Goal: Task Accomplishment & Management: Manage account settings

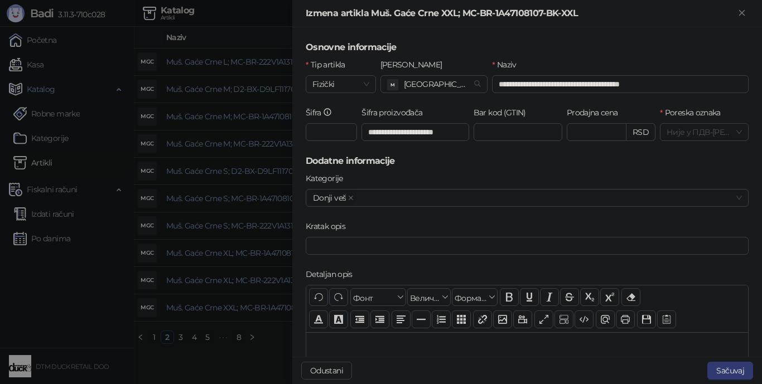
drag, startPoint x: 73, startPoint y: 285, endPoint x: 67, endPoint y: 263, distance: 23.7
click at [74, 285] on div at bounding box center [381, 192] width 762 height 384
click at [69, 263] on div at bounding box center [381, 192] width 762 height 384
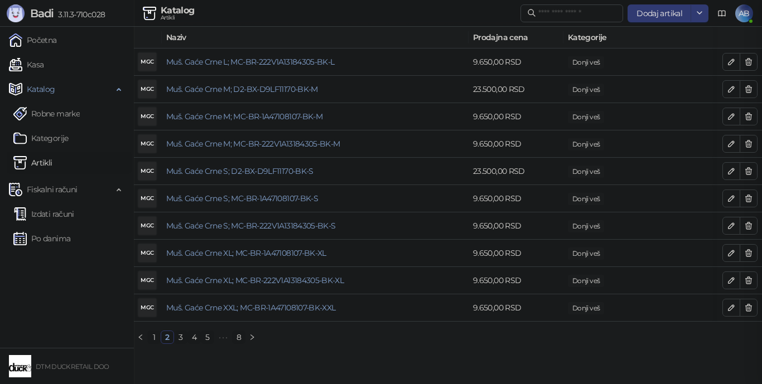
click at [64, 263] on div at bounding box center [381, 192] width 762 height 384
click at [50, 241] on link "Po danima" at bounding box center [41, 238] width 57 height 22
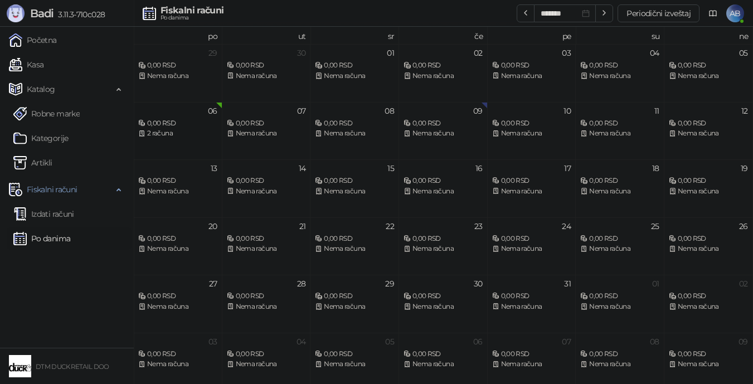
click at [172, 140] on div "06 0,00 RSD 2 računa" at bounding box center [178, 131] width 89 height 58
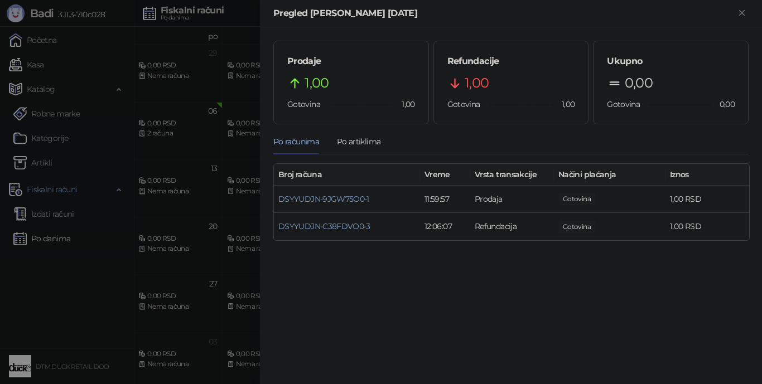
click at [193, 129] on div at bounding box center [381, 192] width 762 height 384
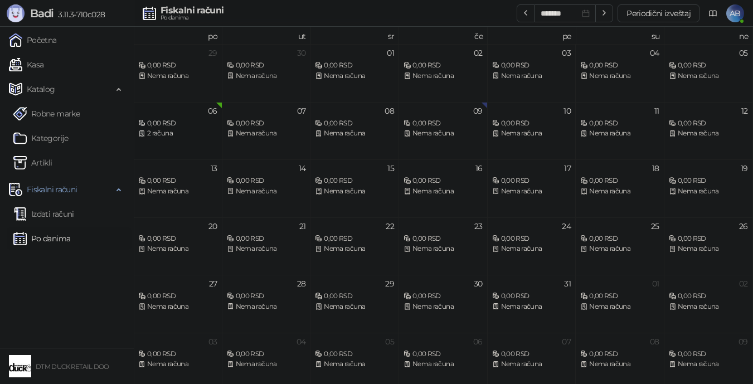
click at [199, 132] on div "2 računa" at bounding box center [177, 133] width 79 height 11
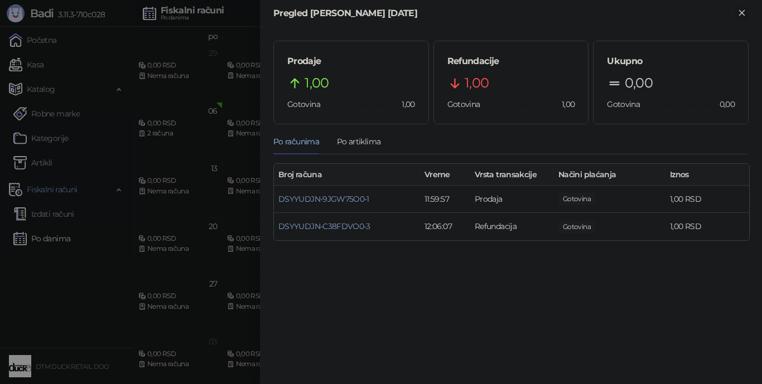
click at [742, 8] on icon "Zatvori" at bounding box center [742, 13] width 10 height 10
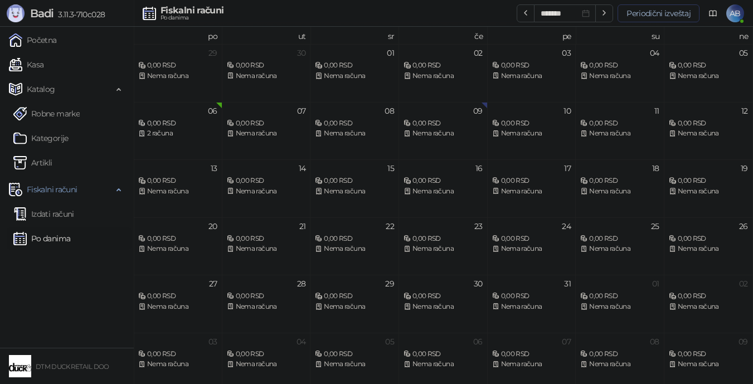
click at [678, 11] on button "Periodični izveštaj" at bounding box center [659, 13] width 82 height 18
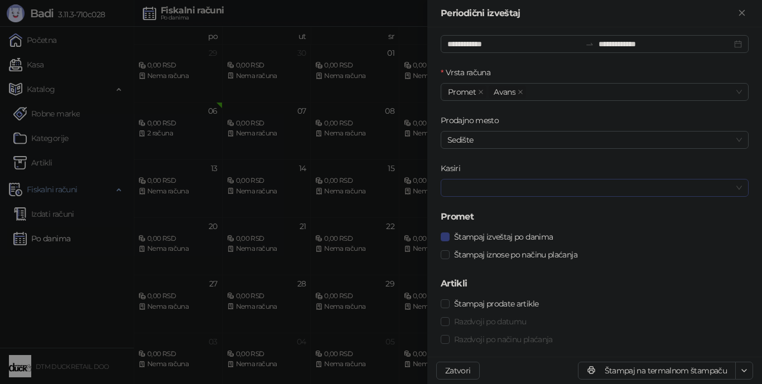
scroll to position [27, 0]
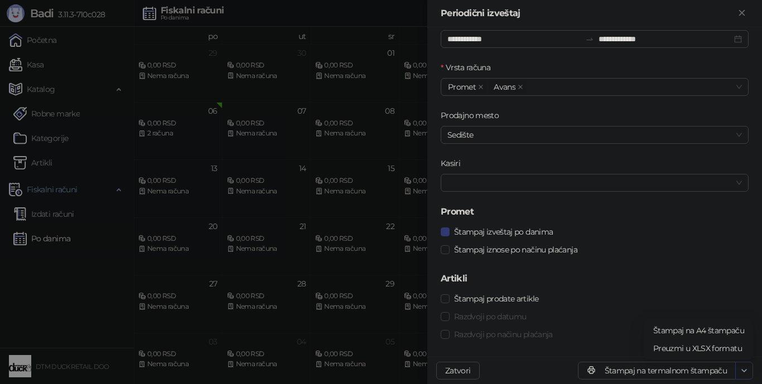
click at [744, 369] on icon "button" at bounding box center [743, 370] width 9 height 9
click at [711, 270] on form "**********" at bounding box center [594, 178] width 308 height 330
click at [684, 137] on span "Sedište" at bounding box center [594, 135] width 294 height 17
click at [678, 134] on span "Sedište" at bounding box center [594, 135] width 294 height 17
click at [43, 113] on div at bounding box center [381, 192] width 762 height 384
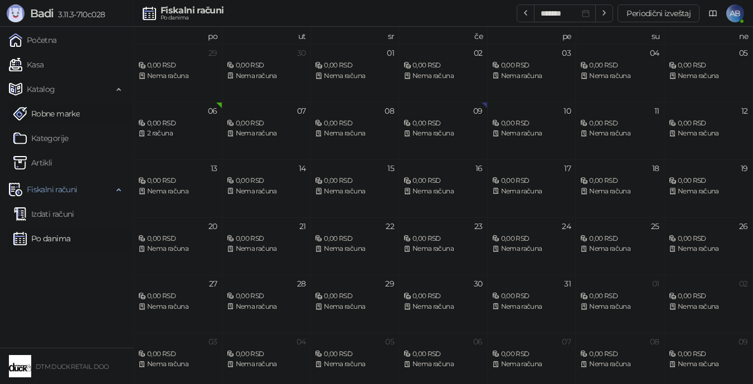
click at [51, 114] on link "Robne marke" at bounding box center [46, 114] width 66 height 22
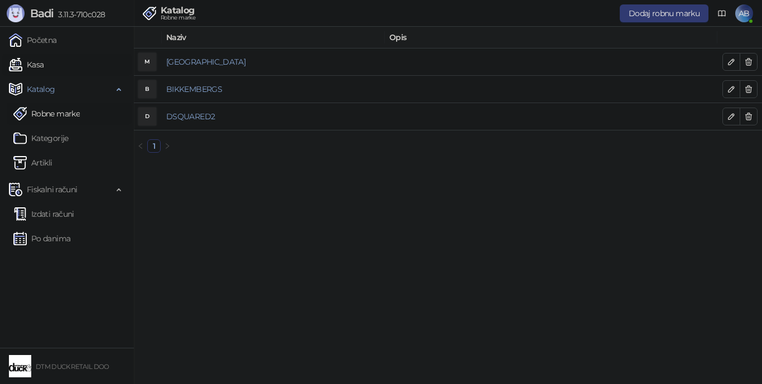
click at [43, 66] on link "Kasa" at bounding box center [26, 65] width 35 height 22
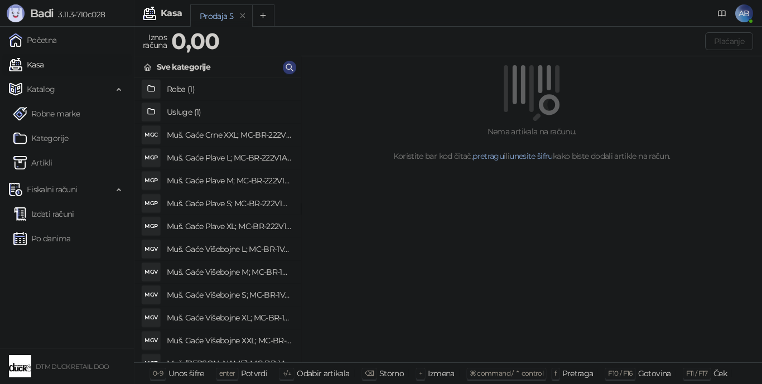
click at [177, 92] on h4 "Roba (1)" at bounding box center [229, 89] width 125 height 18
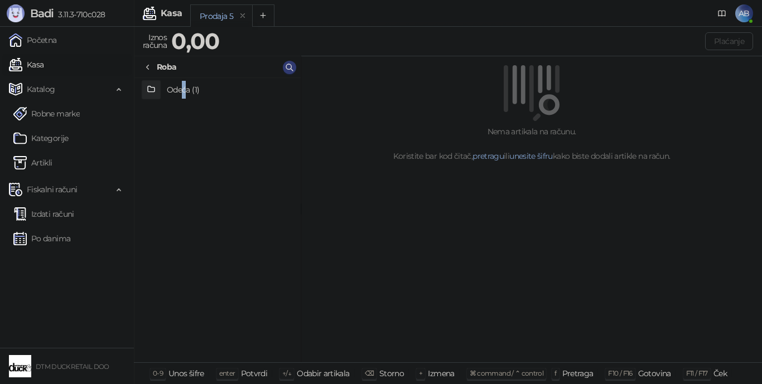
click at [184, 84] on h4 "Odeća (1)" at bounding box center [229, 90] width 125 height 18
click at [181, 89] on h4 "Donji veš (21)" at bounding box center [229, 90] width 125 height 18
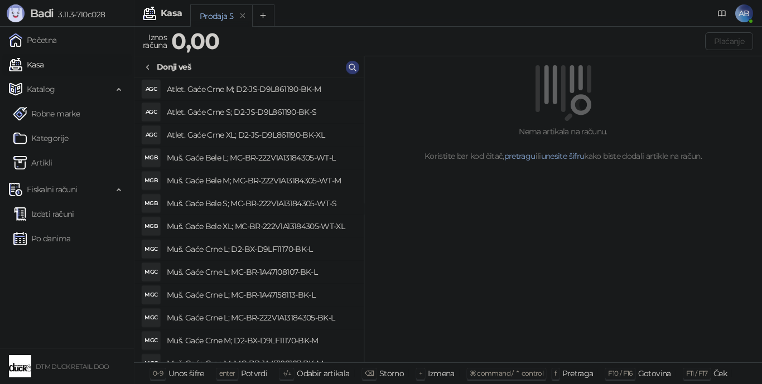
drag, startPoint x: 301, startPoint y: 141, endPoint x: 364, endPoint y: 143, distance: 63.0
click at [214, 17] on div "Prodaja 5" at bounding box center [216, 16] width 33 height 12
click at [151, 64] on icon at bounding box center [147, 67] width 9 height 9
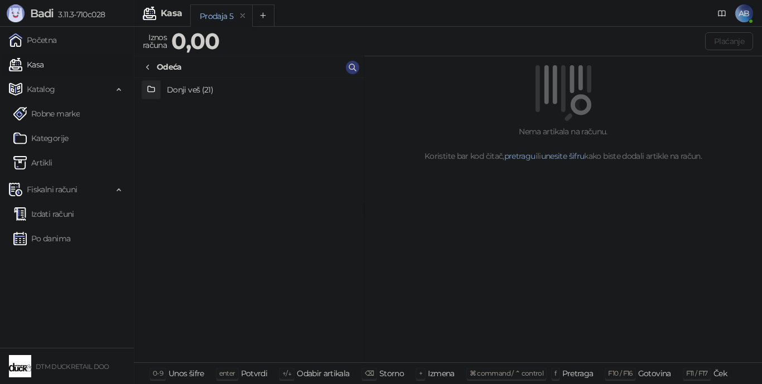
click at [148, 68] on icon at bounding box center [147, 67] width 9 height 9
click at [147, 67] on icon at bounding box center [147, 67] width 9 height 9
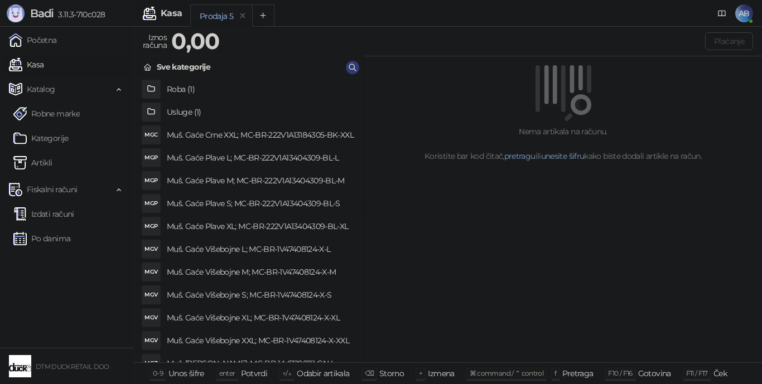
click at [176, 85] on h4 "Roba (1)" at bounding box center [261, 89] width 188 height 18
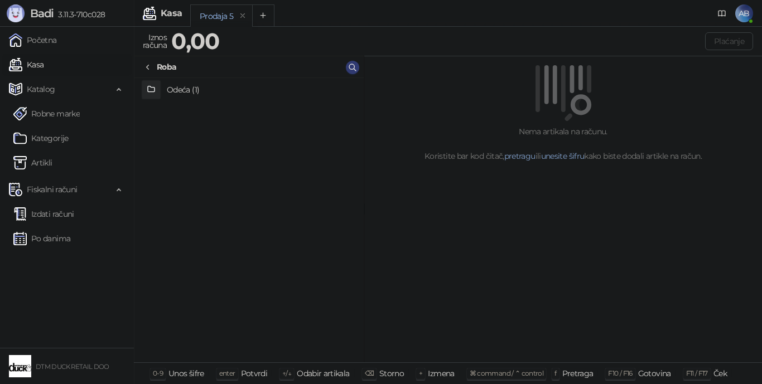
click at [178, 89] on h4 "Odeća (1)" at bounding box center [261, 90] width 188 height 18
click at [178, 93] on h4 "Donji veš (21)" at bounding box center [261, 90] width 188 height 18
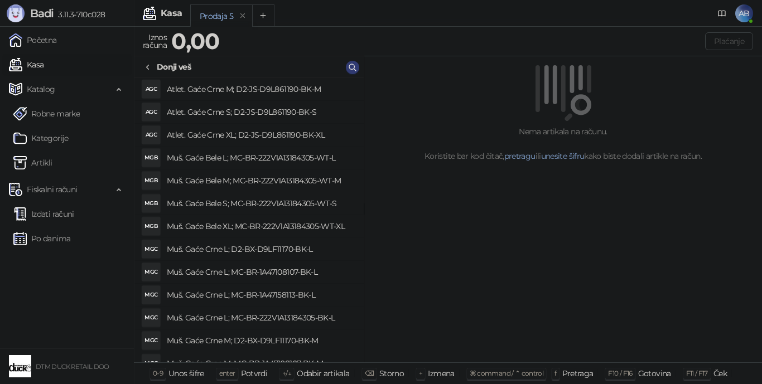
click at [147, 66] on icon at bounding box center [147, 67] width 9 height 9
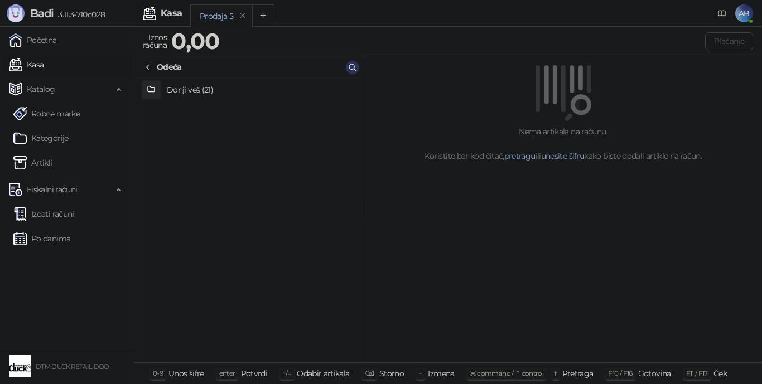
click at [353, 66] on icon "button" at bounding box center [352, 67] width 9 height 9
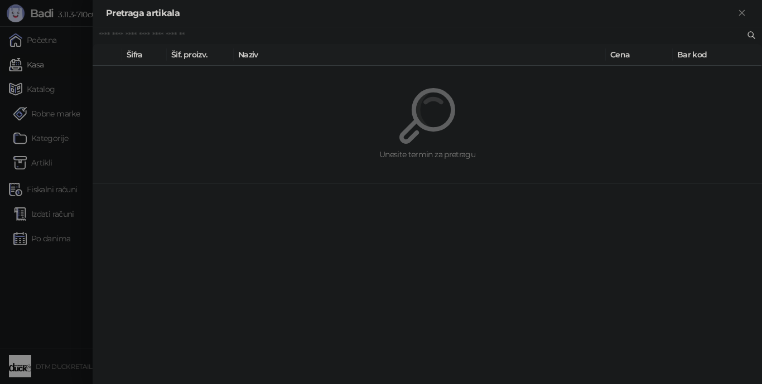
click at [428, 109] on img at bounding box center [427, 116] width 56 height 56
click at [133, 54] on th "Šifra" at bounding box center [144, 55] width 45 height 22
click at [192, 57] on th "Šif. proizv." at bounding box center [200, 55] width 67 height 22
click at [241, 54] on th "Naziv" at bounding box center [420, 55] width 372 height 22
click at [295, 54] on th "Naziv" at bounding box center [420, 55] width 372 height 22
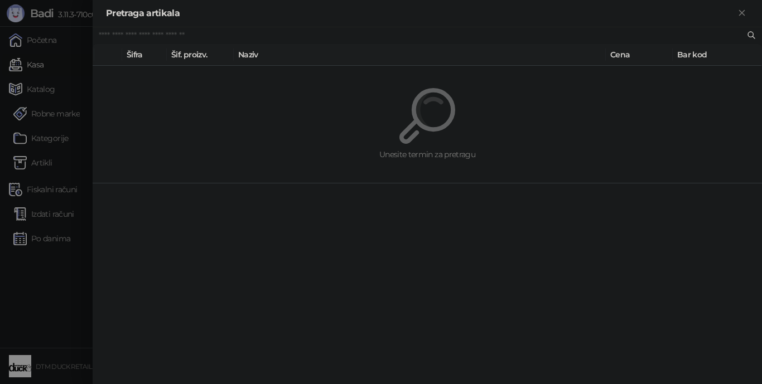
click at [677, 33] on input "text" at bounding box center [422, 36] width 646 height 12
type input "********"
click at [742, 10] on icon "Zatvori" at bounding box center [742, 13] width 10 height 10
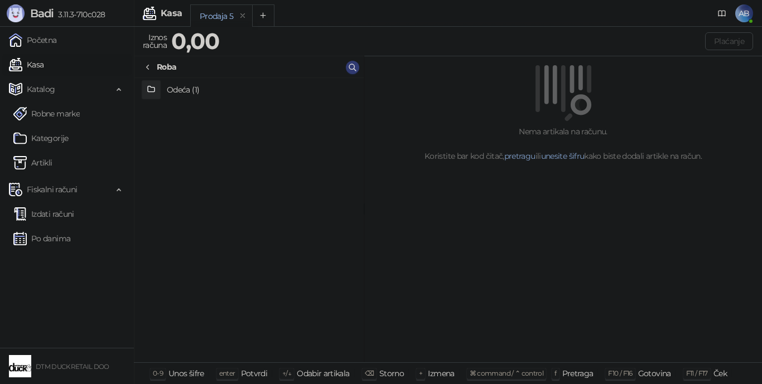
click at [167, 85] on h4 "Odeća (1)" at bounding box center [261, 90] width 188 height 18
click at [177, 92] on h4 "Donji veš (21)" at bounding box center [261, 90] width 188 height 18
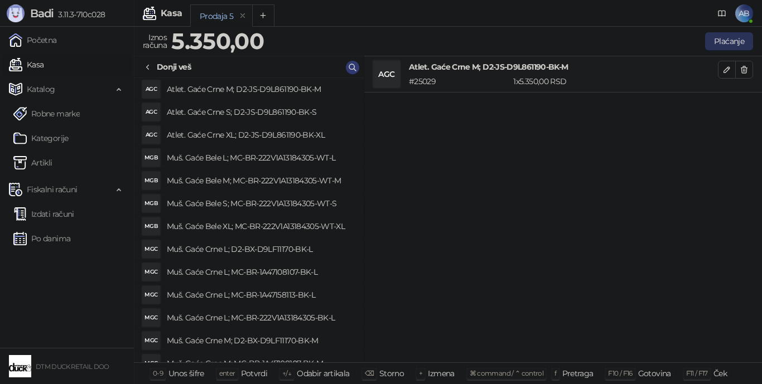
click at [730, 37] on button "Plaćanje" at bounding box center [729, 41] width 48 height 18
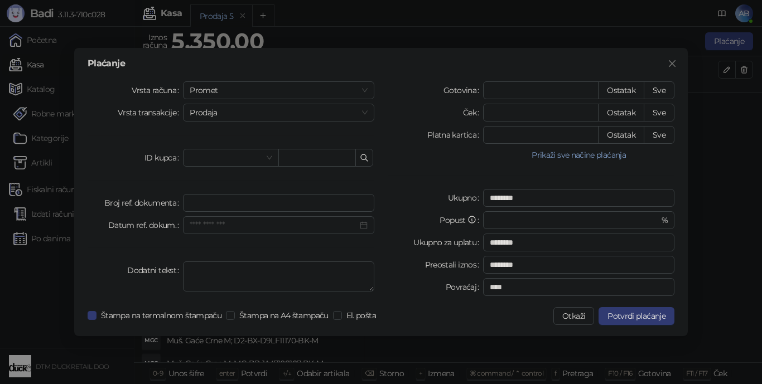
drag, startPoint x: 623, startPoint y: 28, endPoint x: 640, endPoint y: 25, distance: 17.0
click at [624, 26] on div "Plaćanje Vrsta računa Promet Vrsta transakcije Prodaja ID kupca Broj ref. dokum…" at bounding box center [381, 192] width 762 height 384
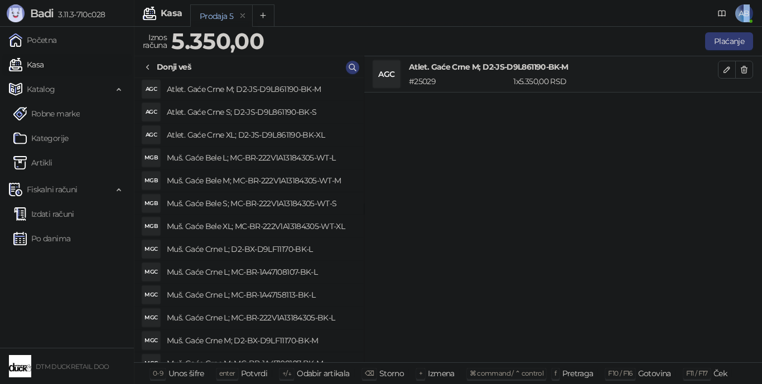
click at [745, 12] on span "AB" at bounding box center [744, 13] width 18 height 18
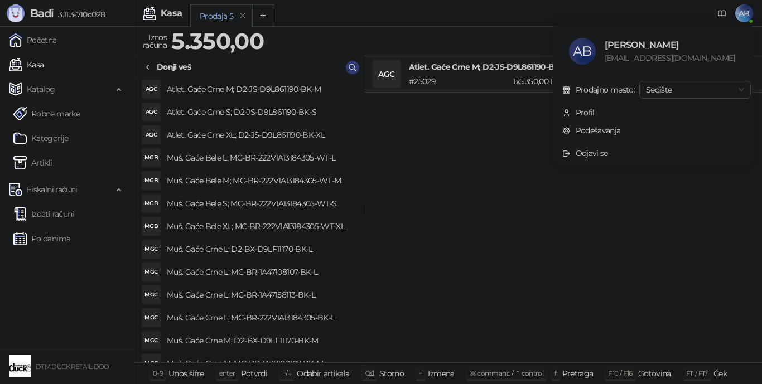
click at [587, 91] on div "Prodajno mesto:" at bounding box center [604, 90] width 59 height 12
click at [715, 86] on span "Sedište" at bounding box center [695, 89] width 98 height 17
click at [661, 114] on div "Sedište" at bounding box center [695, 112] width 94 height 12
click at [584, 112] on div "Profil" at bounding box center [584, 112] width 19 height 12
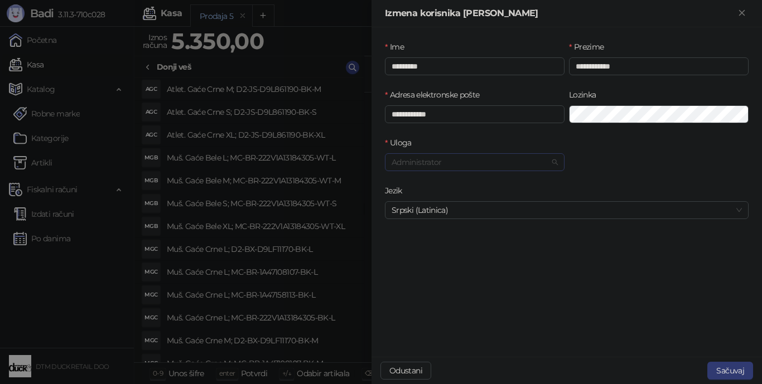
click at [483, 163] on span "Administrator" at bounding box center [474, 162] width 166 height 17
click at [496, 124] on div "**********" at bounding box center [474, 113] width 184 height 48
click at [742, 11] on icon "Zatvori" at bounding box center [742, 13] width 10 height 10
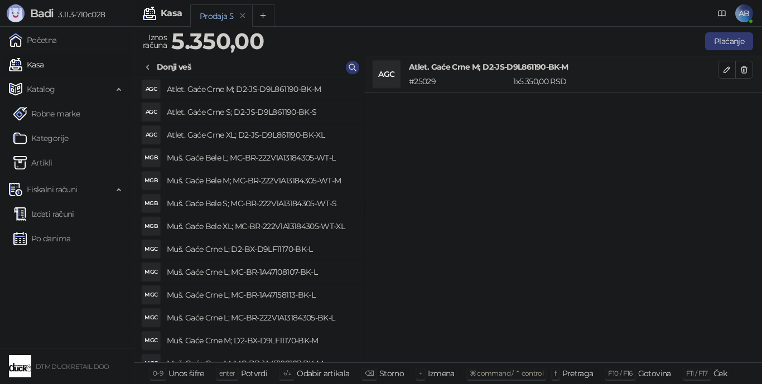
click at [739, 14] on span "AB" at bounding box center [744, 13] width 18 height 18
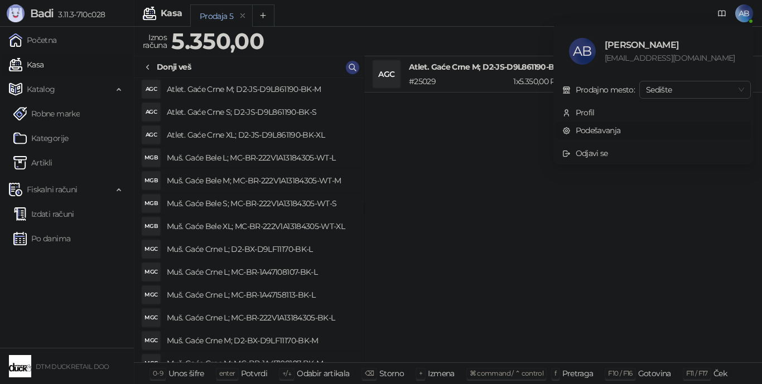
click at [613, 131] on link "Podešavanja" at bounding box center [591, 130] width 59 height 10
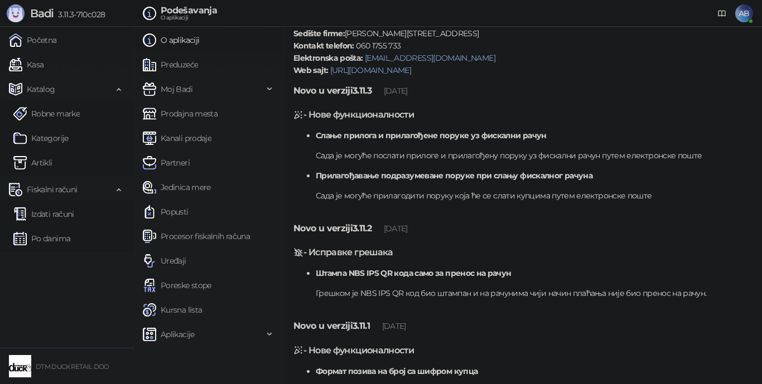
scroll to position [112, 0]
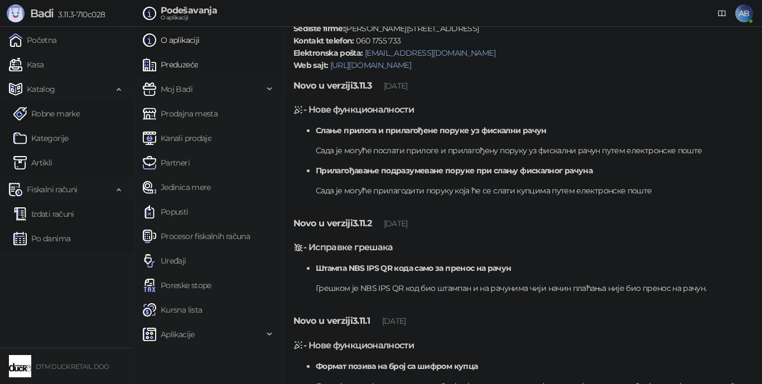
click at [188, 64] on link "Preduzeće" at bounding box center [170, 65] width 55 height 22
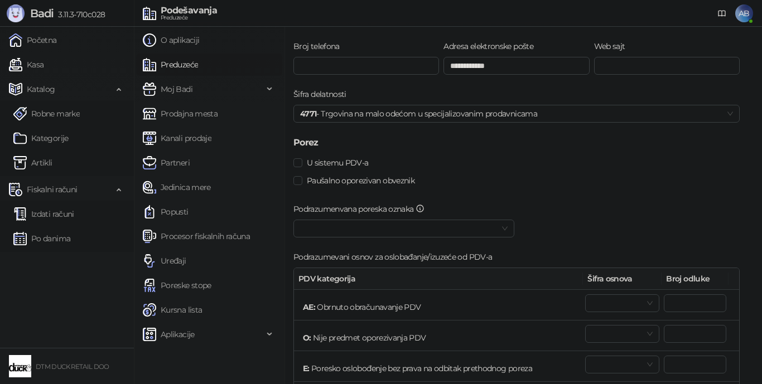
scroll to position [223, 0]
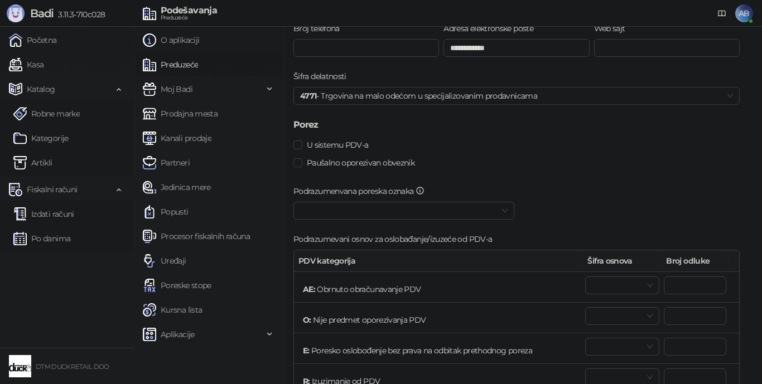
click at [367, 189] on label "Podrazumenvana poreska oznaka" at bounding box center [362, 191] width 138 height 12
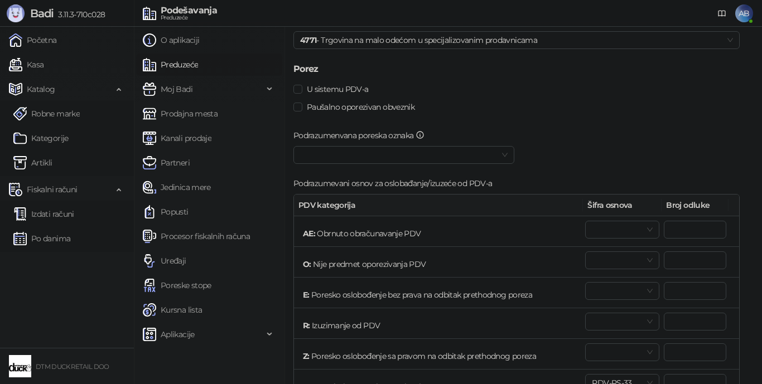
scroll to position [0, 0]
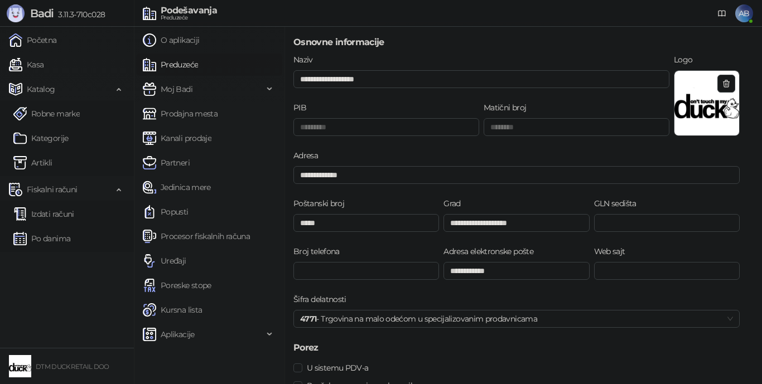
click at [740, 13] on span "AB" at bounding box center [744, 13] width 18 height 18
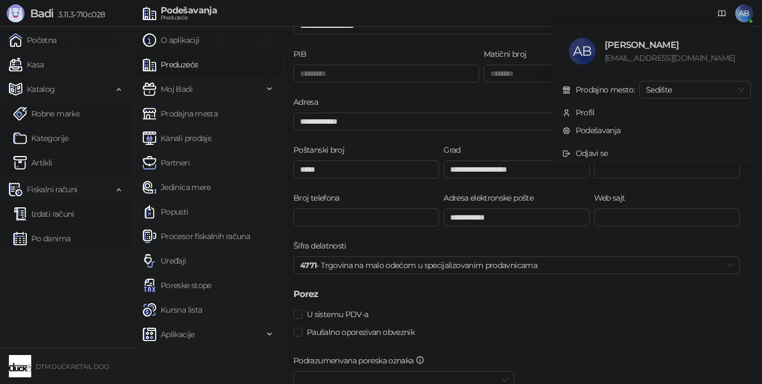
scroll to position [167, 0]
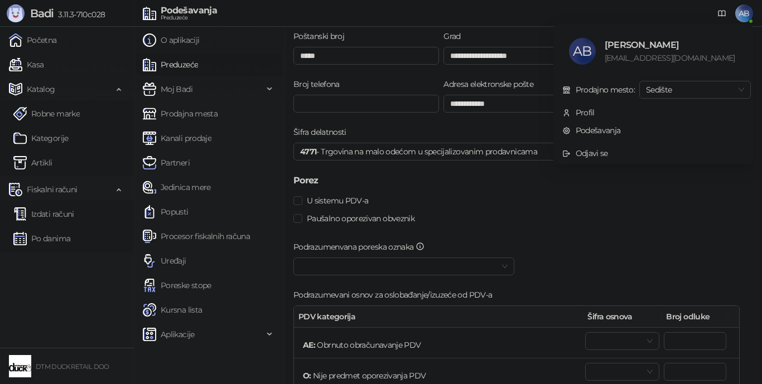
click at [423, 246] on icon at bounding box center [419, 246] width 9 height 9
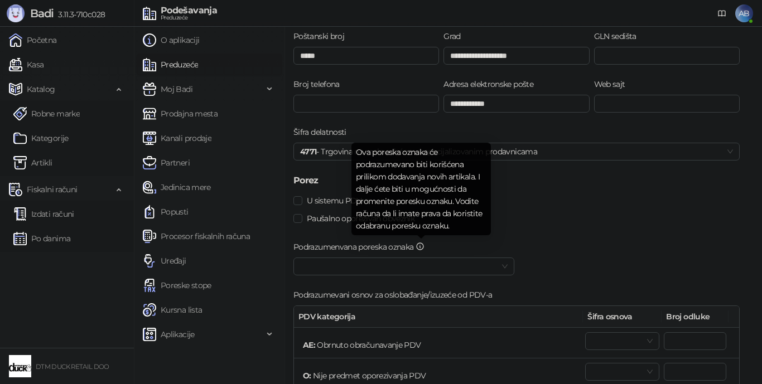
click at [428, 226] on span "Ova poreska oznaka će podrazumevano biti korišćena prilikom dodavanja novih art…" at bounding box center [419, 189] width 126 height 84
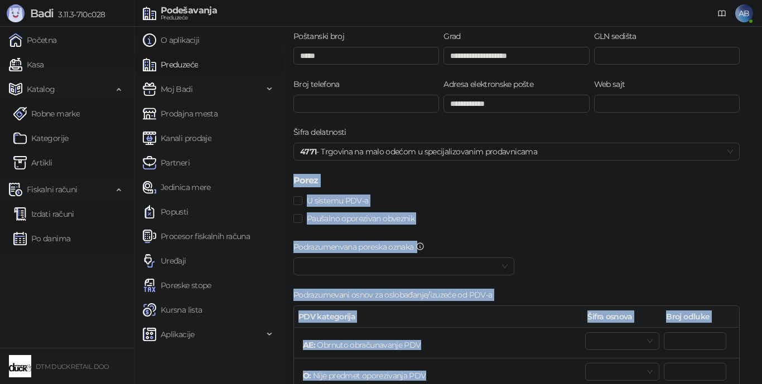
drag, startPoint x: 428, startPoint y: 226, endPoint x: 369, endPoint y: 173, distance: 78.6
click at [362, 167] on body "**********" at bounding box center [381, 192] width 762 height 384
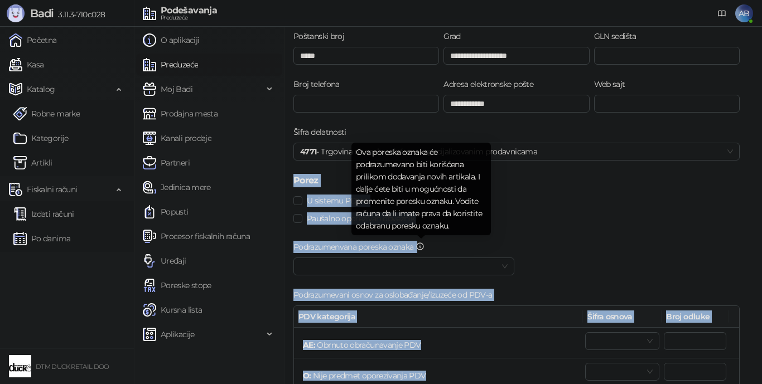
click at [420, 245] on icon at bounding box center [419, 246] width 9 height 9
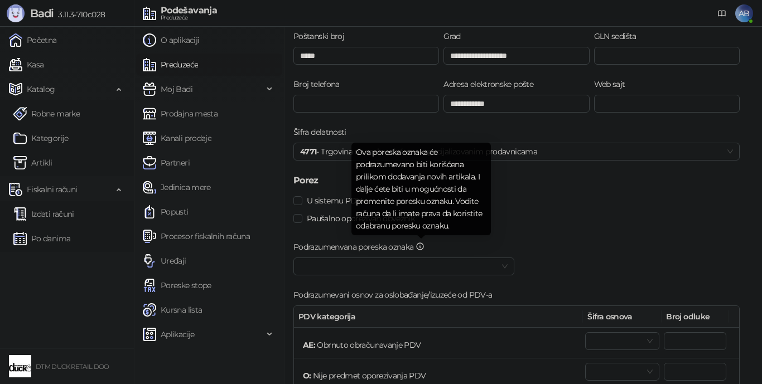
click at [443, 226] on span "Ova poreska oznaka će podrazumevano biti korišćena prilikom dodavanja novih art…" at bounding box center [419, 189] width 126 height 84
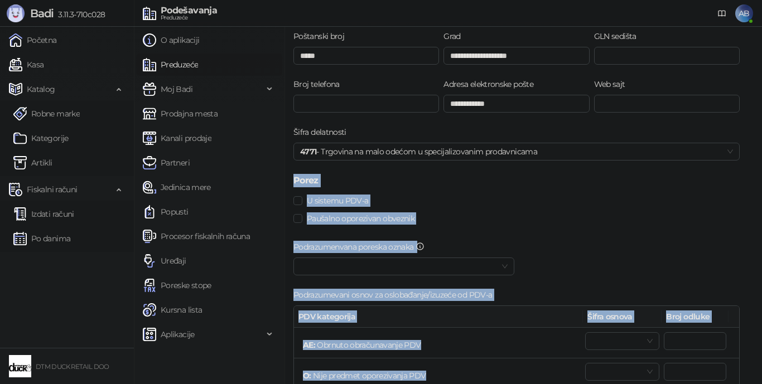
drag, startPoint x: 443, startPoint y: 226, endPoint x: 438, endPoint y: 219, distance: 8.8
click at [361, 153] on body "**********" at bounding box center [381, 192] width 762 height 384
click at [420, 245] on icon at bounding box center [419, 246] width 9 height 9
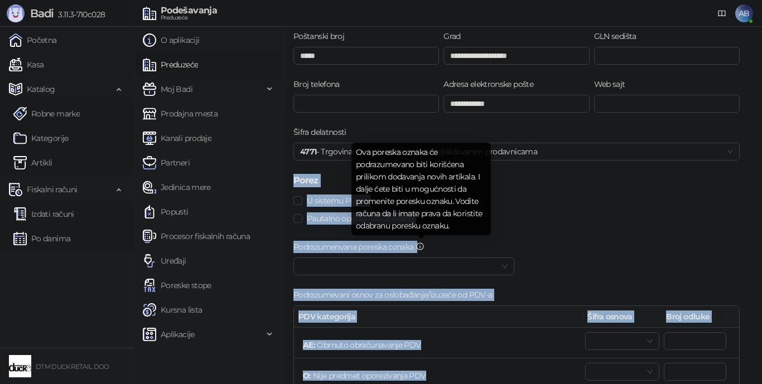
click at [421, 245] on icon at bounding box center [419, 246] width 7 height 7
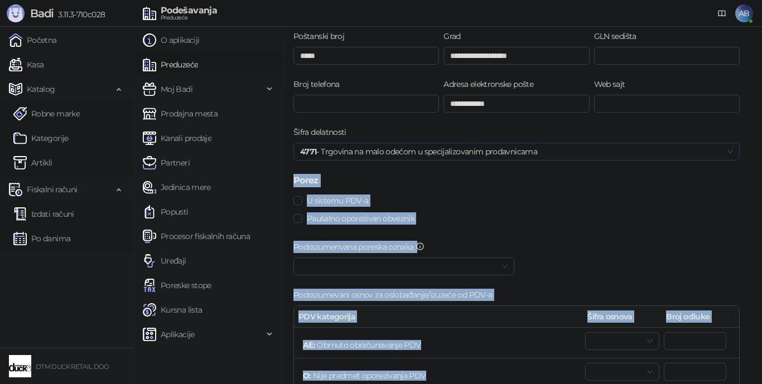
drag, startPoint x: 436, startPoint y: 226, endPoint x: 361, endPoint y: 147, distance: 108.8
click at [361, 147] on body "**********" at bounding box center [381, 192] width 762 height 384
click at [421, 245] on icon at bounding box center [419, 246] width 7 height 7
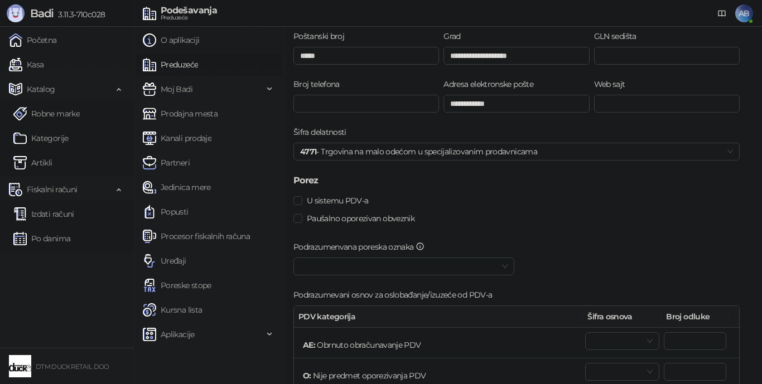
click at [420, 246] on icon at bounding box center [419, 247] width 1 height 2
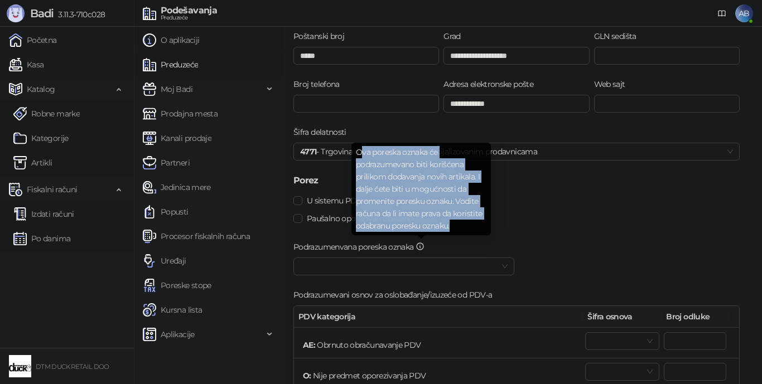
drag, startPoint x: 362, startPoint y: 153, endPoint x: 468, endPoint y: 233, distance: 132.9
click at [468, 234] on div "Ova poreska oznaka će podrazumevano biti korišćena prilikom dodavanja novih art…" at bounding box center [420, 189] width 139 height 93
copy span "va poreska oznaka će podrazumevano biti korišćena prilikom dodavanja novih arti…"
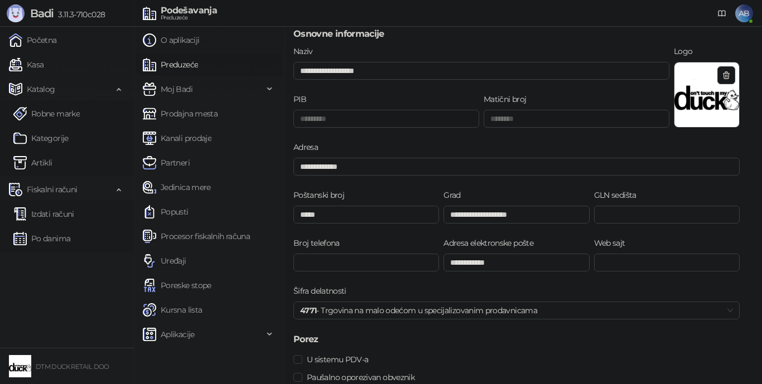
scroll to position [0, 0]
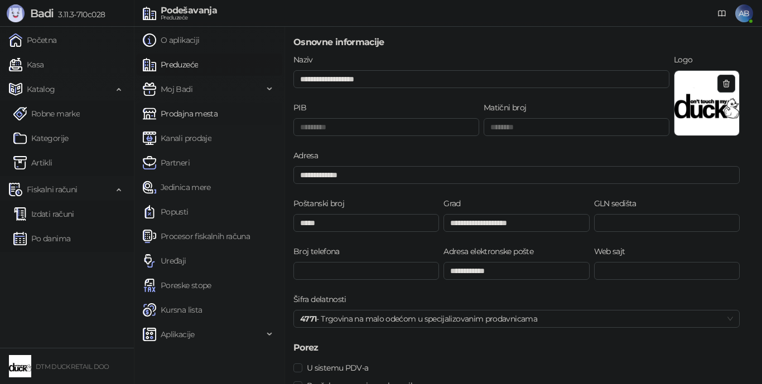
click at [201, 111] on link "Prodajna mesta" at bounding box center [180, 114] width 75 height 22
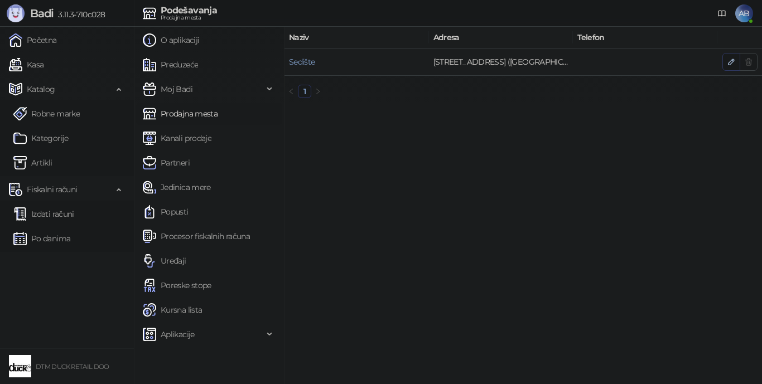
click at [729, 66] on icon "button" at bounding box center [730, 61] width 9 height 9
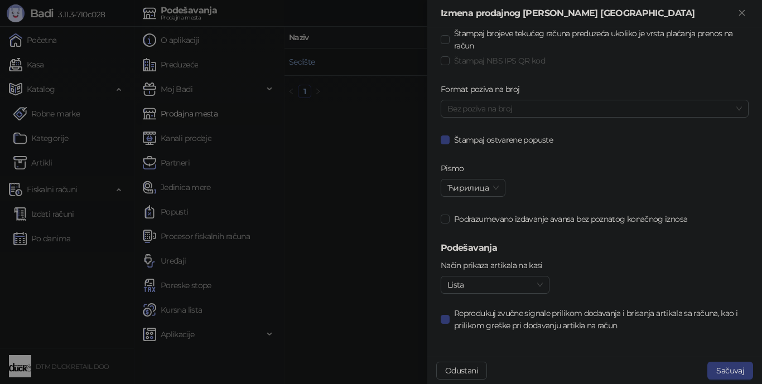
scroll to position [667, 0]
click at [476, 181] on span "Ћирилица" at bounding box center [472, 186] width 51 height 17
click at [477, 224] on div "Лatinica" at bounding box center [472, 226] width 46 height 12
click at [495, 262] on label "Način prikaza artikala na kasi" at bounding box center [494, 264] width 109 height 12
click at [495, 275] on input "Način prikaza artikala na kasi" at bounding box center [489, 283] width 85 height 17
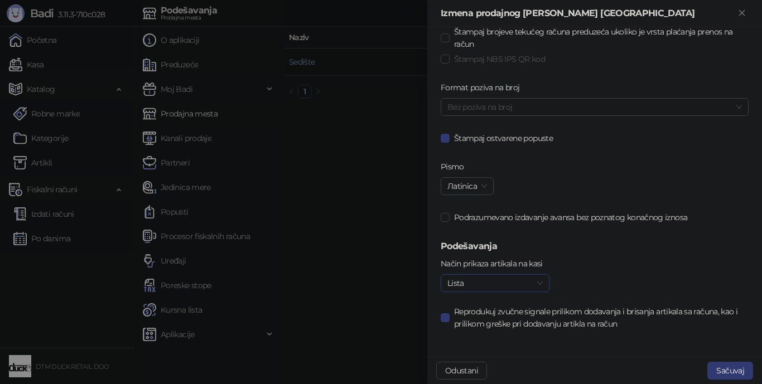
click at [507, 279] on span "Lista" at bounding box center [494, 283] width 95 height 17
click at [506, 280] on span "Lista" at bounding box center [494, 283] width 95 height 17
click at [573, 227] on div "Podrazumevano izdavanje avansa bez poznatog konačnog iznosa" at bounding box center [565, 224] width 255 height 31
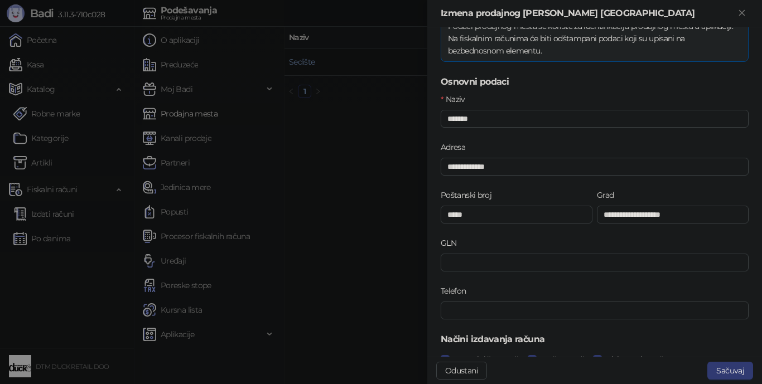
scroll to position [0, 0]
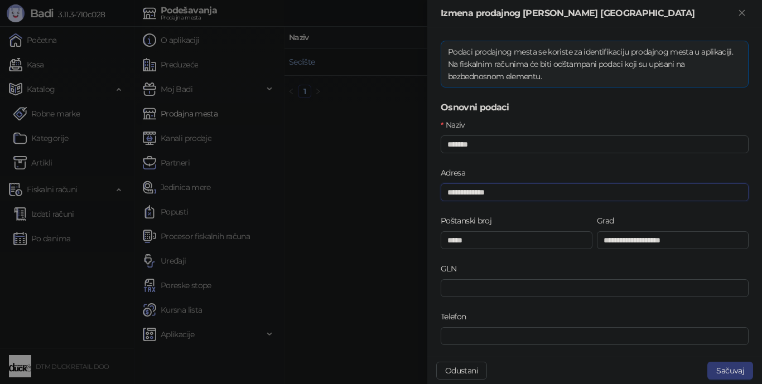
click at [569, 187] on input "**********" at bounding box center [594, 192] width 308 height 18
click at [616, 110] on h5 "Osnovni podaci" at bounding box center [594, 107] width 308 height 13
click at [741, 15] on icon "Zatvori" at bounding box center [742, 13] width 10 height 10
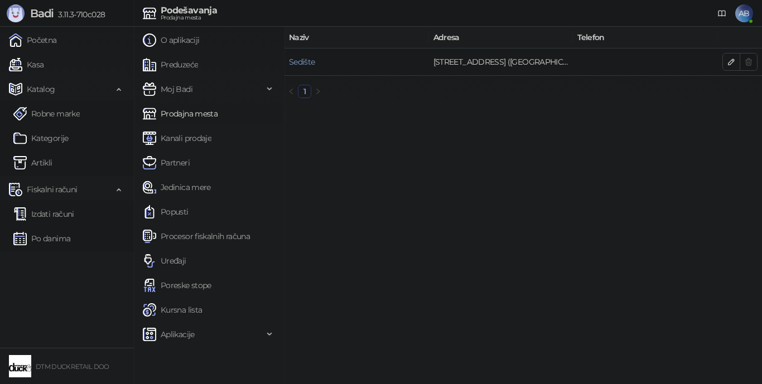
click at [744, 11] on span "AB" at bounding box center [744, 13] width 18 height 18
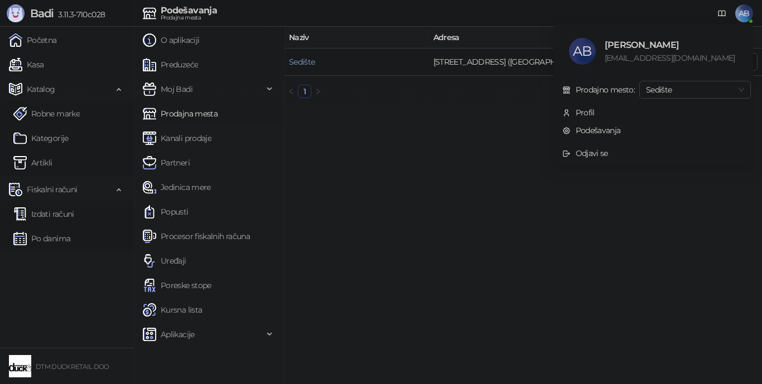
click at [485, 149] on main "Naziv Adresa Telefon [STREET_ADDRESS]" at bounding box center [522, 205] width 477 height 357
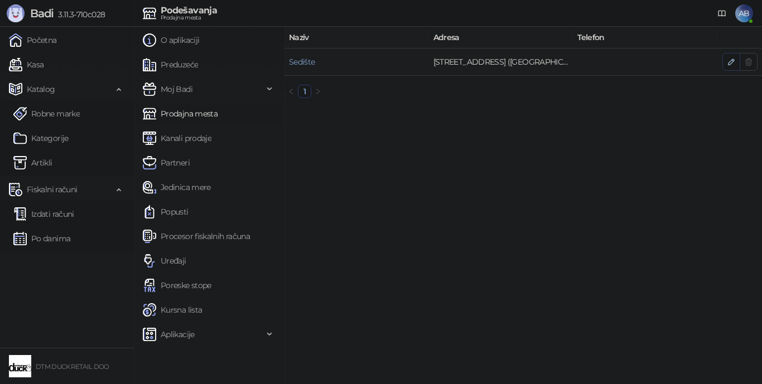
click at [729, 62] on icon "button" at bounding box center [730, 61] width 9 height 9
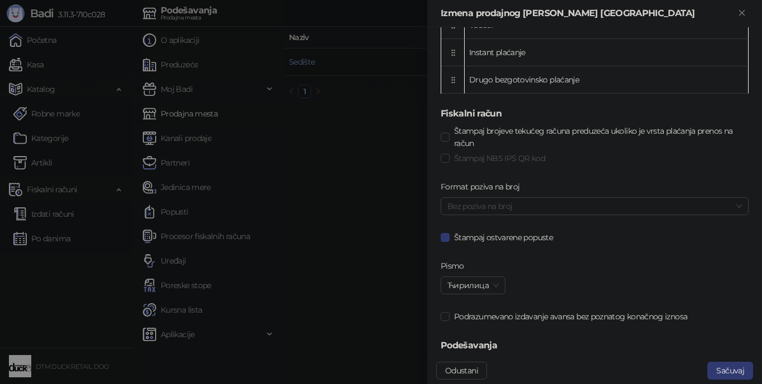
scroll to position [667, 0]
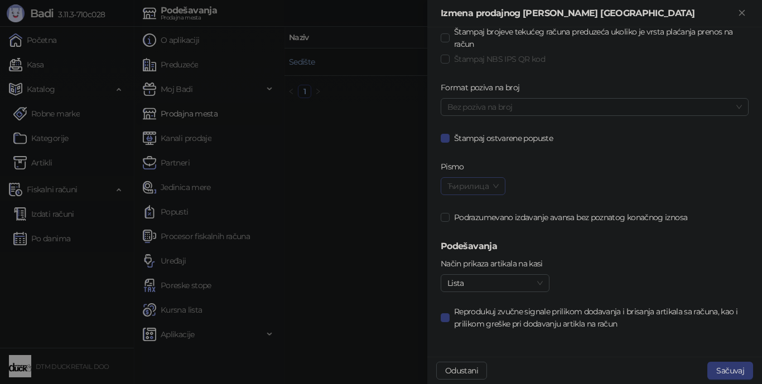
click at [489, 182] on span "Ћирилица" at bounding box center [472, 186] width 51 height 17
click at [469, 221] on div "Лatinica" at bounding box center [472, 226] width 46 height 12
click at [734, 364] on button "Sačuvaj" at bounding box center [730, 371] width 46 height 18
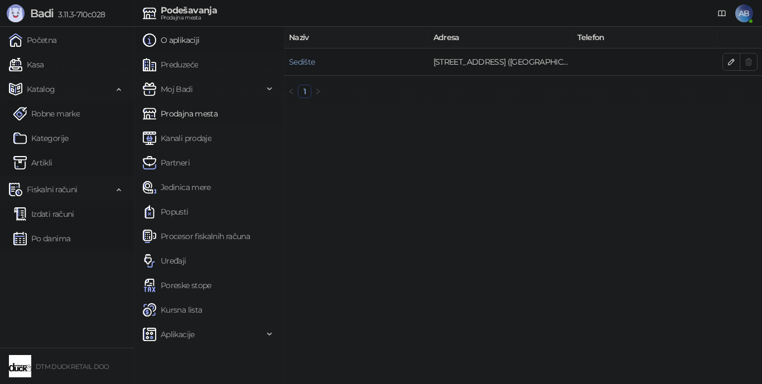
click at [180, 43] on link "O aplikaciji" at bounding box center [171, 40] width 56 height 22
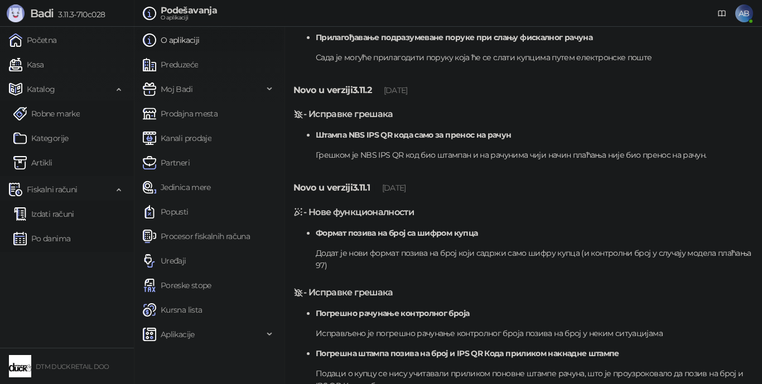
scroll to position [390, 0]
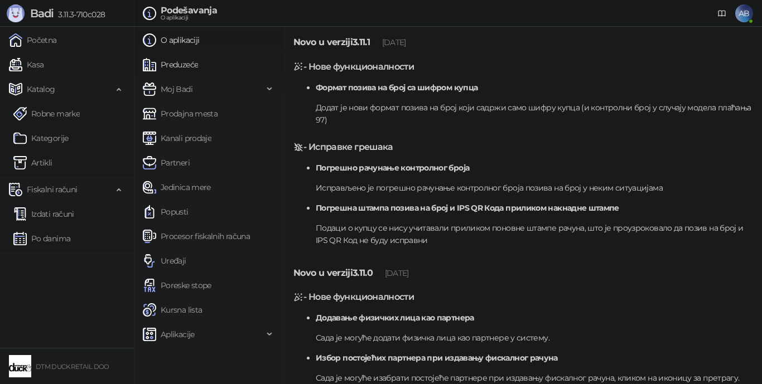
click at [198, 57] on link "Preduzeće" at bounding box center [170, 65] width 55 height 22
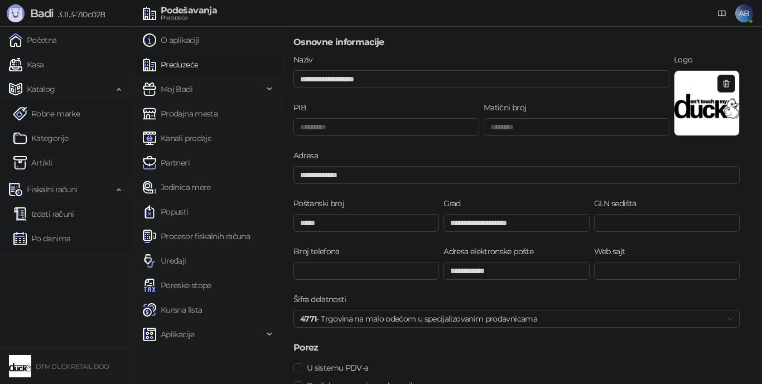
click at [739, 17] on span "AB" at bounding box center [744, 13] width 18 height 18
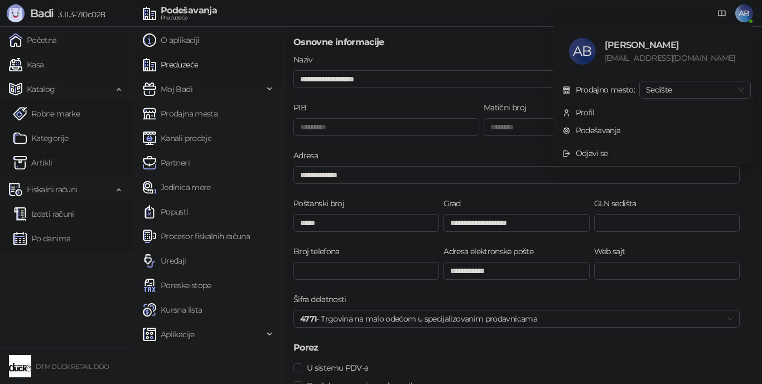
click at [582, 107] on div "Profil" at bounding box center [584, 112] width 19 height 12
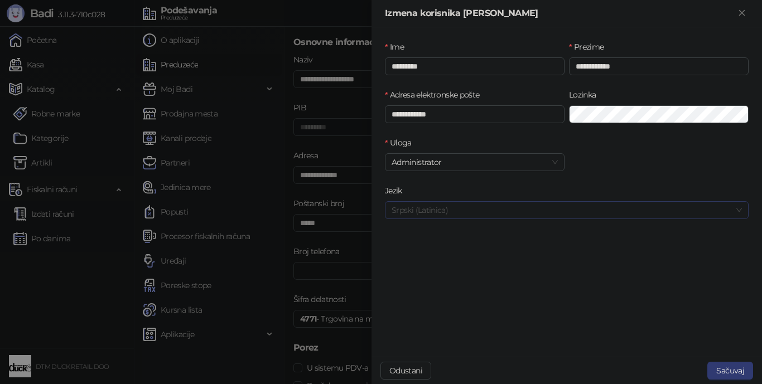
click at [448, 207] on span "Srpski (Latinica)" at bounding box center [566, 210] width 350 height 17
click at [411, 268] on div "English" at bounding box center [567, 268] width 346 height 12
click at [729, 371] on button "Sačuvaj" at bounding box center [730, 371] width 46 height 18
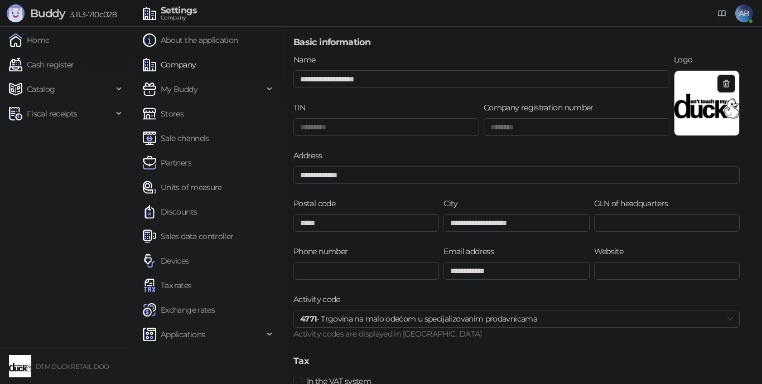
click at [742, 12] on span "AB" at bounding box center [744, 13] width 18 height 18
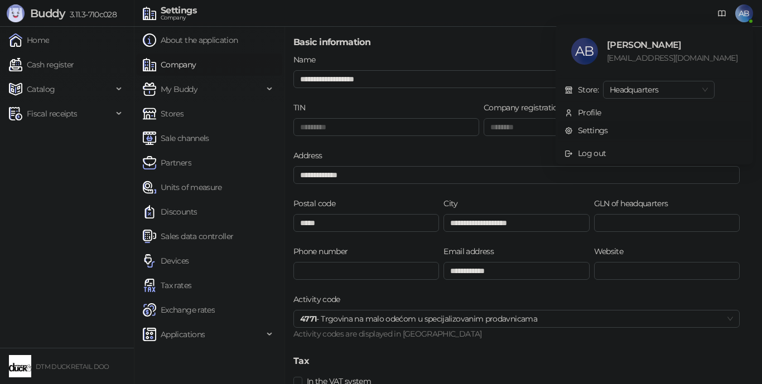
click at [608, 131] on link "Settings" at bounding box center [585, 130] width 43 height 10
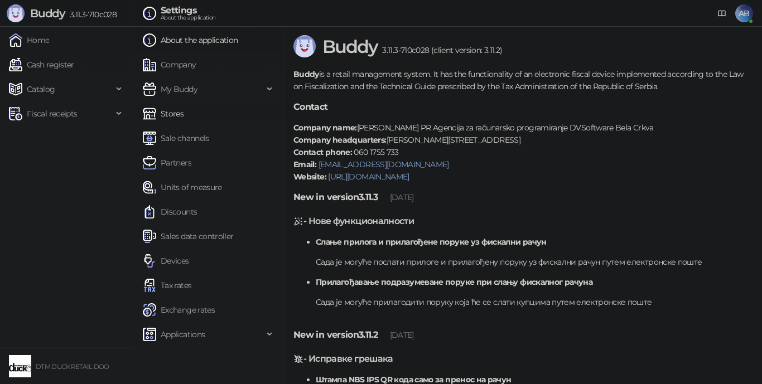
click at [176, 110] on link "Stores" at bounding box center [163, 114] width 41 height 22
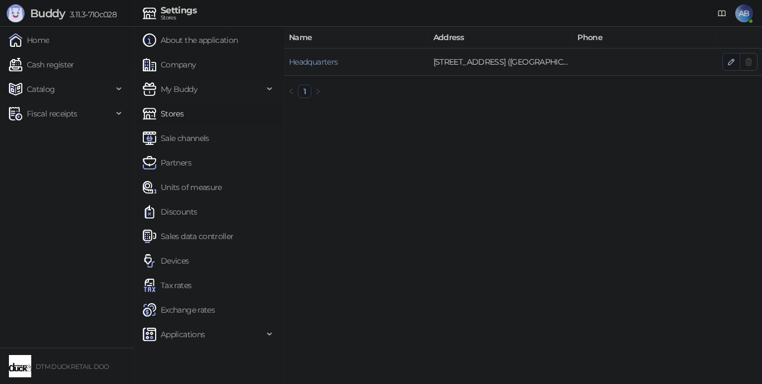
click at [730, 60] on icon "button" at bounding box center [730, 61] width 9 height 9
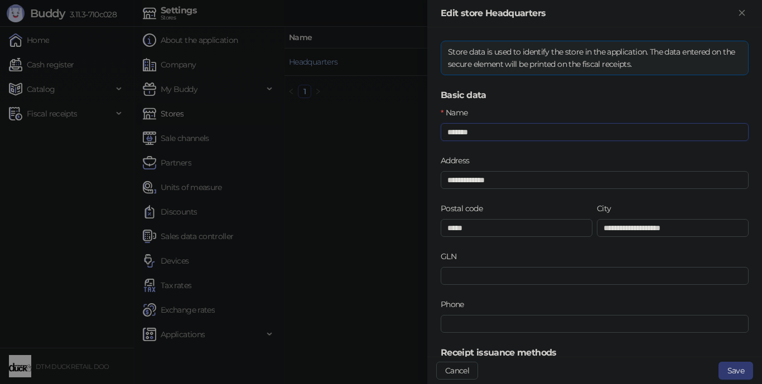
click at [510, 130] on input "*******" at bounding box center [594, 132] width 308 height 18
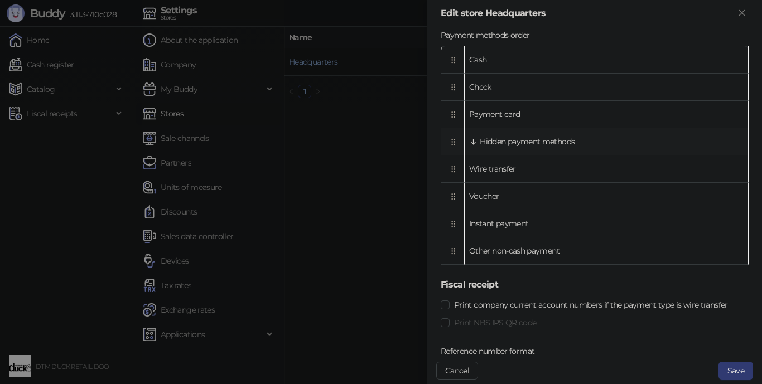
scroll to position [390, 0]
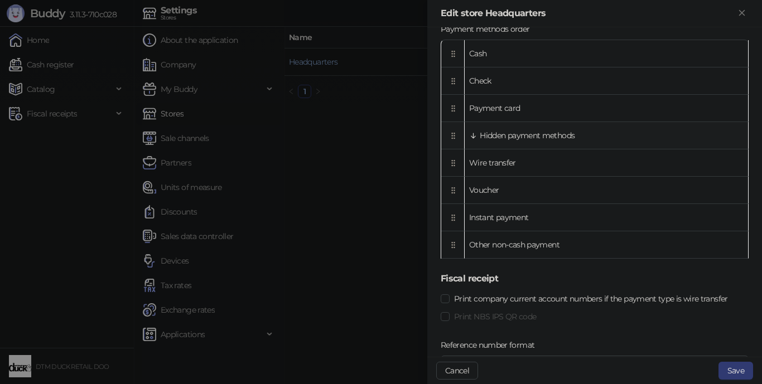
click at [476, 133] on icon at bounding box center [473, 136] width 9 height 9
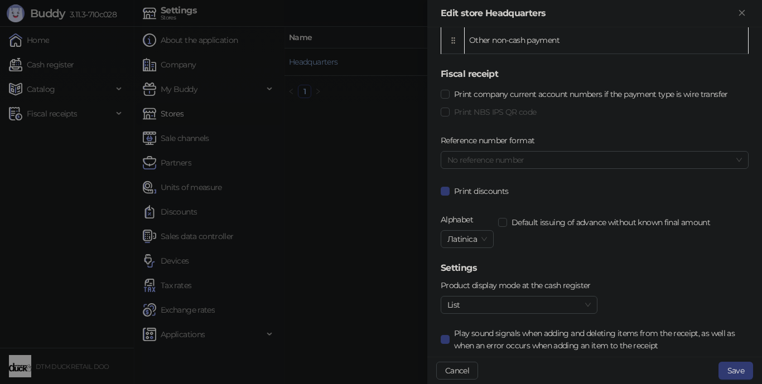
scroll to position [613, 0]
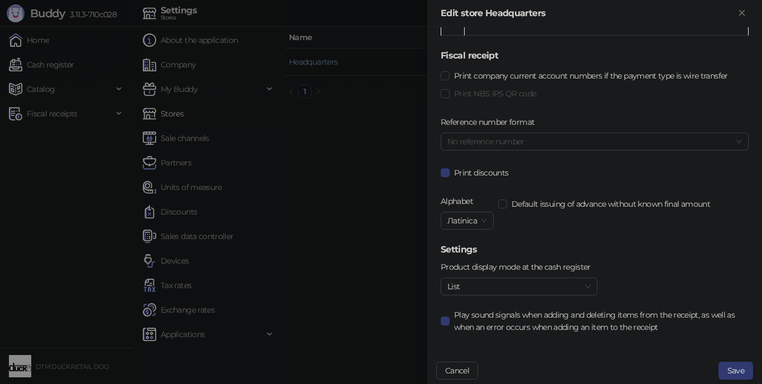
click at [521, 140] on span "No reference number" at bounding box center [594, 141] width 294 height 17
click at [522, 122] on label "Reference number format" at bounding box center [490, 122] width 101 height 12
click at [731, 141] on span "No reference number" at bounding box center [594, 141] width 294 height 17
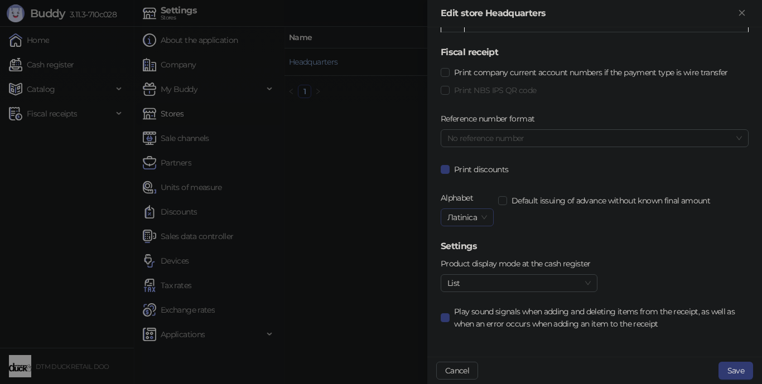
click at [485, 220] on span "Лatinica" at bounding box center [467, 217] width 40 height 17
click at [570, 222] on div "Default issuing of advance without known final amount" at bounding box center [606, 216] width 221 height 48
click at [559, 280] on span "List" at bounding box center [518, 283] width 143 height 17
click at [636, 260] on div "Product display mode at the cash register list List Play sound signals when add…" at bounding box center [594, 301] width 312 height 86
click at [552, 280] on span "List" at bounding box center [518, 283] width 143 height 17
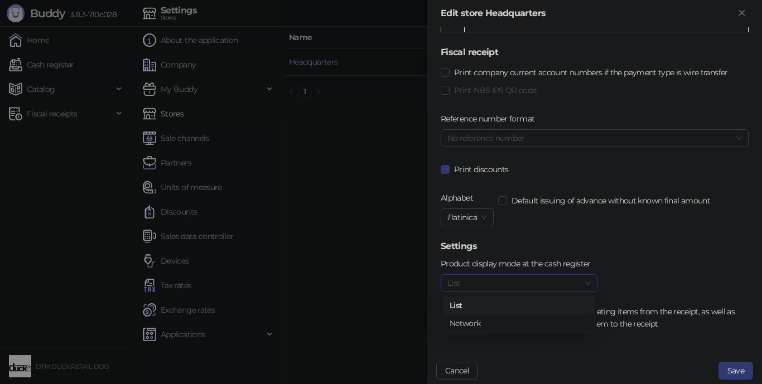
click at [499, 323] on div "Network" at bounding box center [518, 323] width 138 height 12
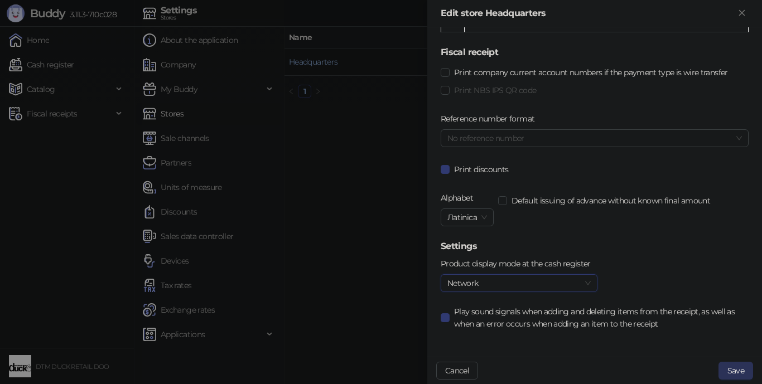
click at [726, 368] on button "Save" at bounding box center [735, 371] width 35 height 18
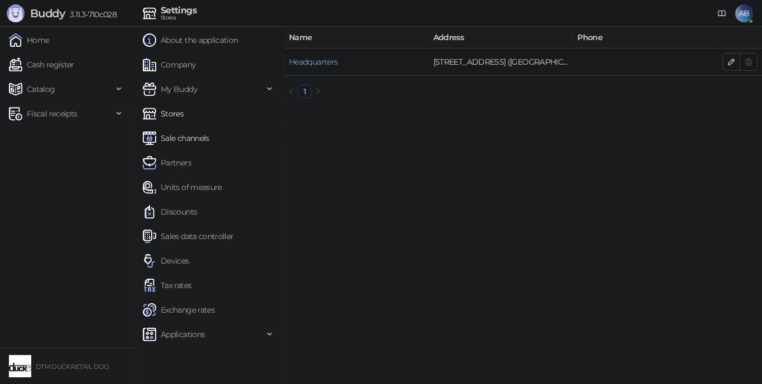
click at [188, 137] on link "Sale channels" at bounding box center [176, 138] width 66 height 22
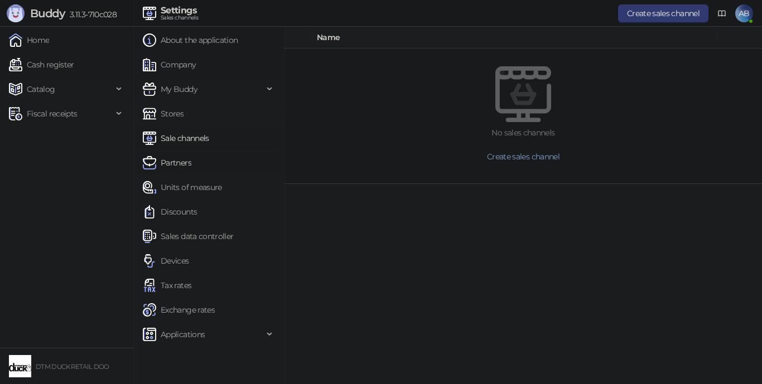
click at [182, 164] on link "Partners" at bounding box center [167, 163] width 49 height 22
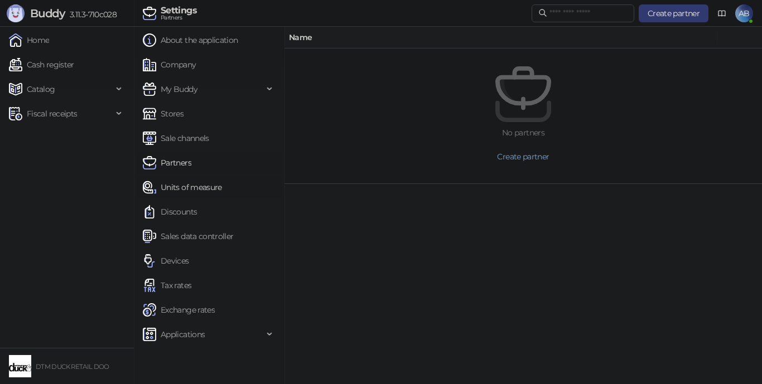
click at [188, 187] on link "Units of measure" at bounding box center [182, 187] width 79 height 22
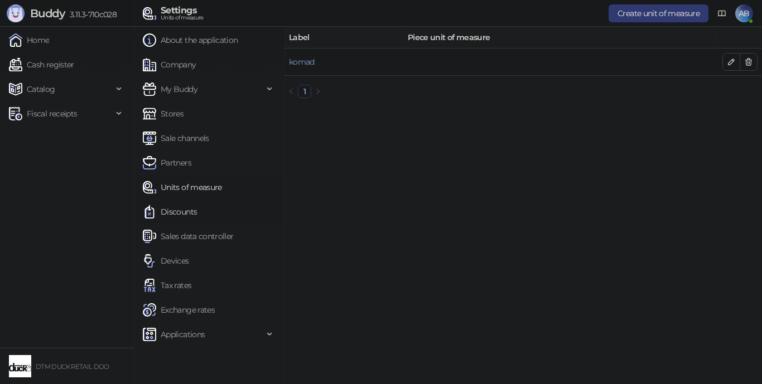
click at [180, 207] on link "Discounts" at bounding box center [170, 212] width 54 height 22
click at [188, 231] on link "Sales data controller" at bounding box center [188, 236] width 91 height 22
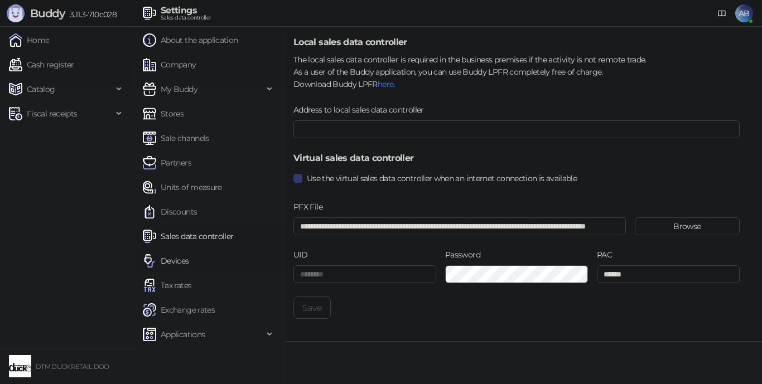
click at [175, 262] on link "Devices" at bounding box center [166, 261] width 46 height 22
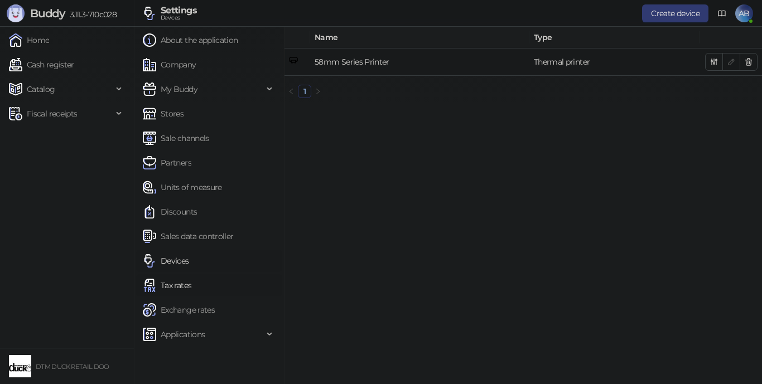
click at [175, 281] on link "Tax rates" at bounding box center [167, 285] width 49 height 22
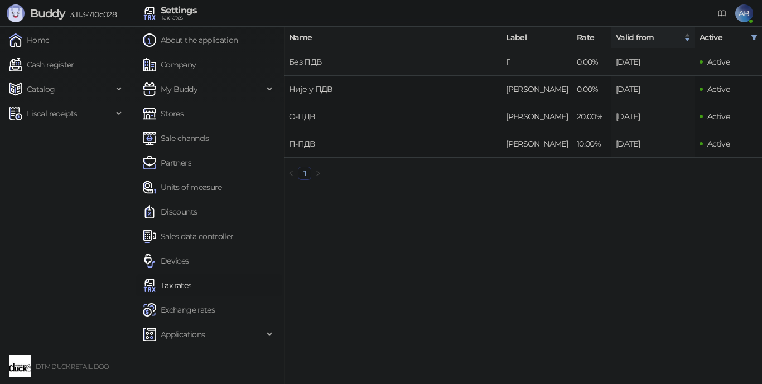
click at [361, 65] on td "Без ПДВ" at bounding box center [392, 62] width 217 height 27
click at [176, 283] on link "Tax rates" at bounding box center [167, 285] width 49 height 22
click at [205, 331] on span "Applications" at bounding box center [203, 334] width 120 height 22
drag, startPoint x: 50, startPoint y: 88, endPoint x: 42, endPoint y: 94, distance: 9.9
click at [49, 89] on span "Catalog" at bounding box center [41, 89] width 28 height 22
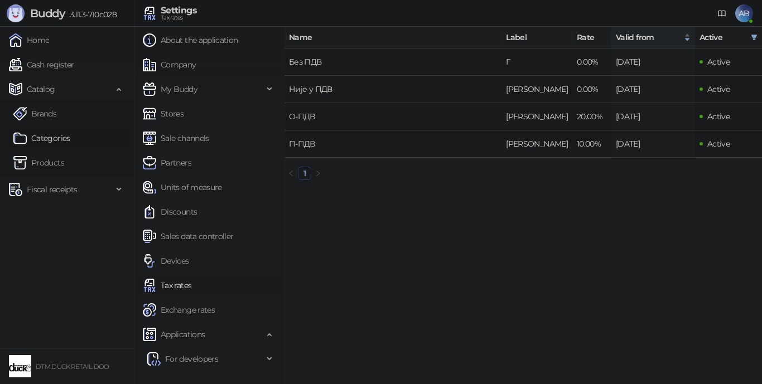
click at [46, 135] on link "Categories" at bounding box center [41, 138] width 57 height 22
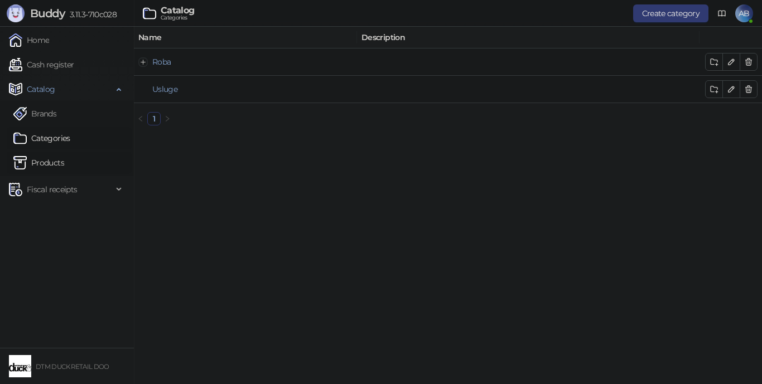
click at [46, 159] on link "Products" at bounding box center [38, 163] width 51 height 22
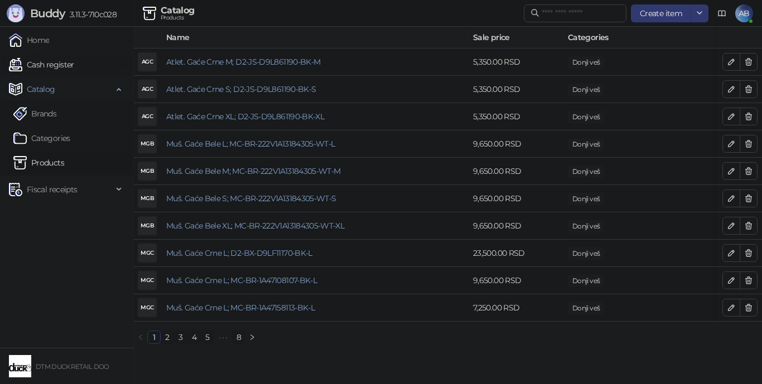
click at [43, 64] on link "Cash register" at bounding box center [41, 65] width 65 height 22
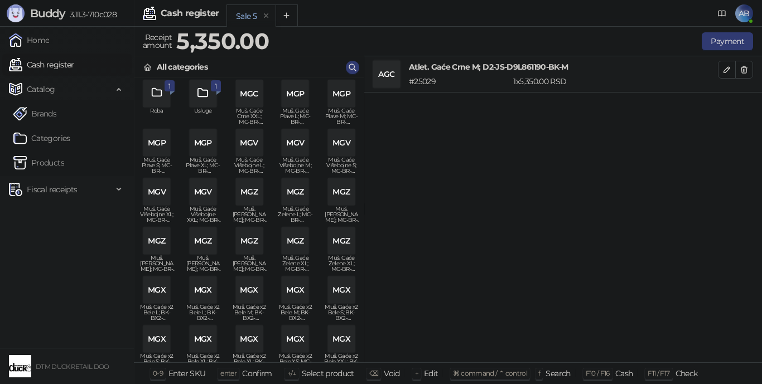
click at [154, 99] on icon "grid" at bounding box center [157, 92] width 13 height 13
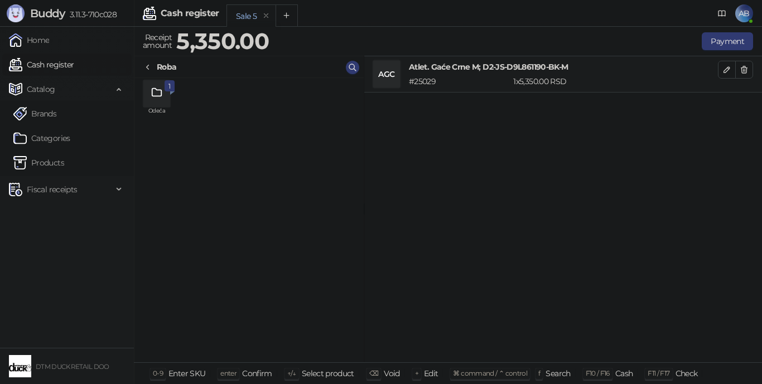
click at [154, 99] on icon "grid" at bounding box center [157, 92] width 13 height 13
click at [154, 96] on icon "grid" at bounding box center [156, 93] width 9 height 8
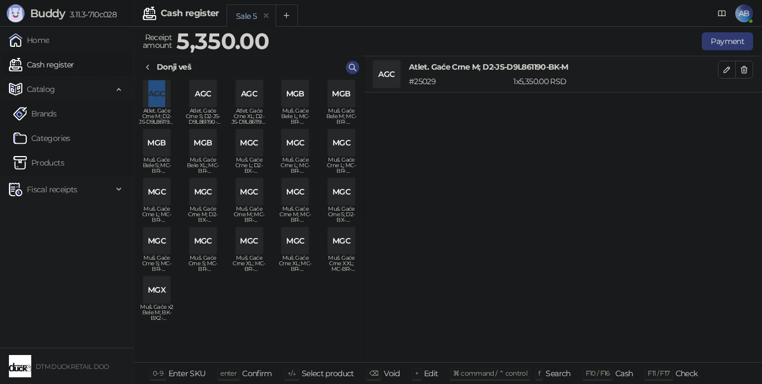
click at [156, 100] on div "AGC" at bounding box center [156, 93] width 27 height 27
click at [744, 66] on icon "button" at bounding box center [743, 69] width 9 height 9
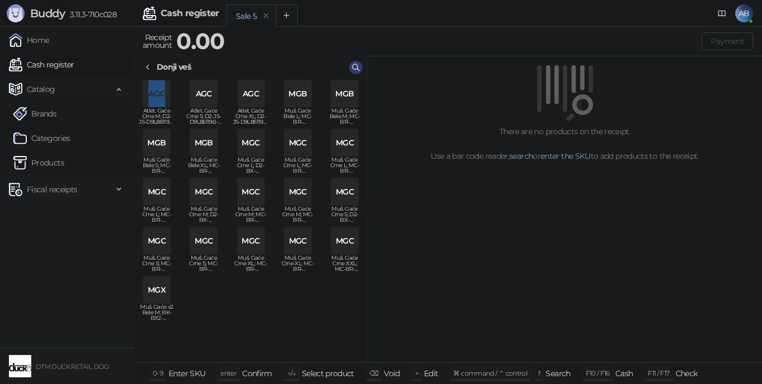
drag, startPoint x: 364, startPoint y: 59, endPoint x: 367, endPoint y: 98, distance: 39.2
click at [745, 9] on span "AB" at bounding box center [744, 13] width 18 height 18
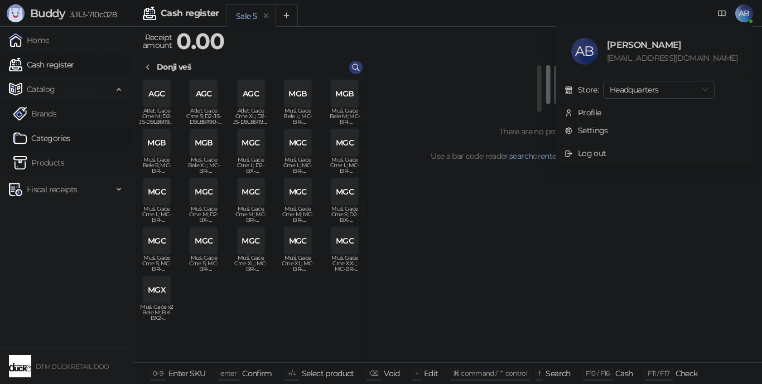
click at [40, 140] on link "Categories" at bounding box center [41, 138] width 57 height 22
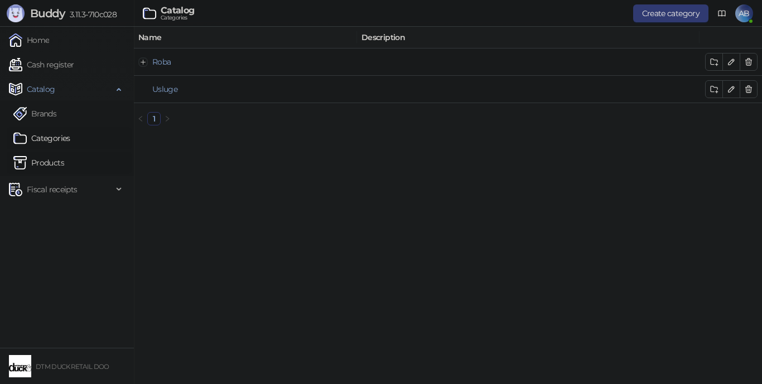
click at [49, 158] on link "Products" at bounding box center [38, 163] width 51 height 22
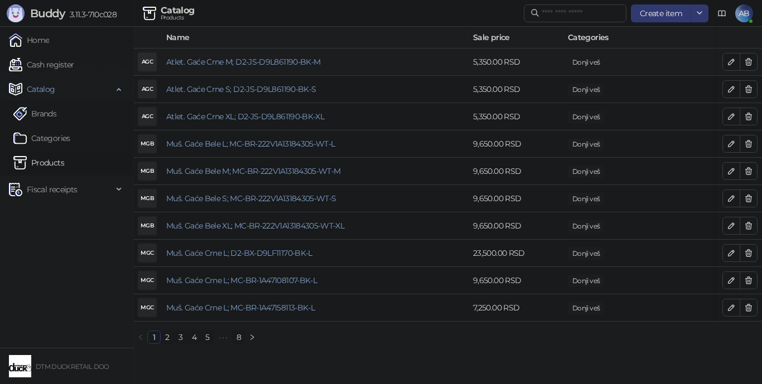
click at [335, 60] on td "Atlet. Gaće Crne M; D2-JS-D9L861190-BK-M" at bounding box center [315, 62] width 307 height 27
click at [727, 59] on icon "button" at bounding box center [730, 61] width 9 height 9
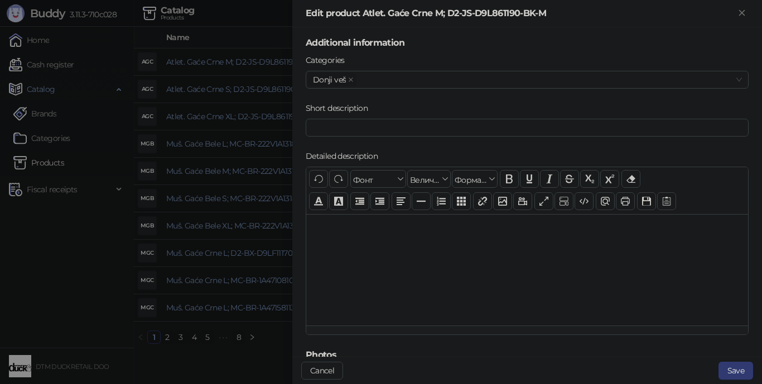
scroll to position [56, 0]
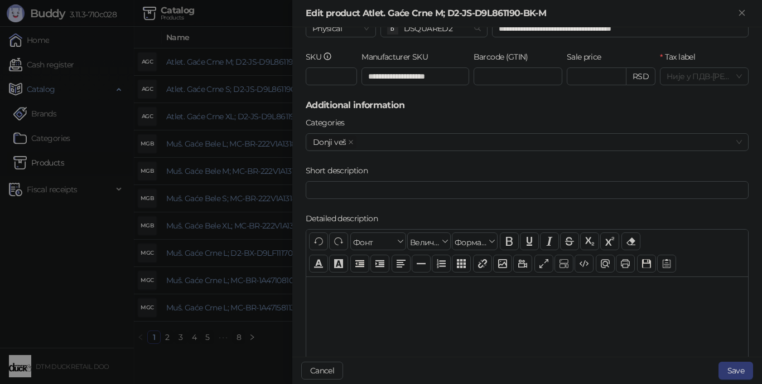
click at [697, 79] on span "Није у ПДВ - А ( 0.00 %)" at bounding box center [703, 76] width 75 height 17
click at [729, 78] on span "Није у ПДВ - А ( 0.00 %)" at bounding box center [703, 76] width 75 height 17
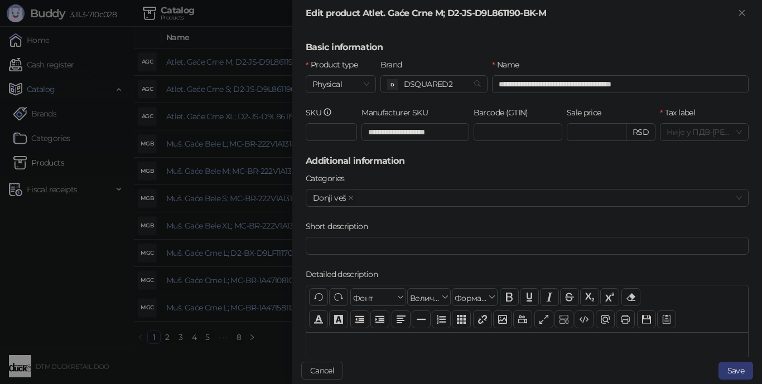
click at [739, 11] on icon "Close" at bounding box center [741, 12] width 5 height 5
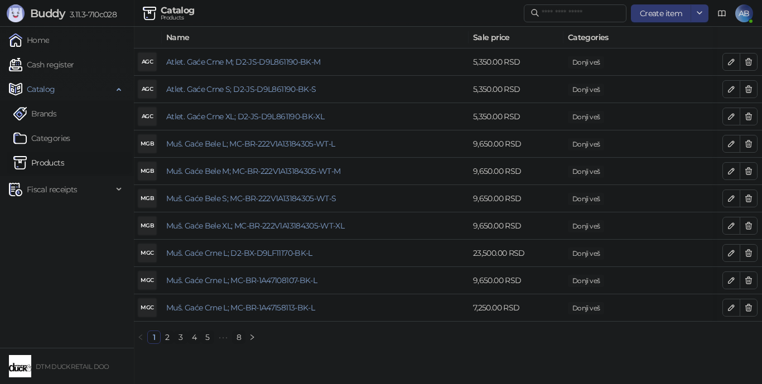
click at [744, 15] on span "AB" at bounding box center [744, 13] width 18 height 18
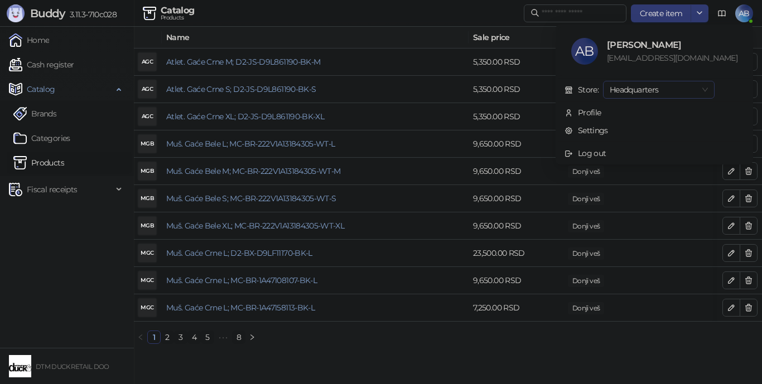
click at [708, 86] on span "Headquarters" at bounding box center [658, 89] width 98 height 17
click at [708, 87] on span "Headquarters" at bounding box center [658, 89] width 98 height 17
click at [608, 125] on link "Settings" at bounding box center [585, 130] width 43 height 10
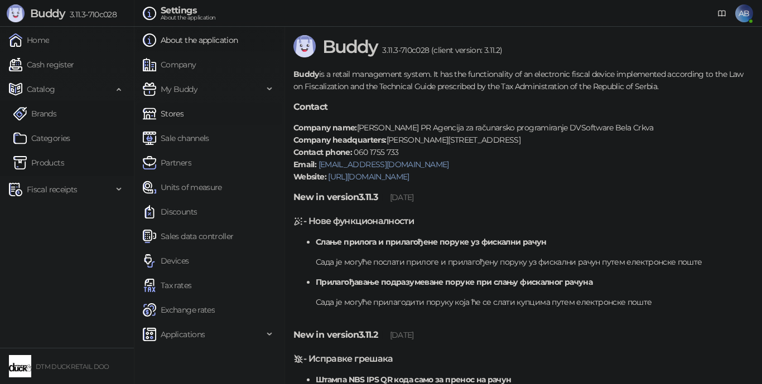
click at [168, 112] on link "Stores" at bounding box center [163, 114] width 41 height 22
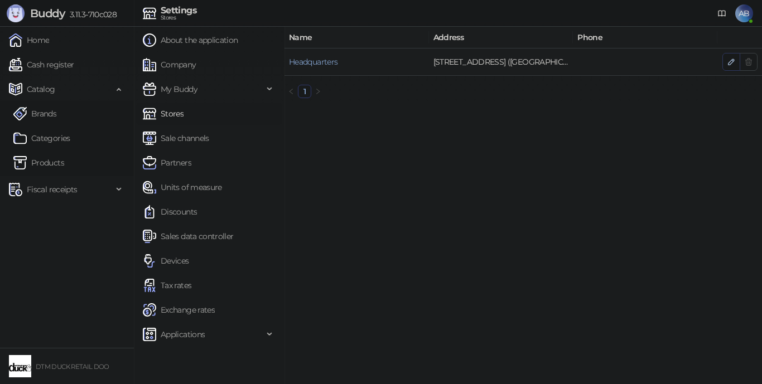
click at [729, 62] on icon "button" at bounding box center [731, 62] width 6 height 6
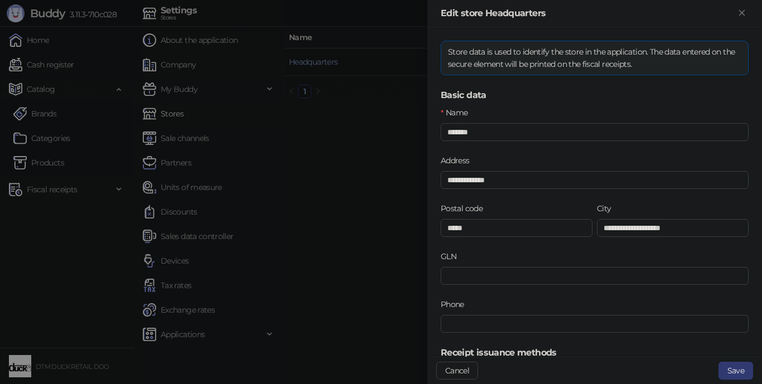
drag, startPoint x: 371, startPoint y: 144, endPoint x: 355, endPoint y: 148, distance: 17.2
click at [372, 144] on div at bounding box center [381, 192] width 762 height 384
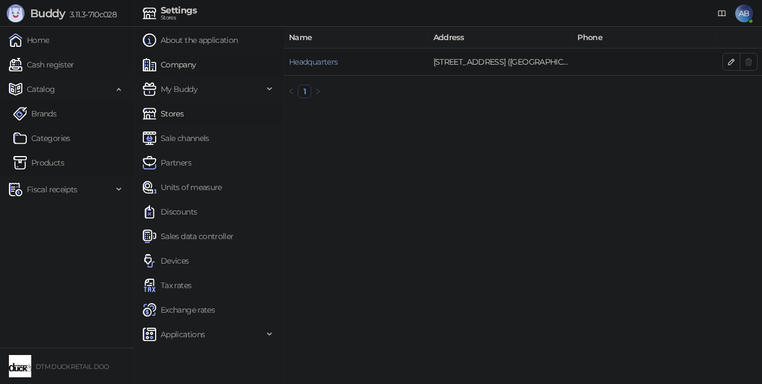
click at [176, 60] on link "Company" at bounding box center [170, 65] width 54 height 22
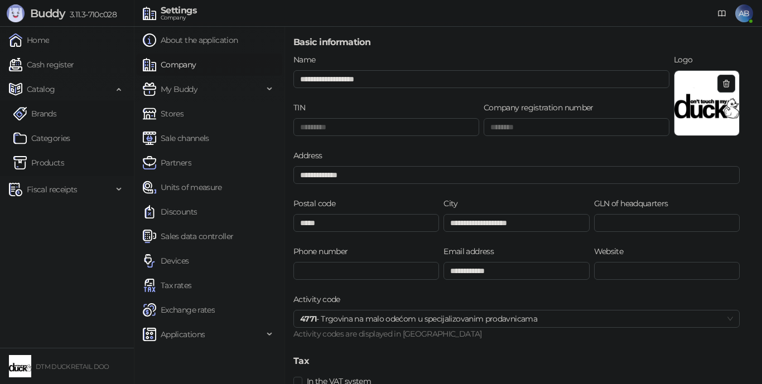
drag, startPoint x: 170, startPoint y: 114, endPoint x: 473, endPoint y: 133, distance: 303.9
click at [171, 113] on link "Stores" at bounding box center [163, 114] width 41 height 22
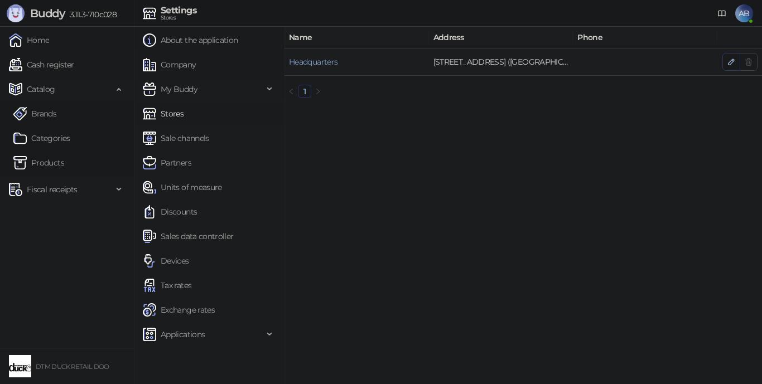
click at [732, 59] on icon "button" at bounding box center [730, 61] width 9 height 9
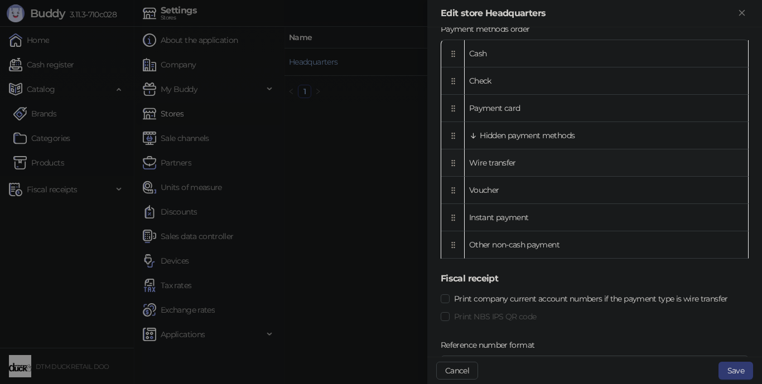
scroll to position [617, 0]
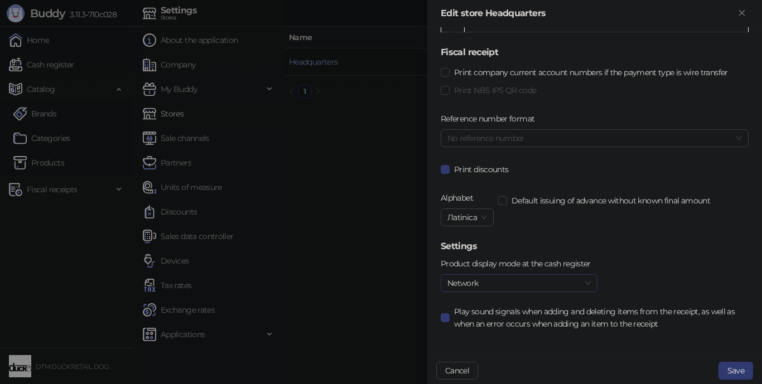
click at [555, 284] on span "Network" at bounding box center [518, 283] width 143 height 17
click at [473, 307] on div "List" at bounding box center [518, 305] width 138 height 12
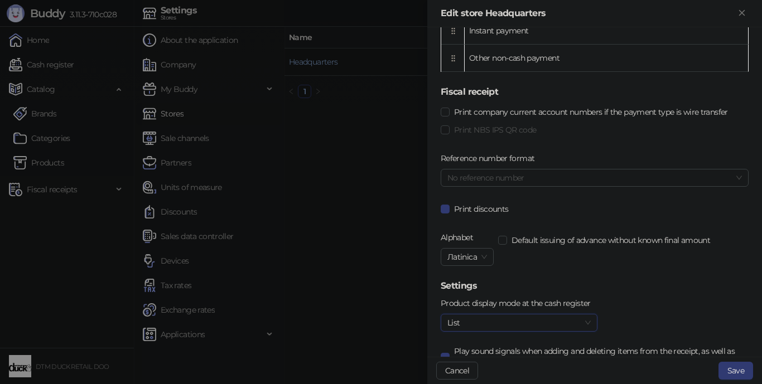
scroll to position [505, 0]
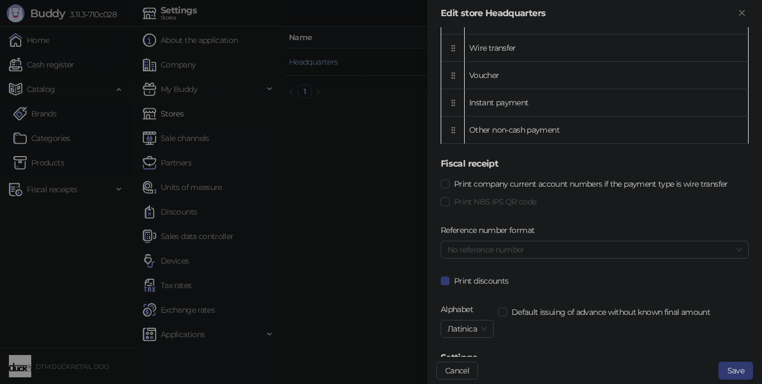
click at [524, 229] on label "Reference number format" at bounding box center [490, 230] width 101 height 12
click at [523, 252] on span "No reference number" at bounding box center [594, 249] width 294 height 17
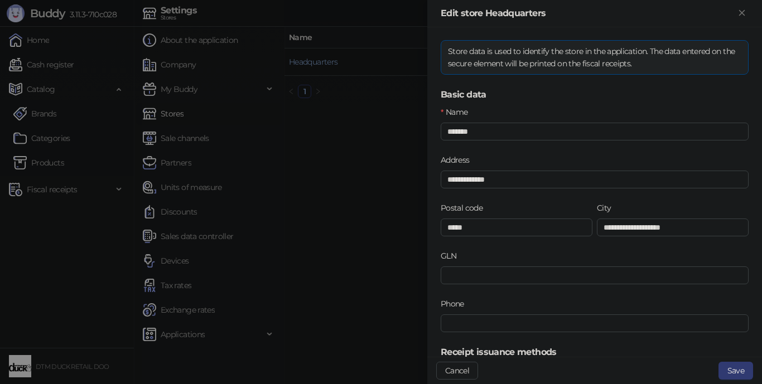
scroll to position [0, 0]
click at [732, 369] on button "Save" at bounding box center [735, 371] width 35 height 18
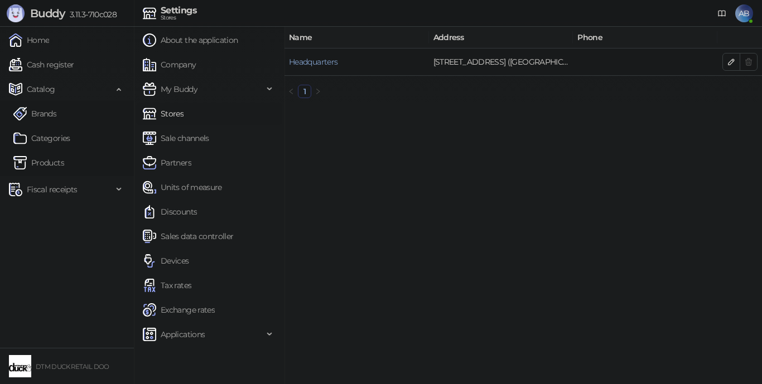
click at [182, 185] on link "Units of measure" at bounding box center [182, 187] width 79 height 22
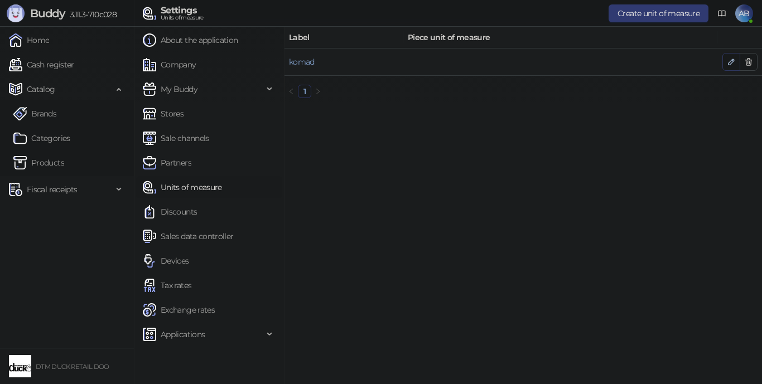
click at [730, 59] on icon "button" at bounding box center [730, 61] width 9 height 9
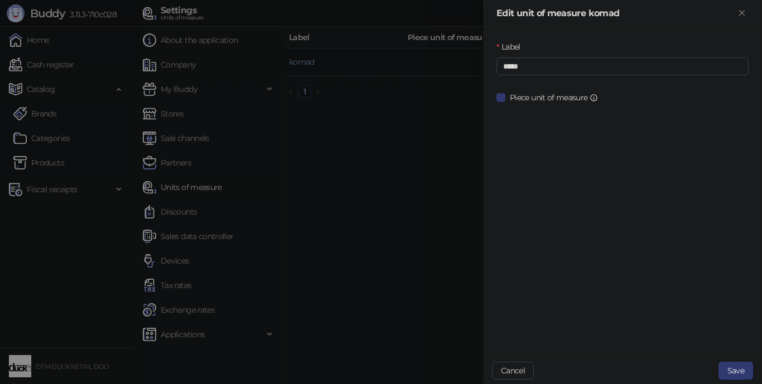
click at [396, 111] on div at bounding box center [381, 192] width 762 height 384
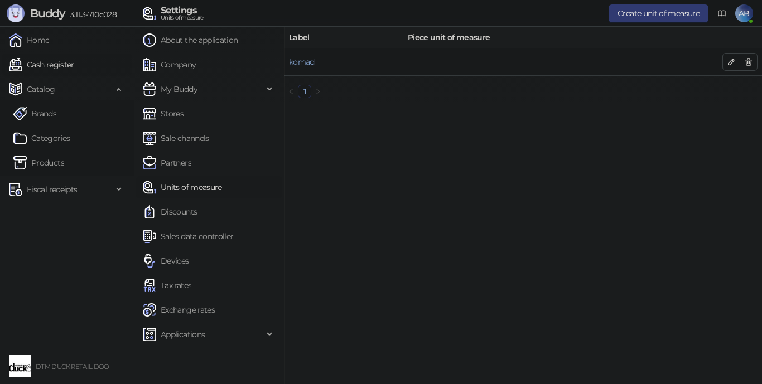
click at [45, 65] on link "Cash register" at bounding box center [41, 65] width 65 height 22
click at [46, 64] on link "Cash register" at bounding box center [41, 65] width 65 height 22
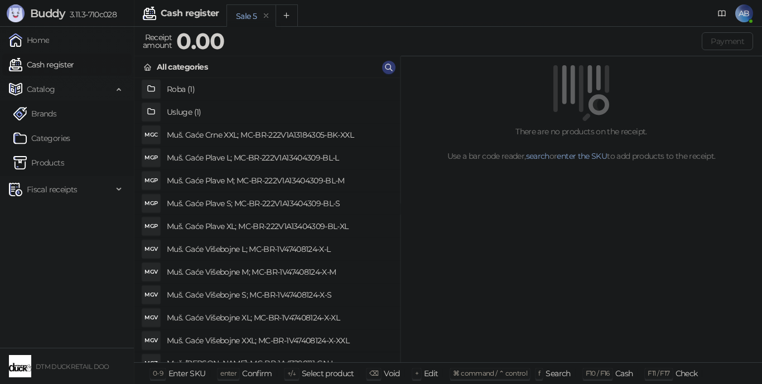
drag, startPoint x: 367, startPoint y: 109, endPoint x: 394, endPoint y: 112, distance: 27.5
click at [172, 89] on h4 "Roba (1)" at bounding box center [278, 89] width 222 height 18
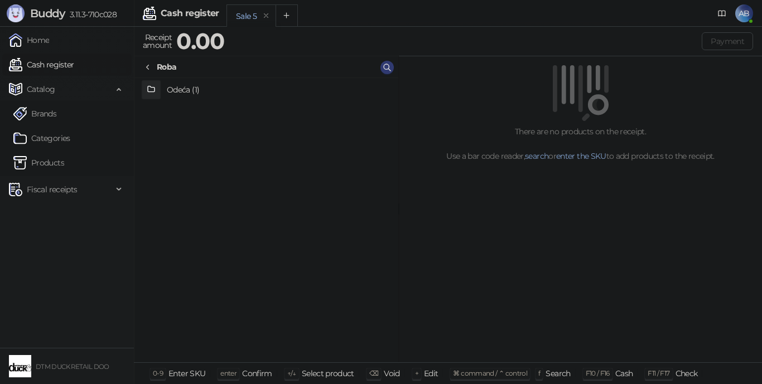
click at [177, 91] on h4 "Odeća (1)" at bounding box center [278, 90] width 222 height 18
click at [178, 90] on h4 "Donji veš (21)" at bounding box center [278, 90] width 222 height 18
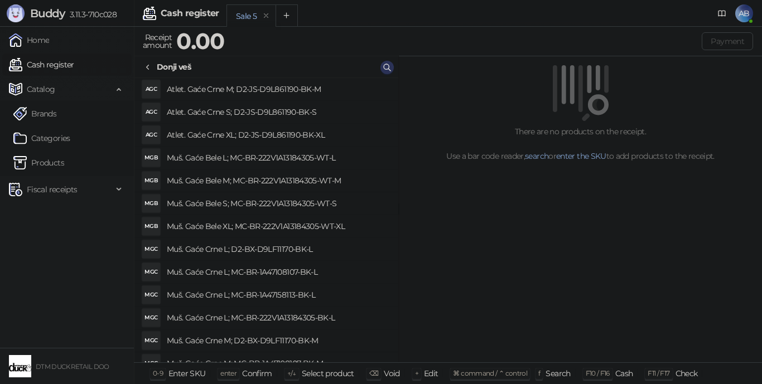
click at [386, 64] on icon "button" at bounding box center [386, 67] width 9 height 9
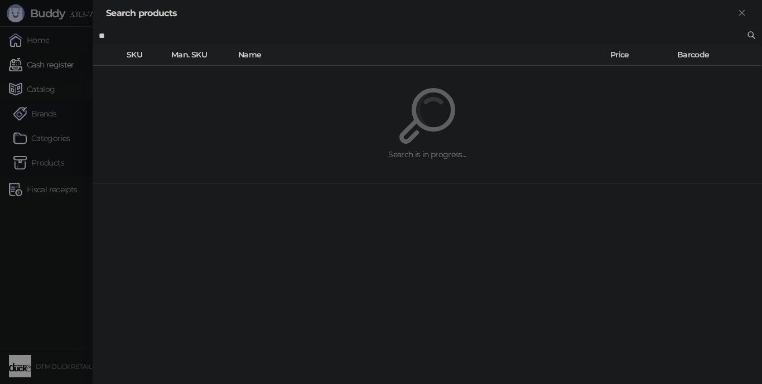
type input "*"
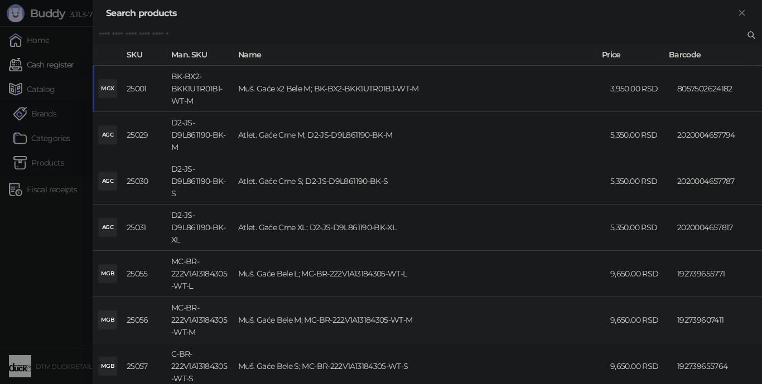
scroll to position [101, 0]
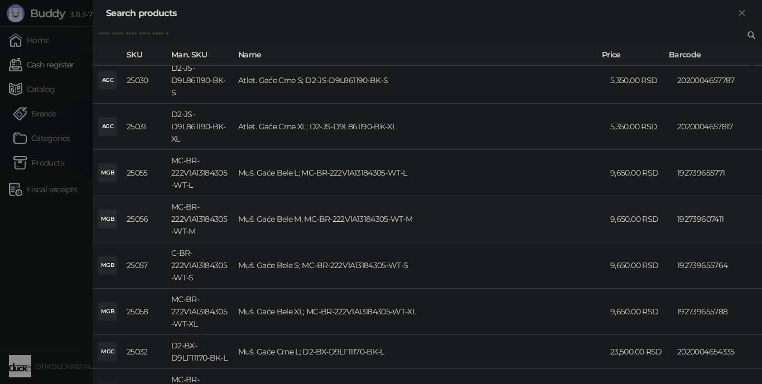
type input "*"
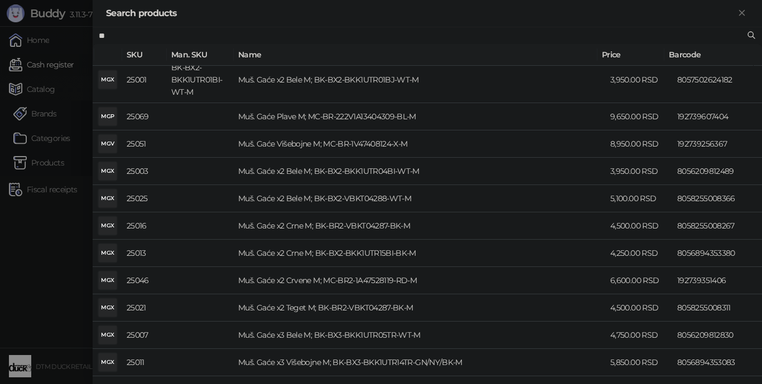
scroll to position [0, 0]
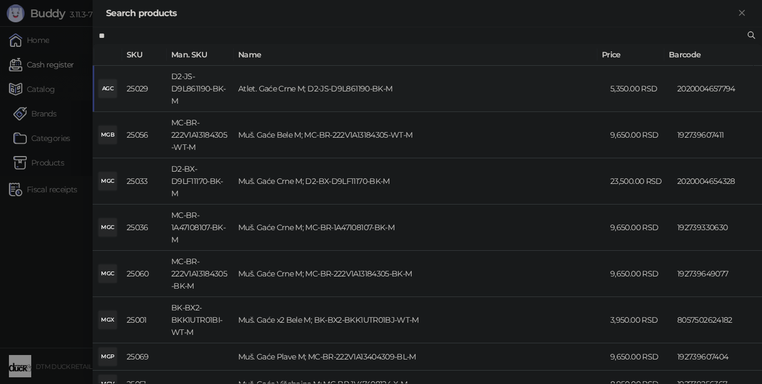
type input "*"
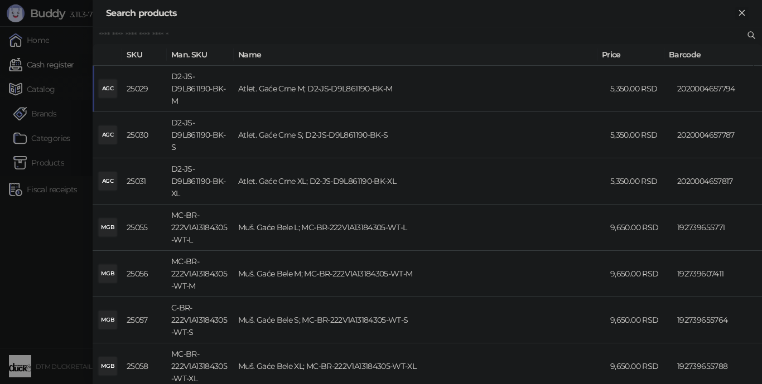
click at [738, 11] on icon "Close" at bounding box center [742, 13] width 10 height 10
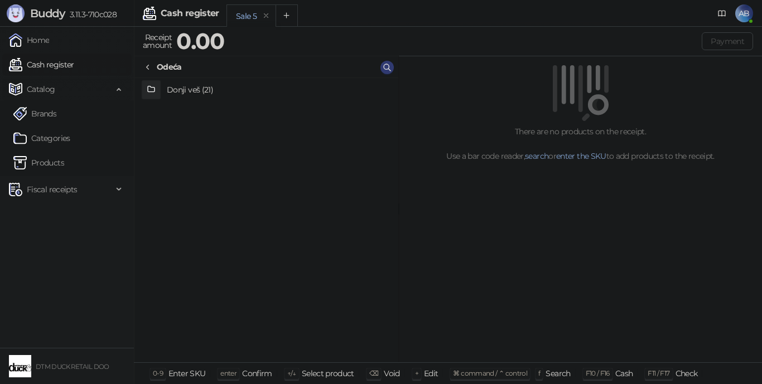
click at [42, 86] on span "Catalog" at bounding box center [41, 89] width 28 height 22
click at [47, 62] on link "Cash register" at bounding box center [41, 65] width 65 height 22
click at [60, 62] on link "Cash register" at bounding box center [41, 65] width 65 height 22
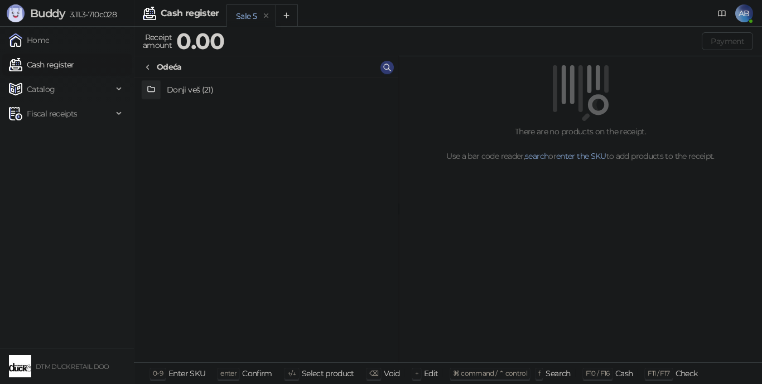
click at [60, 62] on link "Cash register" at bounding box center [41, 65] width 65 height 22
click at [117, 110] on div "Fiscal receipts" at bounding box center [66, 114] width 129 height 22
click at [120, 89] on icon at bounding box center [120, 89] width 6 height 0
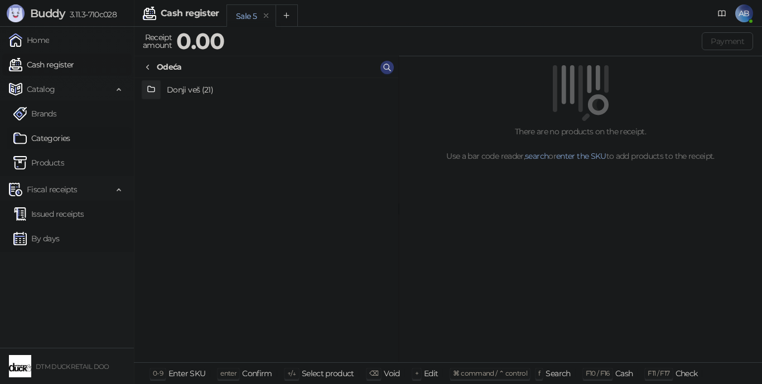
click at [54, 137] on link "Categories" at bounding box center [41, 138] width 57 height 22
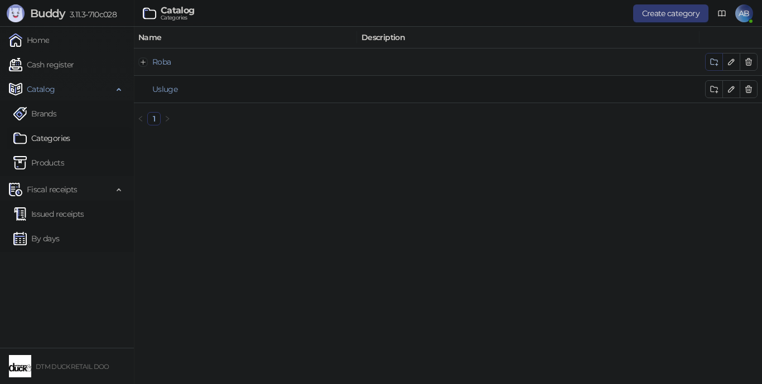
click at [711, 56] on button "button" at bounding box center [714, 62] width 18 height 18
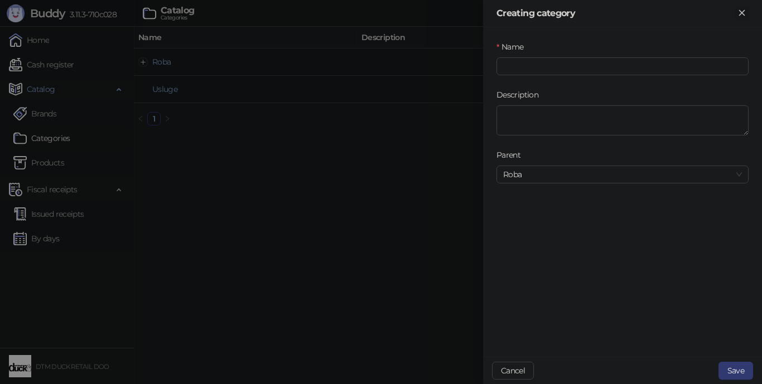
click at [742, 11] on icon "Close" at bounding box center [742, 13] width 10 height 10
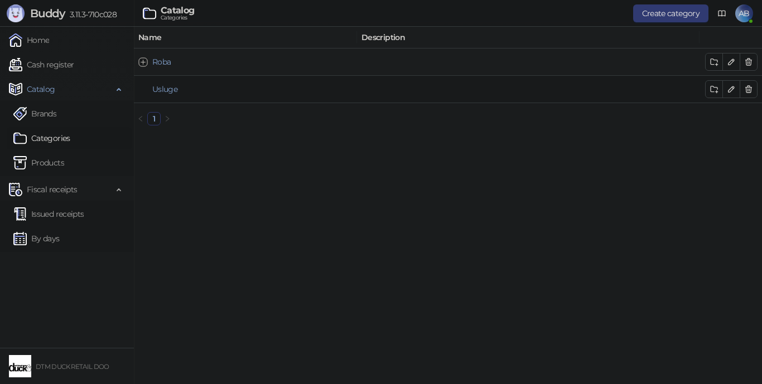
click at [143, 61] on button "Expand row" at bounding box center [143, 61] width 9 height 9
click at [151, 89] on button "Expand row" at bounding box center [151, 89] width 9 height 9
click at [195, 114] on link "Donji veš" at bounding box center [185, 117] width 33 height 10
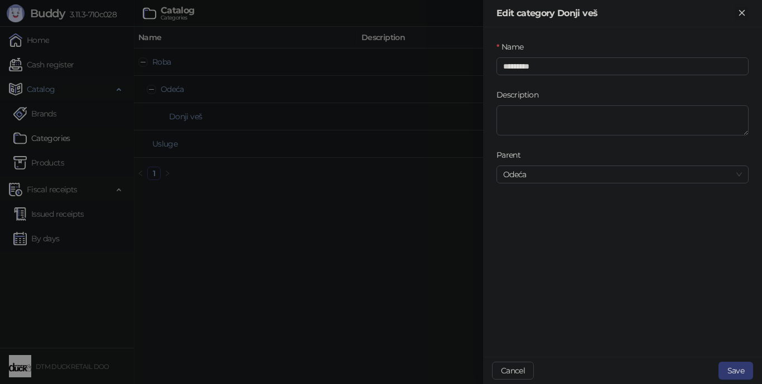
click at [739, 12] on icon "Close" at bounding box center [742, 13] width 10 height 10
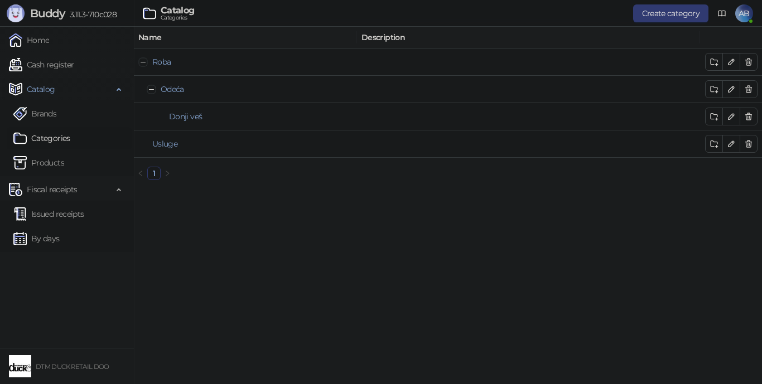
click at [119, 84] on div "Catalog" at bounding box center [66, 89] width 129 height 22
click at [118, 85] on div "Catalog" at bounding box center [66, 89] width 129 height 22
click at [46, 164] on link "Products" at bounding box center [38, 163] width 51 height 22
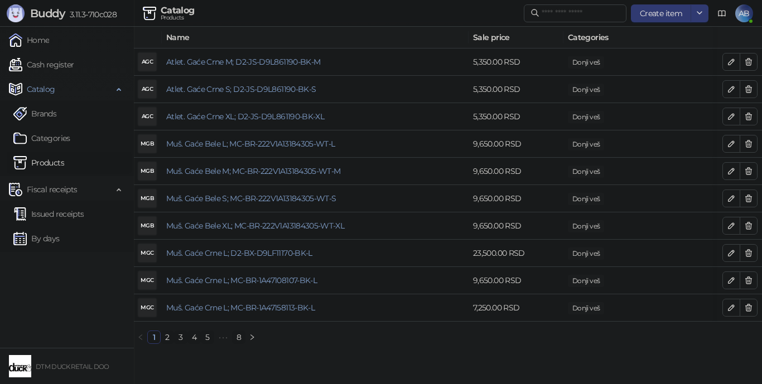
click at [46, 164] on link "Products" at bounding box center [38, 163] width 51 height 22
click at [590, 11] on input "text" at bounding box center [580, 13] width 78 height 12
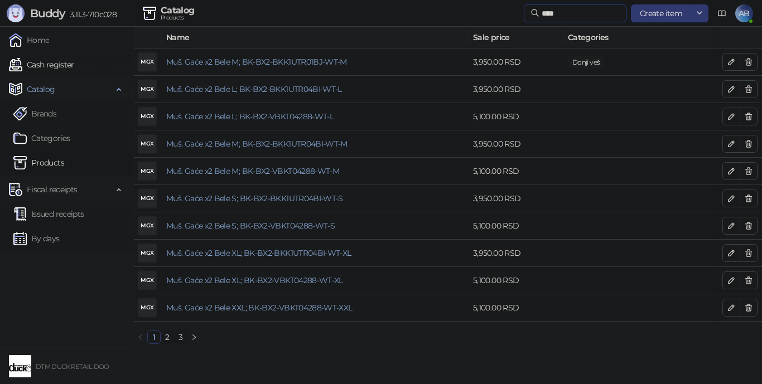
type input "****"
click at [44, 61] on link "Cash register" at bounding box center [41, 65] width 65 height 22
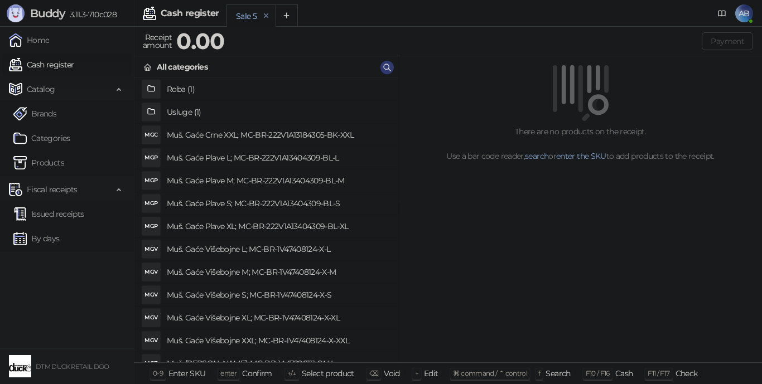
click at [264, 14] on icon "remove" at bounding box center [266, 15] width 4 height 4
click at [264, 12] on icon "remove" at bounding box center [267, 16] width 8 height 8
click at [287, 15] on icon "Add tab" at bounding box center [286, 15] width 5 height 5
click at [294, 11] on div "Sale 8" at bounding box center [295, 16] width 21 height 12
drag, startPoint x: 226, startPoint y: 153, endPoint x: 235, endPoint y: 158, distance: 10.2
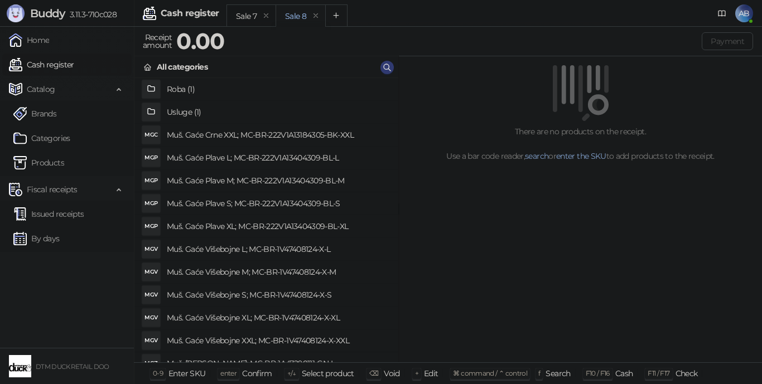
click at [226, 152] on h4 "Muš. Gaće Plave L; MC-BR-222V1A13404309-BL-L" at bounding box center [278, 158] width 222 height 18
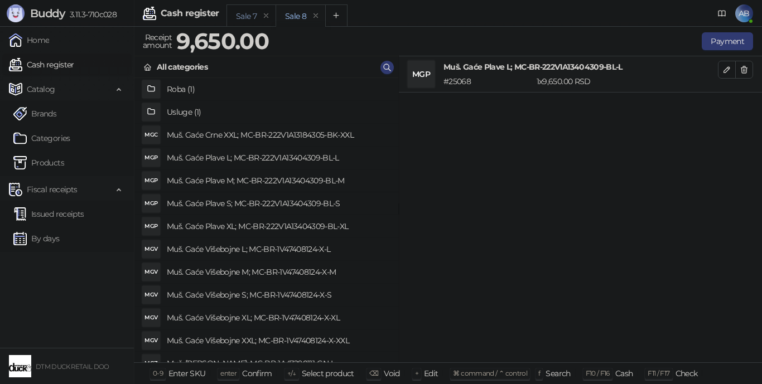
click at [247, 11] on div "Sale 7" at bounding box center [246, 16] width 21 height 12
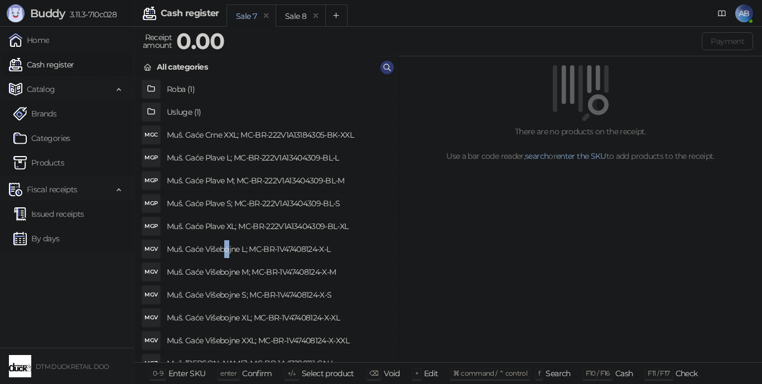
click at [228, 259] on li "MGV Muš. Gaće Višebojne L; MC-BR-1V47408124-X-L" at bounding box center [266, 249] width 264 height 23
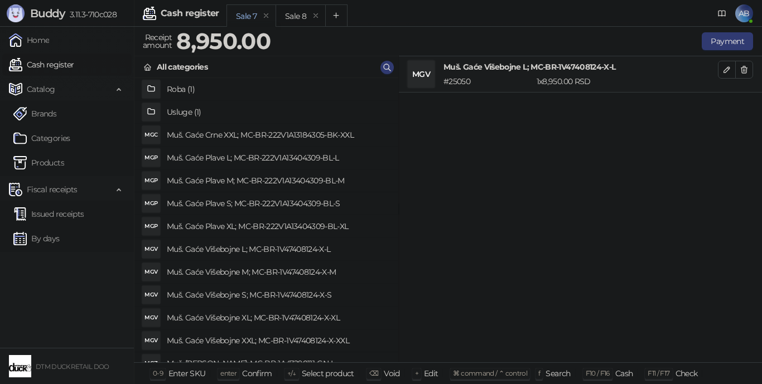
click at [287, 177] on h4 "Muš. Gaće Plave M; MC-BR-222V1A13404309-BL-M" at bounding box center [278, 181] width 222 height 18
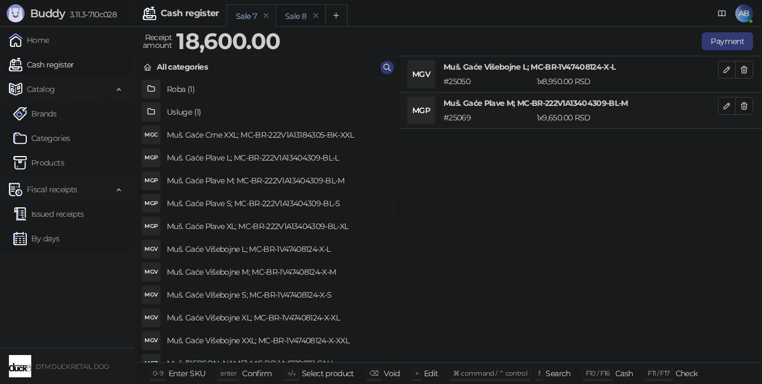
click at [282, 11] on div "Sale 8" at bounding box center [300, 15] width 50 height 22
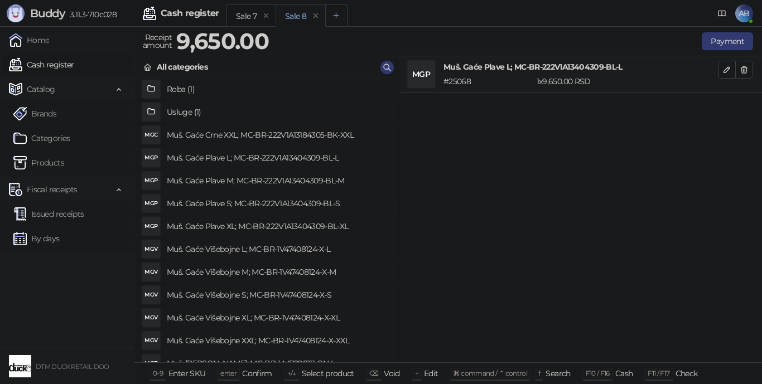
click at [337, 16] on icon "Add tab" at bounding box center [336, 15] width 8 height 8
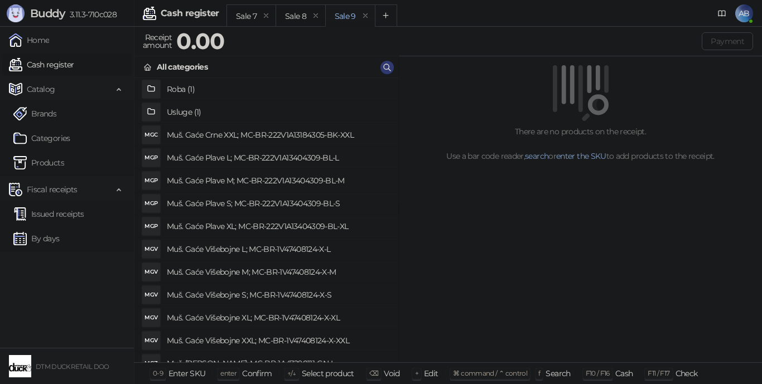
click at [183, 113] on h4 "Usluge (1)" at bounding box center [278, 112] width 222 height 18
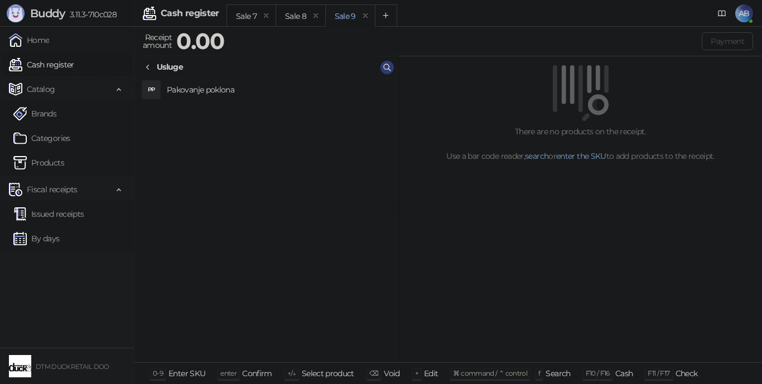
click at [212, 81] on h4 "Pakovanje poklona" at bounding box center [278, 90] width 222 height 18
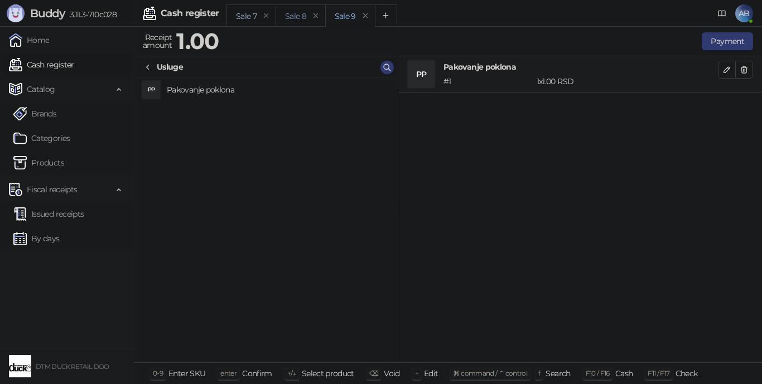
click at [299, 8] on div "Sale 8" at bounding box center [300, 15] width 50 height 22
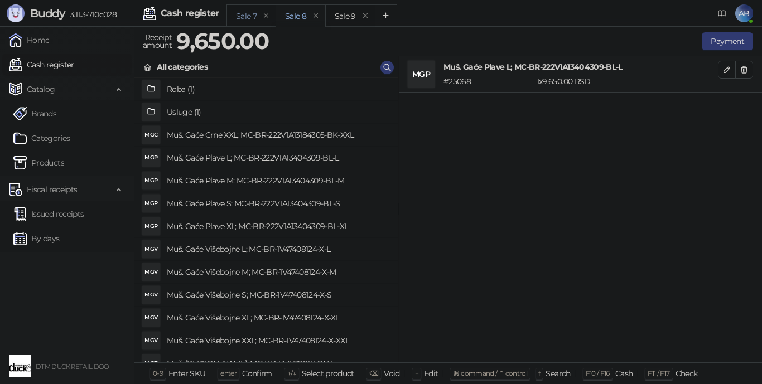
click at [245, 13] on div "Sale 7" at bounding box center [246, 16] width 21 height 12
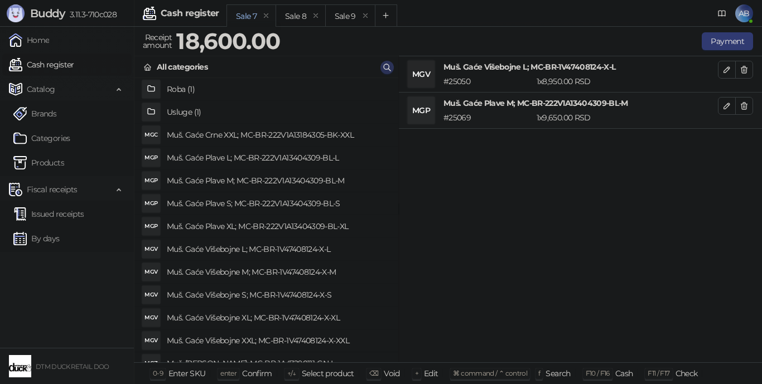
click at [390, 65] on icon "button" at bounding box center [386, 67] width 9 height 9
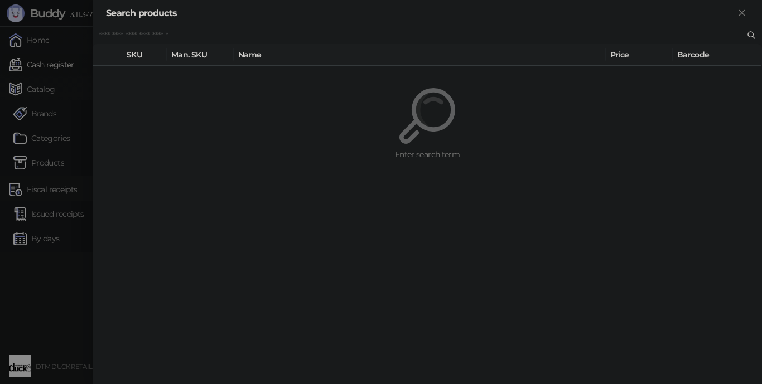
click at [739, 3] on div "Search products" at bounding box center [427, 13] width 669 height 27
click at [740, 11] on icon "Close" at bounding box center [741, 12] width 5 height 5
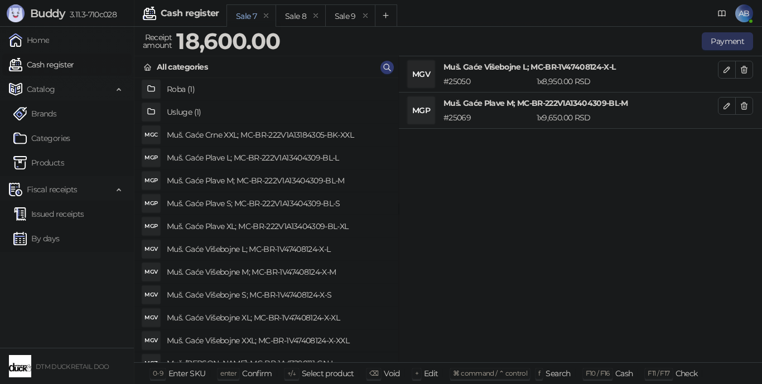
click at [720, 38] on button "Payment" at bounding box center [726, 41] width 51 height 18
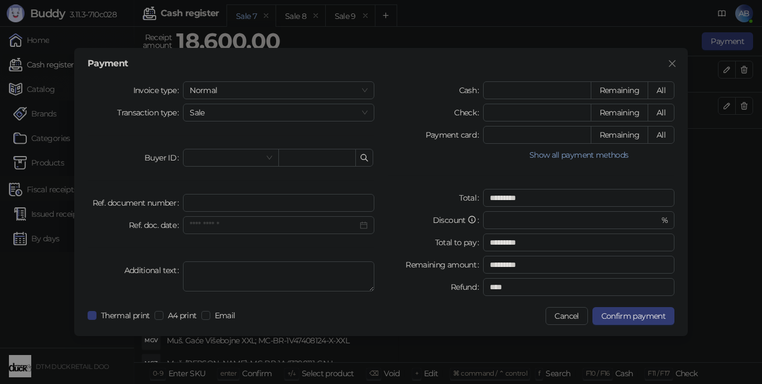
click at [672, 62] on icon "close" at bounding box center [671, 63] width 9 height 9
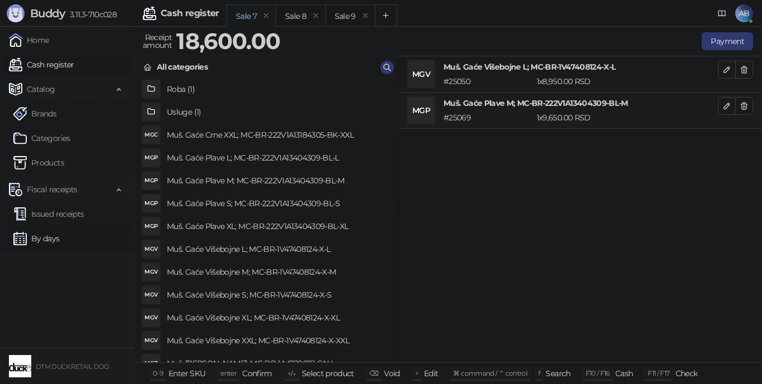
click at [50, 238] on link "By days" at bounding box center [36, 238] width 46 height 22
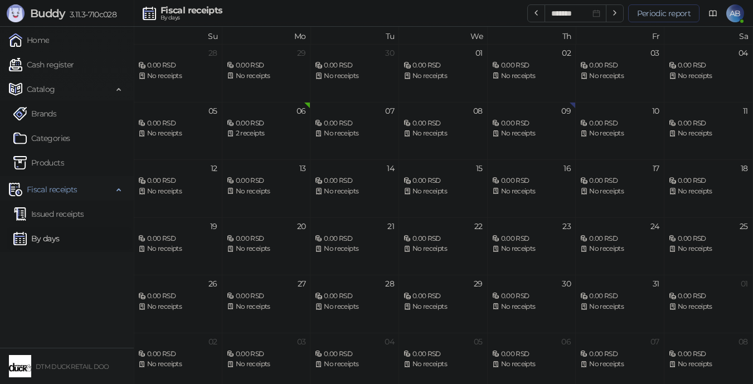
click at [671, 11] on button "Periodic report" at bounding box center [663, 13] width 71 height 18
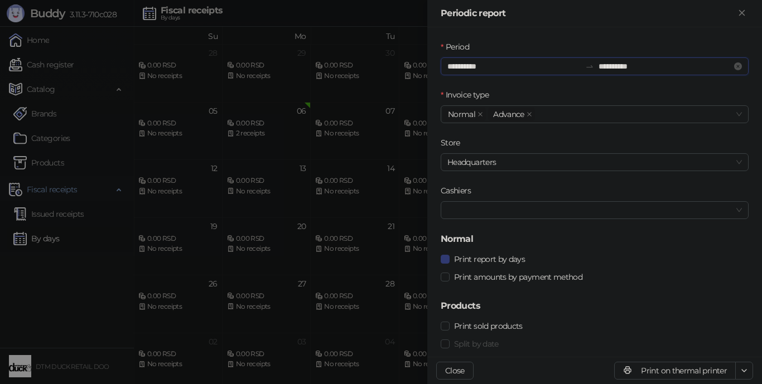
click at [501, 63] on input "**********" at bounding box center [513, 66] width 133 height 12
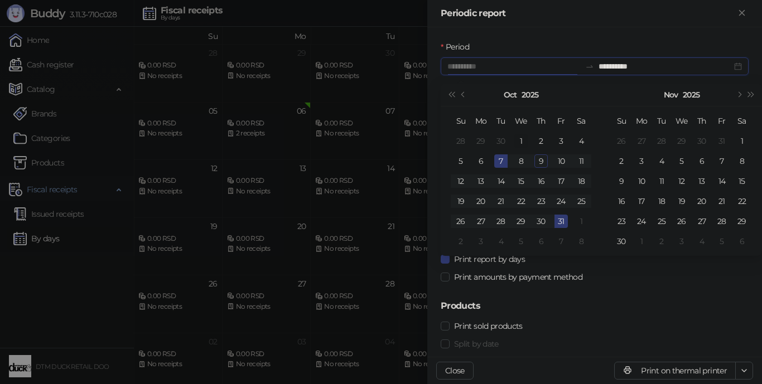
type input "**********"
click at [523, 127] on table "Su Mo Tu We Th Fr Sa 28 29 30 1 2 3 4 5 6 7 8 9 10 11 12 13 14 15 16 17 18 19 2…" at bounding box center [520, 181] width 140 height 140
click at [524, 135] on div "1" at bounding box center [520, 140] width 13 height 13
click at [586, 37] on div "**********" at bounding box center [594, 192] width 335 height 330
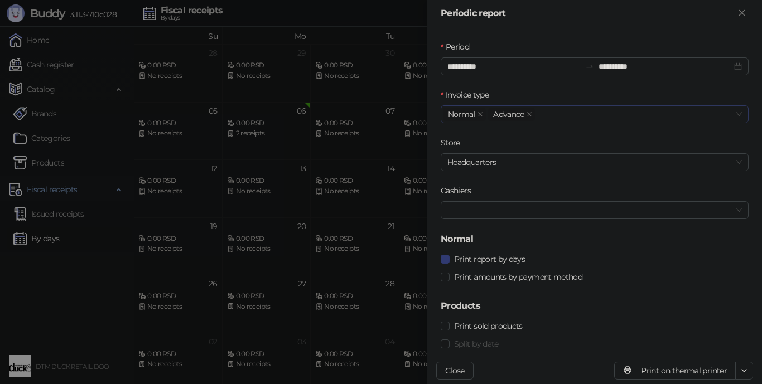
click at [453, 111] on span "Normal" at bounding box center [461, 114] width 27 height 12
click at [451, 112] on span "Normal" at bounding box center [461, 114] width 27 height 12
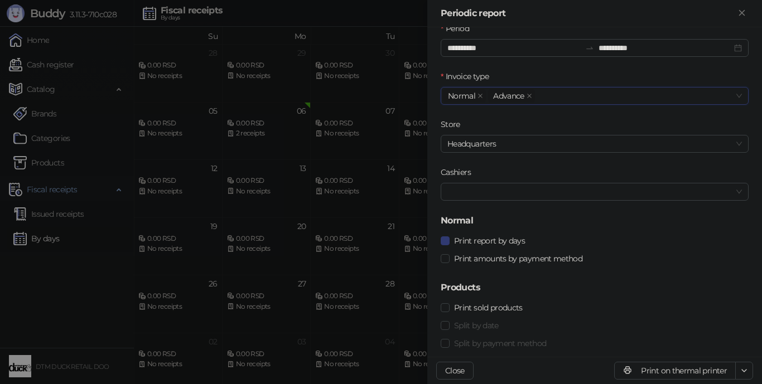
scroll to position [27, 0]
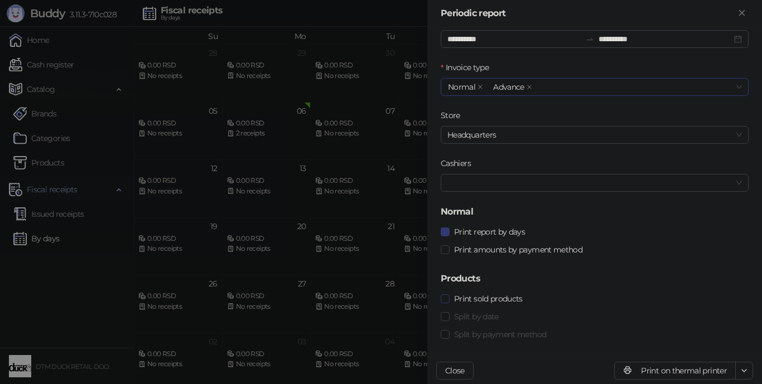
click at [503, 297] on span "Print sold products" at bounding box center [487, 299] width 77 height 12
click at [739, 365] on button "button" at bounding box center [744, 371] width 18 height 18
click at [744, 366] on icon "button" at bounding box center [743, 370] width 9 height 9
click at [743, 373] on icon "button" at bounding box center [743, 370] width 9 height 9
click at [743, 369] on icon "button" at bounding box center [743, 370] width 9 height 9
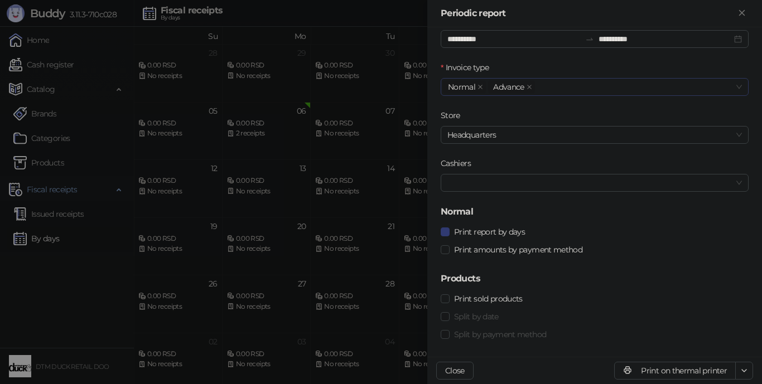
click at [588, 91] on div "Normal Advance" at bounding box center [589, 87] width 292 height 16
click at [640, 83] on div "Normal Advance" at bounding box center [589, 87] width 292 height 16
click at [529, 86] on icon "close" at bounding box center [529, 87] width 6 height 6
click at [742, 373] on icon "button" at bounding box center [743, 370] width 9 height 9
click at [715, 345] on span "Download in XLSX format" at bounding box center [697, 348] width 93 height 12
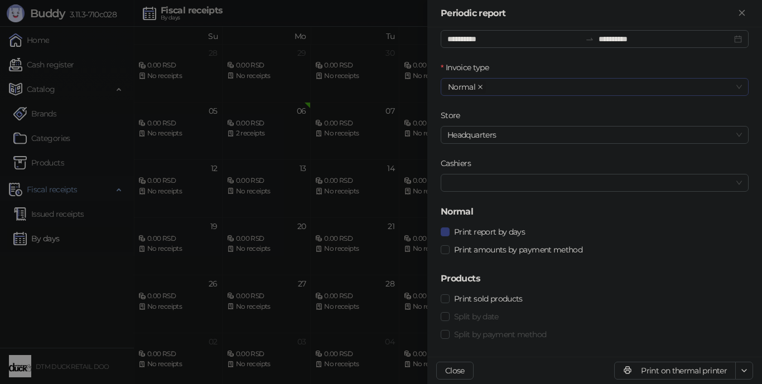
click at [478, 83] on span at bounding box center [480, 87] width 6 height 12
click at [582, 92] on div at bounding box center [589, 87] width 292 height 16
click at [473, 124] on div "Advance" at bounding box center [590, 127] width 282 height 12
click at [678, 300] on div "Print sold products" at bounding box center [594, 299] width 308 height 12
click at [744, 364] on button "button" at bounding box center [744, 371] width 18 height 18
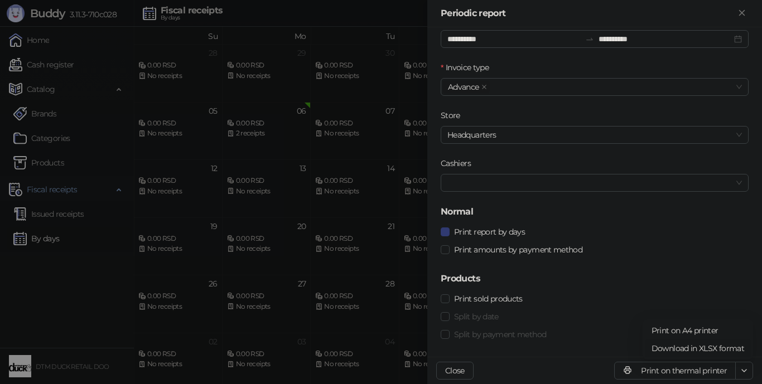
click at [706, 346] on span "Download in XLSX format" at bounding box center [697, 348] width 93 height 12
click at [500, 89] on div "Advance" at bounding box center [589, 87] width 292 height 16
click at [490, 110] on div "Normal" at bounding box center [590, 109] width 282 height 12
click at [483, 86] on icon "close" at bounding box center [484, 87] width 4 height 4
click at [490, 128] on div "Advance" at bounding box center [590, 127] width 282 height 12
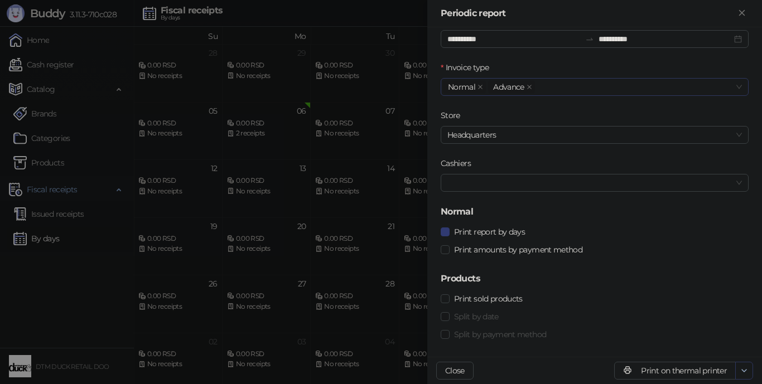
click at [743, 364] on button "button" at bounding box center [744, 371] width 18 height 18
click at [742, 366] on span "button" at bounding box center [743, 370] width 9 height 11
click at [729, 347] on span "Download in XLSX format" at bounding box center [697, 348] width 93 height 12
click at [488, 298] on span "Print sold products" at bounding box center [487, 299] width 77 height 12
click at [448, 317] on span at bounding box center [444, 316] width 9 height 9
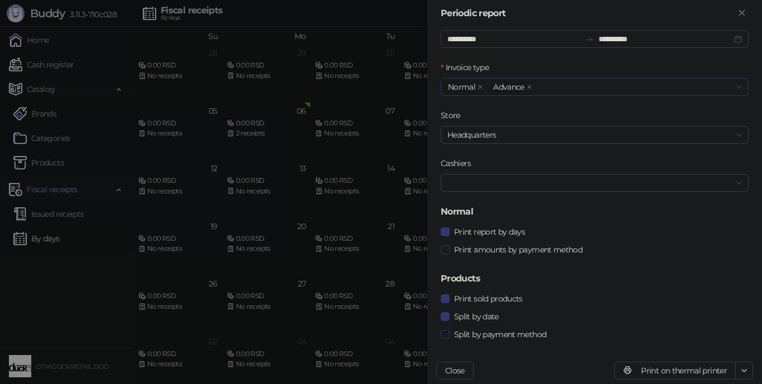
click at [449, 336] on span at bounding box center [444, 334] width 9 height 9
click at [745, 370] on icon "button" at bounding box center [743, 370] width 9 height 9
click at [721, 348] on span "Download in XLSX format" at bounding box center [697, 348] width 93 height 12
click at [745, 370] on icon "button" at bounding box center [743, 370] width 9 height 9
click at [697, 371] on button "Print on thermal printer" at bounding box center [675, 371] width 122 height 18
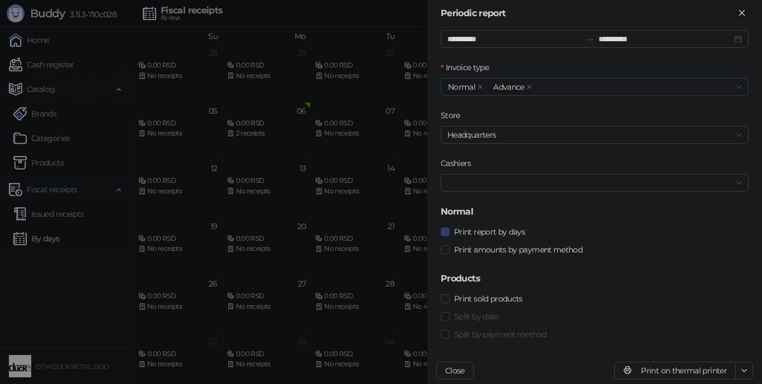
click at [735, 9] on button "Close" at bounding box center [741, 13] width 13 height 13
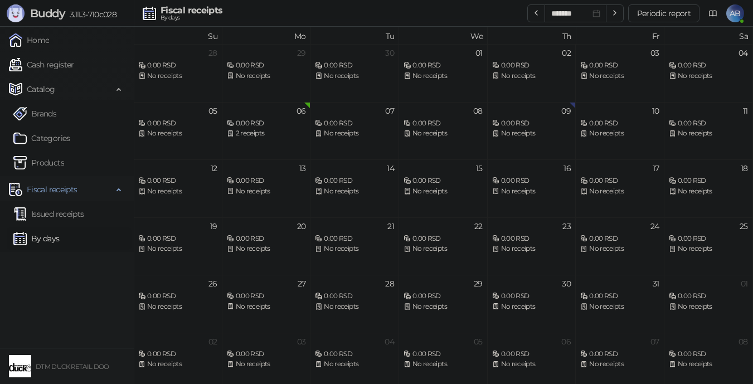
click at [740, 11] on span "AB" at bounding box center [735, 13] width 18 height 18
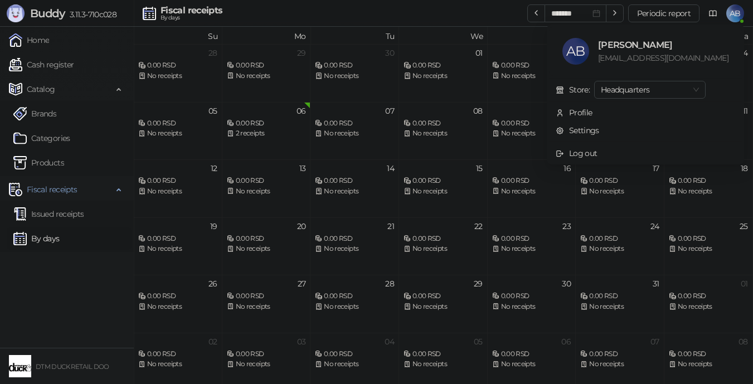
click at [669, 47] on div "[PERSON_NAME]" at bounding box center [663, 45] width 130 height 14
click at [733, 13] on span "AB" at bounding box center [735, 13] width 18 height 18
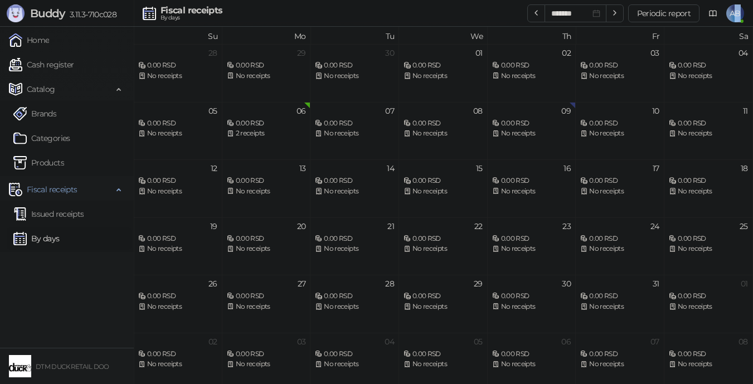
click at [739, 12] on span "AB" at bounding box center [735, 13] width 18 height 18
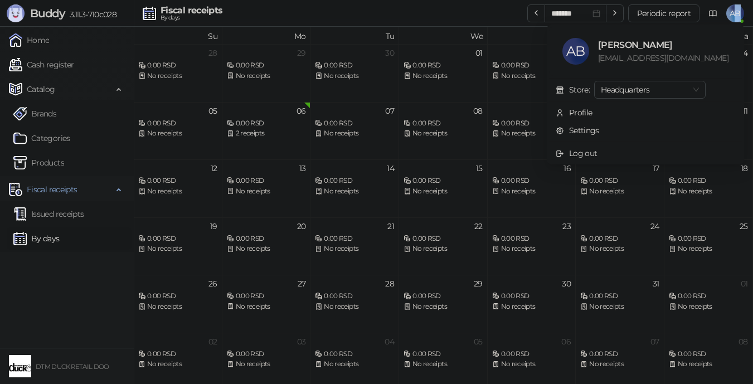
click at [733, 7] on span "AB" at bounding box center [735, 13] width 18 height 18
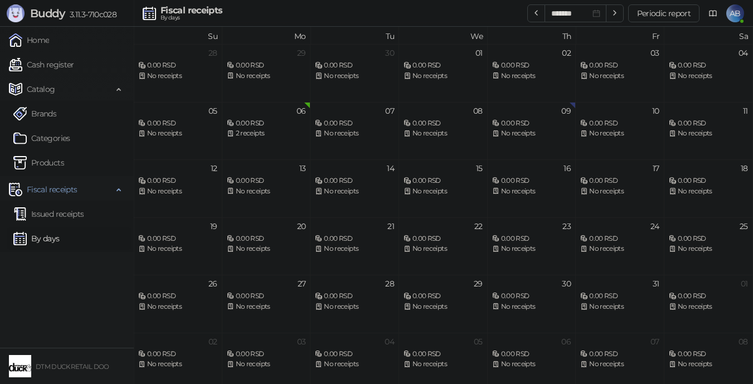
click at [733, 7] on span "AB" at bounding box center [735, 13] width 18 height 18
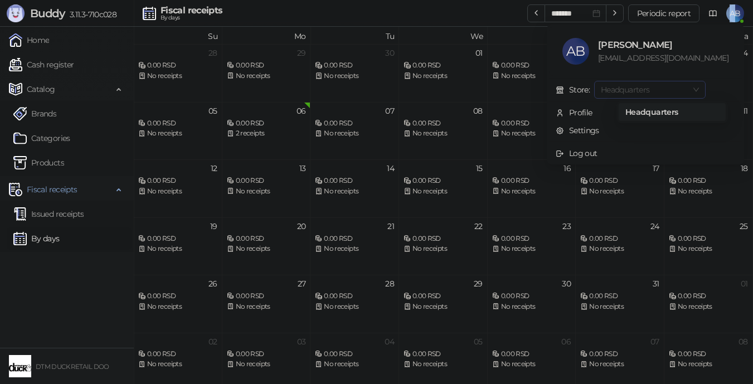
click at [699, 84] on span "Headquarters" at bounding box center [650, 89] width 98 height 17
click at [699, 86] on span "Headquarters" at bounding box center [650, 89] width 98 height 17
click at [735, 4] on span "AB" at bounding box center [735, 13] width 18 height 18
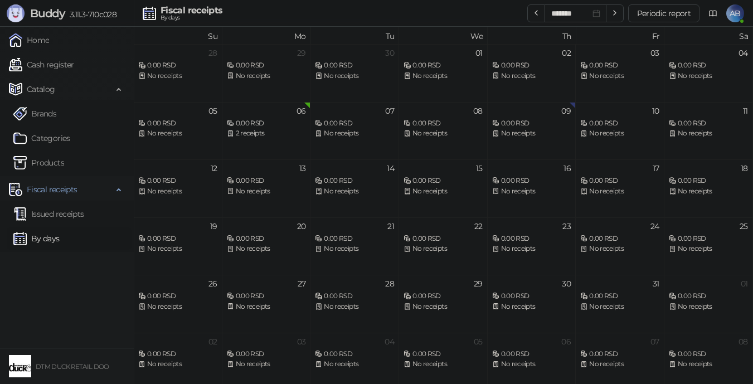
click at [735, 5] on span "AB" at bounding box center [735, 13] width 18 height 18
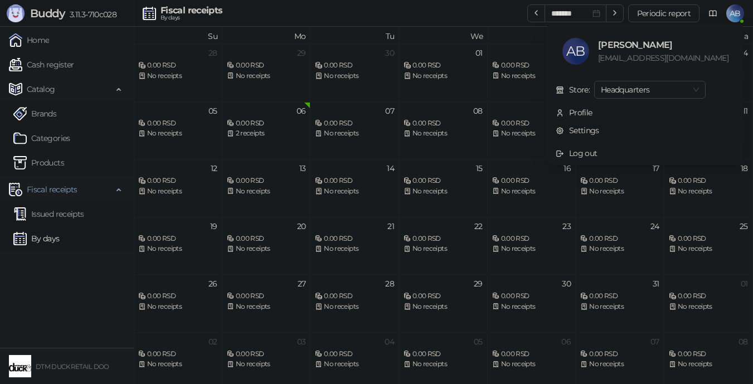
click at [599, 125] on link "Settings" at bounding box center [577, 130] width 43 height 10
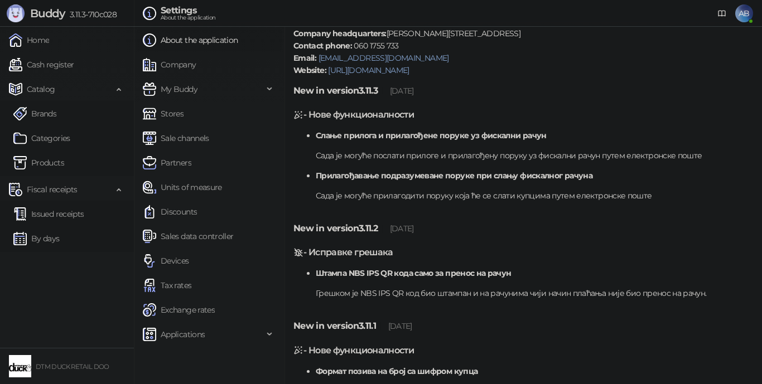
scroll to position [56, 0]
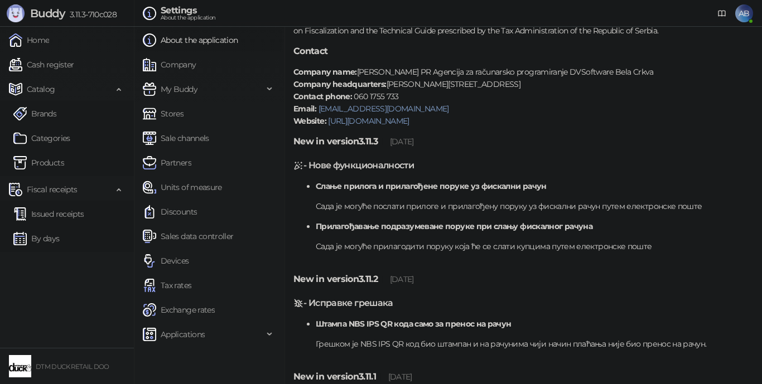
click at [211, 41] on link "About the application" at bounding box center [190, 40] width 95 height 22
click at [189, 57] on link "Company" at bounding box center [170, 65] width 54 height 22
click at [172, 59] on link "Company" at bounding box center [170, 65] width 54 height 22
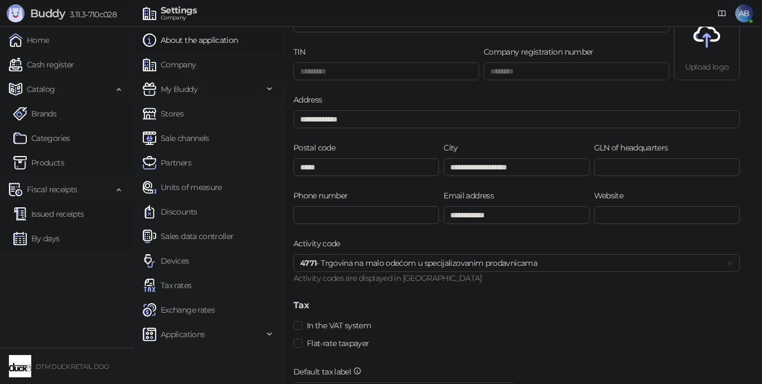
drag, startPoint x: 149, startPoint y: 62, endPoint x: 306, endPoint y: 109, distance: 164.2
click at [149, 62] on img at bounding box center [149, 64] width 13 height 13
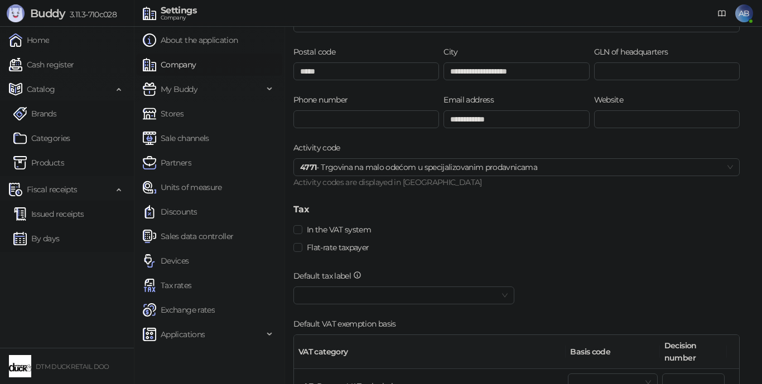
scroll to position [167, 0]
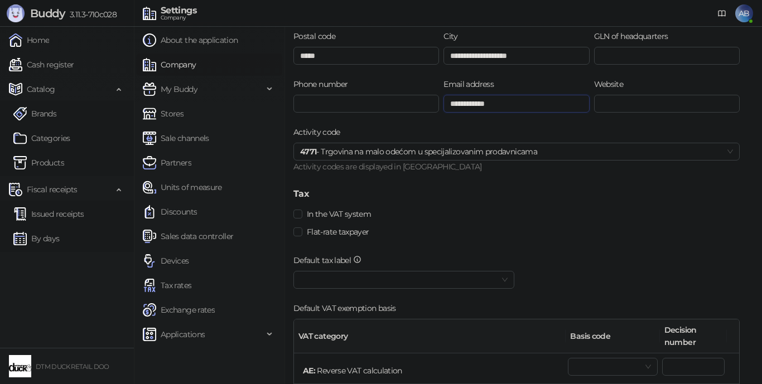
click at [457, 104] on input "**********" at bounding box center [516, 104] width 146 height 18
click at [458, 104] on input "**********" at bounding box center [516, 104] width 146 height 18
click at [456, 101] on input "**********" at bounding box center [516, 104] width 146 height 18
click at [456, 102] on input "**********" at bounding box center [516, 104] width 146 height 18
type input "**********"
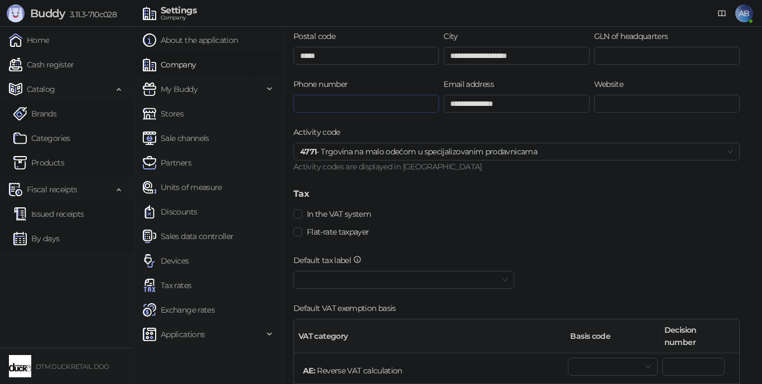
click at [400, 100] on input "Phone number" at bounding box center [366, 104] width 146 height 18
type input "**********"
click at [647, 110] on input "Website" at bounding box center [667, 104] width 146 height 18
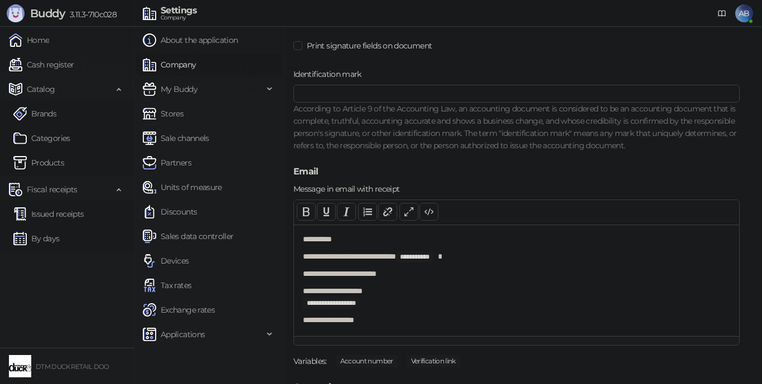
scroll to position [892, 0]
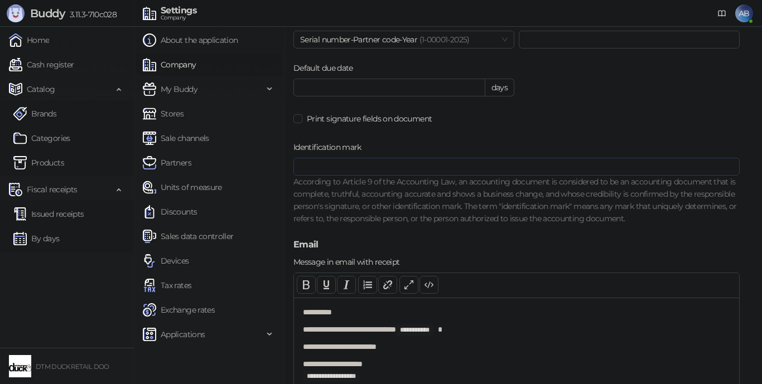
type input "*******"
click at [492, 163] on input "Identification mark" at bounding box center [516, 167] width 446 height 18
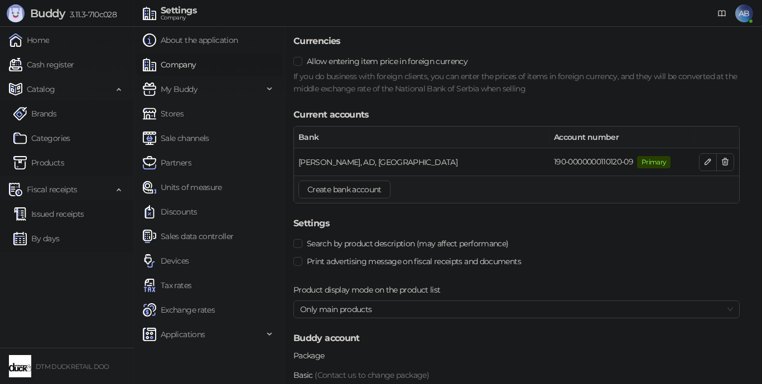
scroll to position [1370, 0]
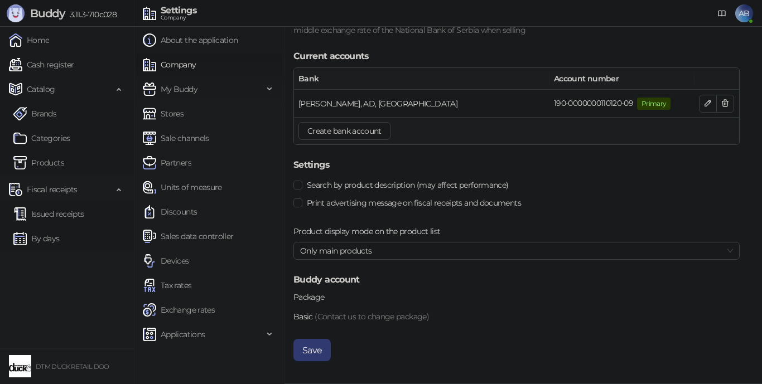
type input "*****"
click at [304, 317] on div "Basic (Contact us to change package)" at bounding box center [516, 317] width 446 height 12
click at [311, 351] on button "Save" at bounding box center [311, 350] width 37 height 22
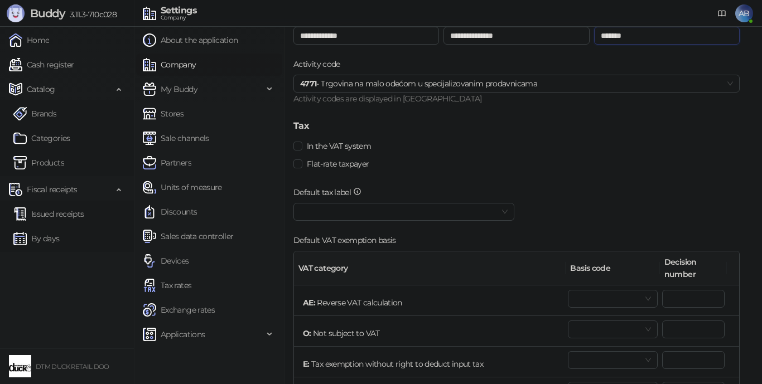
drag, startPoint x: 602, startPoint y: 35, endPoint x: 604, endPoint y: 45, distance: 9.7
click at [602, 36] on input "*******" at bounding box center [667, 36] width 146 height 18
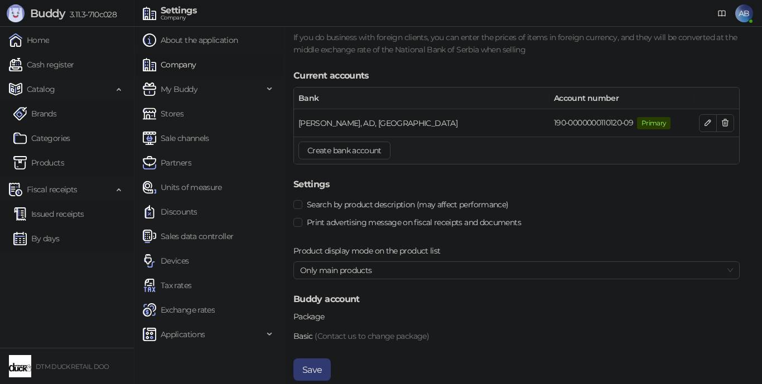
scroll to position [1370, 0]
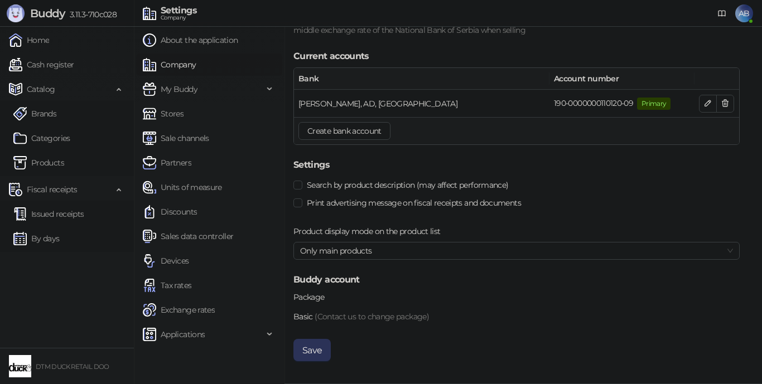
type input "**********"
click at [315, 348] on button "Save" at bounding box center [311, 350] width 37 height 22
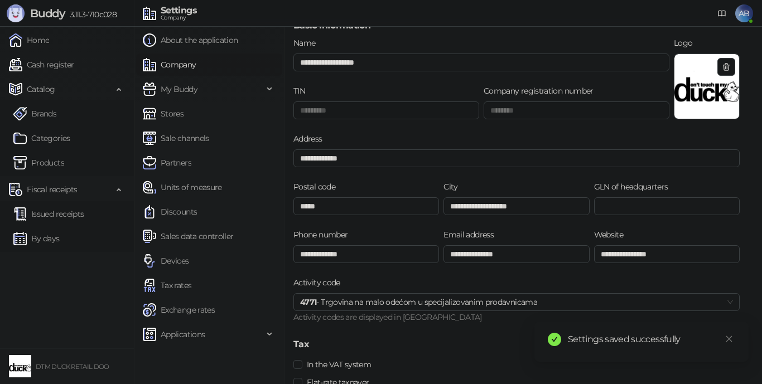
scroll to position [0, 0]
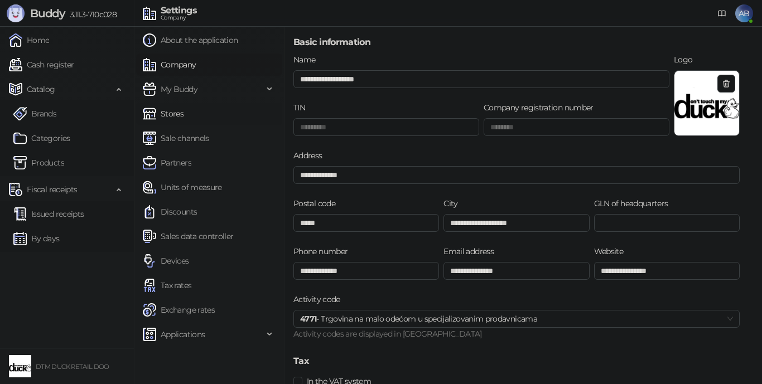
click at [168, 110] on link "Stores" at bounding box center [163, 114] width 41 height 22
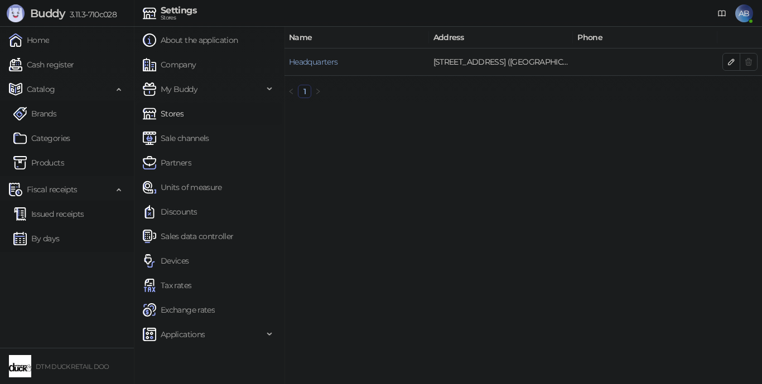
drag, startPoint x: 726, startPoint y: 60, endPoint x: 719, endPoint y: 75, distance: 16.5
click at [725, 61] on button "button" at bounding box center [731, 62] width 18 height 18
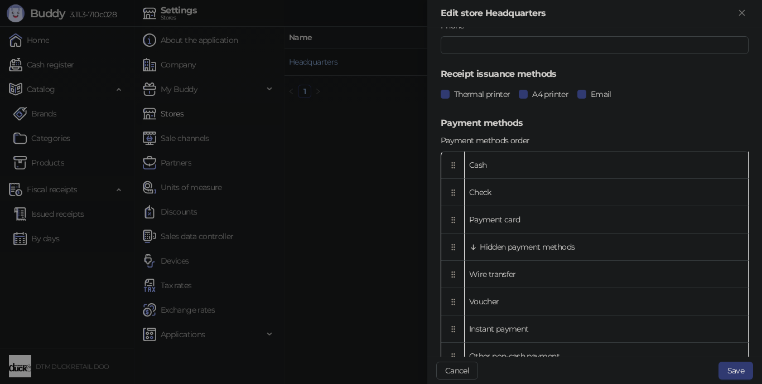
scroll to position [56, 0]
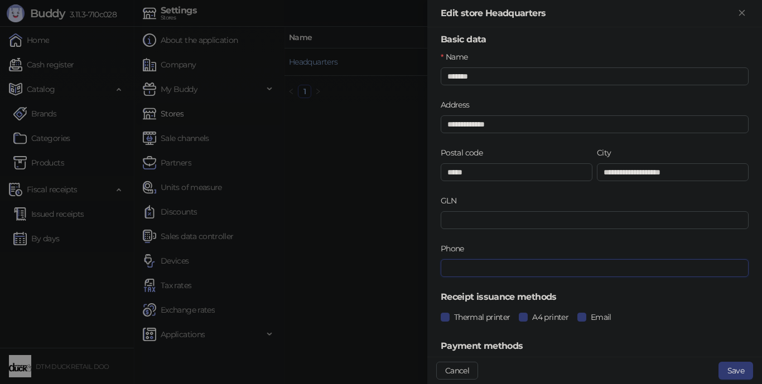
click at [474, 270] on input "Phone" at bounding box center [594, 268] width 308 height 18
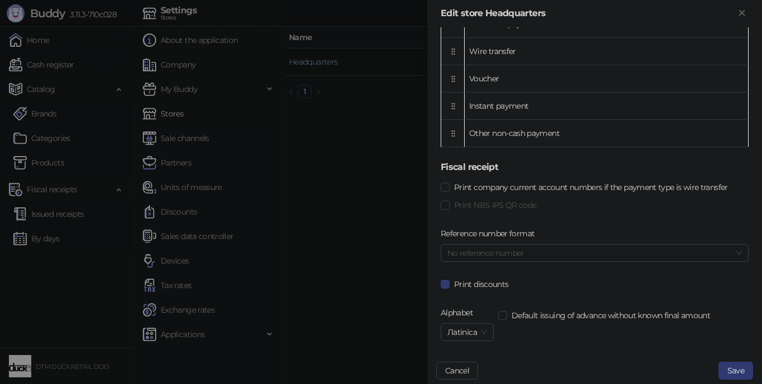
scroll to position [446, 0]
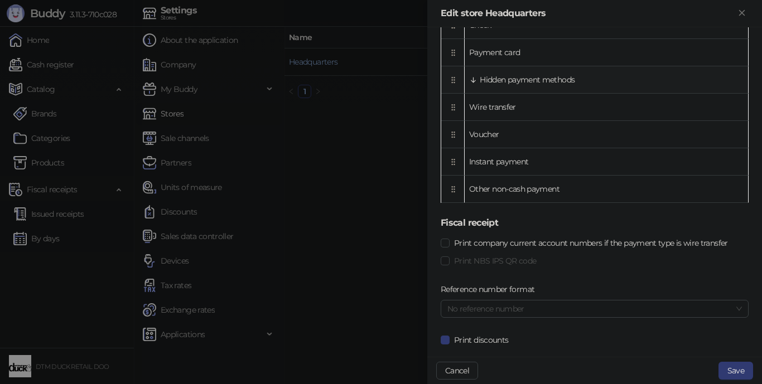
type input "**********"
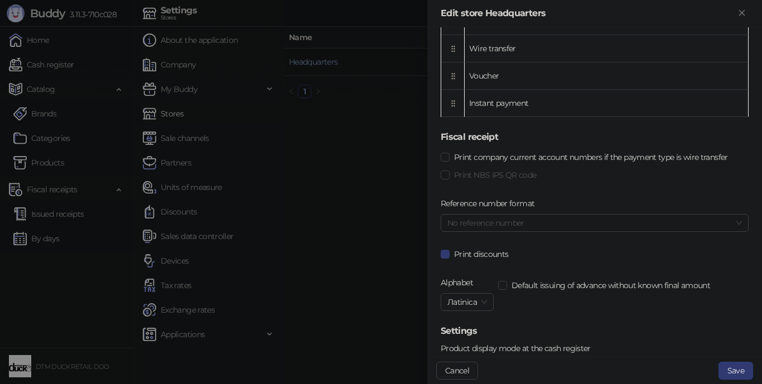
scroll to position [613, 0]
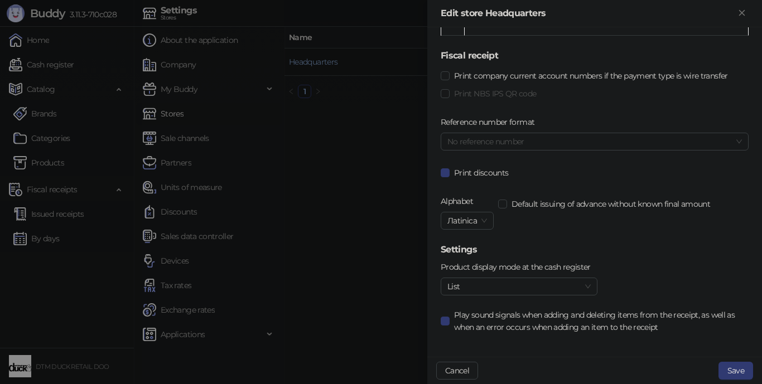
click at [496, 143] on span "No reference number" at bounding box center [594, 141] width 294 height 17
click at [497, 142] on span "No reference number" at bounding box center [594, 141] width 294 height 17
click at [492, 124] on label "Reference number format" at bounding box center [490, 122] width 101 height 12
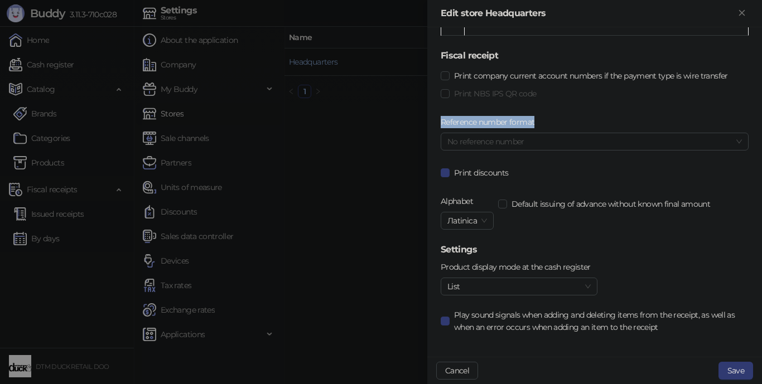
click at [472, 124] on label "Reference number format" at bounding box center [490, 122] width 101 height 12
click at [731, 137] on span "No reference number" at bounding box center [594, 141] width 294 height 17
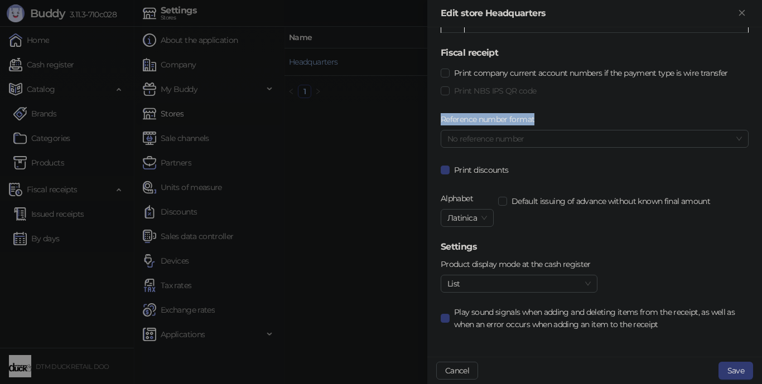
scroll to position [617, 0]
click at [739, 371] on button "Save" at bounding box center [735, 371] width 35 height 18
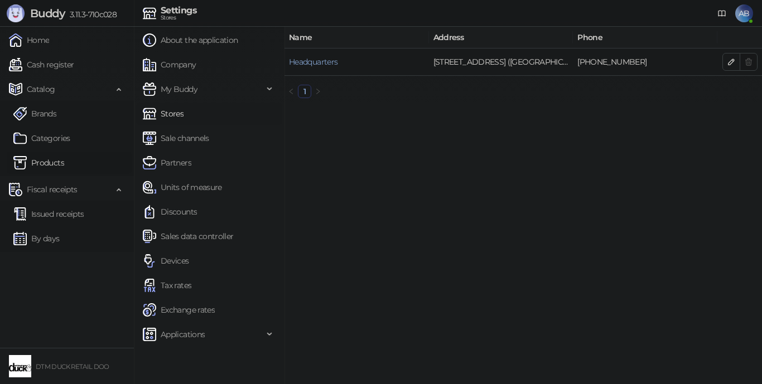
click at [46, 164] on link "Products" at bounding box center [38, 163] width 51 height 22
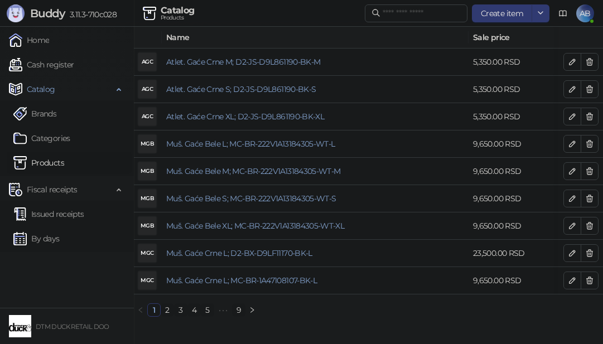
click at [167, 314] on link "2" at bounding box center [167, 310] width 12 height 12
click at [177, 316] on link "3" at bounding box center [181, 310] width 12 height 12
click at [167, 316] on link "2" at bounding box center [167, 310] width 12 height 12
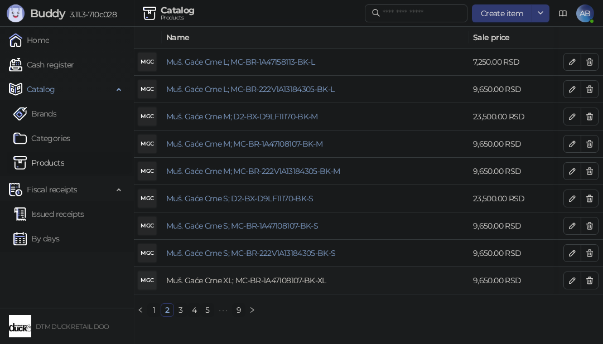
click at [282, 277] on link "Muš. Gaće Crne XL; MC-BR-1A47108107-BK-XL" at bounding box center [246, 280] width 160 height 10
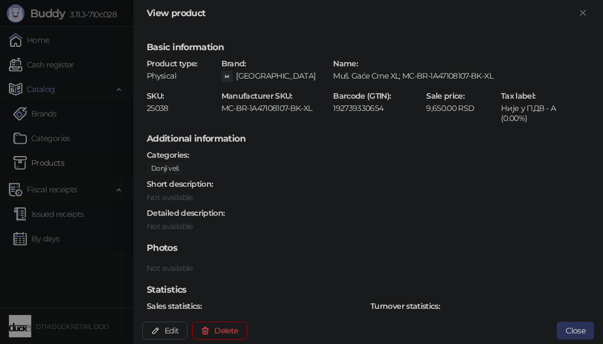
click at [568, 332] on button "Close" at bounding box center [574, 331] width 37 height 18
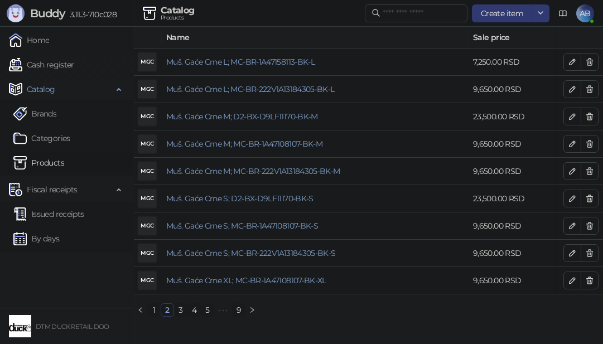
click at [180, 314] on link "3" at bounding box center [181, 310] width 12 height 12
click at [566, 57] on button "button" at bounding box center [572, 62] width 18 height 18
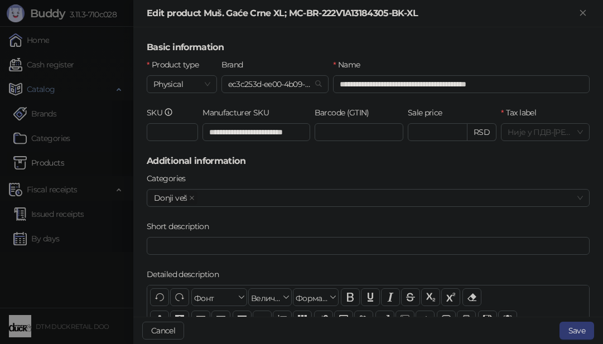
type input "**********"
type input "*****"
click at [584, 11] on icon "Close" at bounding box center [583, 13] width 10 height 10
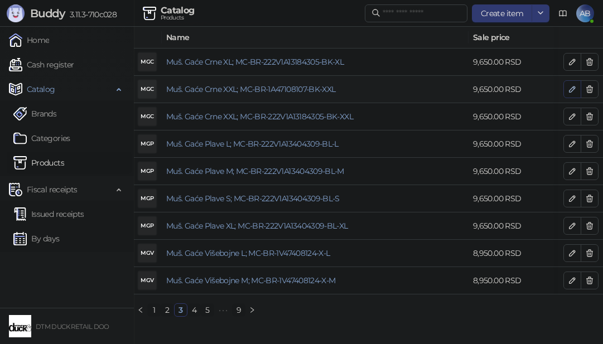
click at [570, 90] on icon "button" at bounding box center [572, 89] width 9 height 9
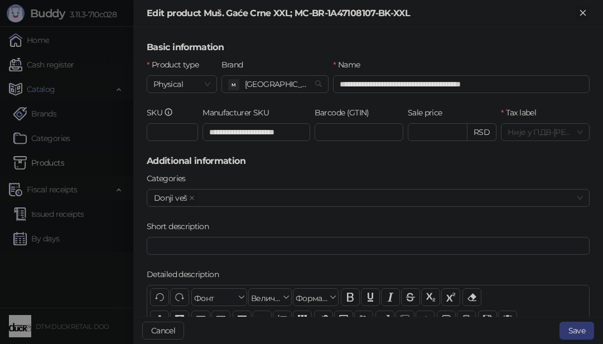
click at [578, 17] on icon "Close" at bounding box center [583, 13] width 10 height 10
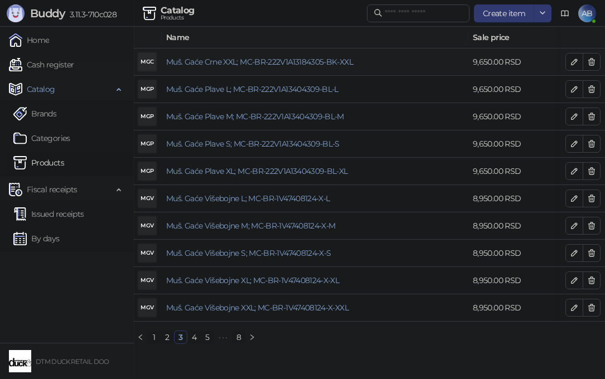
drag, startPoint x: 571, startPoint y: 60, endPoint x: 568, endPoint y: 71, distance: 12.2
click at [571, 60] on icon "button" at bounding box center [574, 61] width 9 height 9
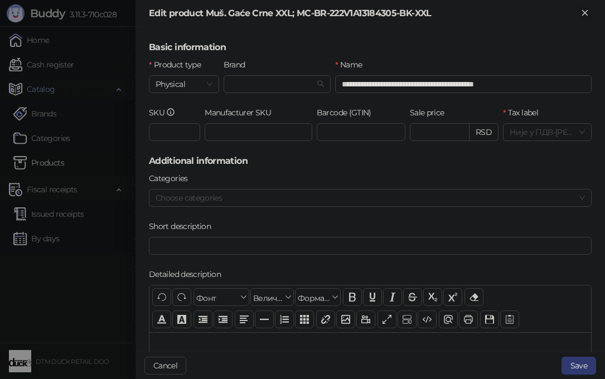
click at [588, 12] on icon "Close" at bounding box center [585, 13] width 10 height 10
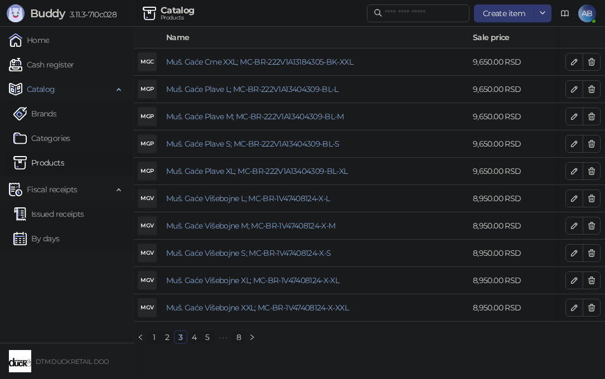
click at [193, 343] on link "4" at bounding box center [194, 337] width 12 height 12
click at [177, 342] on link "3" at bounding box center [181, 337] width 12 height 12
click at [571, 62] on icon "button" at bounding box center [574, 61] width 9 height 9
click at [571, 62] on div at bounding box center [302, 189] width 605 height 379
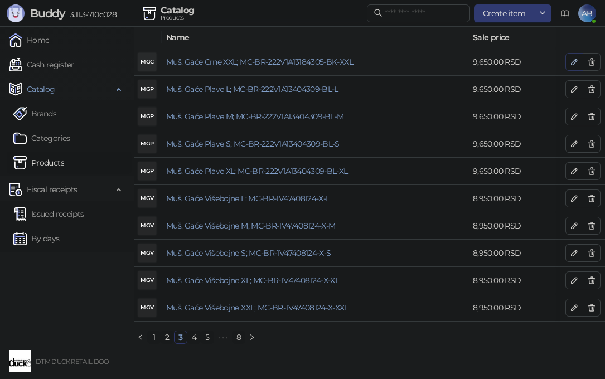
click at [573, 62] on icon "button" at bounding box center [574, 62] width 6 height 6
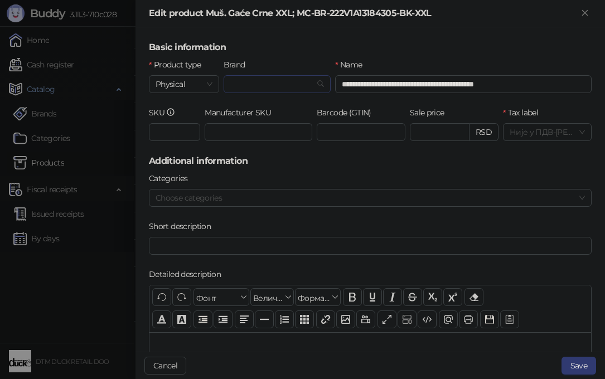
click at [298, 86] on input "Brand" at bounding box center [272, 84] width 84 height 17
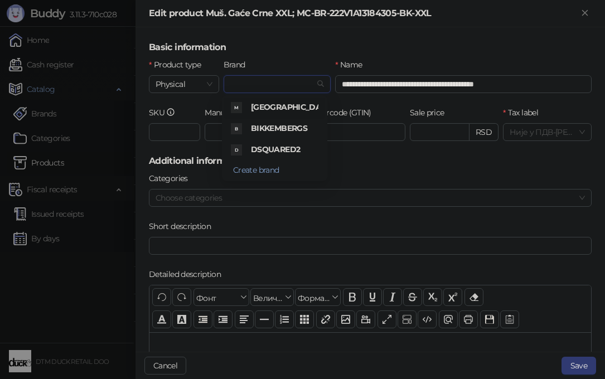
click at [294, 95] on div "M MOSCHINO B BIKKEMBERGS D DSQUARED2 Create brand" at bounding box center [274, 138] width 105 height 86
click at [289, 111] on span "[GEOGRAPHIC_DATA]" at bounding box center [292, 107] width 83 height 10
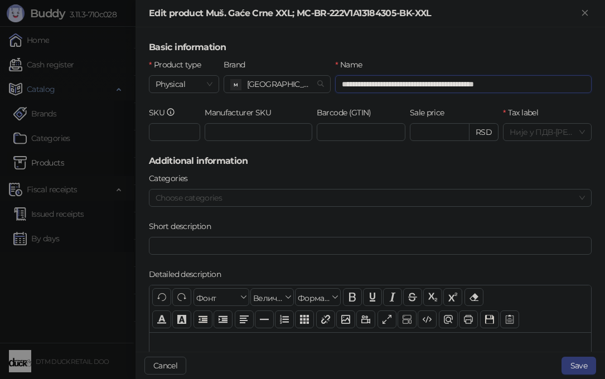
drag, startPoint x: 413, startPoint y: 83, endPoint x: 573, endPoint y: 67, distance: 160.2
click at [573, 67] on div "**********" at bounding box center [463, 76] width 256 height 35
click at [573, 67] on div "Name" at bounding box center [463, 67] width 256 height 17
click at [470, 85] on input "**********" at bounding box center [463, 84] width 256 height 18
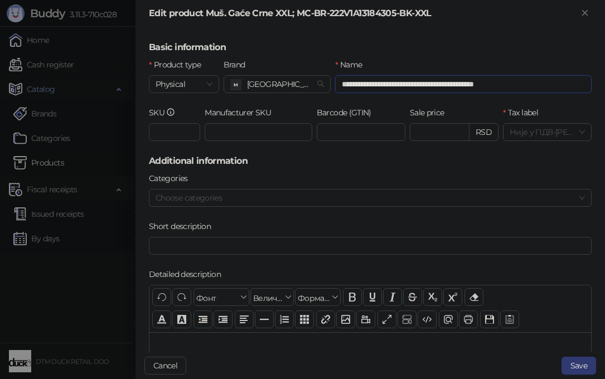
drag, startPoint x: 411, startPoint y: 83, endPoint x: 524, endPoint y: 81, distance: 112.6
click at [524, 81] on input "**********" at bounding box center [463, 84] width 256 height 18
click at [244, 129] on input "Manufacturer SKU" at bounding box center [259, 132] width 108 height 18
paste input "**********"
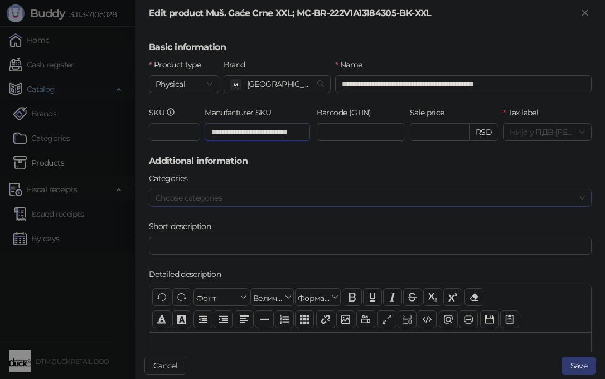
click at [574, 198] on div "Choose categories" at bounding box center [370, 198] width 443 height 18
type input "**********"
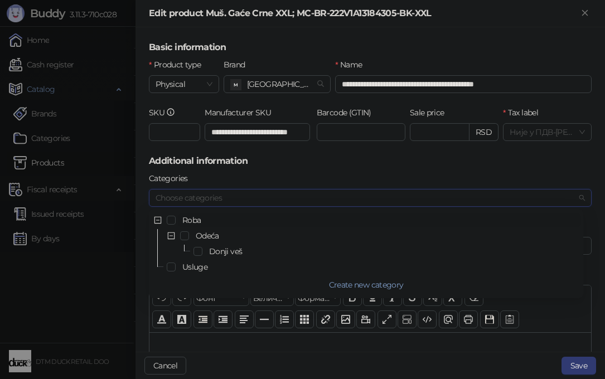
scroll to position [0, 0]
click at [196, 250] on span "Select Donji veš" at bounding box center [197, 251] width 9 height 9
click at [560, 166] on h5 "Additional information" at bounding box center [370, 160] width 443 height 13
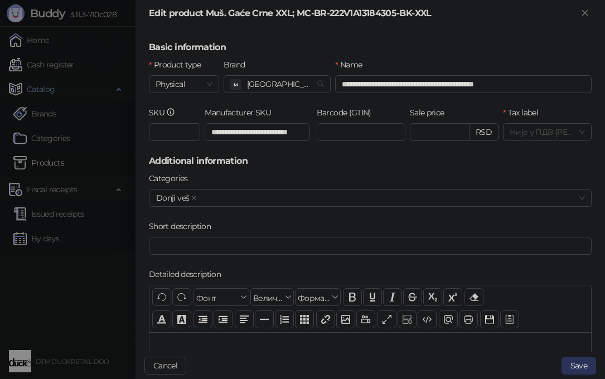
click at [578, 365] on button "Save" at bounding box center [578, 366] width 35 height 18
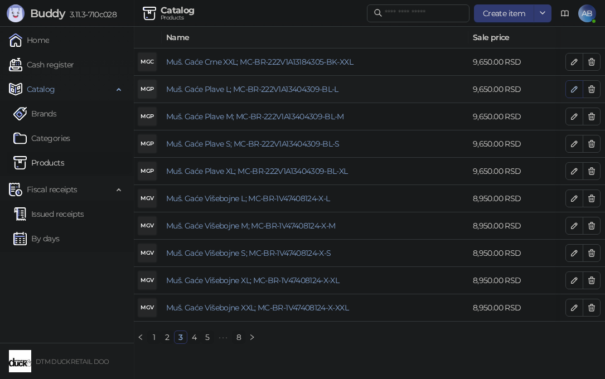
click at [572, 86] on icon "button" at bounding box center [574, 89] width 9 height 9
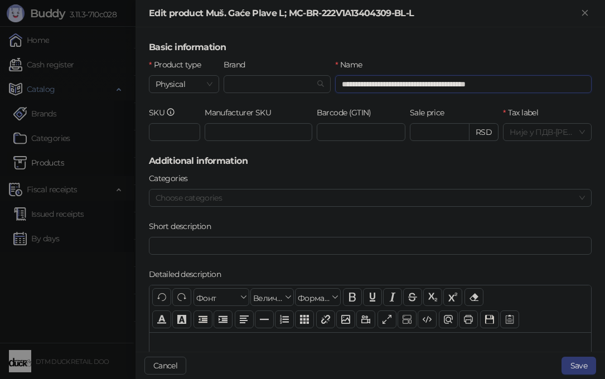
drag, startPoint x: 404, startPoint y: 85, endPoint x: 546, endPoint y: 86, distance: 142.2
click at [546, 86] on input "**********" at bounding box center [463, 84] width 256 height 18
drag, startPoint x: 406, startPoint y: 84, endPoint x: 527, endPoint y: 93, distance: 121.3
click at [527, 93] on input "**********" at bounding box center [463, 84] width 256 height 18
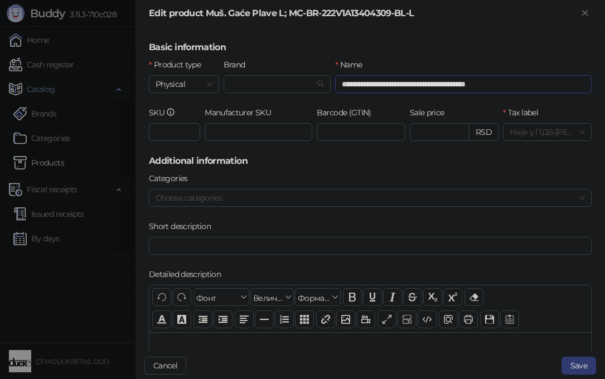
click at [527, 93] on input "**********" at bounding box center [463, 84] width 256 height 18
click at [237, 135] on input "Manufacturer SKU" at bounding box center [259, 132] width 108 height 18
paste input "**********"
type input "**********"
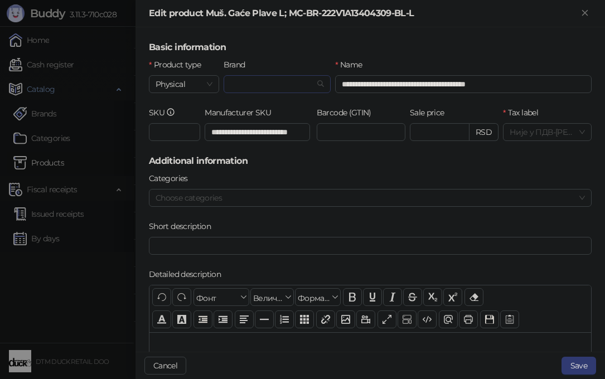
click at [280, 77] on input "Brand" at bounding box center [272, 84] width 84 height 17
click at [263, 108] on div "BIKKEMBERGS" at bounding box center [279, 107] width 65 height 19
click at [348, 190] on div at bounding box center [364, 198] width 427 height 16
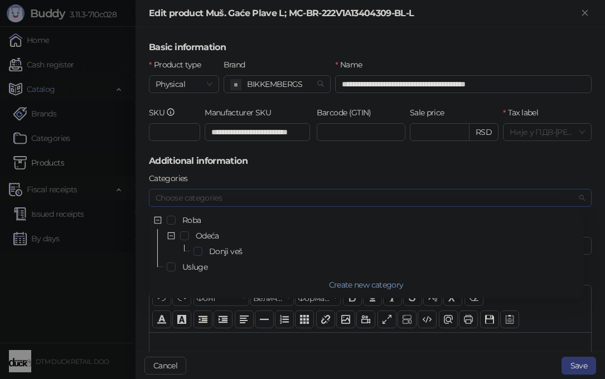
click at [200, 253] on span "Select Donji veš" at bounding box center [197, 251] width 9 height 9
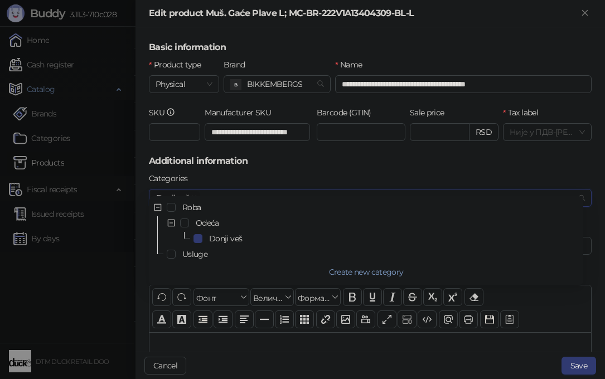
scroll to position [13, 0]
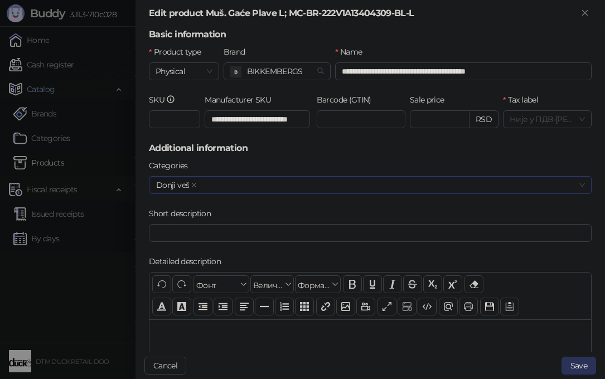
click at [576, 360] on button "Save" at bounding box center [578, 366] width 35 height 18
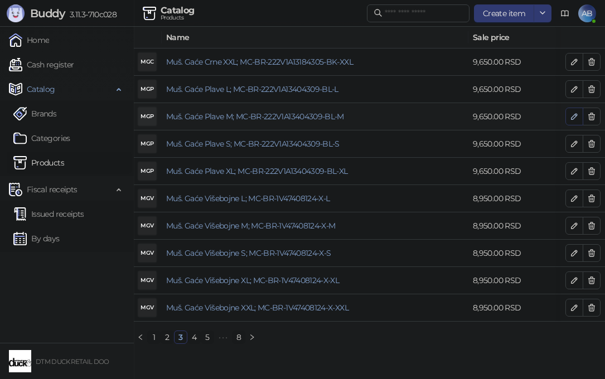
click at [573, 117] on icon "button" at bounding box center [574, 116] width 9 height 9
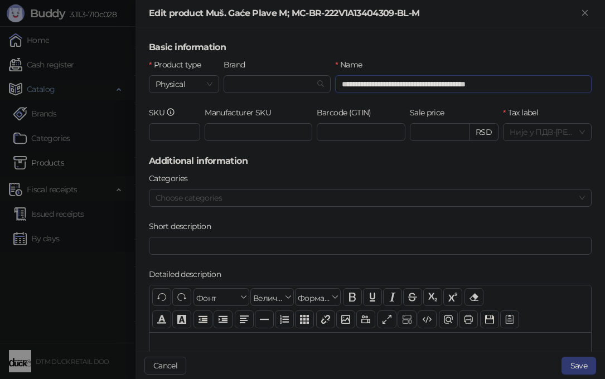
drag, startPoint x: 413, startPoint y: 82, endPoint x: 562, endPoint y: 67, distance: 149.6
click at [562, 67] on div "**********" at bounding box center [463, 76] width 256 height 35
drag, startPoint x: 410, startPoint y: 83, endPoint x: 550, endPoint y: 80, distance: 140.0
click at [550, 80] on input "**********" at bounding box center [463, 84] width 256 height 18
click at [215, 132] on input "Manufacturer SKU" at bounding box center [259, 132] width 108 height 18
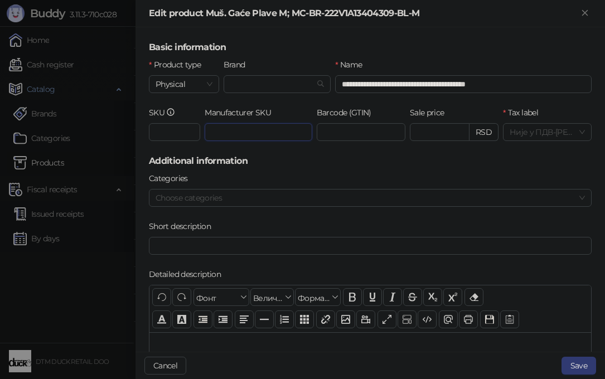
paste input "**********"
type input "**********"
click at [284, 89] on input "Brand" at bounding box center [272, 84] width 84 height 17
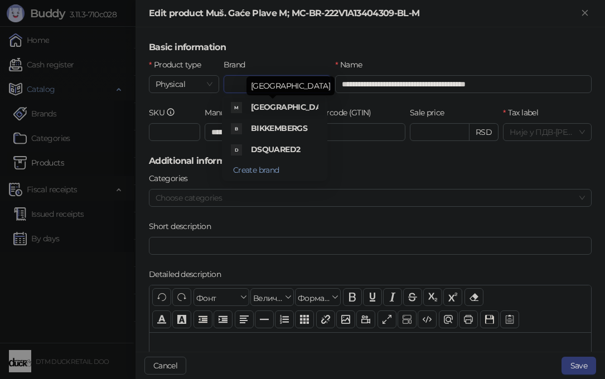
click at [276, 106] on span "[GEOGRAPHIC_DATA]" at bounding box center [292, 107] width 83 height 10
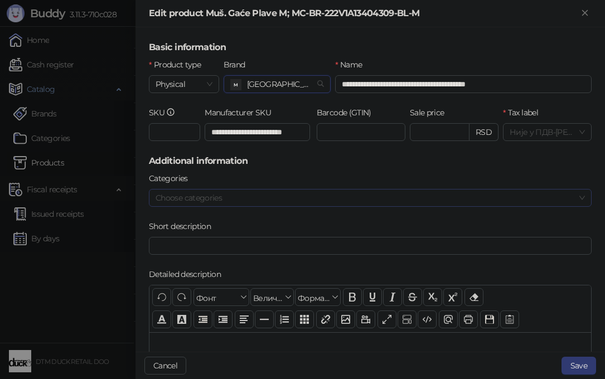
click at [250, 196] on div at bounding box center [364, 198] width 427 height 16
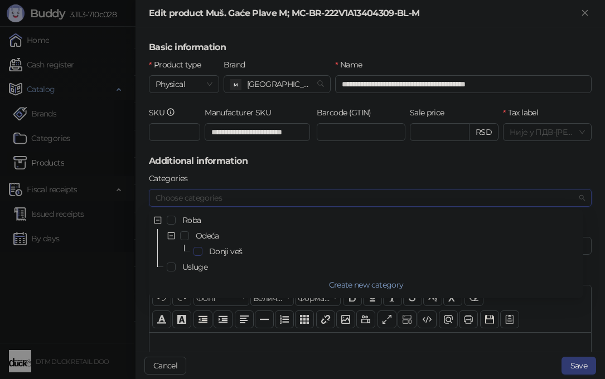
click at [197, 251] on span "Select Donji veš" at bounding box center [197, 251] width 9 height 9
click at [573, 369] on button "Save" at bounding box center [578, 366] width 35 height 18
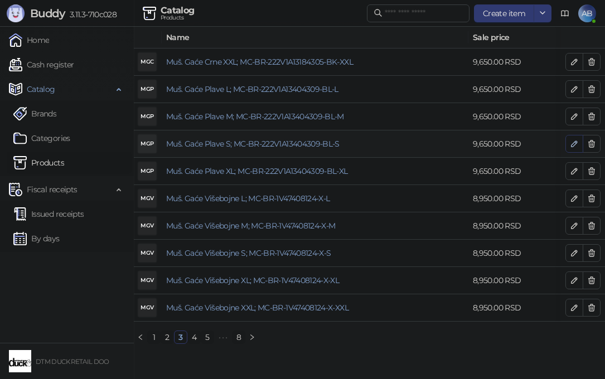
click at [573, 141] on icon "button" at bounding box center [574, 143] width 9 height 9
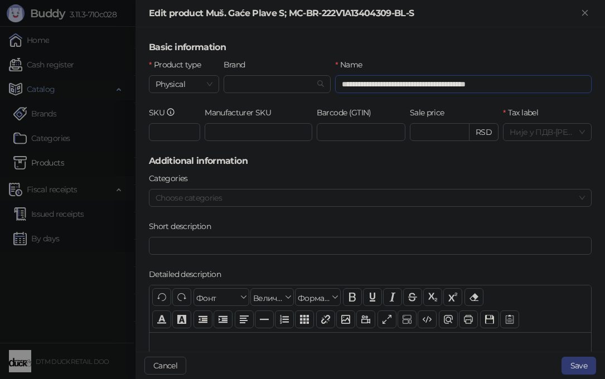
drag, startPoint x: 406, startPoint y: 84, endPoint x: 561, endPoint y: 73, distance: 154.8
click at [561, 73] on div "**********" at bounding box center [463, 76] width 256 height 35
click at [231, 132] on input "Manufacturer SKU" at bounding box center [259, 132] width 108 height 18
paste input "**********"
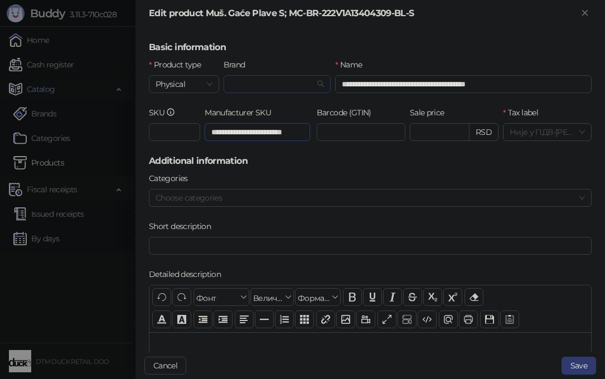
type input "**********"
click at [235, 80] on input "Brand" at bounding box center [272, 84] width 84 height 17
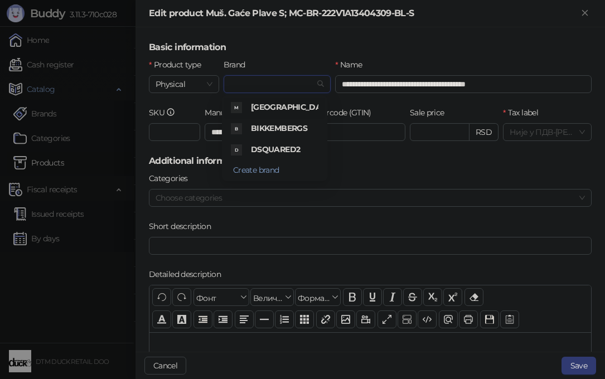
click at [279, 105] on span "[GEOGRAPHIC_DATA]" at bounding box center [292, 107] width 83 height 10
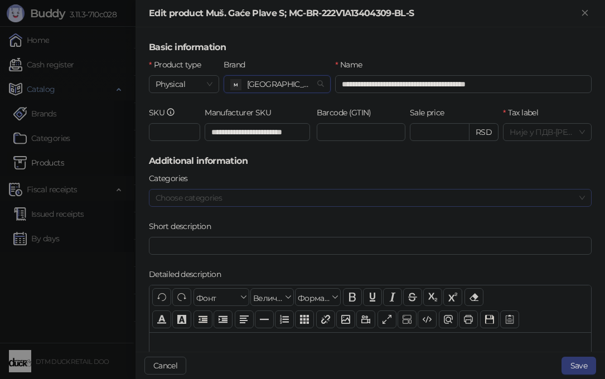
click at [267, 205] on div at bounding box center [364, 198] width 427 height 16
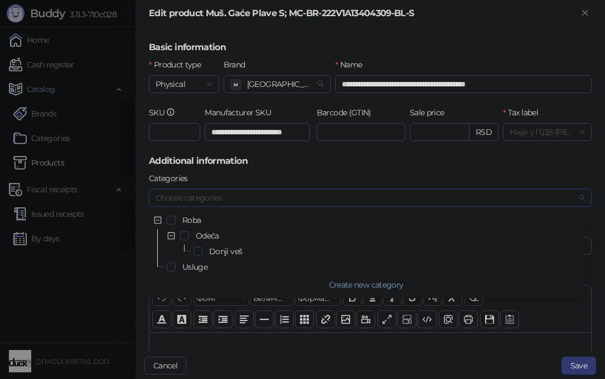
click at [197, 247] on span "Select Donji veš" at bounding box center [197, 251] width 9 height 9
click at [582, 367] on button "Save" at bounding box center [578, 366] width 35 height 18
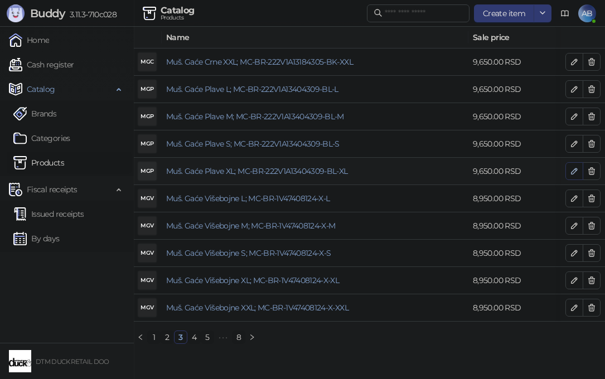
click at [573, 169] on icon "button" at bounding box center [574, 171] width 9 height 9
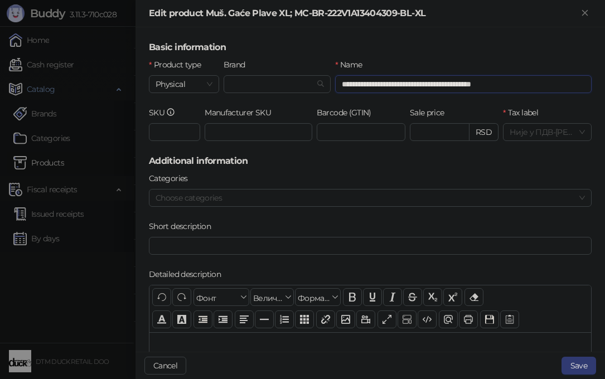
drag, startPoint x: 410, startPoint y: 83, endPoint x: 559, endPoint y: 77, distance: 149.5
click at [559, 77] on input "**********" at bounding box center [463, 84] width 256 height 18
click at [229, 136] on input "Manufacturer SKU" at bounding box center [259, 132] width 108 height 18
click at [228, 136] on input "Manufacturer SKU" at bounding box center [259, 132] width 108 height 18
paste input "**********"
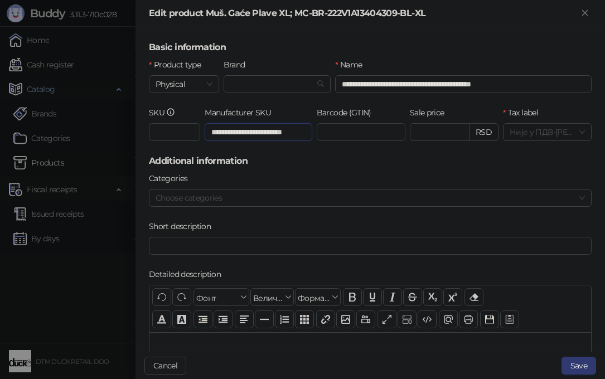
scroll to position [0, 17]
click at [245, 76] on input "Brand" at bounding box center [272, 84] width 84 height 17
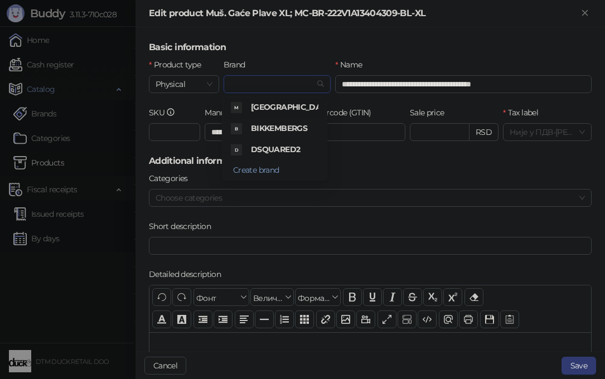
scroll to position [0, 0]
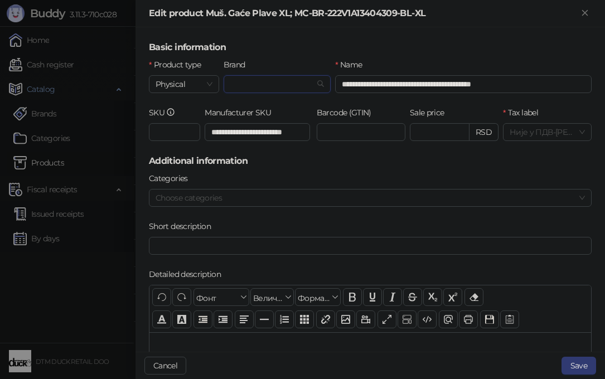
click at [394, 164] on h5 "Additional information" at bounding box center [370, 160] width 443 height 13
click at [281, 137] on input "**********" at bounding box center [257, 132] width 105 height 18
drag, startPoint x: 409, startPoint y: 81, endPoint x: 509, endPoint y: 79, distance: 100.4
click at [509, 79] on input "**********" at bounding box center [463, 84] width 256 height 18
click at [537, 85] on input "**********" at bounding box center [463, 84] width 256 height 18
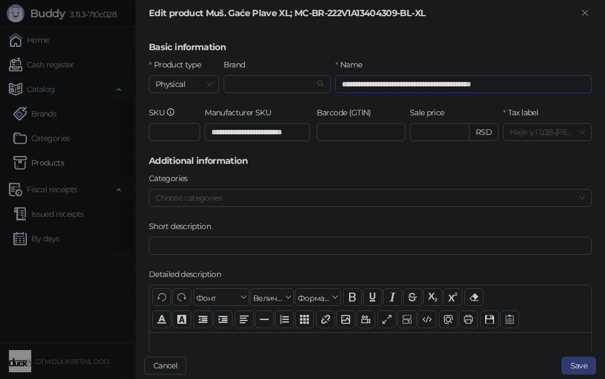
drag, startPoint x: 410, startPoint y: 83, endPoint x: 580, endPoint y: 83, distance: 170.1
click at [580, 83] on input "**********" at bounding box center [463, 84] width 256 height 18
click at [273, 133] on input "**********" at bounding box center [257, 132] width 105 height 18
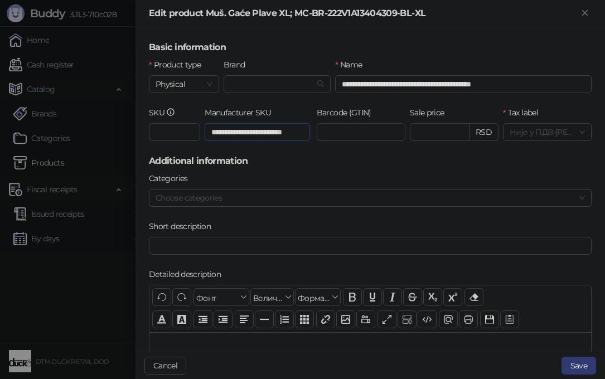
click at [273, 133] on input "**********" at bounding box center [257, 132] width 105 height 18
paste input "*"
type input "**********"
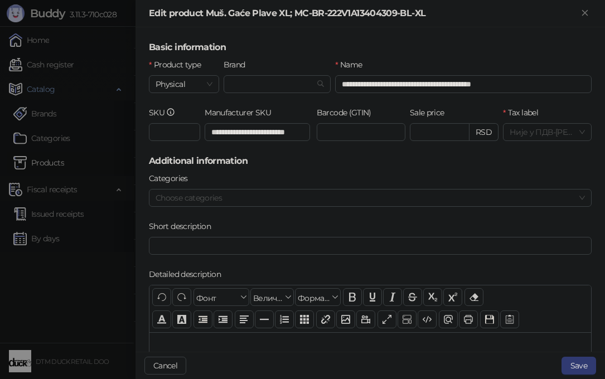
click at [337, 155] on h5 "Additional information" at bounding box center [370, 160] width 443 height 13
click at [239, 84] on input "Brand" at bounding box center [272, 84] width 84 height 17
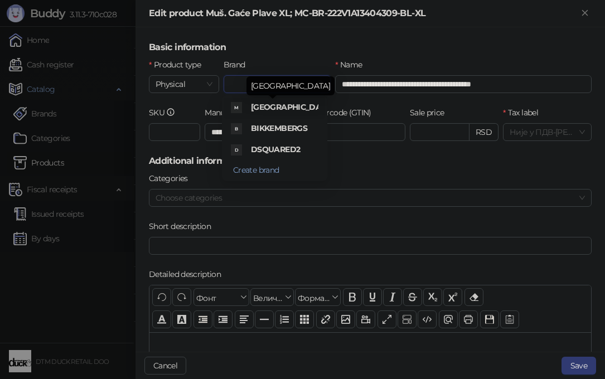
click at [270, 108] on span "[GEOGRAPHIC_DATA]" at bounding box center [292, 107] width 83 height 10
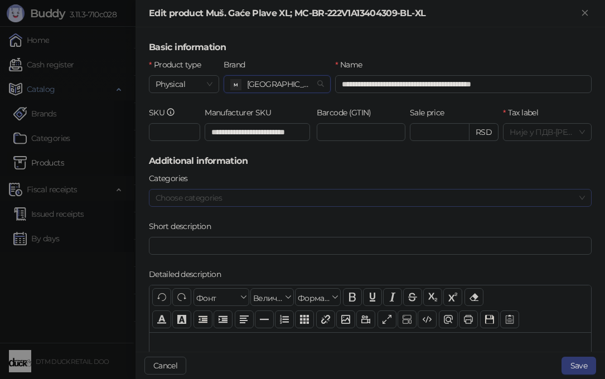
click at [416, 196] on div at bounding box center [364, 198] width 427 height 16
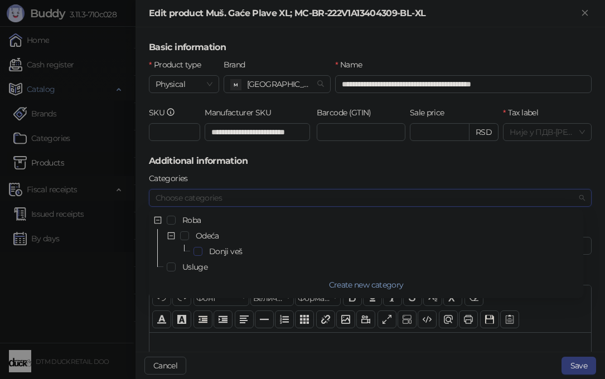
click at [197, 249] on span "Select Donji veš" at bounding box center [197, 251] width 9 height 9
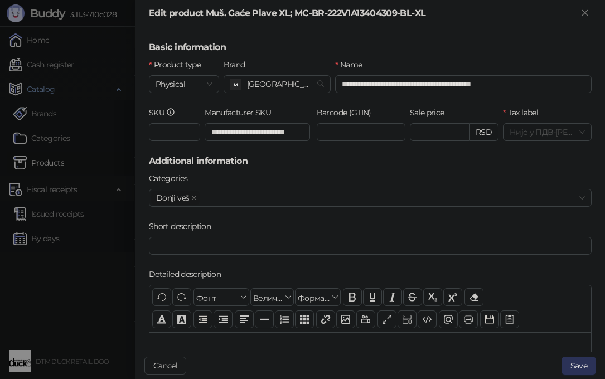
click at [575, 362] on button "Save" at bounding box center [578, 366] width 35 height 18
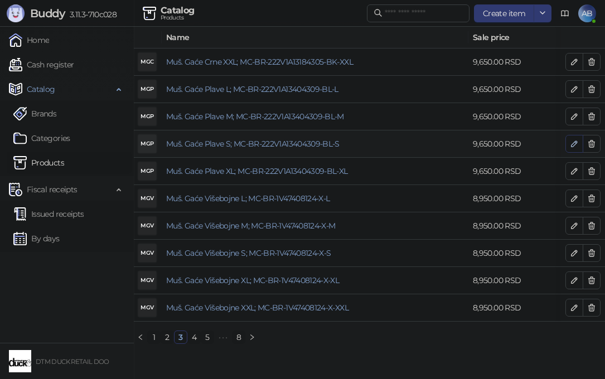
click at [572, 143] on icon "button" at bounding box center [574, 143] width 9 height 9
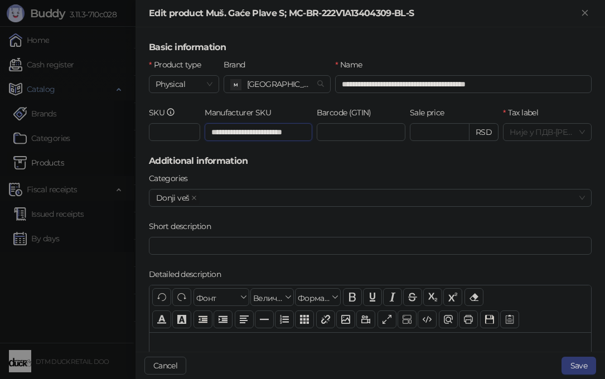
click at [278, 132] on input "**********" at bounding box center [259, 132] width 108 height 18
type input "**********"
click at [360, 166] on h5 "Additional information" at bounding box center [370, 160] width 443 height 13
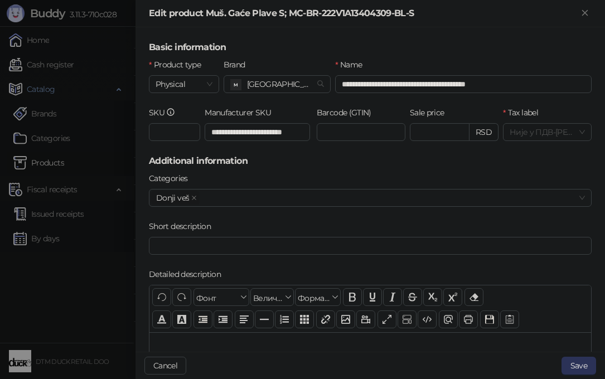
click at [578, 361] on button "Save" at bounding box center [578, 366] width 35 height 18
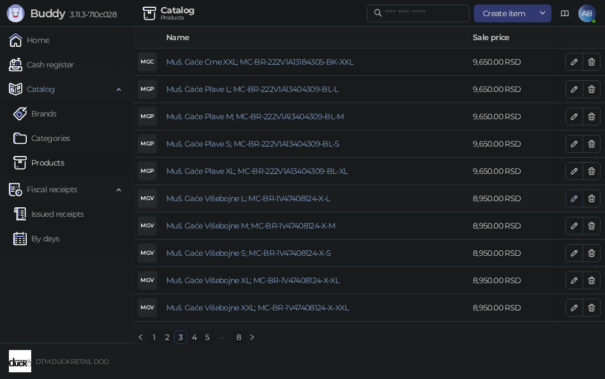
click at [572, 197] on icon "button" at bounding box center [574, 198] width 9 height 9
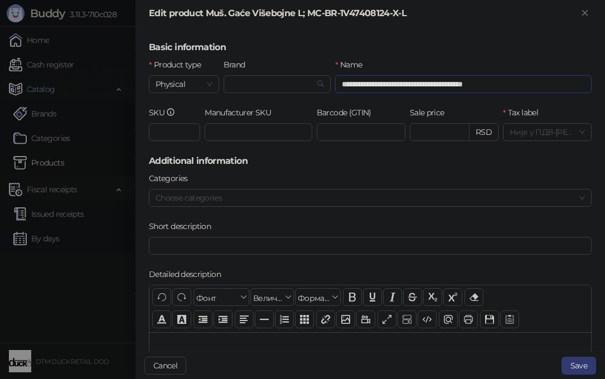
drag, startPoint x: 420, startPoint y: 84, endPoint x: 579, endPoint y: 88, distance: 158.4
click at [579, 88] on input "**********" at bounding box center [463, 84] width 256 height 18
click at [230, 127] on input "Manufacturer SKU" at bounding box center [259, 132] width 108 height 18
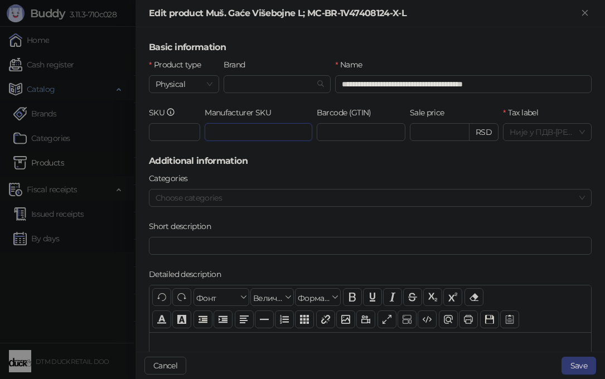
paste input "**********"
drag, startPoint x: 421, startPoint y: 84, endPoint x: 542, endPoint y: 90, distance: 121.1
click at [542, 90] on input "**********" at bounding box center [463, 84] width 256 height 18
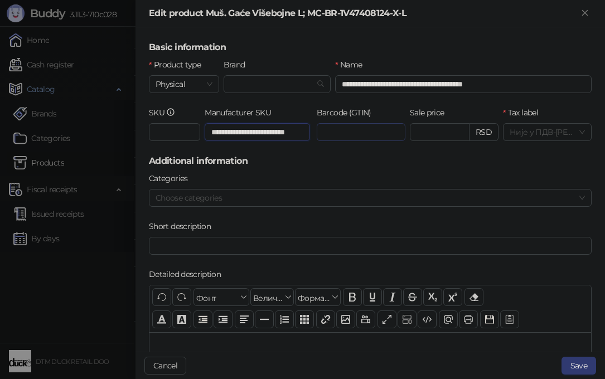
drag, startPoint x: 209, startPoint y: 131, endPoint x: 389, endPoint y: 138, distance: 180.8
click at [389, 138] on div "**********" at bounding box center [370, 130] width 447 height 48
paste input "text"
type input "**********"
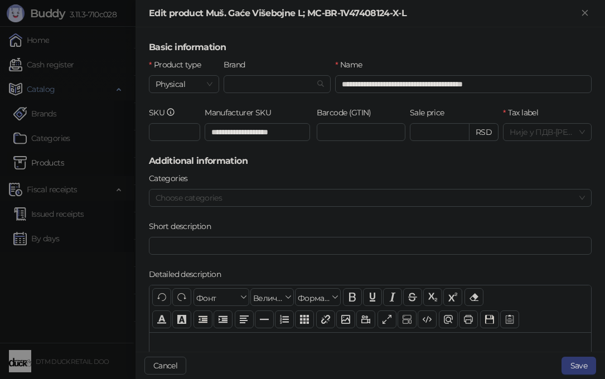
click at [334, 162] on h5 "Additional information" at bounding box center [370, 160] width 443 height 13
click at [241, 85] on input "Brand" at bounding box center [272, 84] width 84 height 17
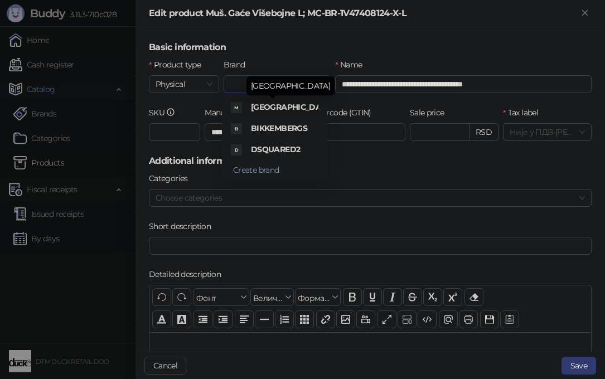
click at [272, 109] on span "[GEOGRAPHIC_DATA]" at bounding box center [292, 107] width 83 height 10
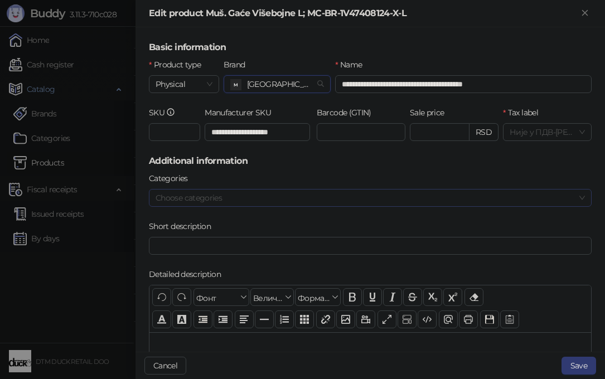
click at [399, 201] on div at bounding box center [364, 198] width 427 height 16
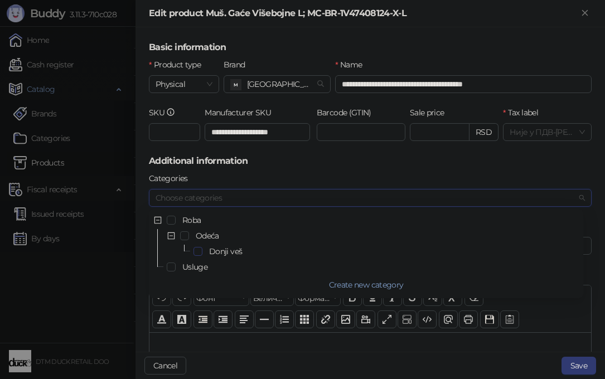
click at [199, 251] on span "Select Donji veš" at bounding box center [197, 251] width 9 height 9
click at [575, 366] on button "Save" at bounding box center [578, 366] width 35 height 18
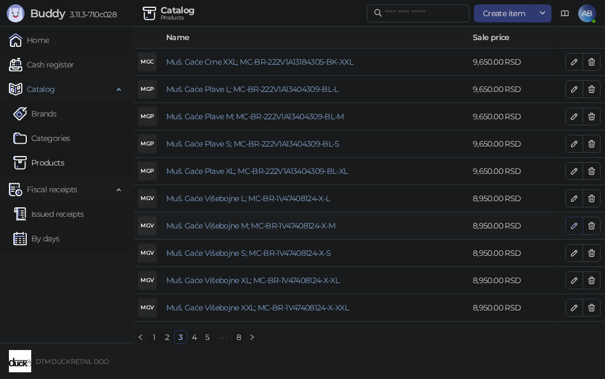
click at [574, 224] on icon "button" at bounding box center [574, 226] width 6 height 6
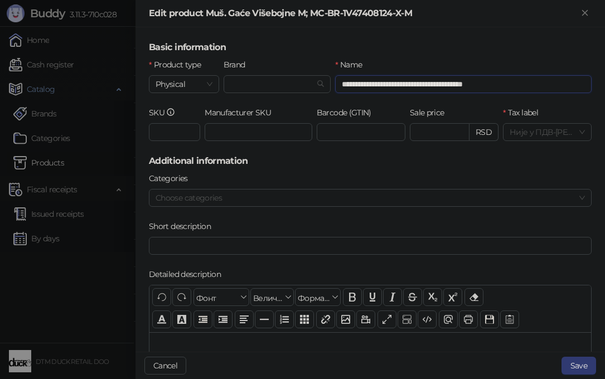
drag, startPoint x: 425, startPoint y: 83, endPoint x: 565, endPoint y: 88, distance: 139.5
click at [565, 88] on input "**********" at bounding box center [463, 84] width 256 height 18
click at [216, 132] on input "Manufacturer SKU" at bounding box center [259, 132] width 108 height 18
paste input "**********"
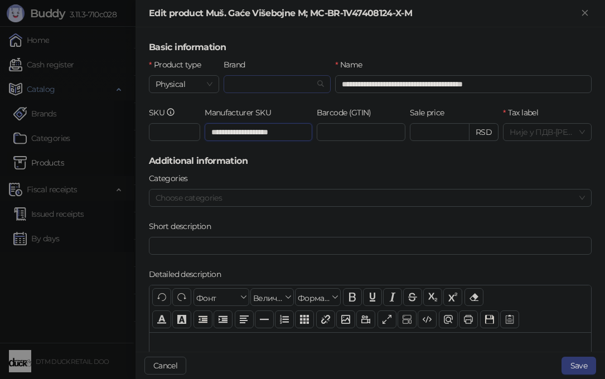
type input "**********"
click at [256, 84] on input "Brand" at bounding box center [272, 84] width 84 height 17
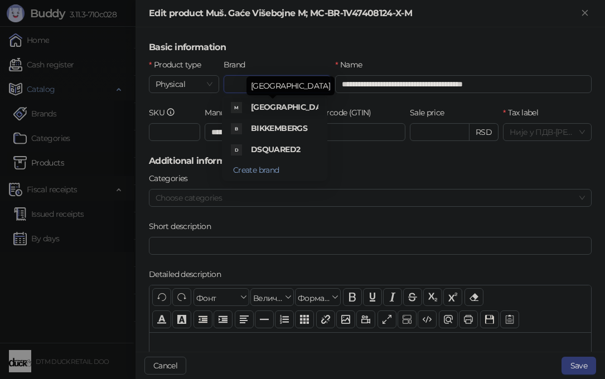
click at [271, 107] on span "[GEOGRAPHIC_DATA]" at bounding box center [292, 107] width 83 height 10
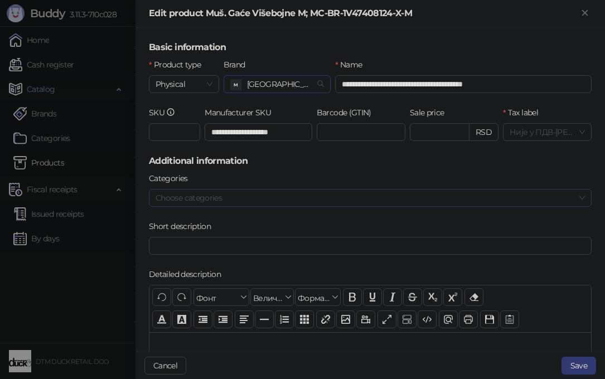
click at [238, 192] on div at bounding box center [364, 198] width 427 height 16
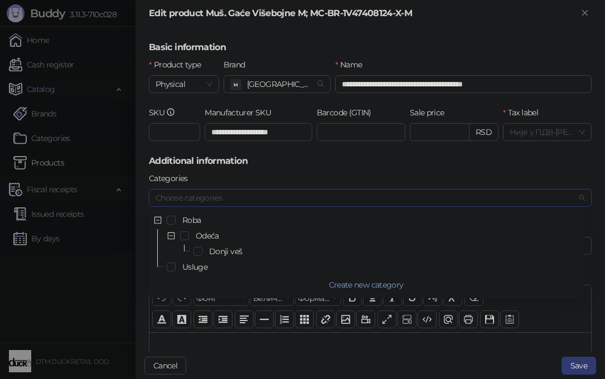
click at [199, 253] on span "Select Donji veš" at bounding box center [197, 251] width 9 height 9
click at [585, 369] on button "Save" at bounding box center [578, 366] width 35 height 18
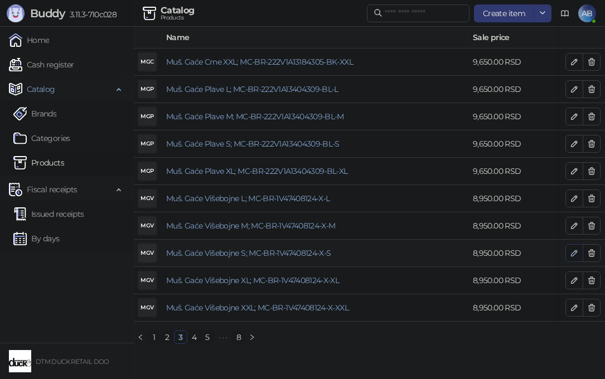
click at [573, 252] on icon "button" at bounding box center [574, 253] width 9 height 9
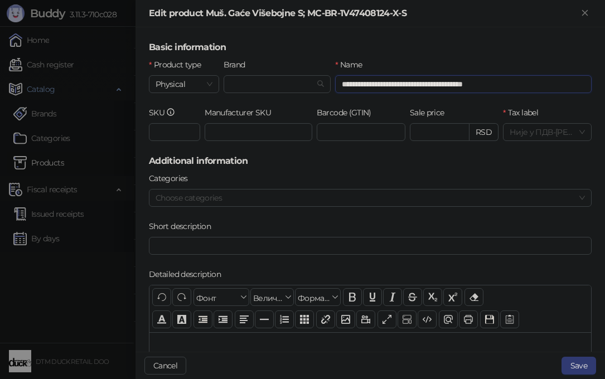
drag, startPoint x: 422, startPoint y: 83, endPoint x: 579, endPoint y: 91, distance: 157.4
click at [579, 91] on input "**********" at bounding box center [463, 84] width 256 height 18
click at [257, 129] on input "Manufacturer SKU" at bounding box center [259, 132] width 108 height 18
paste input "**********"
type input "**********"
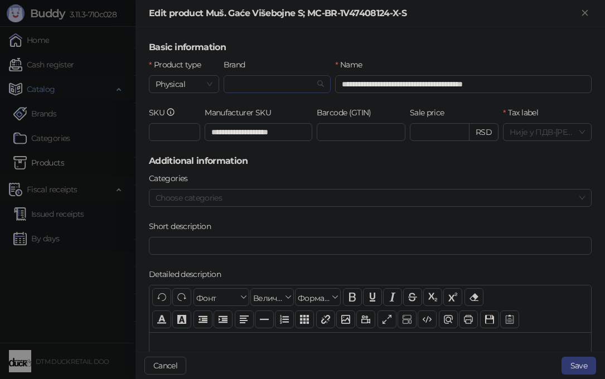
click at [269, 84] on input "Brand" at bounding box center [272, 84] width 84 height 17
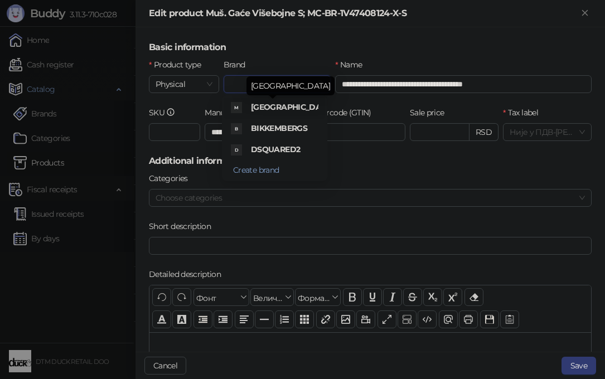
click at [261, 108] on span "[GEOGRAPHIC_DATA]" at bounding box center [292, 107] width 83 height 10
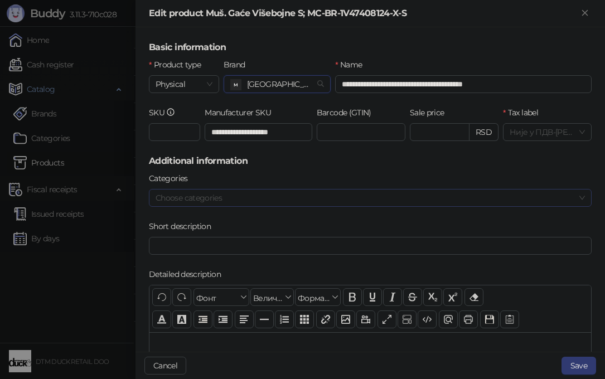
click at [247, 197] on div at bounding box center [364, 198] width 427 height 16
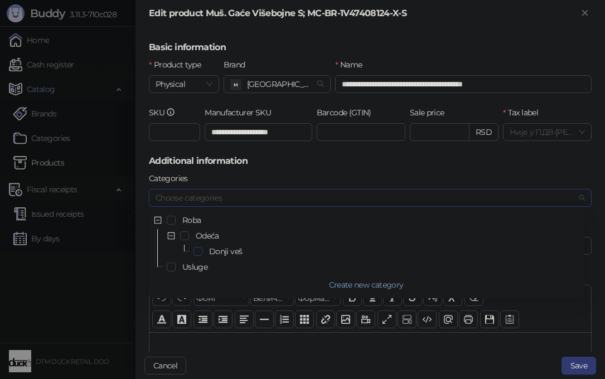
click at [197, 249] on span "Select Donji veš" at bounding box center [197, 251] width 9 height 9
click at [579, 365] on button "Save" at bounding box center [578, 366] width 35 height 18
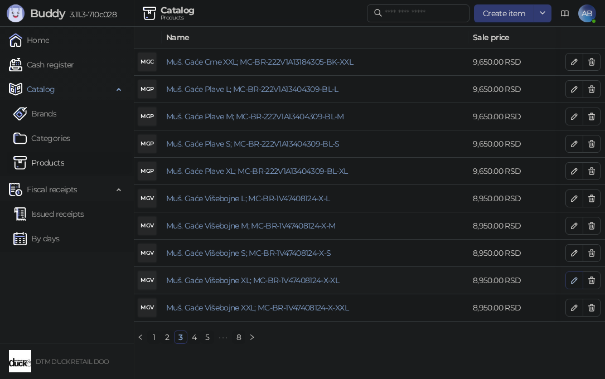
click at [571, 280] on icon "button" at bounding box center [574, 280] width 9 height 9
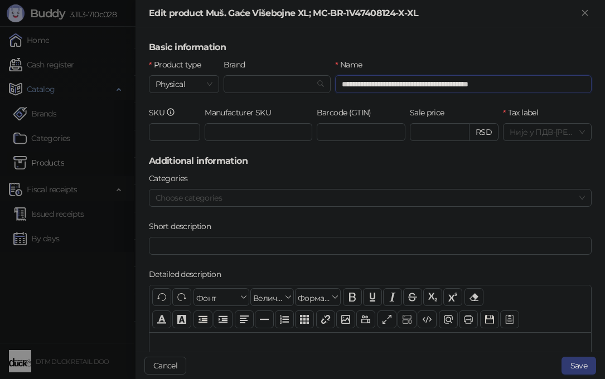
drag, startPoint x: 427, startPoint y: 83, endPoint x: 661, endPoint y: 83, distance: 234.2
click at [605, 83] on html "Buddy 3.11.3-710c028 Home Cash register Catalog Brands Categories Products Fisc…" at bounding box center [302, 176] width 605 height 353
click at [234, 137] on input "Manufacturer SKU" at bounding box center [259, 132] width 108 height 18
paste input "**********"
type input "**********"
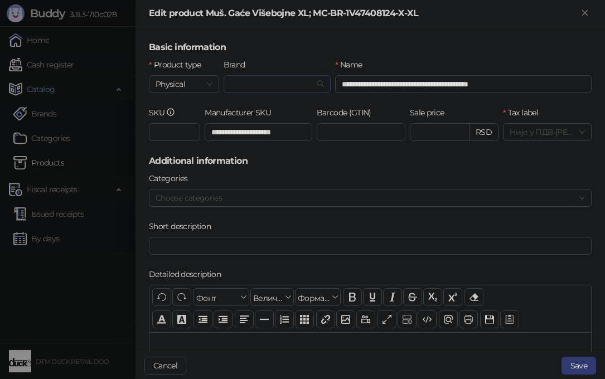
click at [259, 79] on input "Brand" at bounding box center [272, 84] width 84 height 17
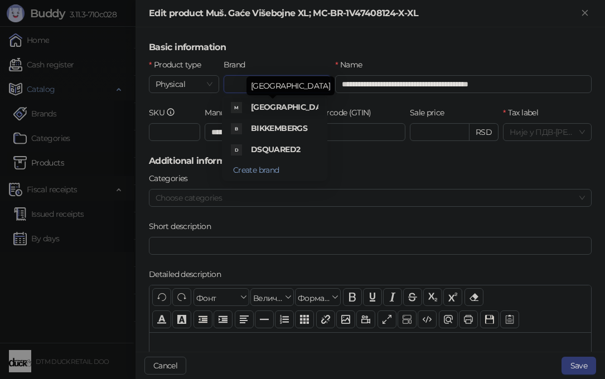
click at [269, 107] on span "[GEOGRAPHIC_DATA]" at bounding box center [292, 107] width 83 height 10
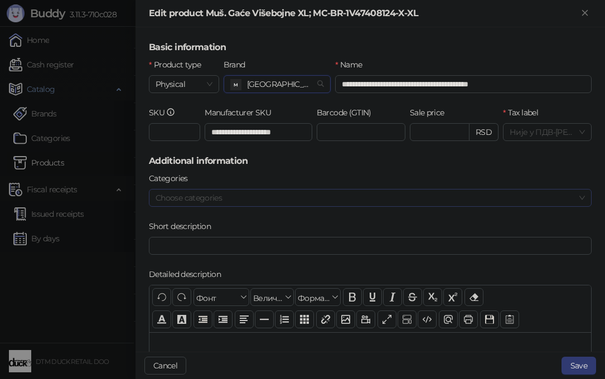
click at [233, 201] on div at bounding box center [364, 198] width 427 height 16
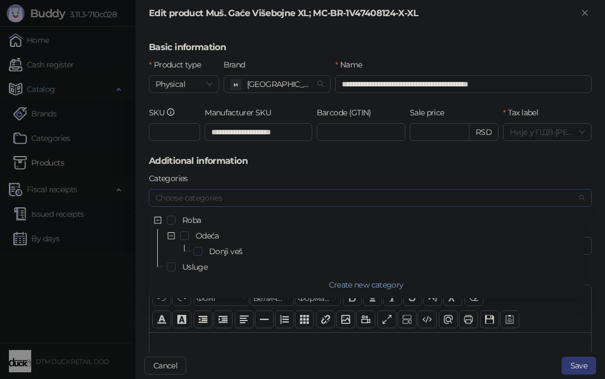
click at [197, 250] on span "Select Donji veš" at bounding box center [197, 251] width 9 height 9
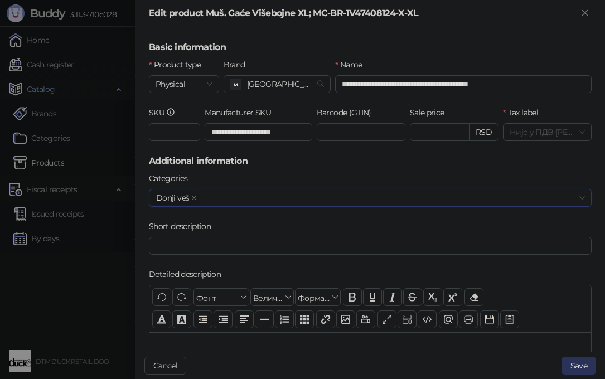
click at [578, 361] on button "Save" at bounding box center [578, 366] width 35 height 18
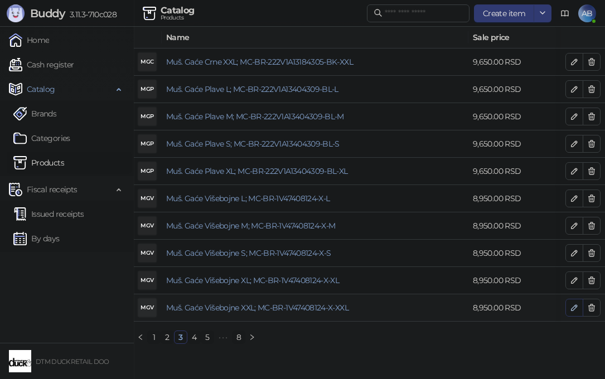
click at [574, 309] on icon "button" at bounding box center [574, 307] width 9 height 9
click at [574, 309] on div at bounding box center [302, 189] width 605 height 379
click at [574, 309] on icon "button" at bounding box center [574, 307] width 9 height 9
click at [564, 346] on div at bounding box center [302, 189] width 605 height 379
click at [568, 307] on button "button" at bounding box center [574, 308] width 18 height 18
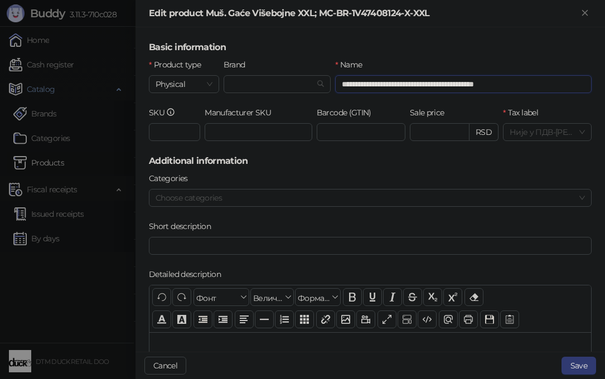
drag, startPoint x: 432, startPoint y: 83, endPoint x: 563, endPoint y: 84, distance: 131.0
click at [563, 84] on input "**********" at bounding box center [463, 84] width 256 height 18
click at [225, 132] on input "Manufacturer SKU" at bounding box center [259, 132] width 108 height 18
paste input "**********"
type input "**********"
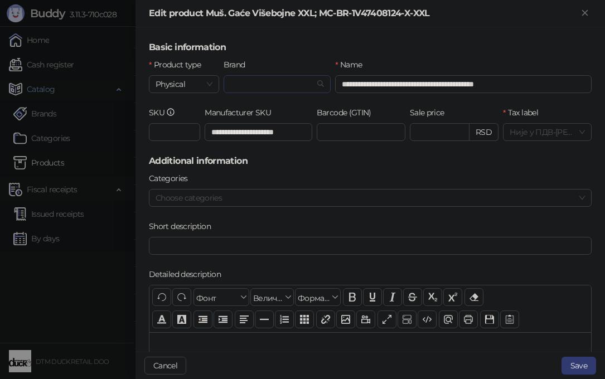
click at [257, 86] on input "Brand" at bounding box center [272, 84] width 84 height 17
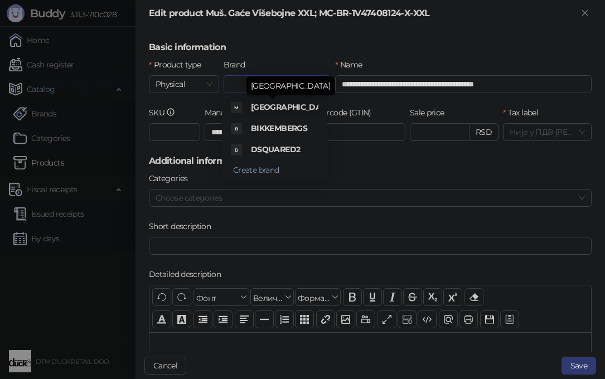
click at [261, 106] on span "[GEOGRAPHIC_DATA]" at bounding box center [292, 107] width 83 height 10
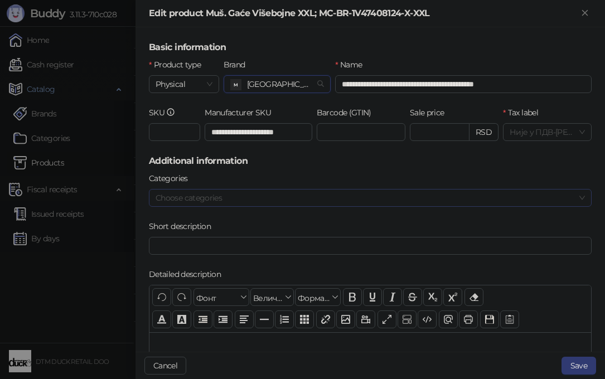
click at [444, 201] on div at bounding box center [364, 198] width 427 height 16
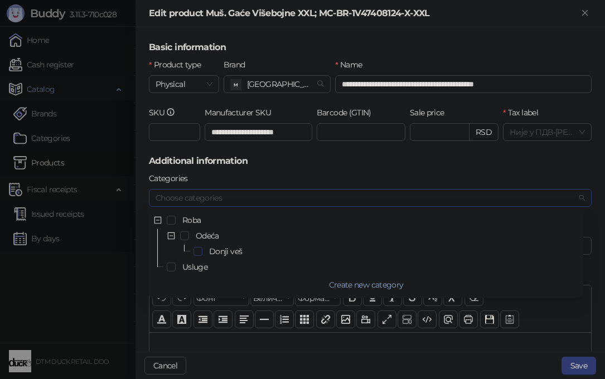
click at [196, 248] on span "Select Donji veš" at bounding box center [197, 251] width 9 height 9
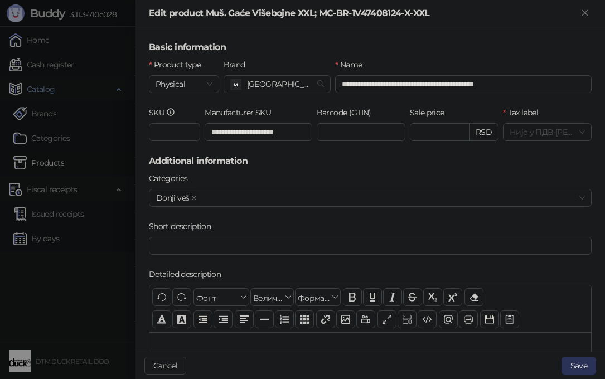
click at [581, 365] on button "Save" at bounding box center [578, 366] width 35 height 18
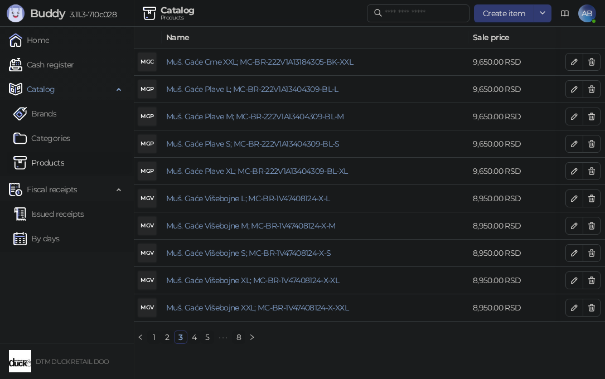
click at [192, 343] on link "4" at bounding box center [194, 337] width 12 height 12
click at [572, 63] on icon "button" at bounding box center [574, 62] width 6 height 6
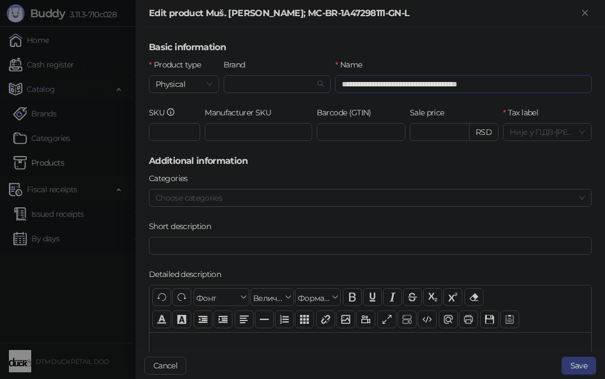
drag, startPoint x: 410, startPoint y: 83, endPoint x: 536, endPoint y: 78, distance: 125.5
click at [536, 78] on input "**********" at bounding box center [463, 84] width 256 height 18
click at [253, 130] on input "Manufacturer SKU" at bounding box center [259, 132] width 108 height 18
paste input "**********"
type input "**********"
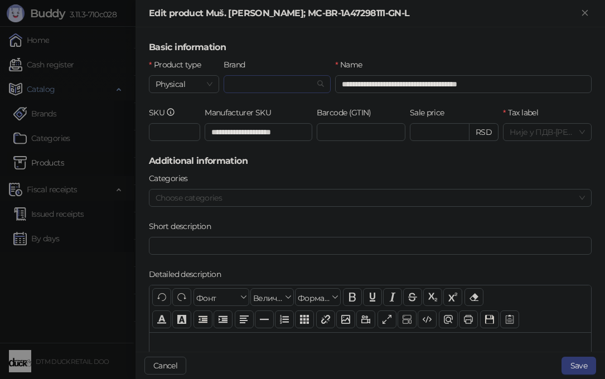
click at [273, 83] on input "Brand" at bounding box center [272, 84] width 84 height 17
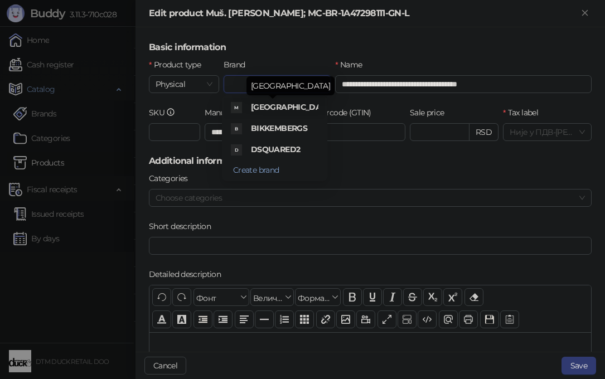
click at [272, 103] on span "[GEOGRAPHIC_DATA]" at bounding box center [292, 107] width 83 height 10
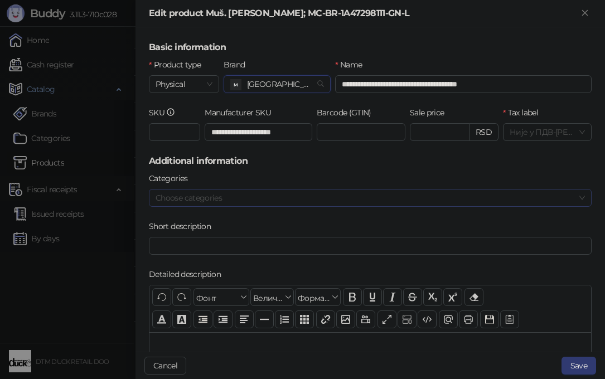
click at [430, 204] on div at bounding box center [364, 198] width 427 height 16
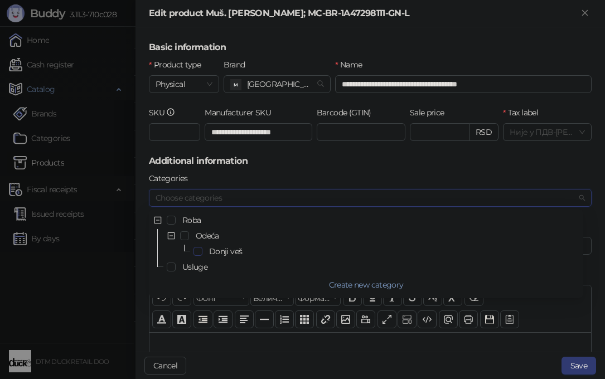
click at [196, 250] on span "Select Donji veš" at bounding box center [197, 251] width 9 height 9
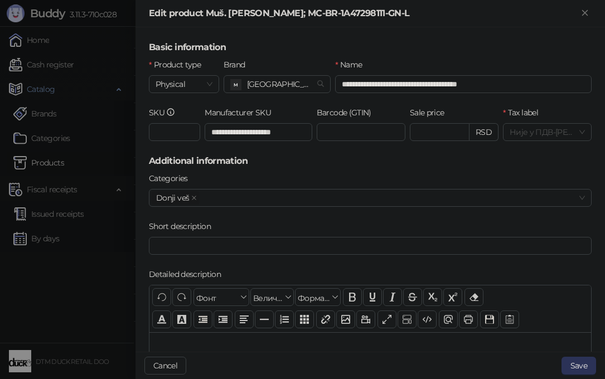
click at [575, 361] on button "Save" at bounding box center [578, 366] width 35 height 18
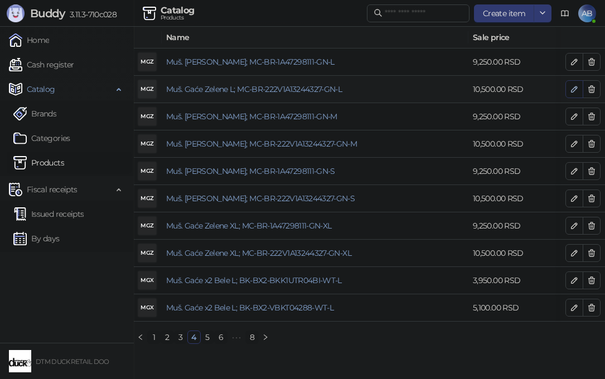
click at [571, 89] on icon "button" at bounding box center [574, 89] width 9 height 9
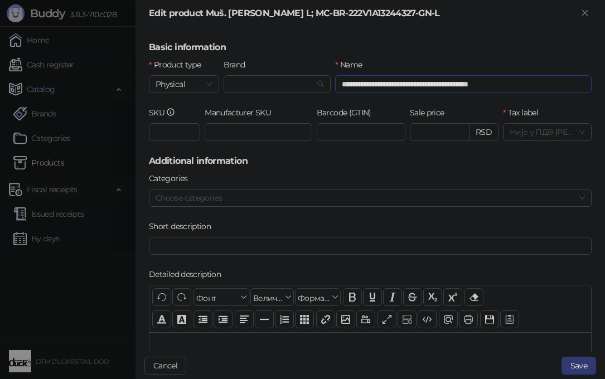
drag, startPoint x: 410, startPoint y: 83, endPoint x: 550, endPoint y: 79, distance: 139.4
click at [550, 79] on input "**********" at bounding box center [463, 84] width 256 height 18
click at [269, 132] on input "Manufacturer SKU" at bounding box center [259, 132] width 108 height 18
paste input "**********"
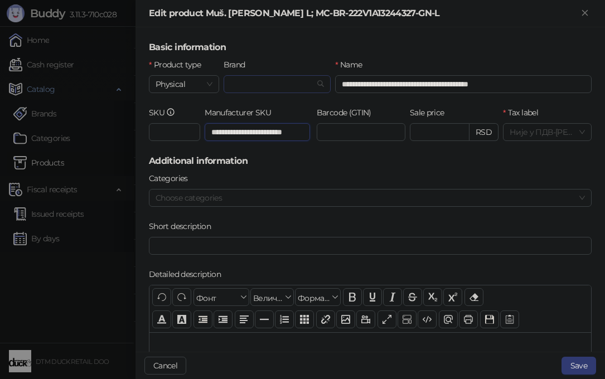
type input "**********"
click at [241, 82] on input "Brand" at bounding box center [272, 84] width 84 height 17
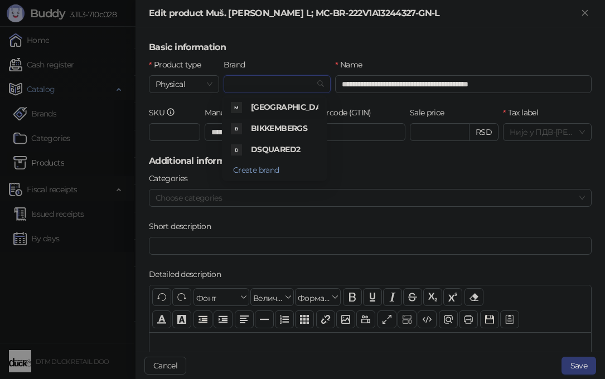
click at [279, 99] on div "M MOSCHINO" at bounding box center [274, 108] width 101 height 21
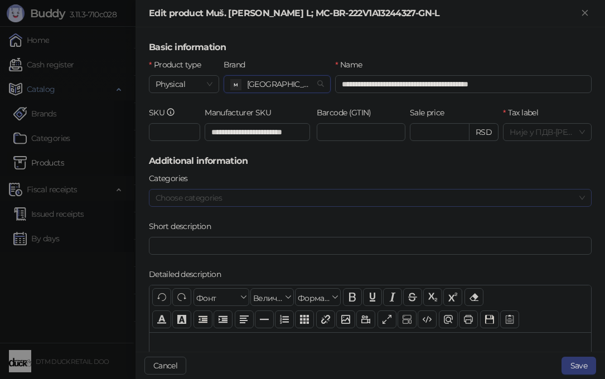
click at [457, 203] on div at bounding box center [364, 198] width 427 height 16
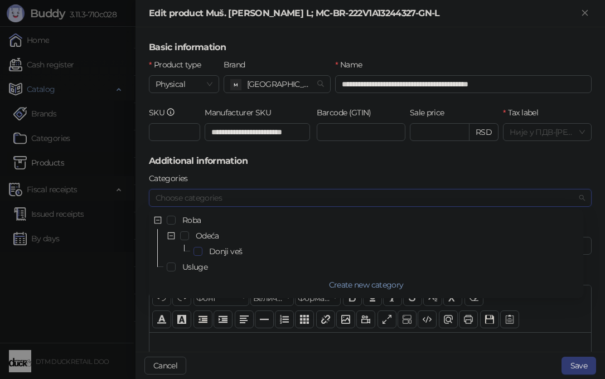
click at [200, 250] on span "Select Donji veš" at bounding box center [197, 251] width 9 height 9
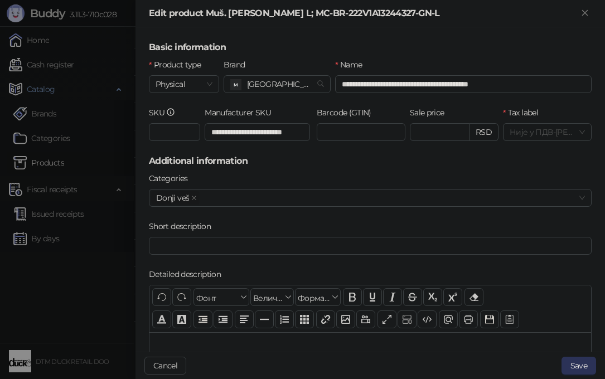
click at [587, 368] on button "Save" at bounding box center [578, 366] width 35 height 18
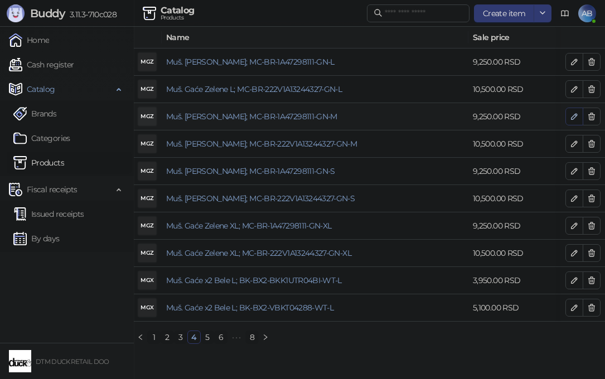
click at [571, 117] on icon "button" at bounding box center [574, 116] width 9 height 9
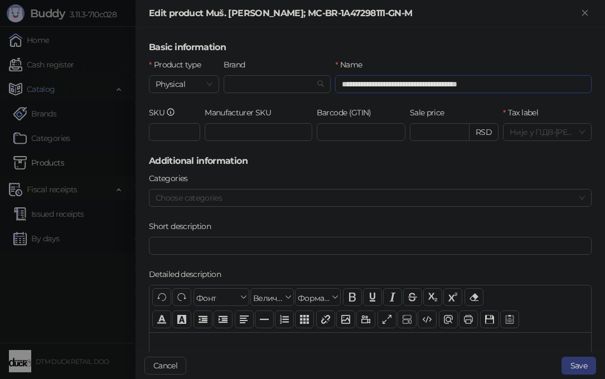
drag, startPoint x: 414, startPoint y: 84, endPoint x: 522, endPoint y: 88, distance: 108.2
click at [522, 88] on input "**********" at bounding box center [463, 84] width 256 height 18
click at [240, 129] on input "Manufacturer SKU" at bounding box center [259, 132] width 108 height 18
paste input "**********"
type input "**********"
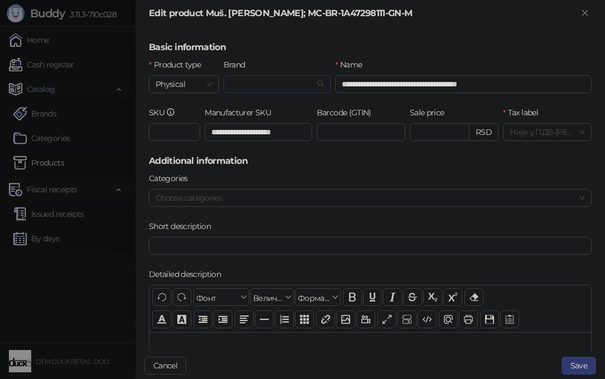
click at [235, 83] on input "Brand" at bounding box center [272, 84] width 84 height 17
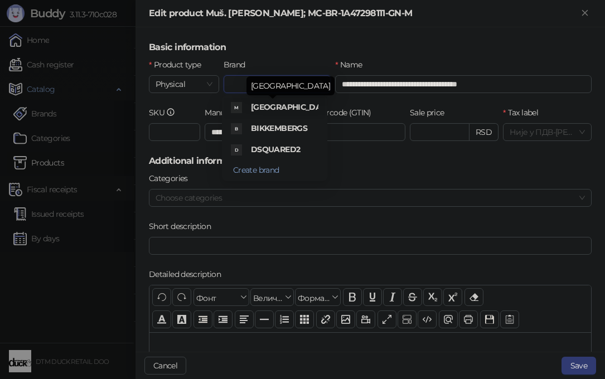
click at [273, 108] on span "[GEOGRAPHIC_DATA]" at bounding box center [292, 107] width 83 height 10
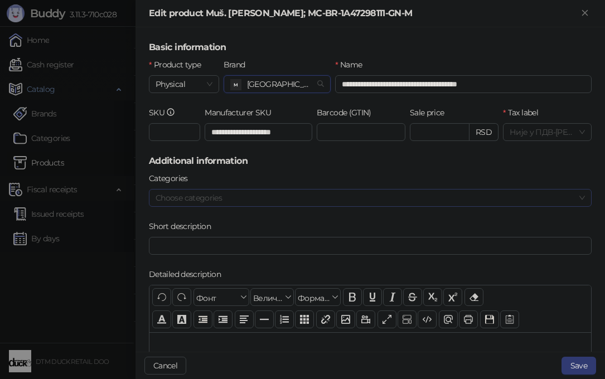
click at [240, 205] on div at bounding box center [364, 198] width 427 height 16
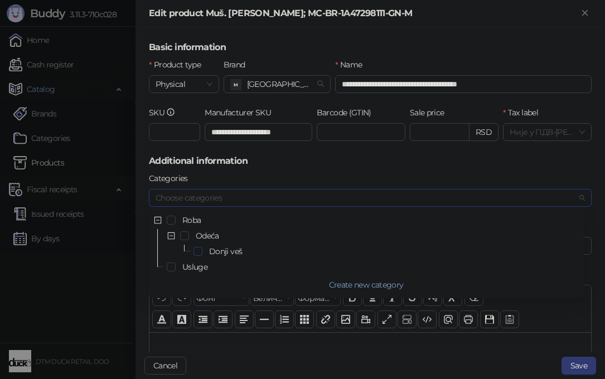
click at [199, 251] on span "Select Donji veš" at bounding box center [197, 251] width 9 height 9
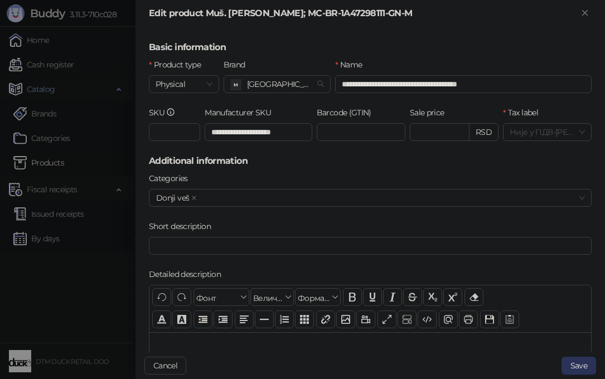
click at [572, 368] on button "Save" at bounding box center [578, 366] width 35 height 18
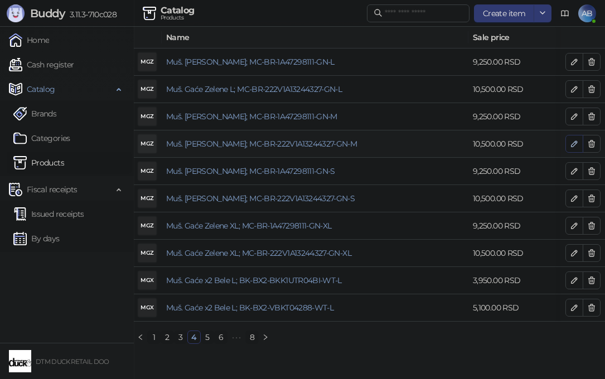
click at [572, 142] on icon "button" at bounding box center [574, 143] width 9 height 9
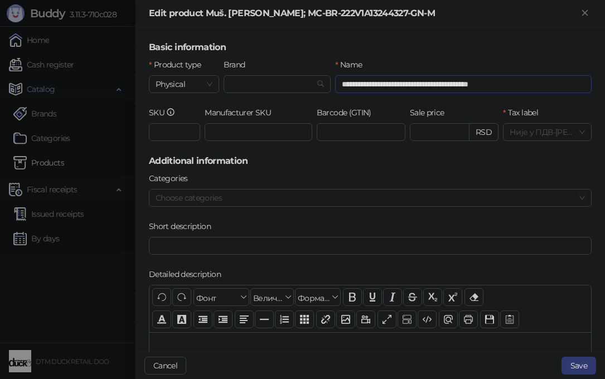
drag, startPoint x: 414, startPoint y: 83, endPoint x: 602, endPoint y: 88, distance: 188.0
click at [602, 88] on div "**********" at bounding box center [369, 189] width 469 height 324
click at [257, 132] on input "Manufacturer SKU" at bounding box center [259, 132] width 108 height 18
paste input "**********"
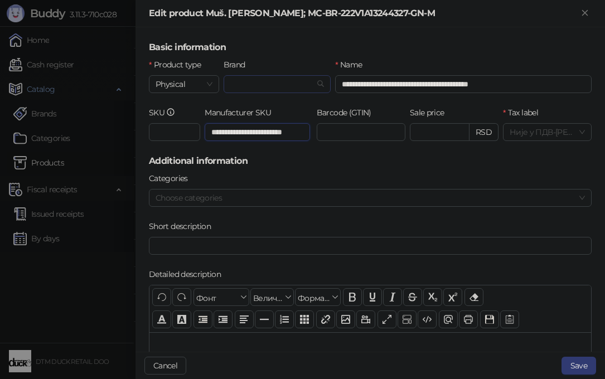
type input "**********"
click at [236, 86] on input "Brand" at bounding box center [272, 84] width 84 height 17
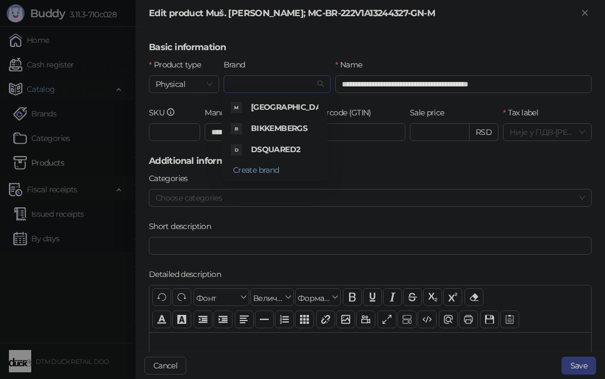
scroll to position [0, 0]
click at [266, 110] on span "[GEOGRAPHIC_DATA]" at bounding box center [292, 107] width 83 height 10
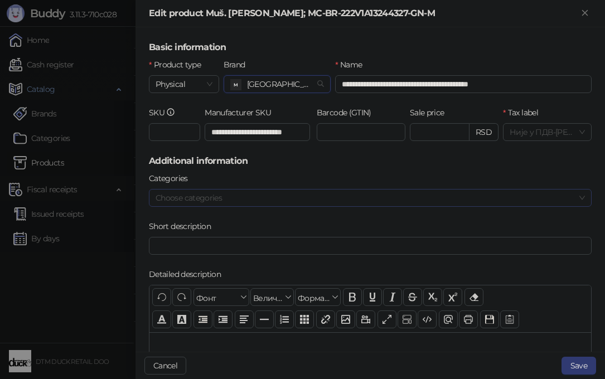
click at [322, 199] on div at bounding box center [364, 198] width 427 height 16
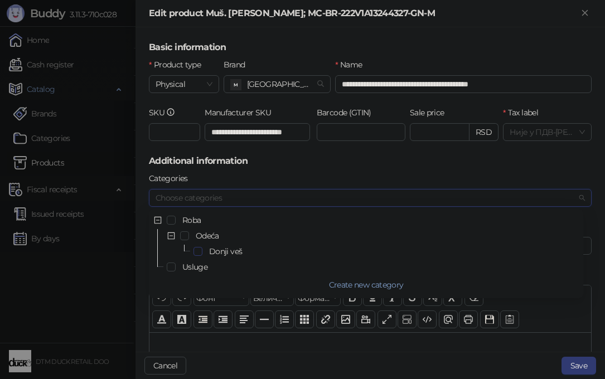
click at [197, 249] on span "Select Donji veš" at bounding box center [197, 251] width 9 height 9
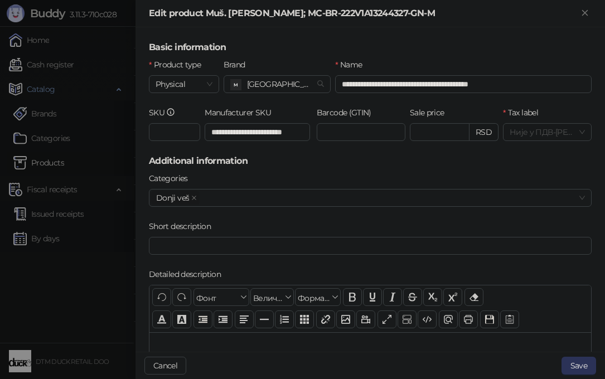
click at [580, 366] on button "Save" at bounding box center [578, 366] width 35 height 18
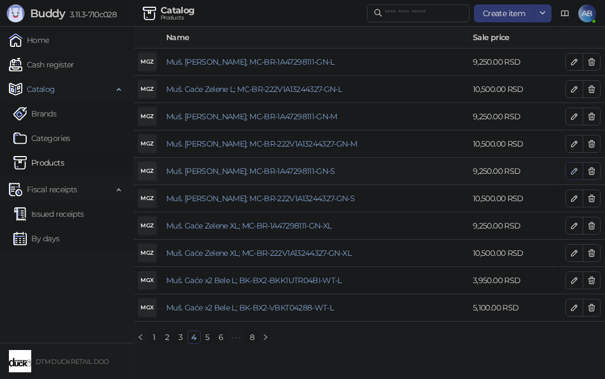
click at [575, 171] on icon "button" at bounding box center [574, 171] width 9 height 9
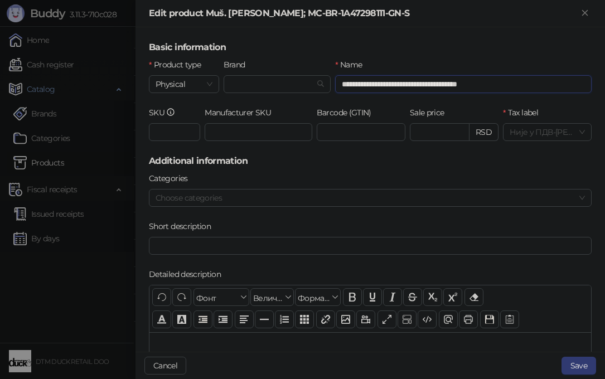
drag, startPoint x: 411, startPoint y: 85, endPoint x: 558, endPoint y: 92, distance: 147.4
click at [558, 92] on input "**********" at bounding box center [463, 84] width 256 height 18
click at [252, 125] on input "Manufacturer SKU" at bounding box center [259, 132] width 108 height 18
paste input "**********"
click at [252, 125] on input "**********" at bounding box center [259, 132] width 108 height 18
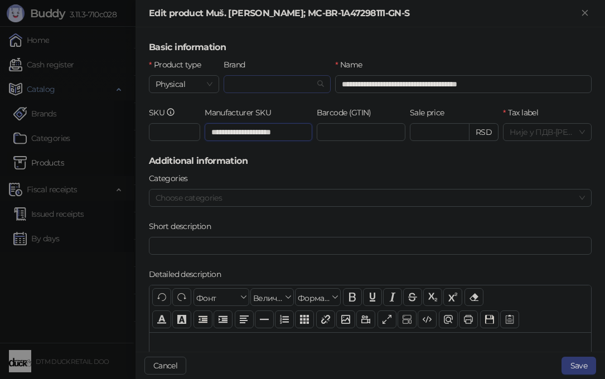
type input "**********"
click at [240, 80] on input "Brand" at bounding box center [272, 84] width 84 height 17
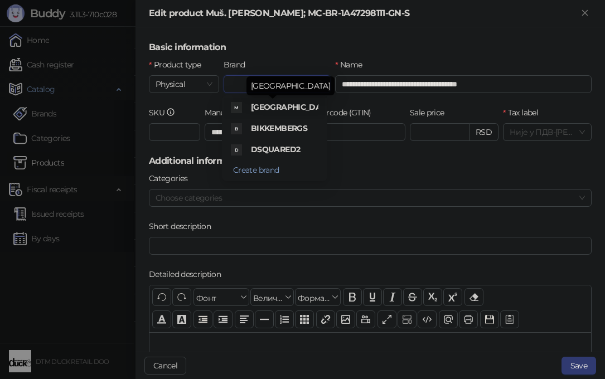
click at [265, 103] on span "[GEOGRAPHIC_DATA]" at bounding box center [292, 107] width 83 height 10
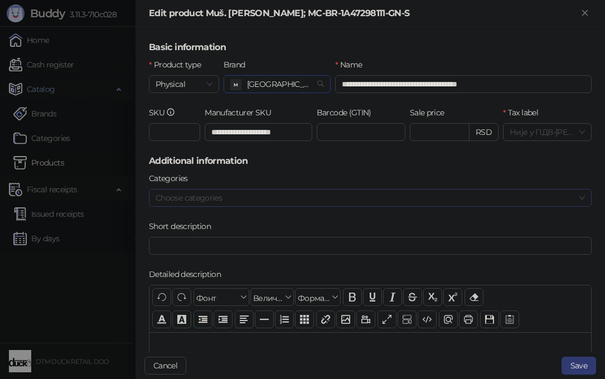
click at [279, 200] on div at bounding box center [364, 198] width 427 height 16
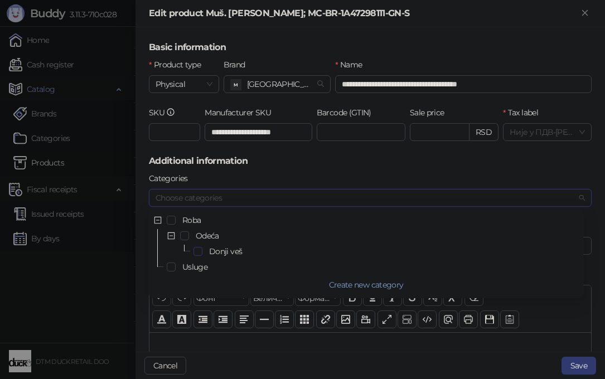
click at [200, 247] on span "Select Donji veš" at bounding box center [197, 251] width 9 height 9
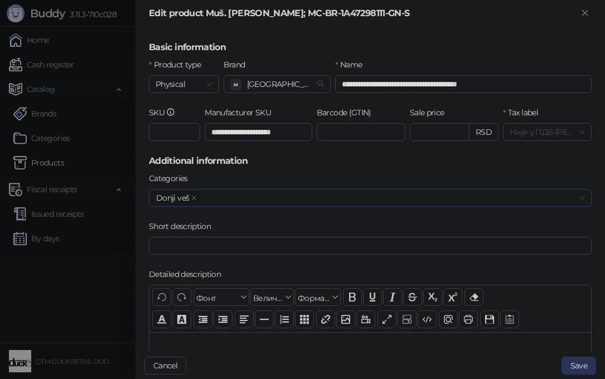
click at [577, 361] on button "Save" at bounding box center [578, 366] width 35 height 18
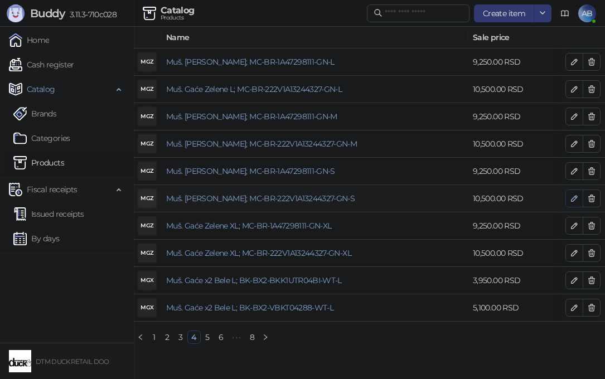
click at [575, 197] on icon "button" at bounding box center [574, 199] width 6 height 6
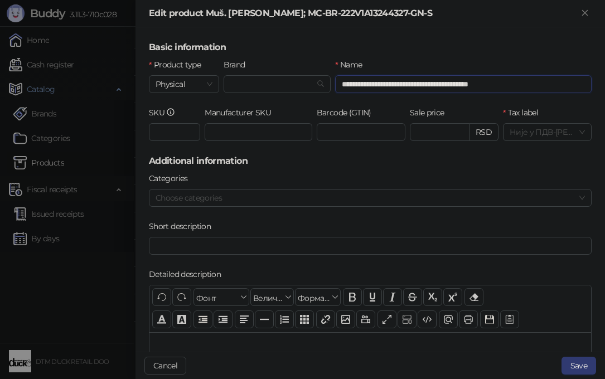
drag, startPoint x: 410, startPoint y: 84, endPoint x: 540, endPoint y: 86, distance: 129.4
click at [540, 86] on input "**********" at bounding box center [463, 84] width 256 height 18
click at [234, 130] on input "Manufacturer SKU" at bounding box center [259, 132] width 108 height 18
paste input "**********"
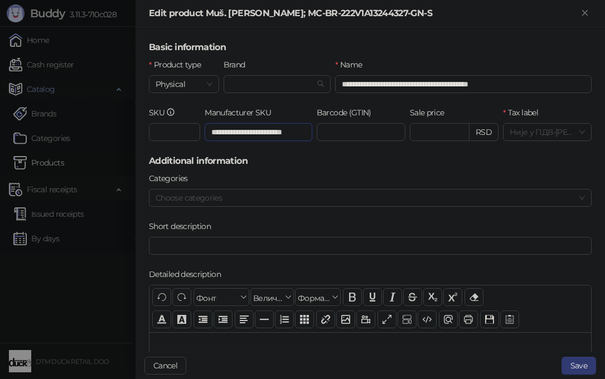
scroll to position [0, 14]
type input "**********"
click at [239, 80] on input "Brand" at bounding box center [272, 84] width 84 height 17
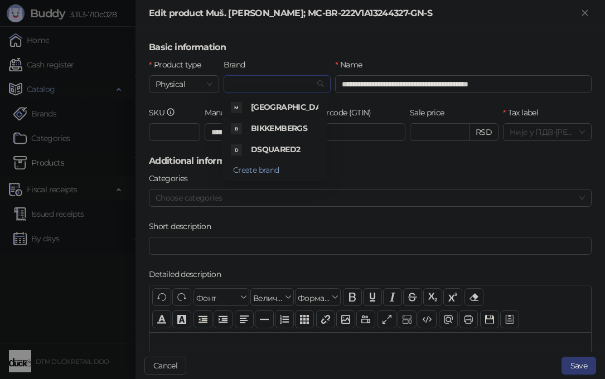
scroll to position [0, 0]
click at [270, 103] on span "[GEOGRAPHIC_DATA]" at bounding box center [292, 107] width 83 height 10
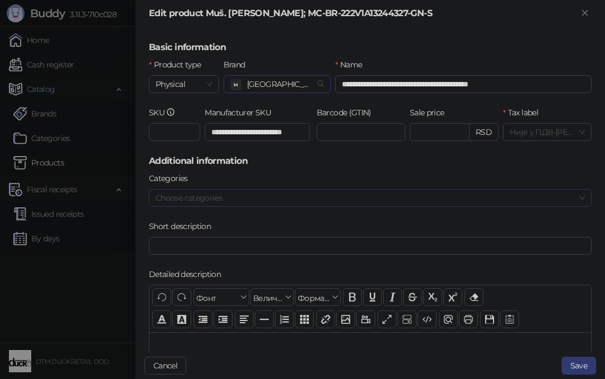
click at [312, 201] on div at bounding box center [364, 198] width 427 height 16
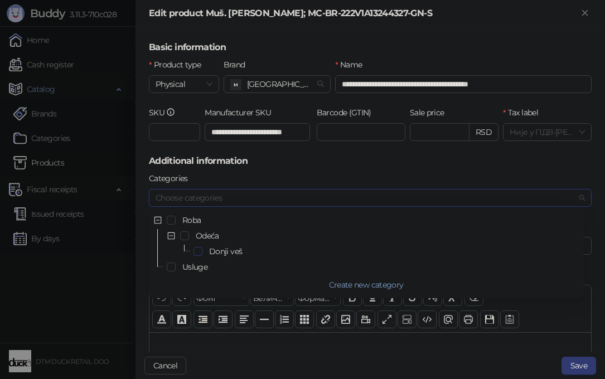
click at [196, 251] on span "Select Donji veš" at bounding box center [197, 251] width 9 height 9
click at [585, 366] on button "Save" at bounding box center [578, 366] width 35 height 18
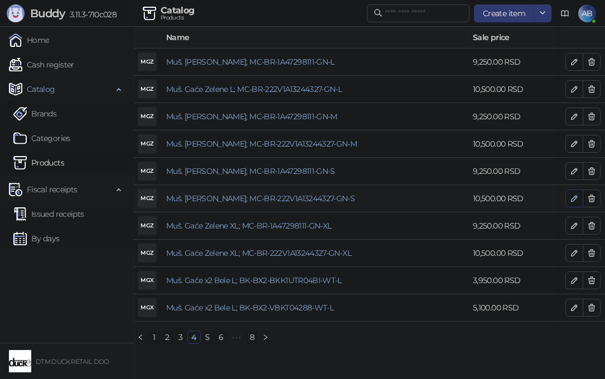
click at [573, 199] on icon "button" at bounding box center [574, 198] width 9 height 9
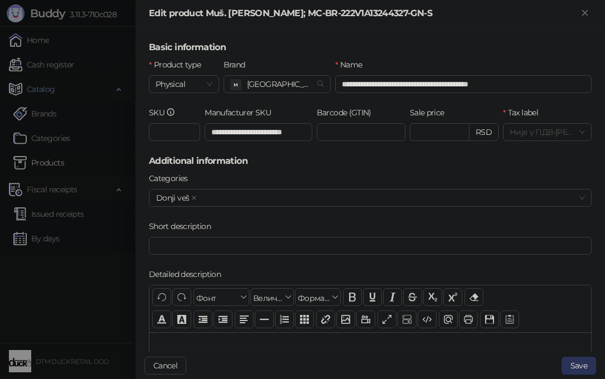
click at [585, 365] on button "Save" at bounding box center [578, 366] width 35 height 18
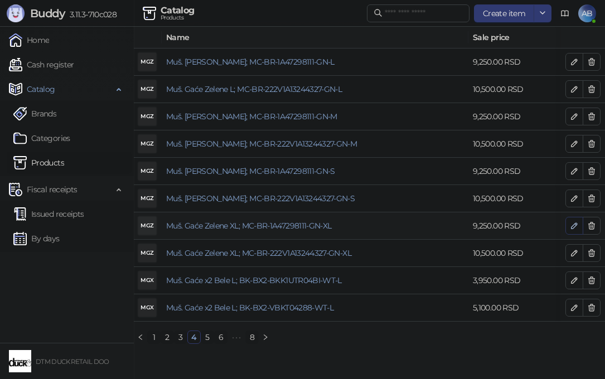
click at [573, 226] on icon "button" at bounding box center [574, 226] width 6 height 6
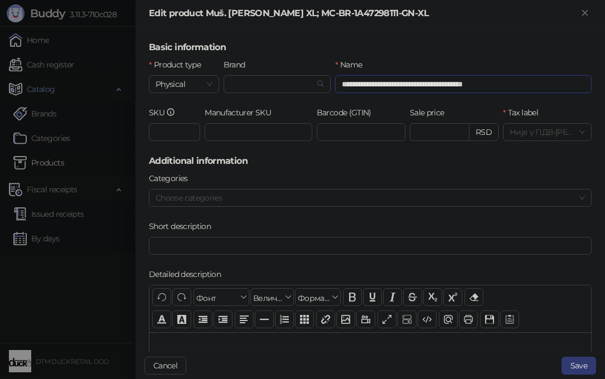
drag, startPoint x: 416, startPoint y: 83, endPoint x: 534, endPoint y: 78, distance: 117.7
click at [534, 78] on input "**********" at bounding box center [463, 84] width 256 height 18
click at [246, 130] on input "Manufacturer SKU" at bounding box center [259, 132] width 108 height 18
paste input "**********"
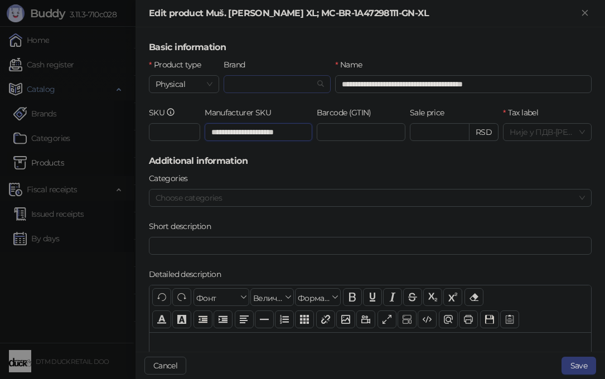
type input "**********"
click at [246, 83] on input "Brand" at bounding box center [272, 84] width 84 height 17
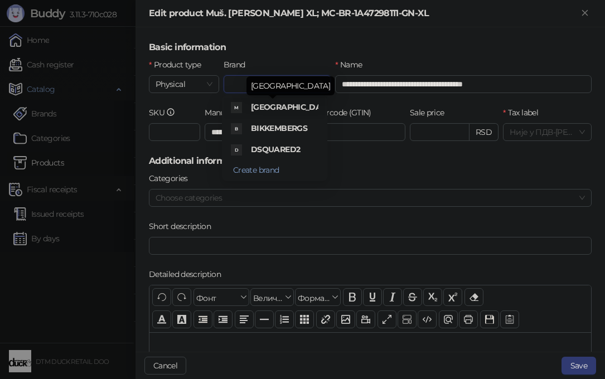
click at [267, 105] on span "[GEOGRAPHIC_DATA]" at bounding box center [292, 107] width 83 height 10
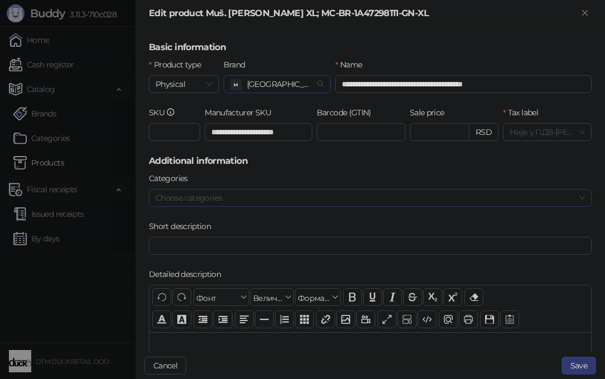
click at [264, 201] on div at bounding box center [364, 198] width 427 height 16
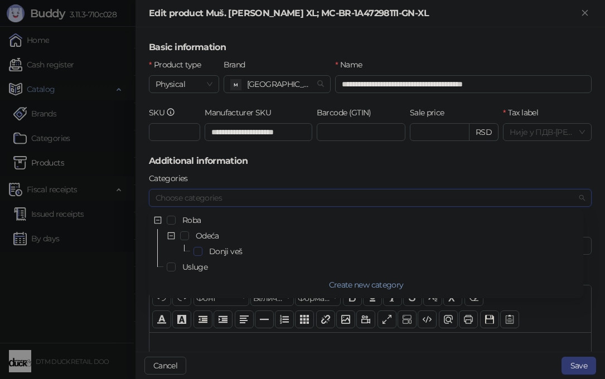
click at [195, 249] on span "Select Donji veš" at bounding box center [197, 251] width 9 height 9
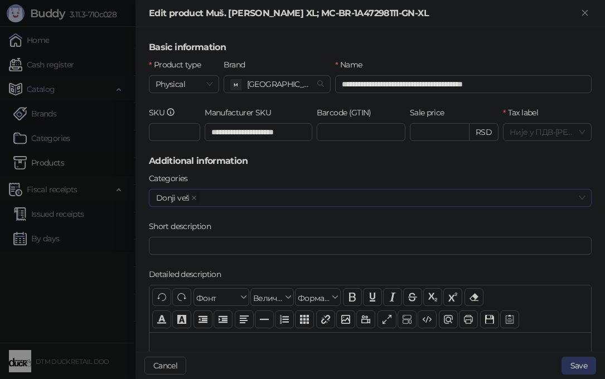
click at [590, 367] on button "Save" at bounding box center [578, 366] width 35 height 18
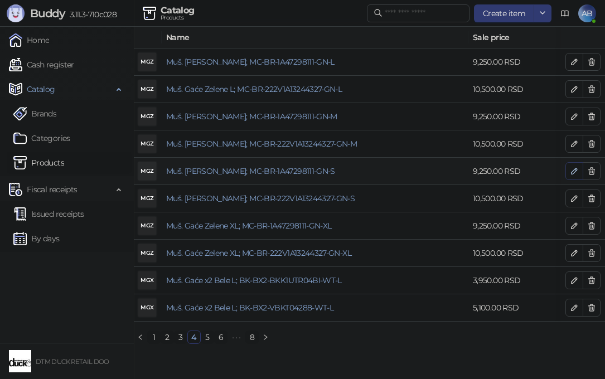
click at [573, 171] on icon "button" at bounding box center [574, 171] width 6 height 6
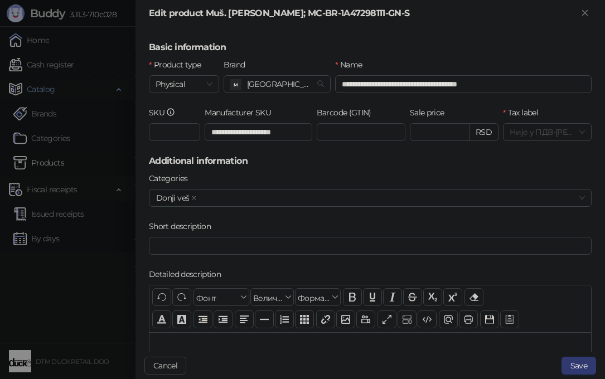
click at [98, 298] on div at bounding box center [302, 189] width 605 height 379
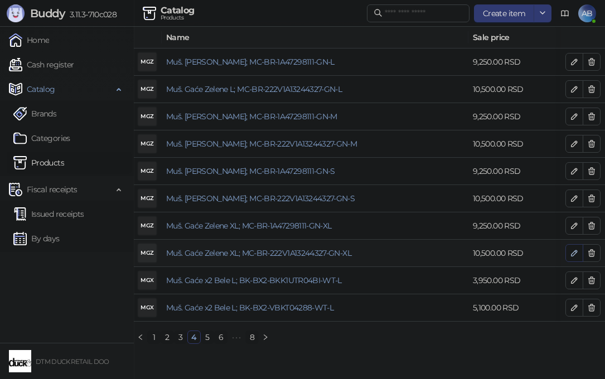
click at [574, 253] on icon "button" at bounding box center [574, 253] width 6 height 6
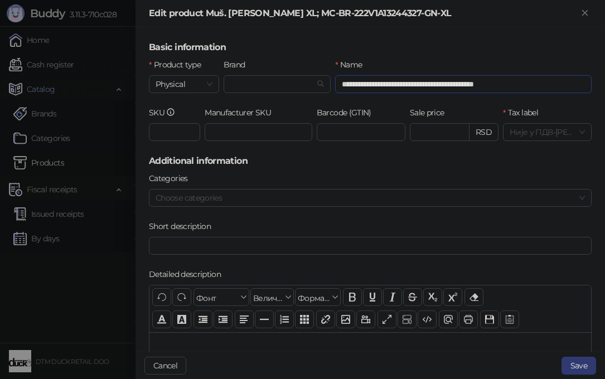
drag, startPoint x: 416, startPoint y: 81, endPoint x: 560, endPoint y: 79, distance: 144.4
click at [560, 79] on input "**********" at bounding box center [463, 84] width 256 height 18
click at [251, 135] on input "Manufacturer SKU" at bounding box center [259, 132] width 108 height 18
paste input "**********"
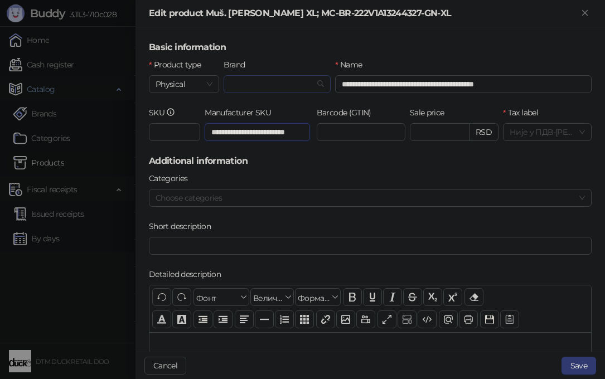
type input "**********"
click at [246, 81] on input "Brand" at bounding box center [272, 84] width 84 height 17
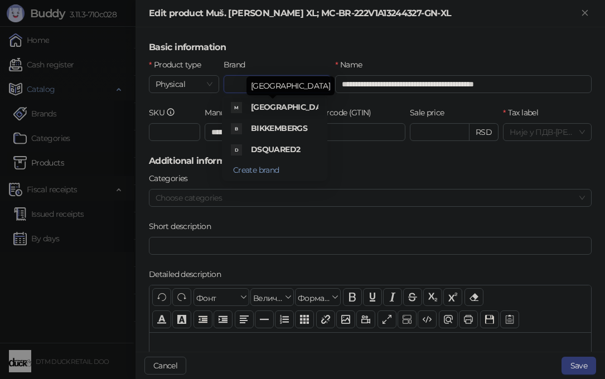
click at [278, 103] on span "[GEOGRAPHIC_DATA]" at bounding box center [292, 107] width 83 height 10
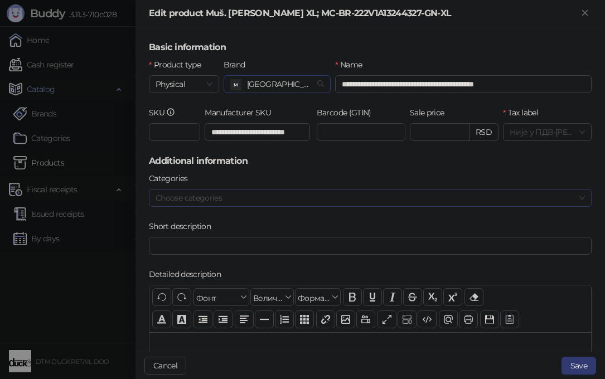
click at [240, 201] on div at bounding box center [364, 198] width 427 height 16
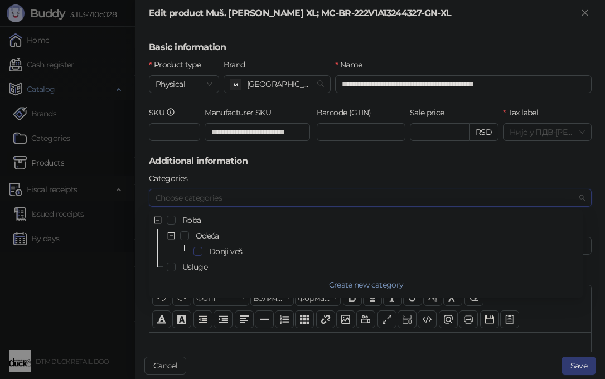
click at [198, 249] on span "Select Donji veš" at bounding box center [197, 251] width 9 height 9
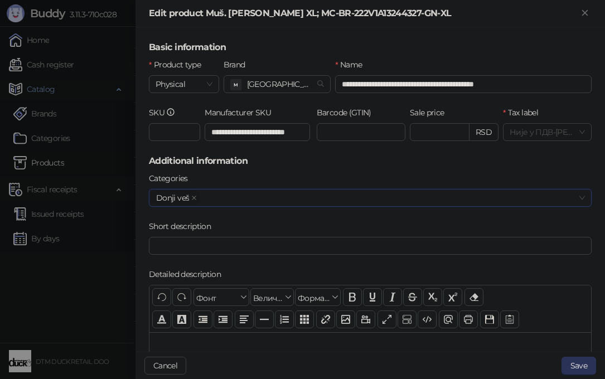
click at [579, 363] on button "Save" at bounding box center [578, 366] width 35 height 18
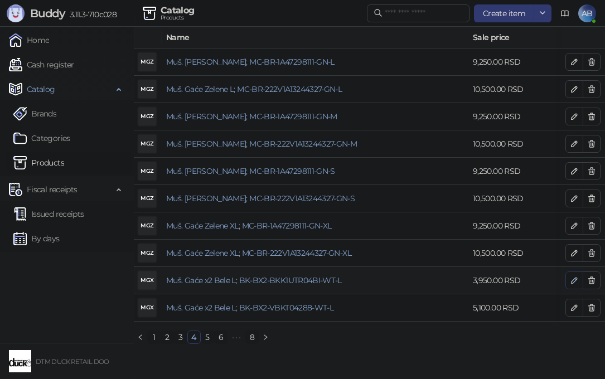
click at [574, 278] on icon "button" at bounding box center [574, 280] width 9 height 9
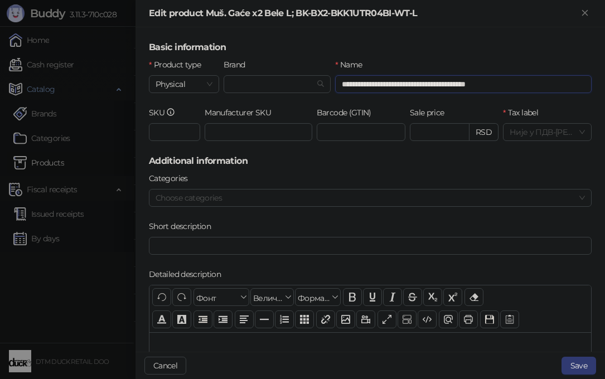
drag, startPoint x: 413, startPoint y: 83, endPoint x: 545, endPoint y: 83, distance: 132.7
click at [545, 83] on input "**********" at bounding box center [463, 84] width 256 height 18
click at [238, 135] on input "Manufacturer SKU" at bounding box center [259, 132] width 108 height 18
paste input "**********"
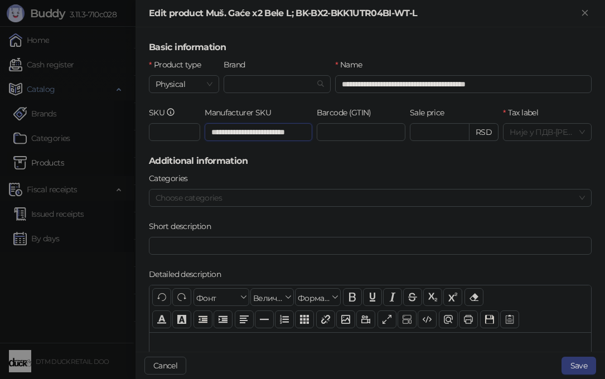
scroll to position [0, 18]
click at [238, 135] on input "**********" at bounding box center [257, 132] width 105 height 18
type input "**********"
click at [260, 83] on input "Brand" at bounding box center [272, 84] width 84 height 17
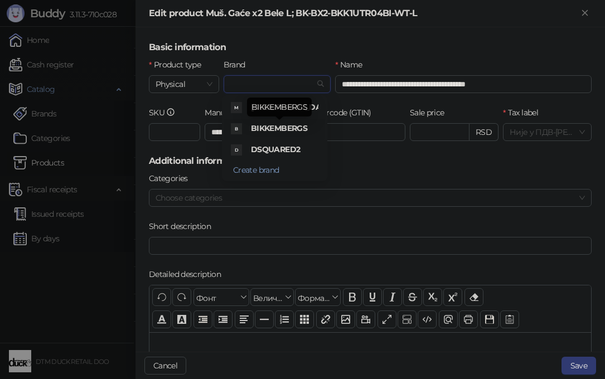
click at [277, 126] on span "BIKKEMBERGS" at bounding box center [279, 128] width 56 height 10
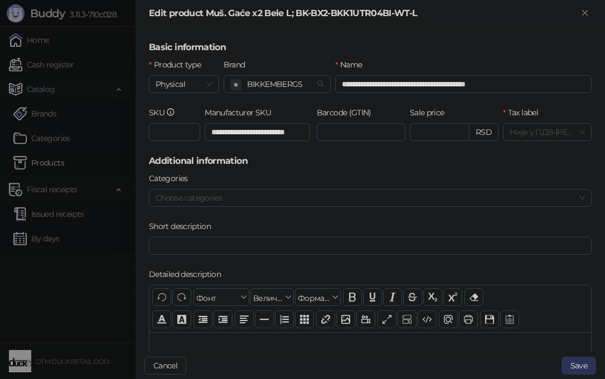
click at [578, 366] on button "Save" at bounding box center [578, 366] width 35 height 18
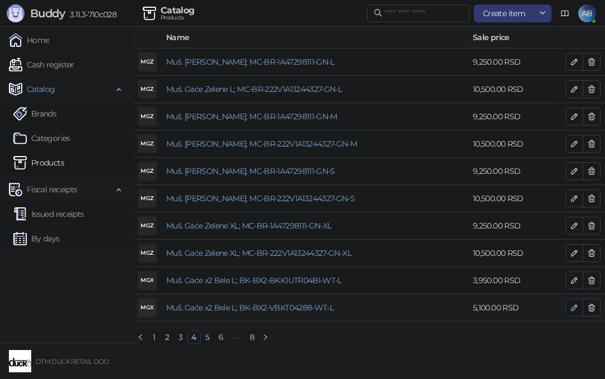
click at [573, 306] on icon "button" at bounding box center [574, 307] width 9 height 9
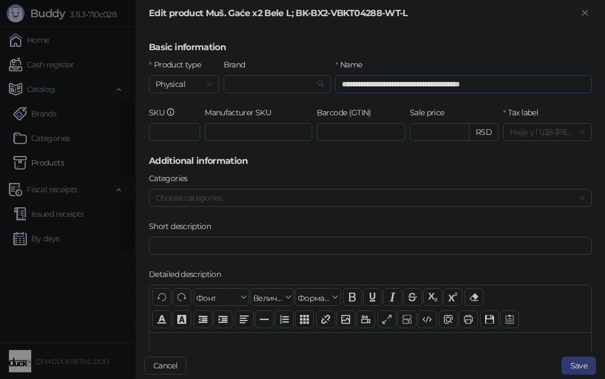
drag, startPoint x: 411, startPoint y: 84, endPoint x: 549, endPoint y: 81, distance: 137.2
click at [549, 81] on input "**********" at bounding box center [463, 84] width 256 height 18
click at [226, 130] on input "Manufacturer SKU" at bounding box center [259, 132] width 108 height 18
paste input "**********"
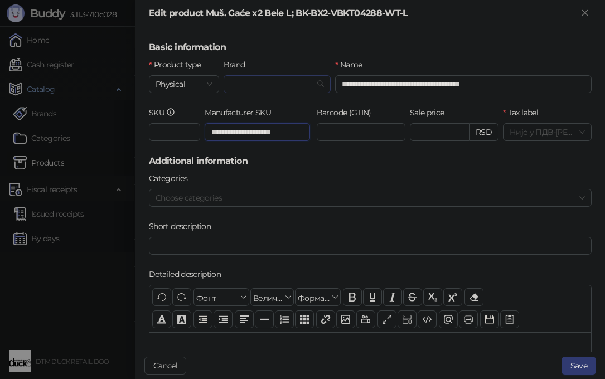
type input "**********"
click at [250, 84] on input "Brand" at bounding box center [272, 84] width 84 height 17
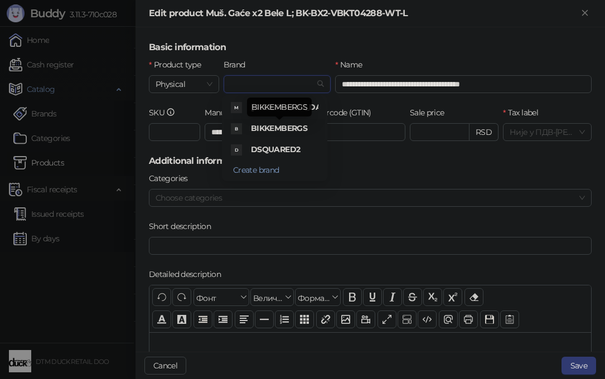
click at [273, 125] on span "BIKKEMBERGS" at bounding box center [279, 128] width 56 height 10
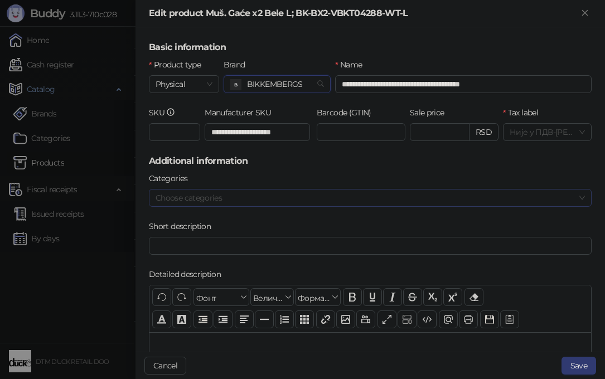
click at [247, 204] on div at bounding box center [364, 198] width 427 height 16
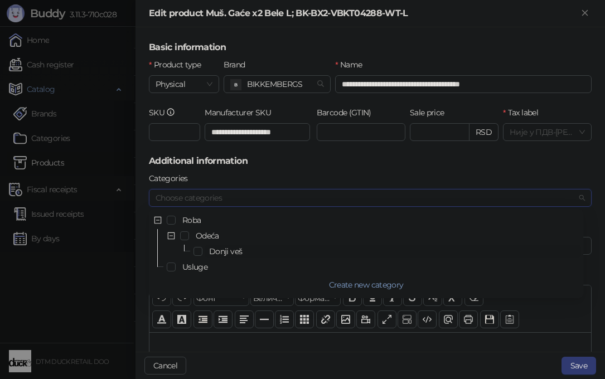
click at [234, 252] on span "Donji veš" at bounding box center [225, 251] width 33 height 10
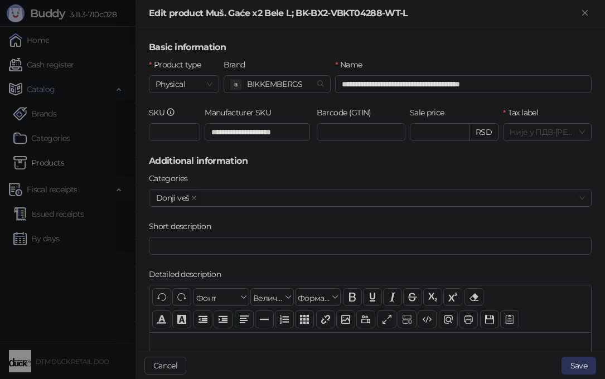
click at [582, 360] on button "Save" at bounding box center [578, 366] width 35 height 18
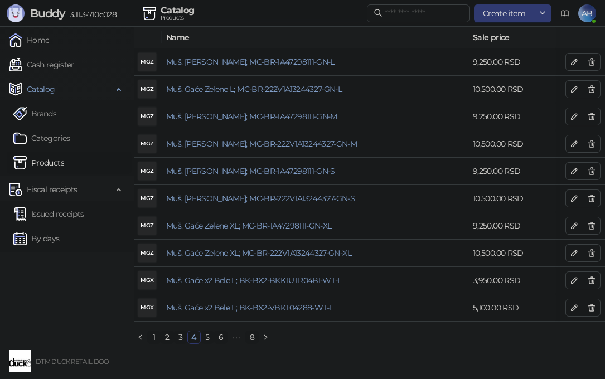
click at [206, 343] on link "5" at bounding box center [207, 337] width 12 height 12
click at [573, 59] on icon "button" at bounding box center [574, 61] width 9 height 9
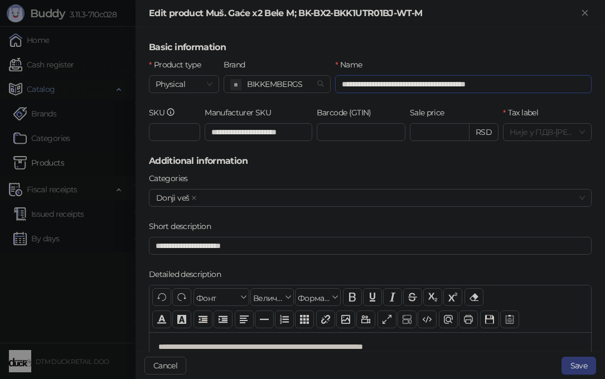
drag, startPoint x: 414, startPoint y: 84, endPoint x: 556, endPoint y: 84, distance: 141.6
click at [556, 84] on input "**********" at bounding box center [463, 84] width 256 height 18
click at [576, 365] on button "Save" at bounding box center [578, 366] width 35 height 18
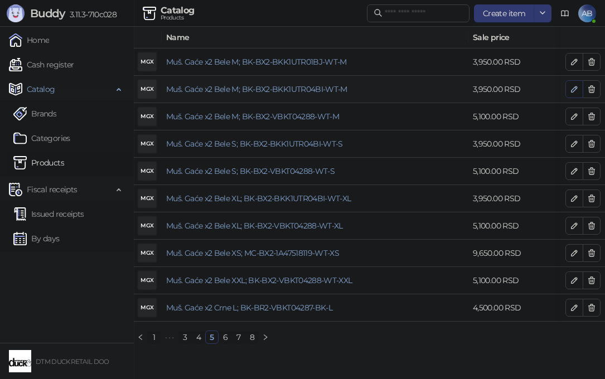
click at [571, 88] on icon "button" at bounding box center [574, 89] width 9 height 9
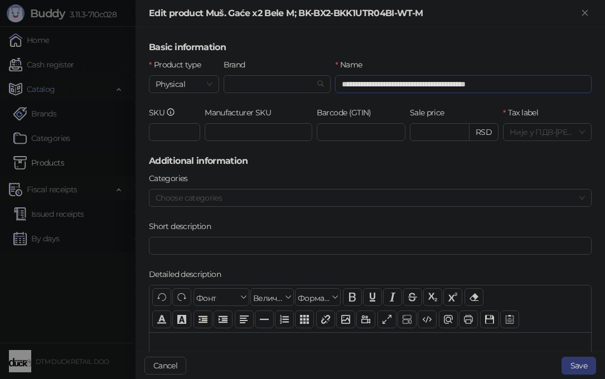
drag, startPoint x: 414, startPoint y: 84, endPoint x: 564, endPoint y: 84, distance: 150.0
click at [564, 84] on input "**********" at bounding box center [463, 84] width 256 height 18
click at [248, 129] on input "Manufacturer SKU" at bounding box center [259, 132] width 108 height 18
paste input "**********"
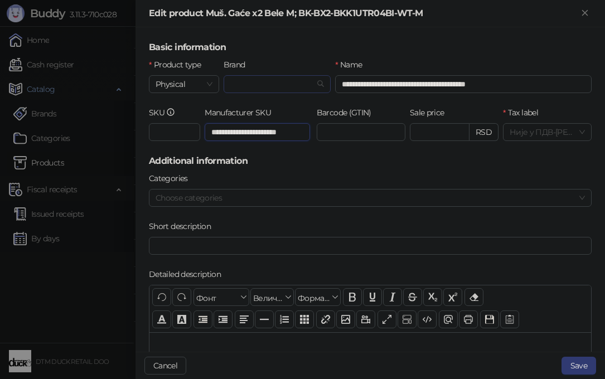
type input "**********"
click at [255, 79] on input "Brand" at bounding box center [272, 84] width 84 height 17
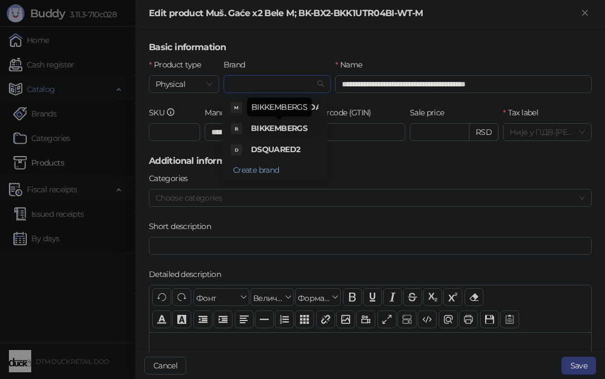
click at [282, 125] on span "BIKKEMBERGS" at bounding box center [279, 128] width 56 height 10
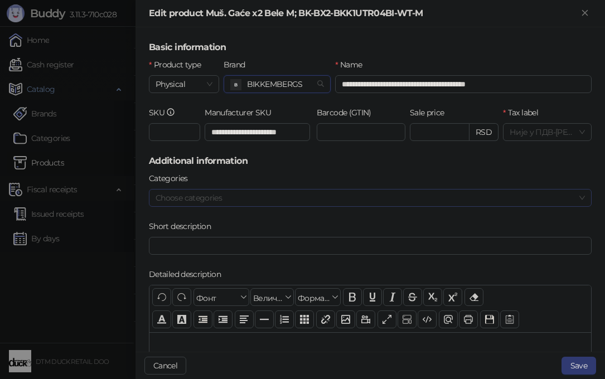
click at [309, 192] on div at bounding box center [364, 198] width 427 height 16
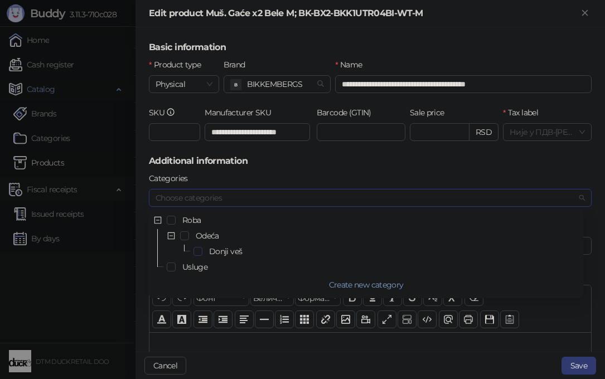
click at [197, 251] on span "Select Donji veš" at bounding box center [197, 251] width 9 height 9
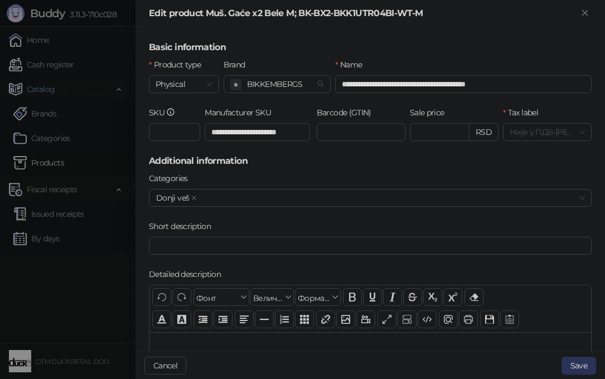
click at [583, 367] on button "Save" at bounding box center [578, 366] width 35 height 18
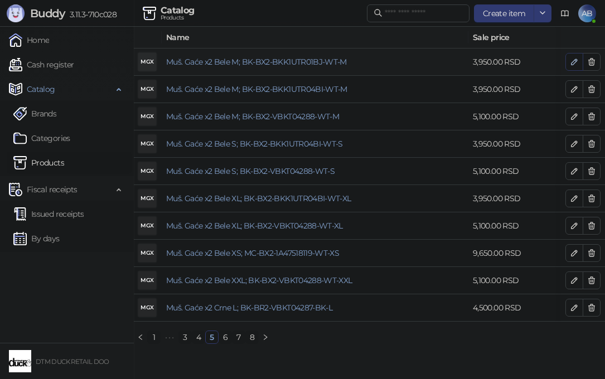
click at [575, 61] on icon "button" at bounding box center [574, 61] width 9 height 9
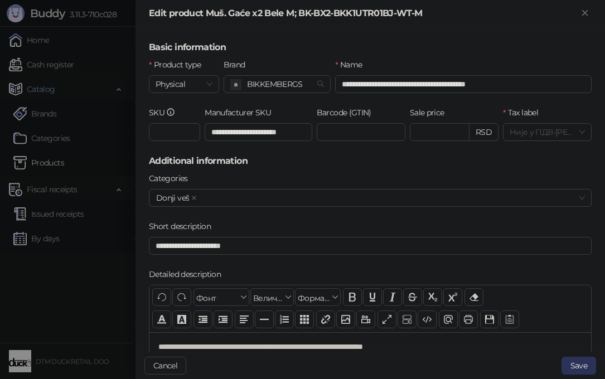
click at [582, 367] on button "Save" at bounding box center [578, 366] width 35 height 18
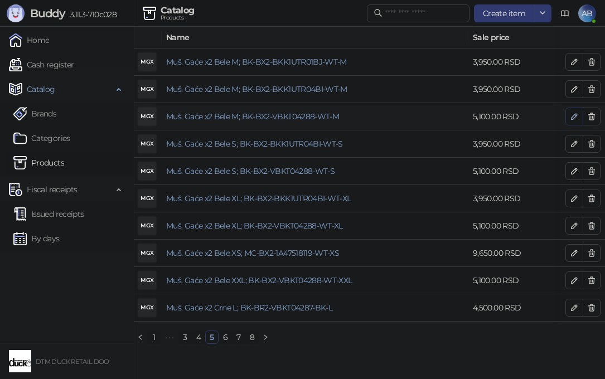
click at [574, 115] on icon "button" at bounding box center [574, 117] width 6 height 6
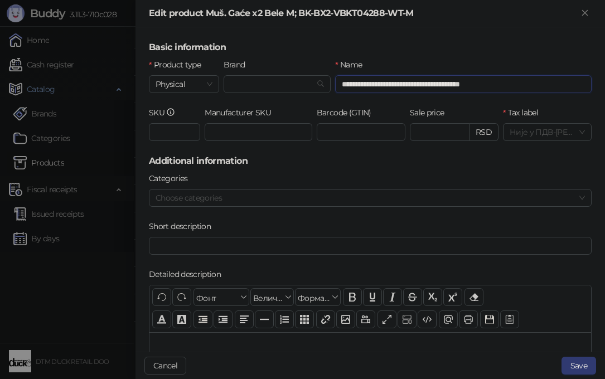
drag, startPoint x: 414, startPoint y: 84, endPoint x: 542, endPoint y: 89, distance: 127.8
click at [542, 89] on input "**********" at bounding box center [463, 84] width 256 height 18
click at [246, 131] on input "Manufacturer SKU" at bounding box center [259, 132] width 108 height 18
paste input "**********"
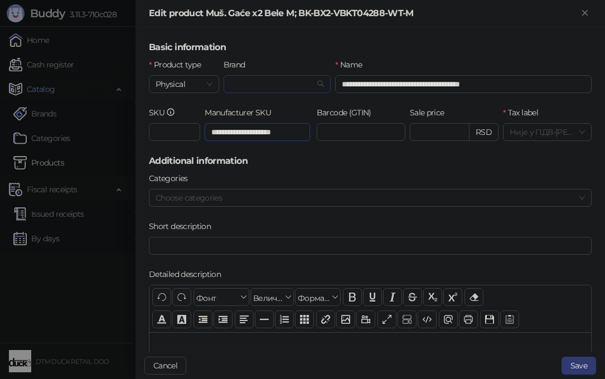
type input "**********"
click at [270, 83] on input "Brand" at bounding box center [272, 84] width 84 height 17
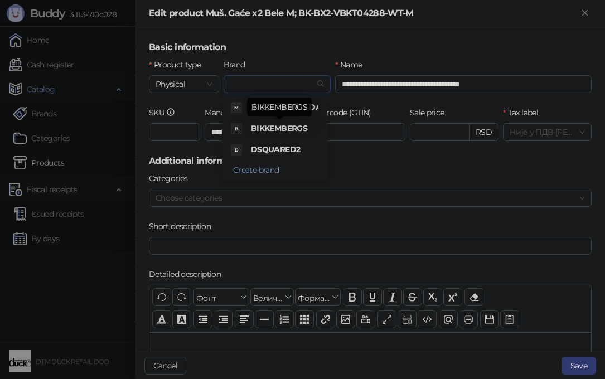
click at [275, 128] on span "BIKKEMBERGS" at bounding box center [279, 128] width 56 height 10
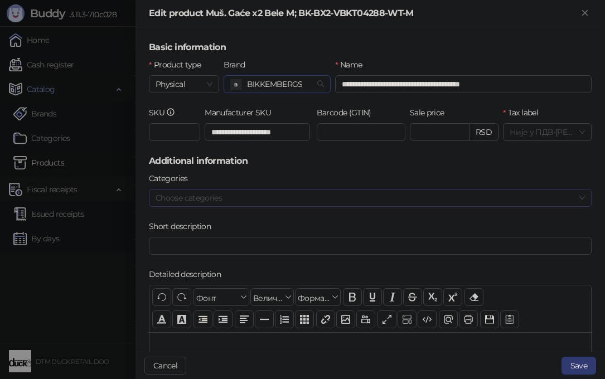
click at [216, 198] on div at bounding box center [364, 198] width 427 height 16
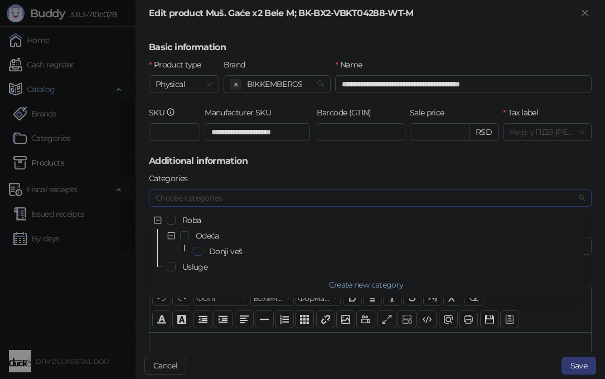
click at [198, 251] on span "Select Donji veš" at bounding box center [197, 251] width 9 height 9
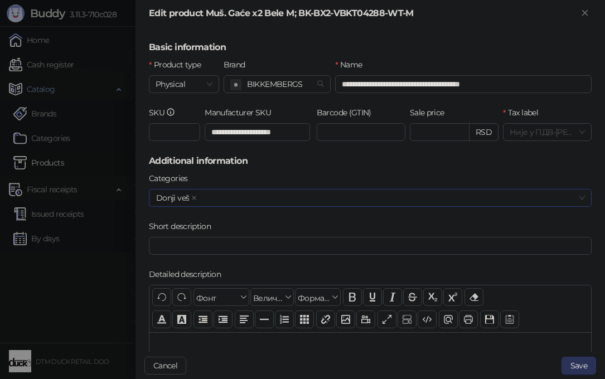
click at [583, 371] on button "Save" at bounding box center [578, 366] width 35 height 18
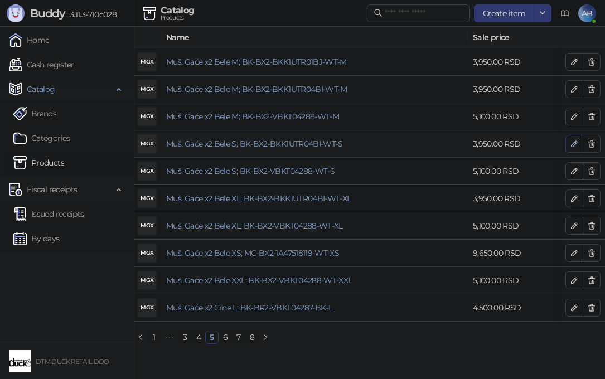
click at [572, 144] on icon "button" at bounding box center [574, 143] width 9 height 9
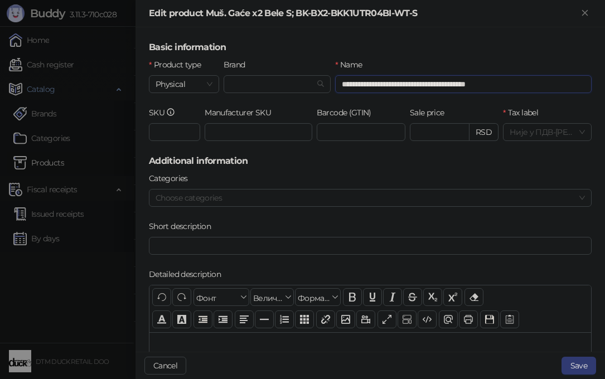
drag, startPoint x: 410, startPoint y: 84, endPoint x: 532, endPoint y: 88, distance: 121.6
click at [532, 88] on input "**********" at bounding box center [463, 84] width 256 height 18
click at [414, 83] on input "**********" at bounding box center [463, 84] width 256 height 18
drag, startPoint x: 411, startPoint y: 83, endPoint x: 521, endPoint y: 88, distance: 109.9
click at [521, 88] on input "**********" at bounding box center [463, 84] width 256 height 18
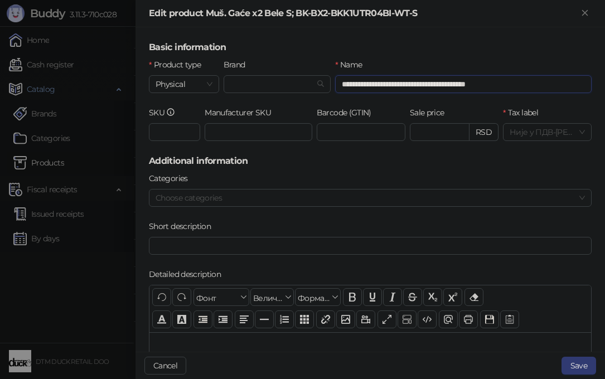
click at [521, 88] on input "**********" at bounding box center [463, 84] width 256 height 18
click at [225, 130] on input "Manufacturer SKU" at bounding box center [259, 132] width 108 height 18
paste input "**********"
type input "**********"
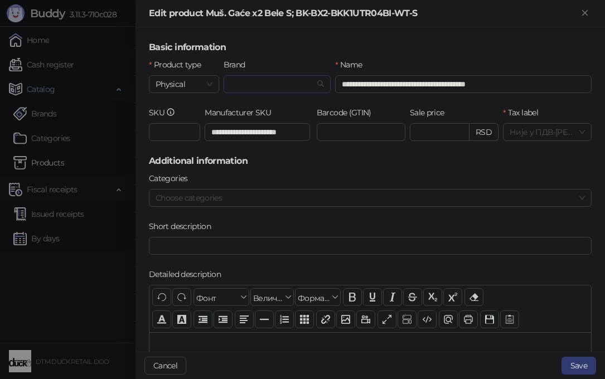
click at [259, 85] on input "Brand" at bounding box center [272, 84] width 84 height 17
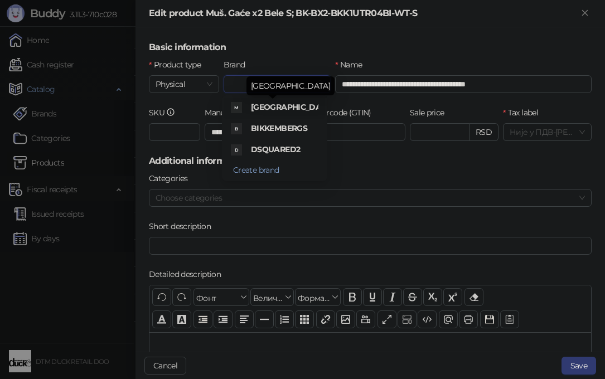
click at [265, 103] on span "[GEOGRAPHIC_DATA]" at bounding box center [292, 107] width 83 height 10
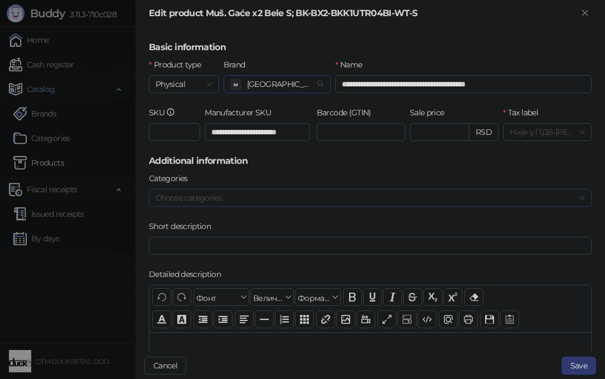
click at [246, 195] on div at bounding box center [364, 198] width 427 height 16
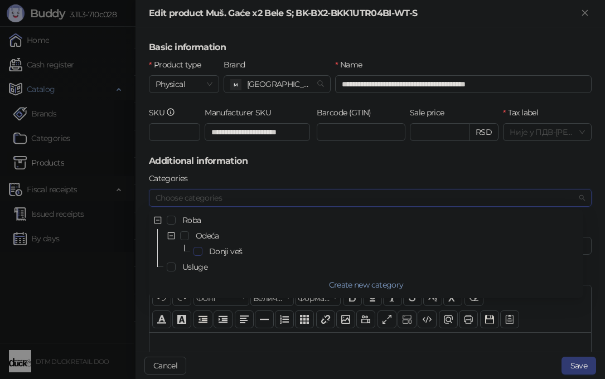
click at [198, 249] on span "Select Donji veš" at bounding box center [197, 251] width 9 height 9
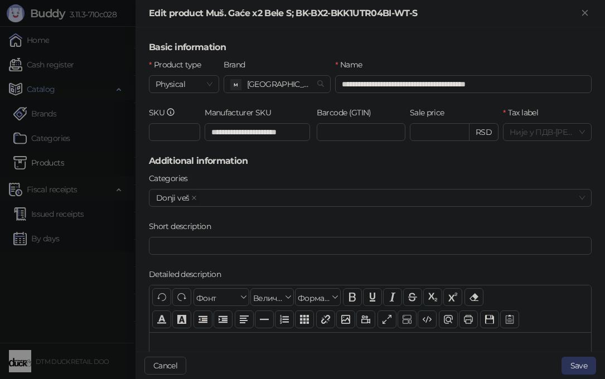
click at [590, 366] on button "Save" at bounding box center [578, 366] width 35 height 18
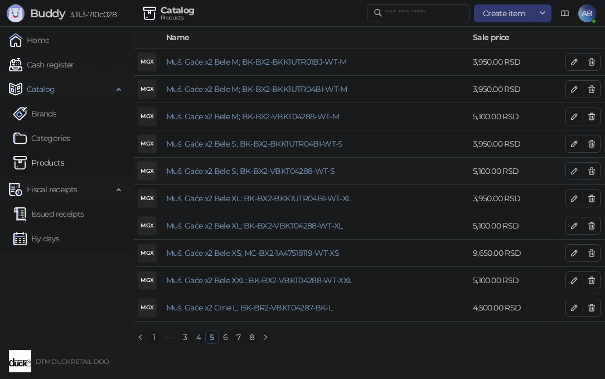
click at [574, 172] on icon "button" at bounding box center [574, 171] width 9 height 9
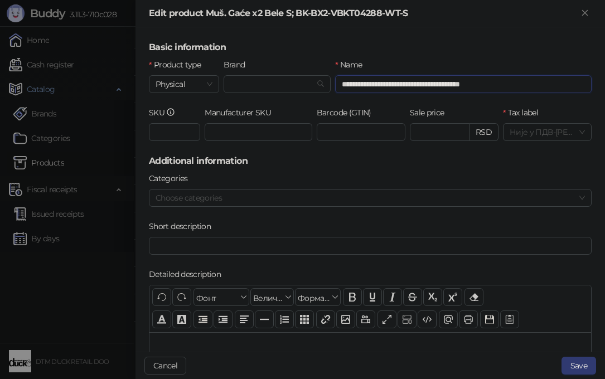
drag, startPoint x: 413, startPoint y: 83, endPoint x: 548, endPoint y: 85, distance: 134.9
click at [548, 85] on input "**********" at bounding box center [463, 84] width 256 height 18
click at [216, 132] on input "Manufacturer SKU" at bounding box center [259, 132] width 108 height 18
paste input "**********"
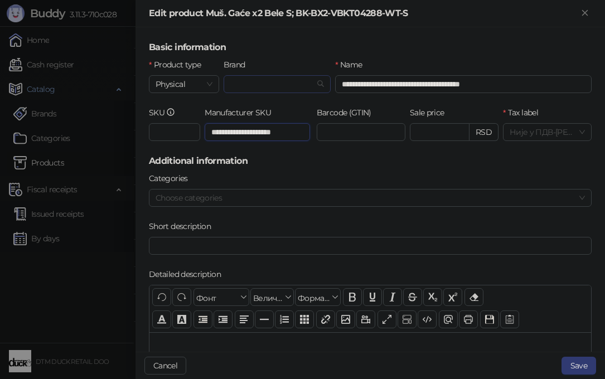
type input "**********"
click at [261, 85] on input "Brand" at bounding box center [272, 84] width 84 height 17
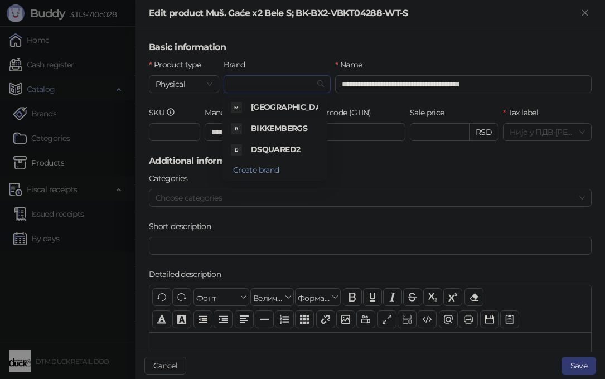
click at [261, 85] on input "Brand" at bounding box center [272, 84] width 84 height 17
click at [278, 124] on span "BIKKEMBERGS" at bounding box center [279, 128] width 56 height 10
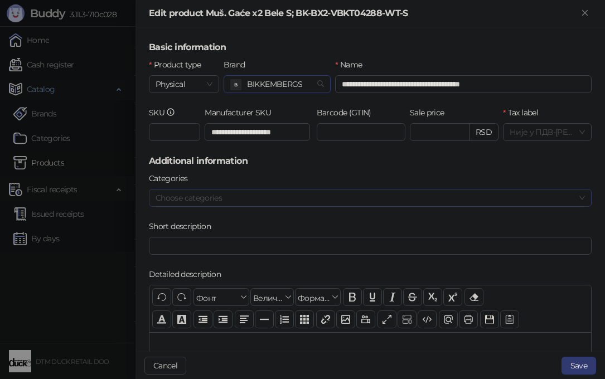
click at [260, 204] on div at bounding box center [364, 198] width 427 height 16
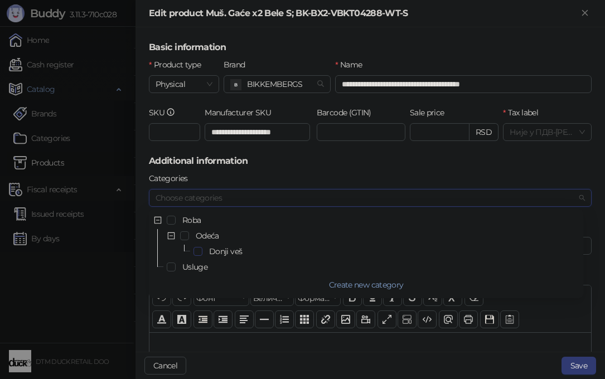
click at [197, 254] on span "Select Donji veš" at bounding box center [197, 251] width 9 height 9
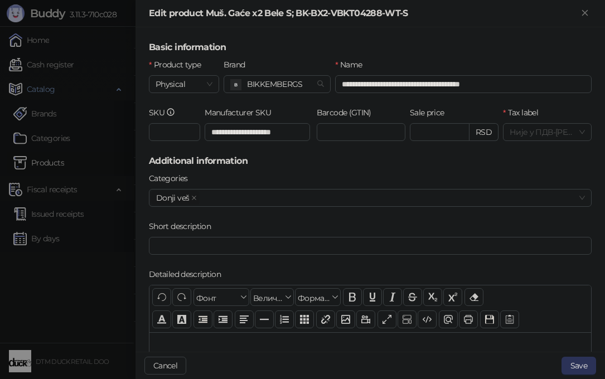
click at [581, 365] on button "Save" at bounding box center [578, 366] width 35 height 18
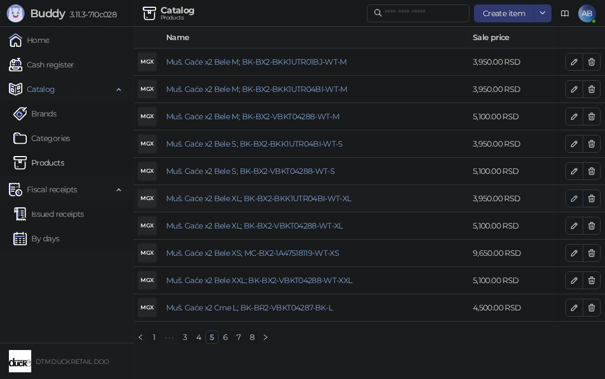
click at [574, 198] on icon "button" at bounding box center [574, 198] width 9 height 9
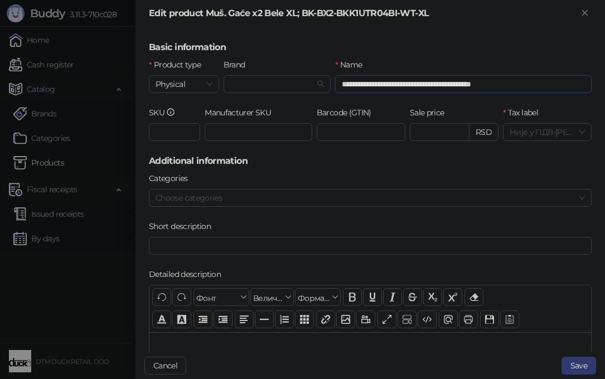
drag, startPoint x: 417, startPoint y: 83, endPoint x: 563, endPoint y: 93, distance: 146.4
click at [563, 93] on input "**********" at bounding box center [463, 84] width 256 height 18
click at [241, 130] on input "Manufacturer SKU" at bounding box center [259, 132] width 108 height 18
paste input "**********"
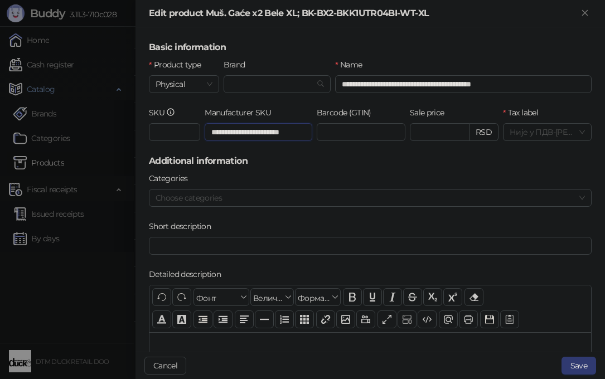
scroll to position [0, 14]
type input "**********"
click at [242, 80] on input "Brand" at bounding box center [272, 84] width 84 height 17
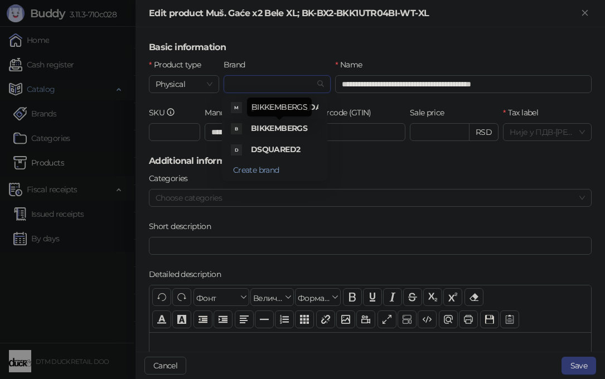
click at [285, 133] on span "BIKKEMBERGS" at bounding box center [279, 128] width 56 height 10
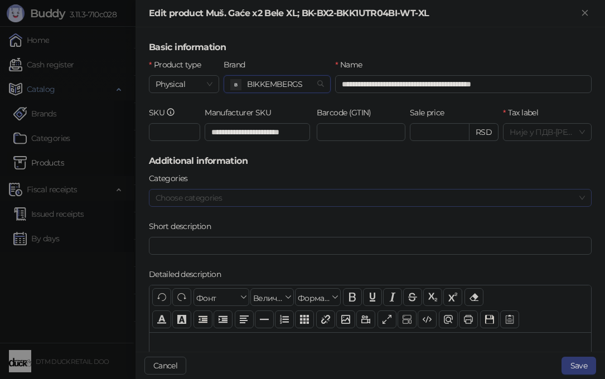
click at [205, 196] on div at bounding box center [364, 198] width 427 height 16
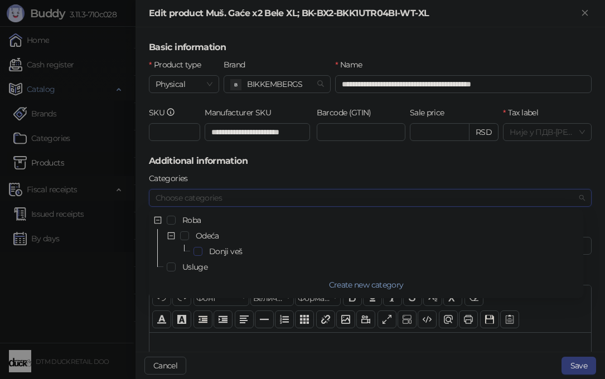
click at [198, 250] on span "Select Donji veš" at bounding box center [197, 251] width 9 height 9
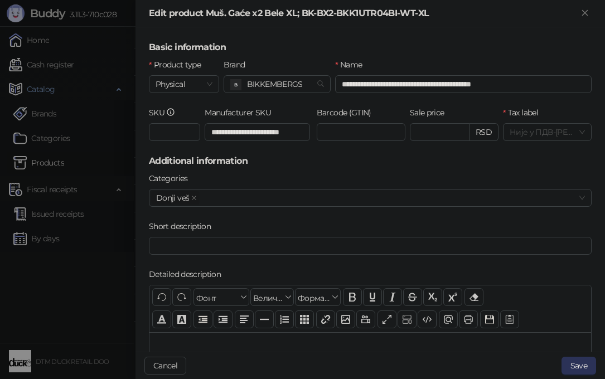
click at [583, 365] on button "Save" at bounding box center [578, 366] width 35 height 18
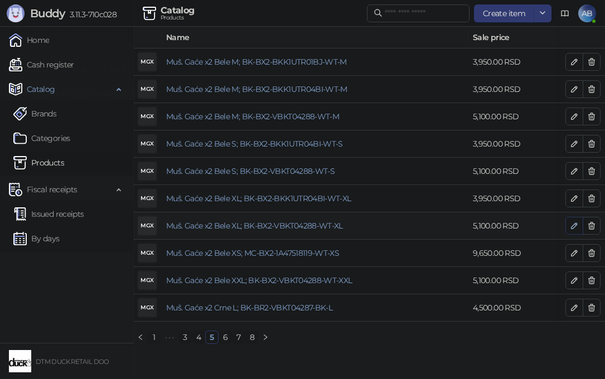
click at [574, 227] on icon "button" at bounding box center [574, 226] width 6 height 6
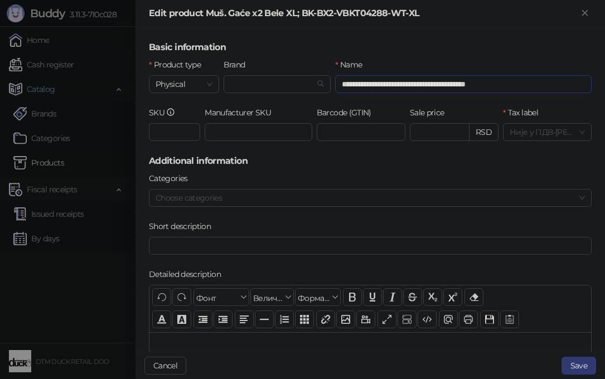
drag, startPoint x: 417, startPoint y: 84, endPoint x: 618, endPoint y: 87, distance: 201.3
click at [604, 87] on html "Buddy 3.11.3-710c028 Home Cash register Catalog Brands Categories Products Fisc…" at bounding box center [302, 176] width 605 height 353
click at [223, 133] on input "Manufacturer SKU" at bounding box center [259, 132] width 108 height 18
paste input "**********"
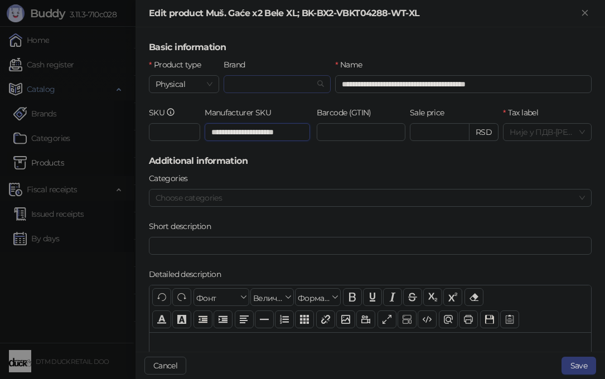
type input "**********"
click at [268, 86] on input "Brand" at bounding box center [272, 84] width 84 height 17
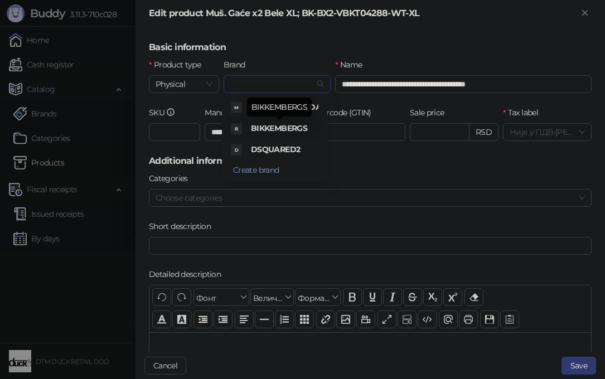
click at [267, 129] on span "BIKKEMBERGS" at bounding box center [279, 128] width 56 height 10
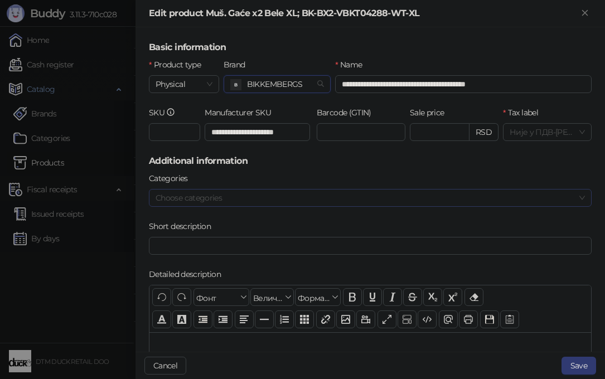
click at [248, 202] on div at bounding box center [364, 198] width 427 height 16
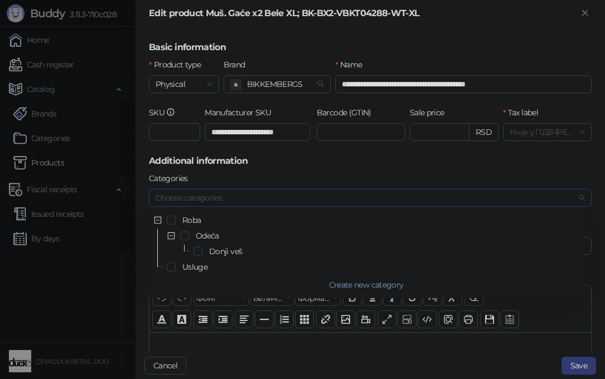
click at [199, 251] on span "Select Donji veš" at bounding box center [197, 251] width 9 height 9
click at [582, 368] on button "Save" at bounding box center [578, 366] width 35 height 18
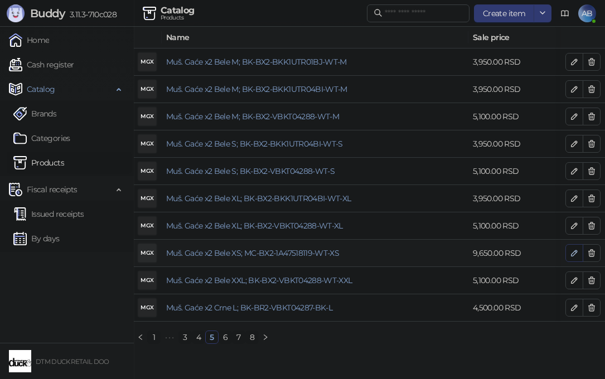
click at [571, 253] on icon "button" at bounding box center [574, 253] width 9 height 9
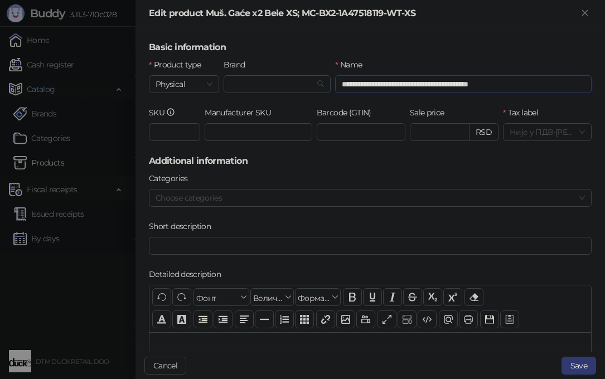
drag, startPoint x: 416, startPoint y: 84, endPoint x: 587, endPoint y: 81, distance: 171.2
click at [587, 81] on div "**********" at bounding box center [369, 189] width 469 height 324
click at [214, 132] on input "Manufacturer SKU" at bounding box center [259, 132] width 108 height 18
paste input "**********"
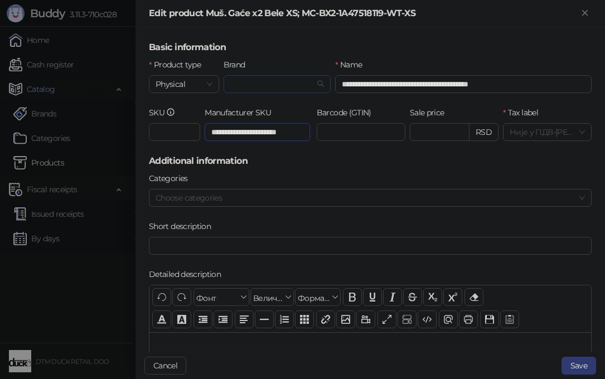
type input "**********"
click at [250, 85] on input "Brand" at bounding box center [272, 84] width 84 height 17
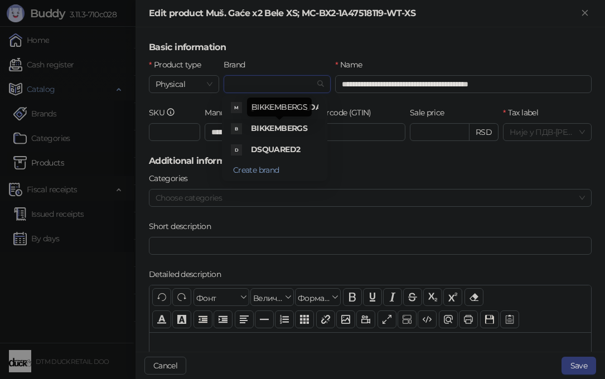
click at [276, 127] on span "BIKKEMBERGS" at bounding box center [279, 128] width 56 height 10
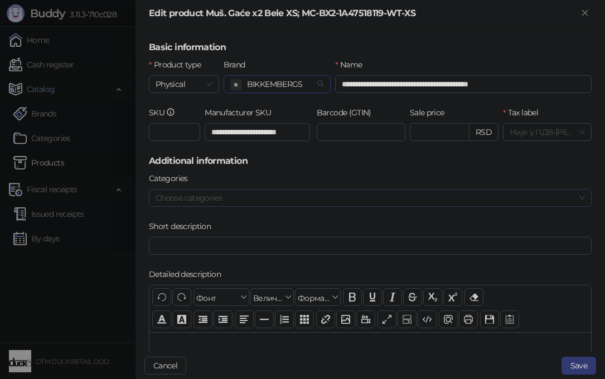
click at [288, 197] on div at bounding box center [364, 198] width 427 height 16
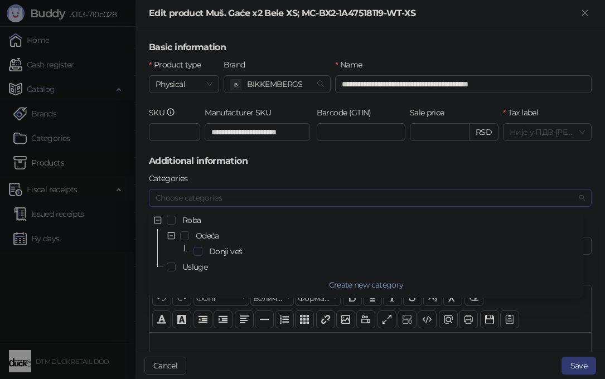
click at [200, 251] on span "Select Donji veš" at bounding box center [197, 251] width 9 height 9
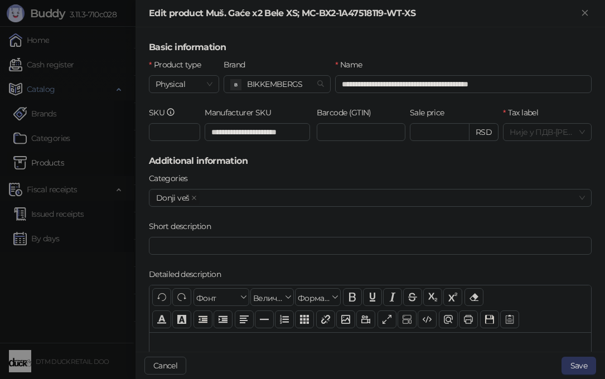
click at [578, 368] on button "Save" at bounding box center [578, 366] width 35 height 18
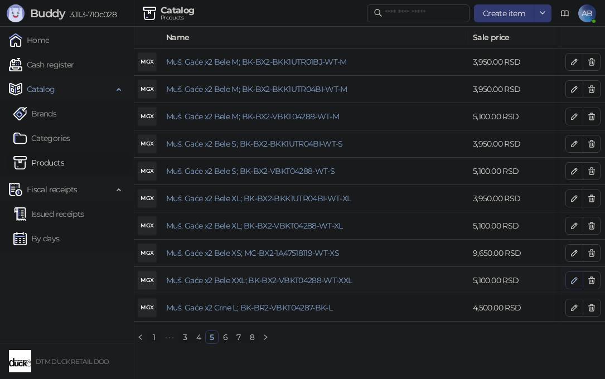
click at [573, 280] on icon "button" at bounding box center [574, 281] width 6 height 6
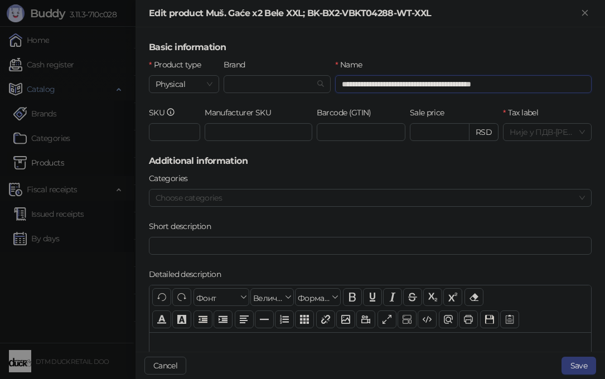
drag, startPoint x: 424, startPoint y: 84, endPoint x: 519, endPoint y: 72, distance: 95.5
click at [519, 72] on div "**********" at bounding box center [463, 76] width 256 height 35
drag, startPoint x: 421, startPoint y: 84, endPoint x: 549, endPoint y: 81, distance: 127.7
click at [549, 81] on input "**********" at bounding box center [463, 84] width 256 height 18
click at [206, 134] on input "Manufacturer SKU" at bounding box center [259, 132] width 108 height 18
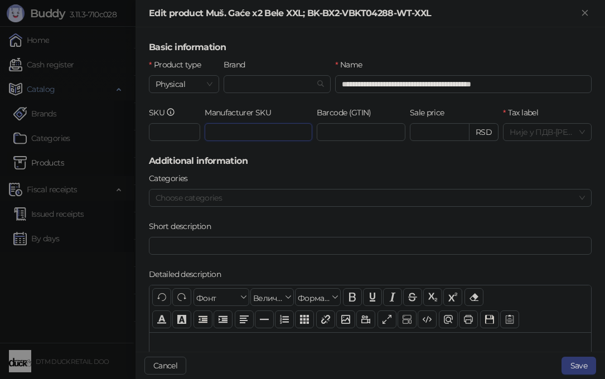
paste input "**********"
type input "**********"
click at [272, 83] on input "Brand" at bounding box center [272, 84] width 84 height 17
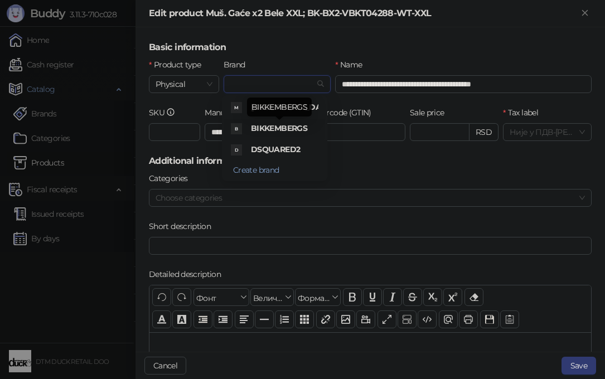
click at [272, 129] on span "BIKKEMBERGS" at bounding box center [279, 128] width 56 height 10
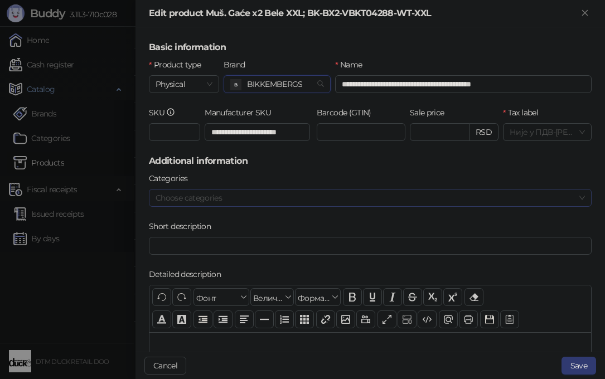
click at [236, 201] on div at bounding box center [364, 198] width 427 height 16
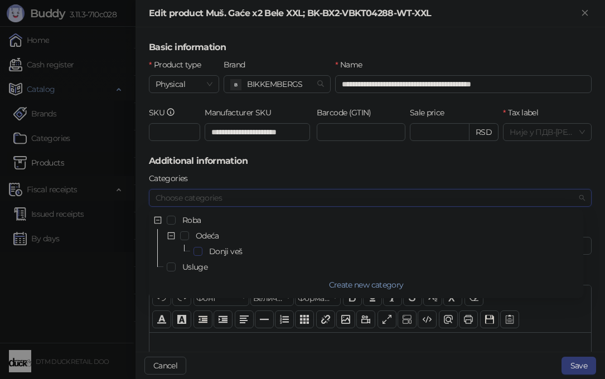
click at [196, 249] on span "Select Donji veš" at bounding box center [197, 251] width 9 height 9
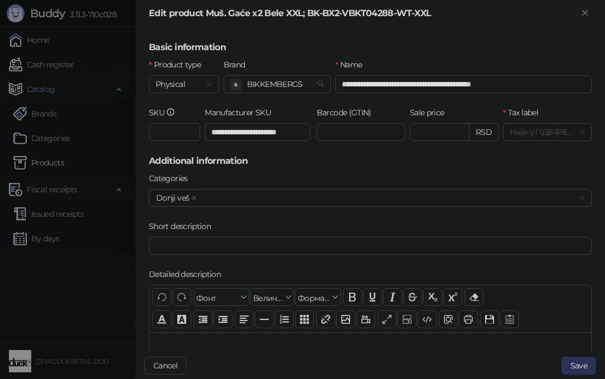
click at [580, 362] on button "Save" at bounding box center [578, 366] width 35 height 18
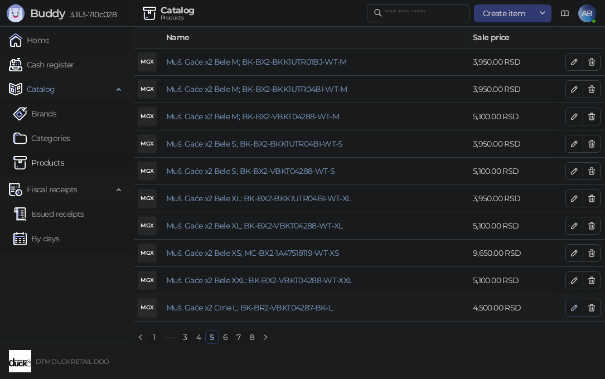
click at [570, 306] on icon "button" at bounding box center [574, 307] width 9 height 9
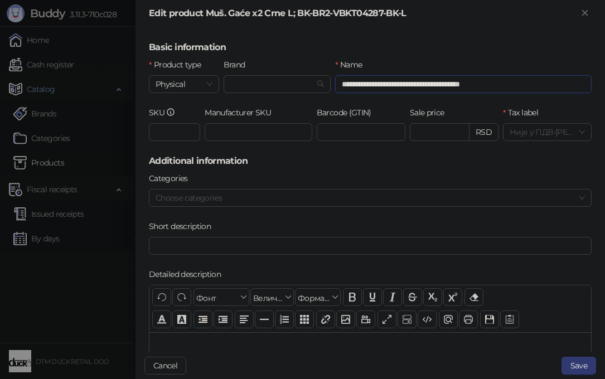
drag, startPoint x: 413, startPoint y: 84, endPoint x: 534, endPoint y: 76, distance: 120.7
click at [534, 76] on input "**********" at bounding box center [463, 84] width 256 height 18
click at [255, 133] on input "Manufacturer SKU" at bounding box center [259, 132] width 108 height 18
paste input "**********"
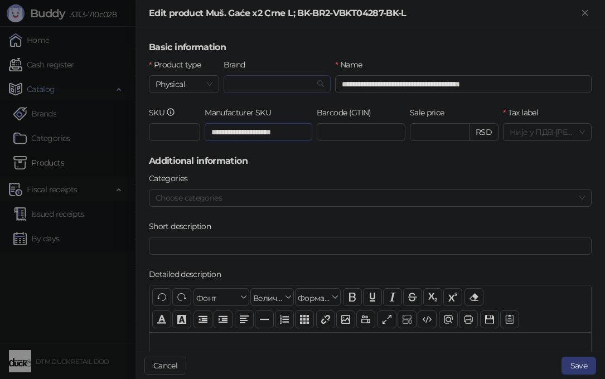
type input "**********"
click at [284, 83] on input "Brand" at bounding box center [272, 84] width 84 height 17
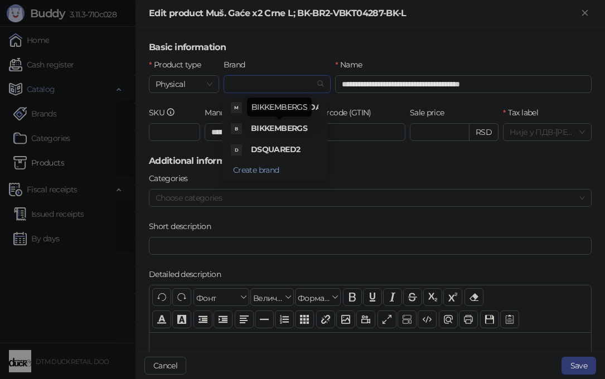
click at [284, 127] on span "BIKKEMBERGS" at bounding box center [279, 128] width 56 height 10
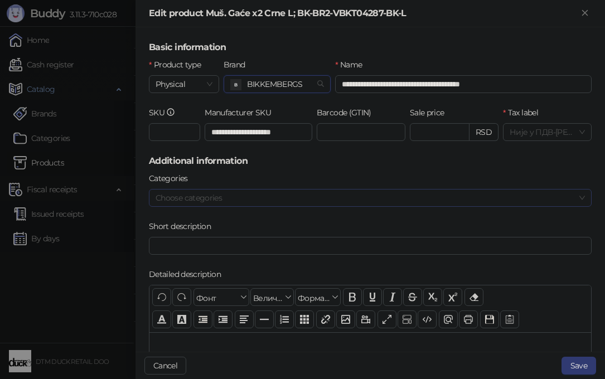
click at [279, 196] on div at bounding box center [364, 198] width 427 height 16
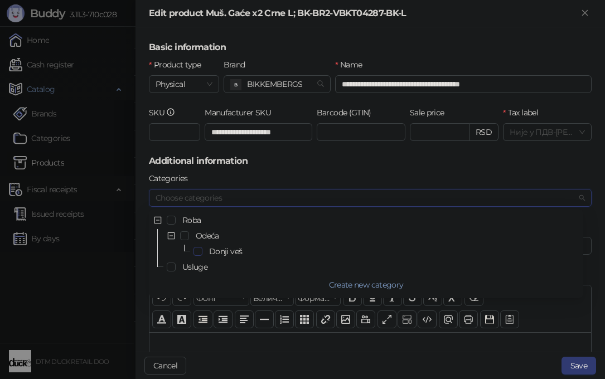
click at [198, 249] on span "Select Donji veš" at bounding box center [197, 251] width 9 height 9
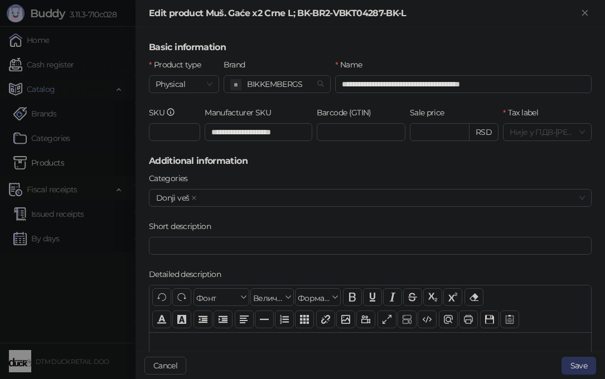
click at [578, 367] on button "Save" at bounding box center [578, 366] width 35 height 18
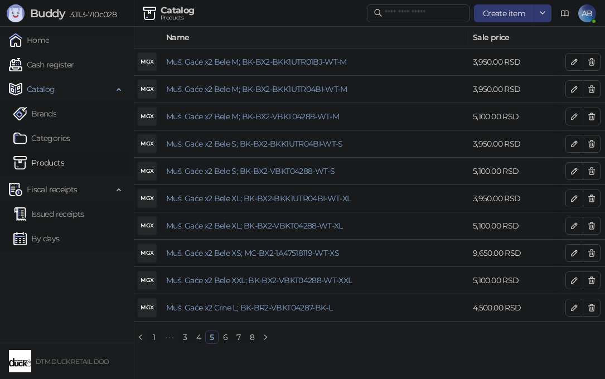
click at [225, 343] on link "6" at bounding box center [225, 337] width 12 height 12
click at [575, 65] on icon "button" at bounding box center [574, 61] width 9 height 9
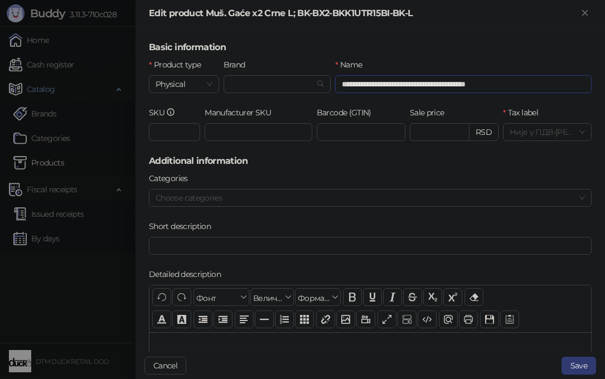
drag, startPoint x: 413, startPoint y: 83, endPoint x: 540, endPoint y: 90, distance: 127.3
click at [540, 90] on input "**********" at bounding box center [463, 84] width 256 height 18
click at [263, 129] on input "Manufacturer SKU" at bounding box center [259, 132] width 108 height 18
paste input "**********"
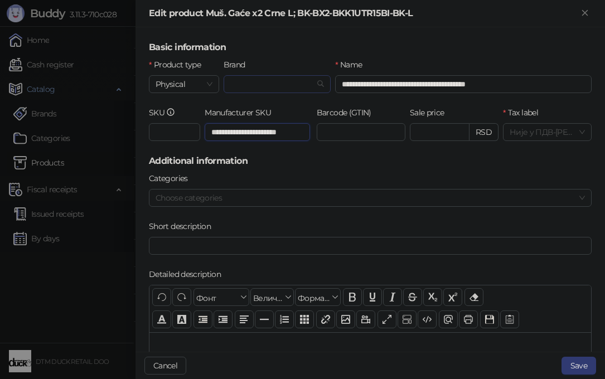
type input "**********"
click at [270, 83] on input "Brand" at bounding box center [272, 84] width 84 height 17
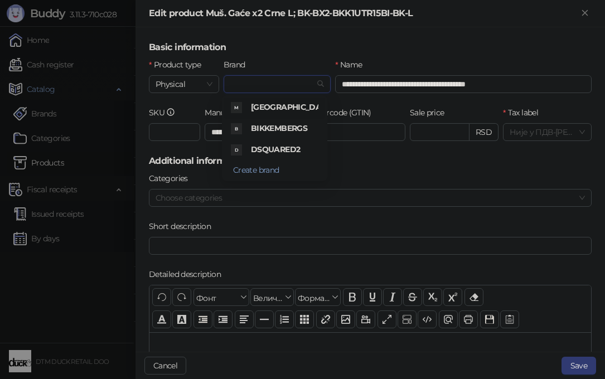
scroll to position [0, 0]
click at [263, 130] on span "BIKKEMBERGS" at bounding box center [279, 128] width 56 height 10
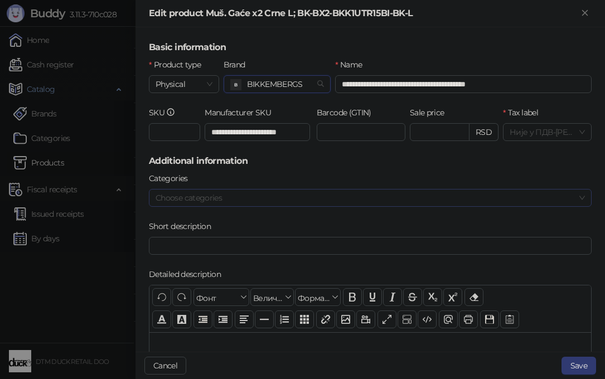
click at [230, 202] on div at bounding box center [364, 198] width 427 height 16
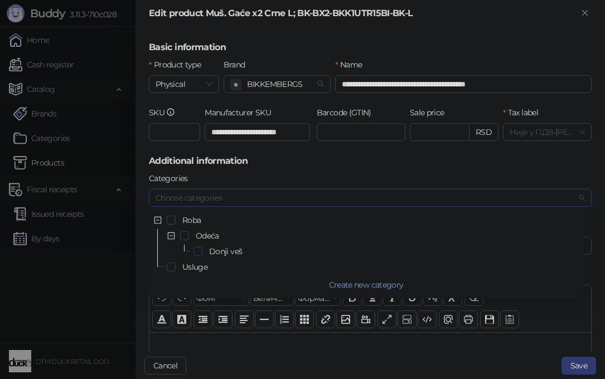
click at [196, 253] on span "Select Donji veš" at bounding box center [197, 251] width 9 height 9
click at [588, 365] on button "Save" at bounding box center [578, 366] width 35 height 18
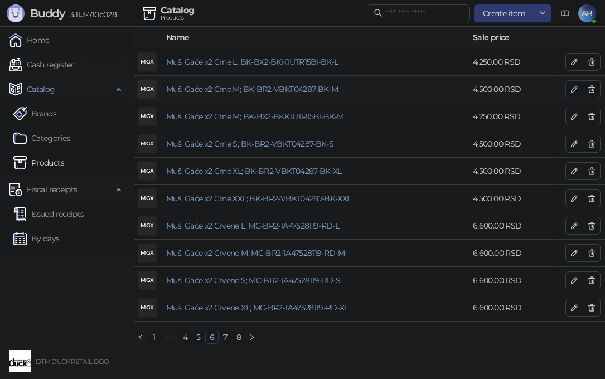
click at [572, 90] on icon "button" at bounding box center [574, 89] width 6 height 6
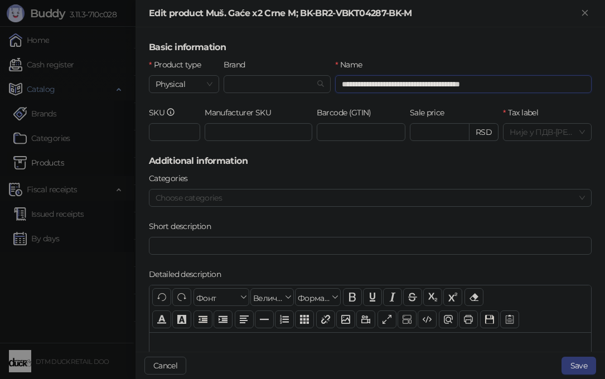
drag, startPoint x: 417, startPoint y: 85, endPoint x: 574, endPoint y: 86, distance: 156.7
click at [574, 86] on input "**********" at bounding box center [463, 84] width 256 height 18
click at [221, 132] on input "Manufacturer SKU" at bounding box center [259, 132] width 108 height 18
paste input "**********"
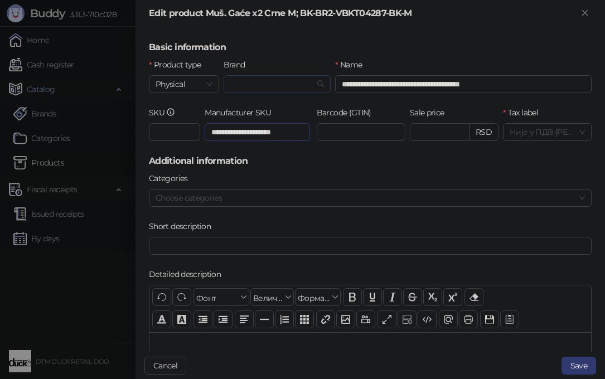
type input "**********"
click at [243, 84] on input "Brand" at bounding box center [272, 84] width 84 height 17
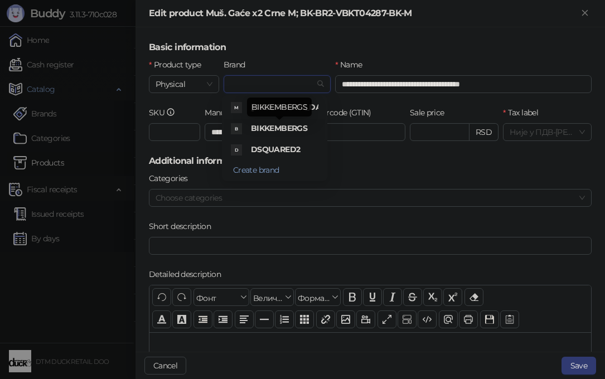
click at [268, 123] on span "BIKKEMBERGS" at bounding box center [279, 128] width 56 height 10
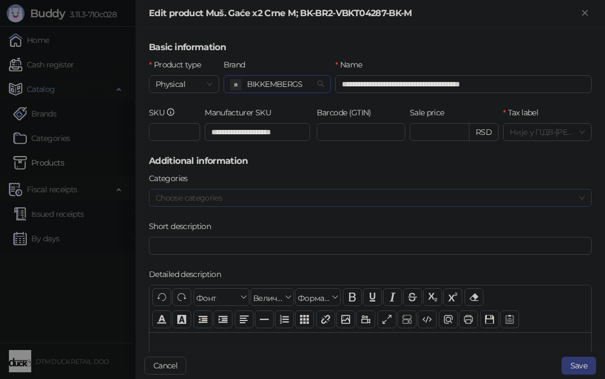
click at [216, 203] on div at bounding box center [364, 198] width 427 height 16
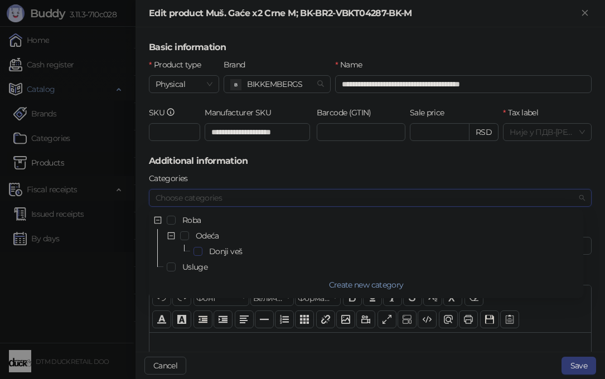
click at [197, 251] on span "Select Donji veš" at bounding box center [197, 251] width 9 height 9
click at [585, 363] on button "Save" at bounding box center [578, 366] width 35 height 18
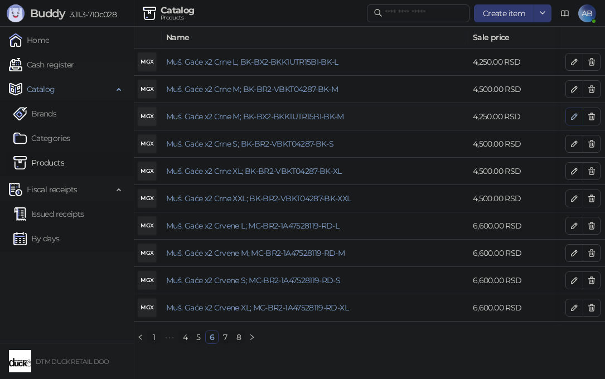
click at [571, 118] on icon "button" at bounding box center [574, 116] width 9 height 9
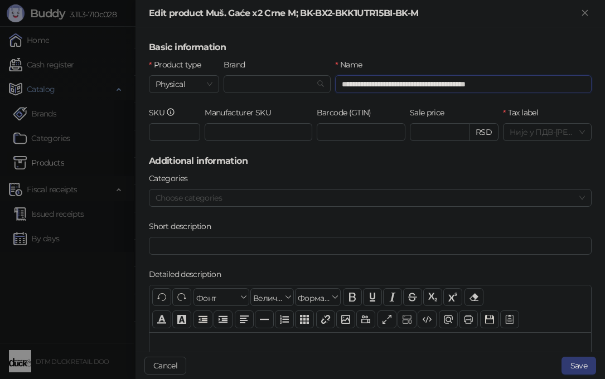
drag, startPoint x: 417, startPoint y: 84, endPoint x: 563, endPoint y: 81, distance: 146.1
click at [563, 81] on input "**********" at bounding box center [463, 84] width 256 height 18
click at [224, 133] on input "Manufacturer SKU" at bounding box center [259, 132] width 108 height 18
paste input "**********"
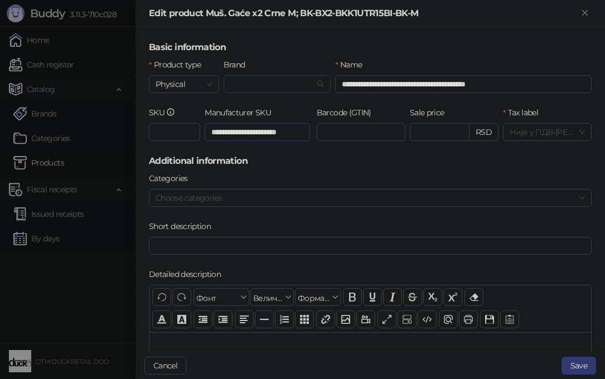
type input "**********"
click at [230, 85] on input "Brand" at bounding box center [272, 84] width 84 height 17
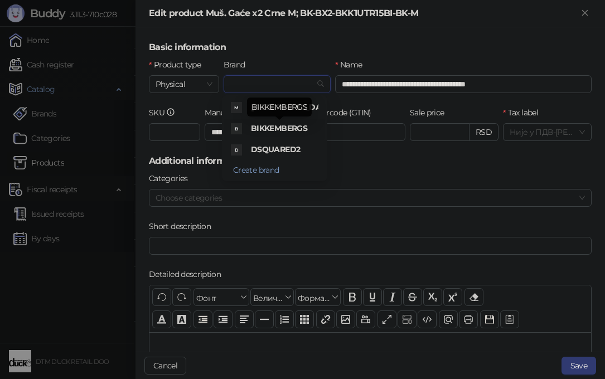
click at [269, 125] on span "BIKKEMBERGS" at bounding box center [279, 128] width 56 height 10
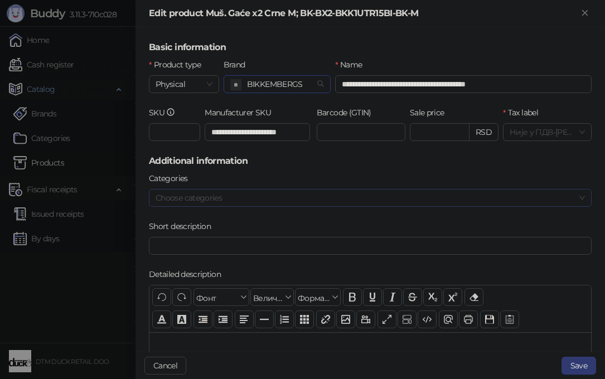
click at [234, 196] on div at bounding box center [364, 198] width 427 height 16
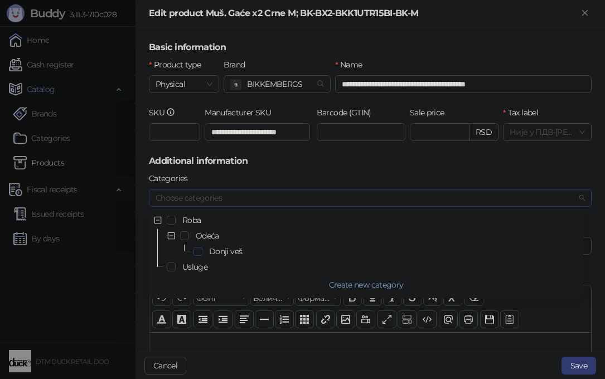
click at [199, 253] on span "Select Donji veš" at bounding box center [197, 251] width 9 height 9
click at [579, 370] on button "Save" at bounding box center [578, 366] width 35 height 18
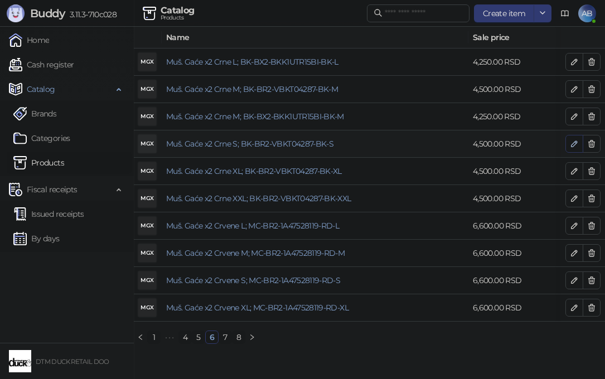
click at [571, 146] on icon "button" at bounding box center [574, 143] width 9 height 9
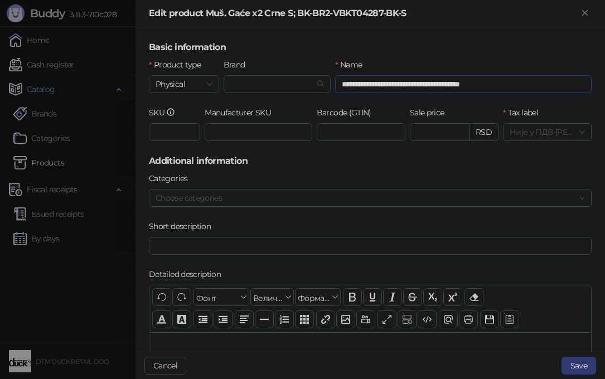
drag, startPoint x: 413, startPoint y: 84, endPoint x: 520, endPoint y: 80, distance: 107.7
click at [520, 80] on input "**********" at bounding box center [463, 84] width 256 height 18
click at [260, 84] on input "Brand" at bounding box center [272, 84] width 84 height 17
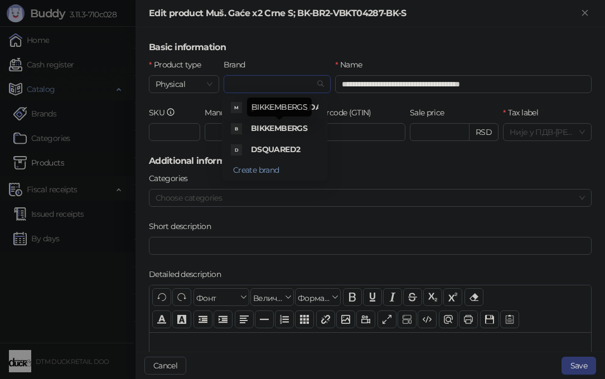
click at [294, 124] on span "BIKKEMBERGS" at bounding box center [279, 128] width 56 height 10
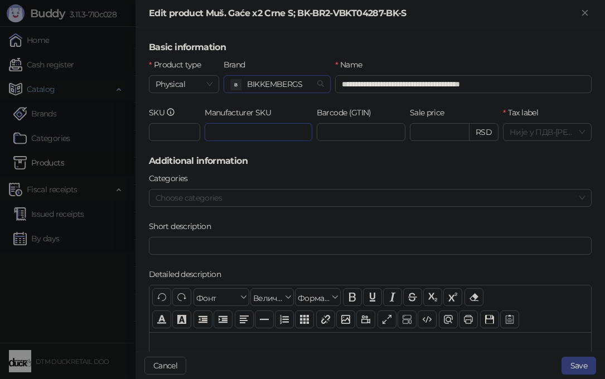
click at [233, 132] on input "Manufacturer SKU" at bounding box center [259, 132] width 108 height 18
paste input "**********"
click at [175, 201] on div at bounding box center [364, 198] width 427 height 16
type input "**********"
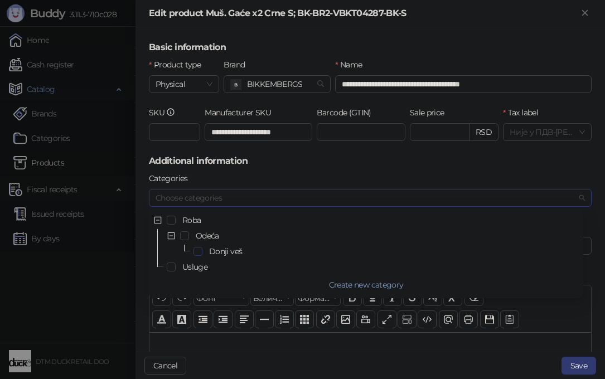
click at [200, 251] on span "Select Donji veš" at bounding box center [197, 251] width 9 height 9
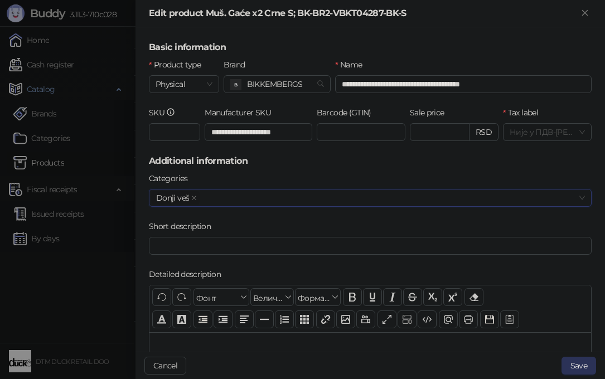
click at [578, 366] on button "Save" at bounding box center [578, 366] width 35 height 18
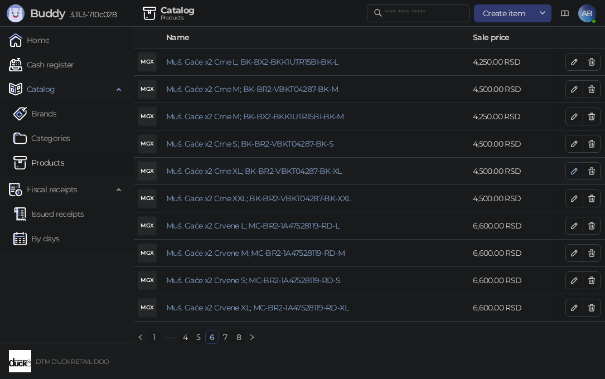
click at [573, 171] on icon "button" at bounding box center [574, 171] width 9 height 9
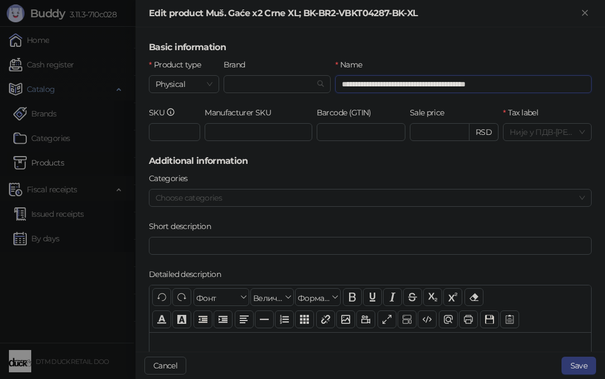
drag, startPoint x: 419, startPoint y: 83, endPoint x: 571, endPoint y: 88, distance: 151.7
click at [571, 88] on input "**********" at bounding box center [463, 84] width 256 height 18
click at [247, 85] on input "Brand" at bounding box center [272, 84] width 84 height 17
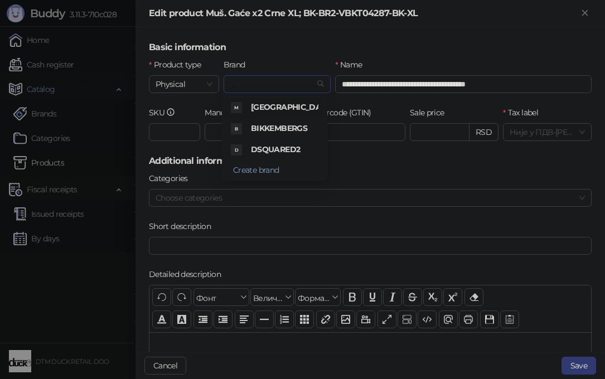
paste input "**********"
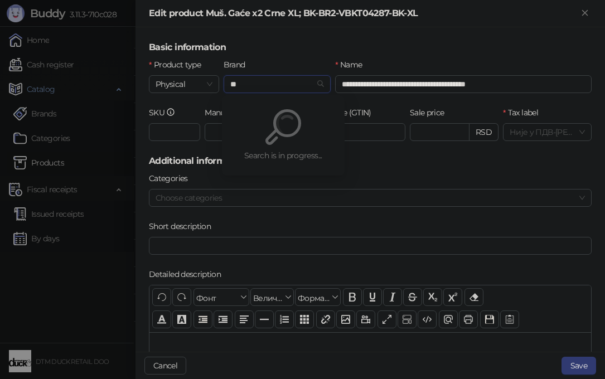
type input "*"
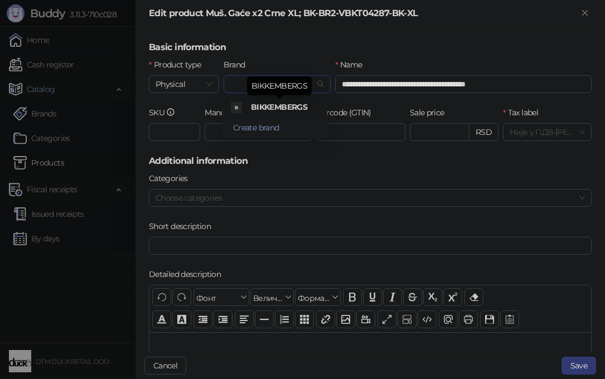
click at [295, 105] on span "BIKKEMBERGS" at bounding box center [279, 107] width 56 height 10
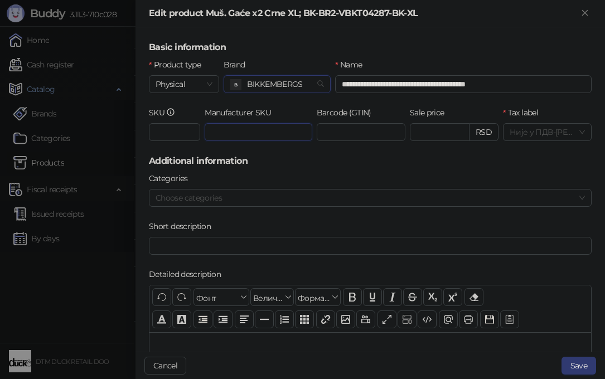
click at [249, 130] on input "Manufacturer SKU" at bounding box center [259, 132] width 108 height 18
paste input "**********"
type input "**********"
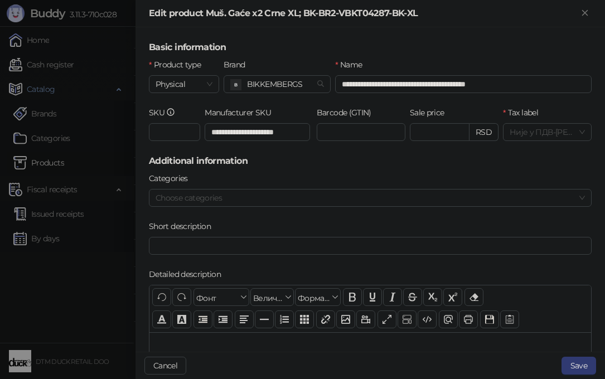
click at [355, 157] on h5 "Additional information" at bounding box center [370, 160] width 443 height 13
click at [194, 198] on div at bounding box center [364, 198] width 427 height 16
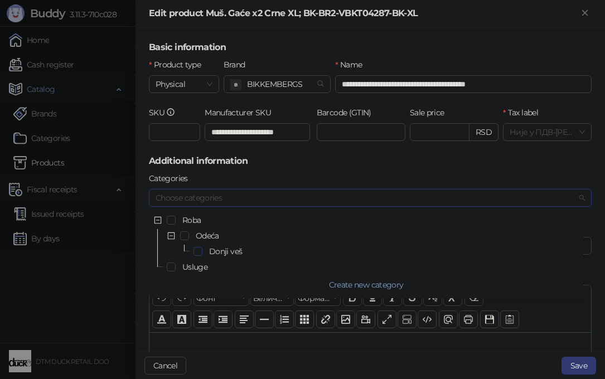
click at [195, 250] on span "Select Donji veš" at bounding box center [197, 251] width 9 height 9
click at [576, 371] on button "Save" at bounding box center [578, 366] width 35 height 18
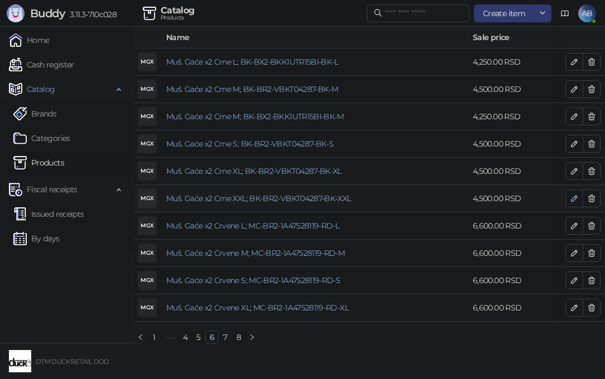
click at [572, 197] on icon "button" at bounding box center [574, 198] width 9 height 9
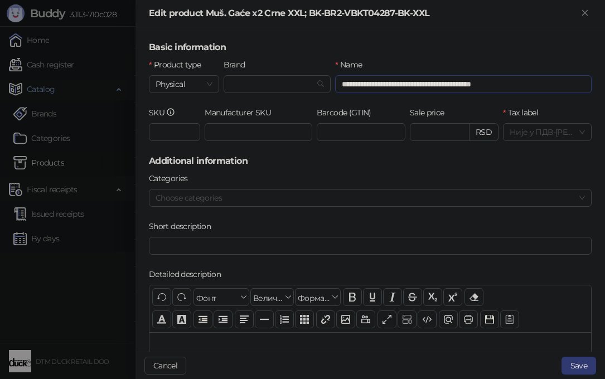
drag, startPoint x: 423, startPoint y: 84, endPoint x: 587, endPoint y: 91, distance: 164.1
click at [587, 91] on div "**********" at bounding box center [369, 189] width 469 height 324
click at [253, 86] on input "Brand" at bounding box center [272, 84] width 84 height 17
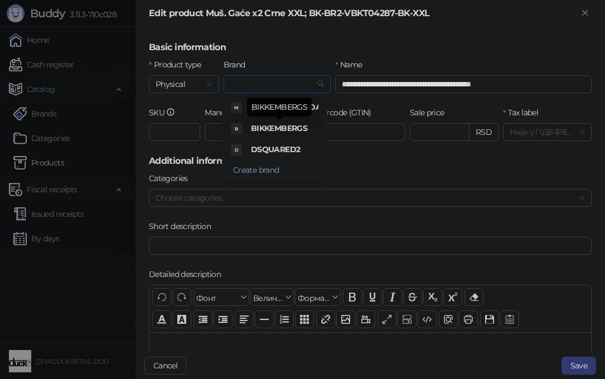
click at [258, 125] on span "BIKKEMBERGS" at bounding box center [279, 128] width 56 height 10
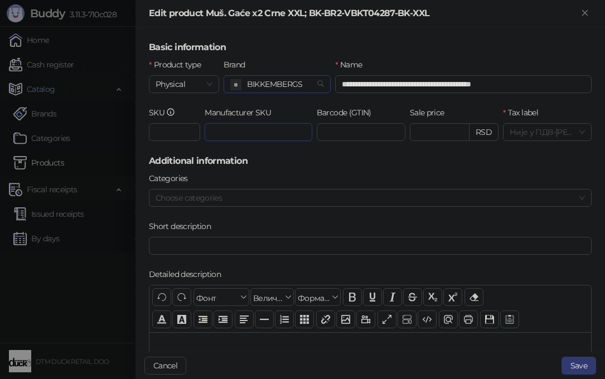
click at [215, 131] on input "Manufacturer SKU" at bounding box center [259, 132] width 108 height 18
paste input "**********"
click at [321, 197] on div at bounding box center [364, 198] width 427 height 16
type input "**********"
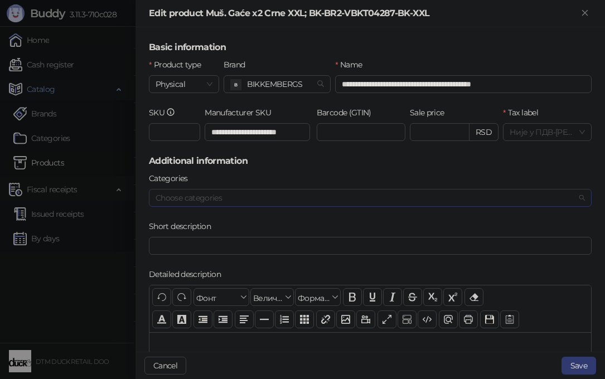
scroll to position [0, 0]
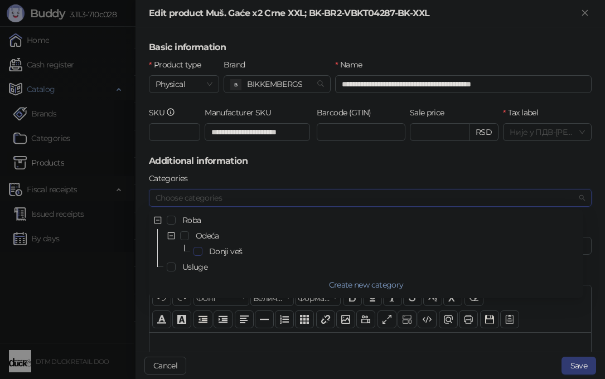
click at [197, 252] on span "Select Donji veš" at bounding box center [197, 251] width 9 height 9
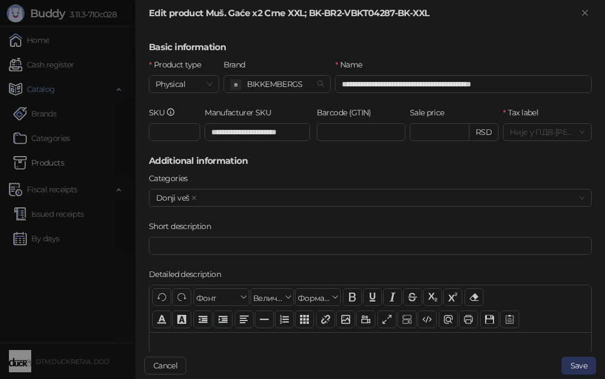
click at [580, 365] on button "Save" at bounding box center [578, 366] width 35 height 18
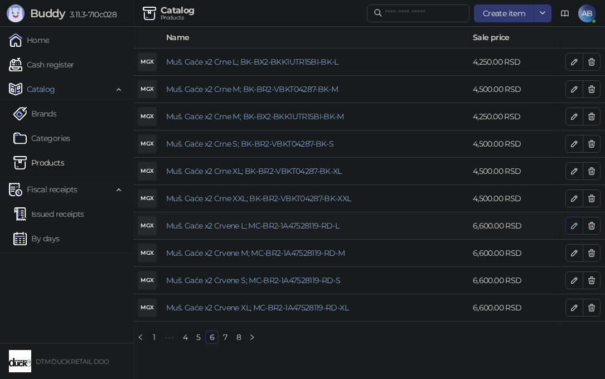
click at [573, 224] on icon "button" at bounding box center [574, 225] width 9 height 9
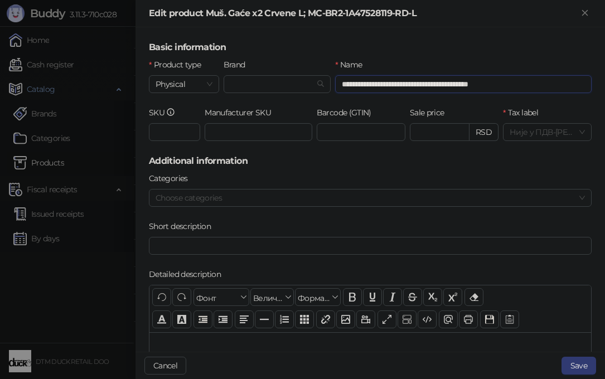
drag, startPoint x: 421, startPoint y: 84, endPoint x: 535, endPoint y: 92, distance: 113.5
click at [535, 92] on input "**********" at bounding box center [463, 84] width 256 height 18
click at [279, 83] on input "Brand" at bounding box center [272, 84] width 84 height 17
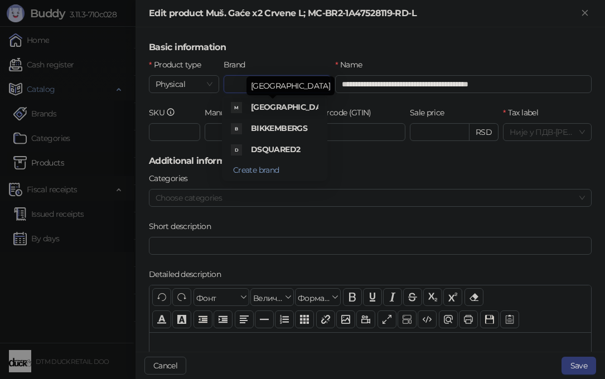
click at [267, 104] on span "[GEOGRAPHIC_DATA]" at bounding box center [292, 107] width 83 height 10
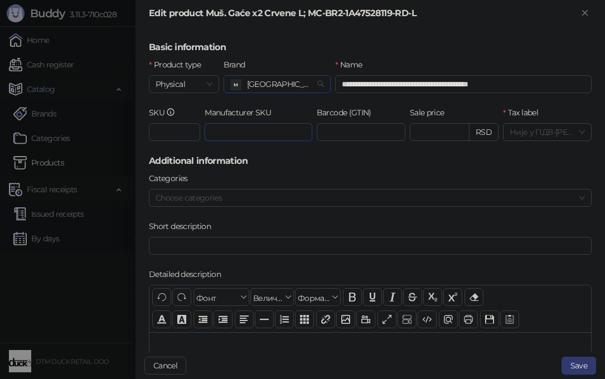
click at [237, 130] on input "Manufacturer SKU" at bounding box center [259, 132] width 108 height 18
paste input "**********"
click at [186, 201] on div at bounding box center [364, 198] width 427 height 16
type input "**********"
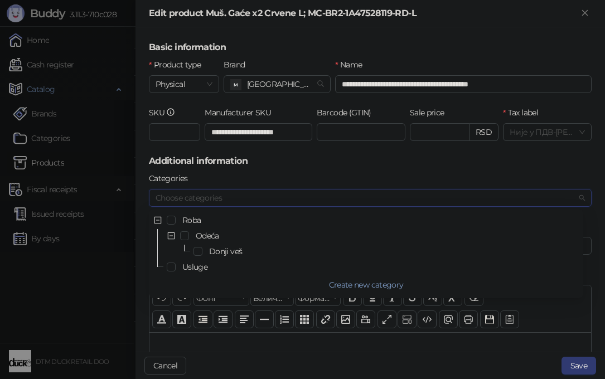
click at [197, 246] on div "Donji veš" at bounding box center [366, 251] width 430 height 13
click at [199, 251] on span "Select Donji veš" at bounding box center [197, 251] width 9 height 9
click at [581, 368] on button "Save" at bounding box center [578, 366] width 35 height 18
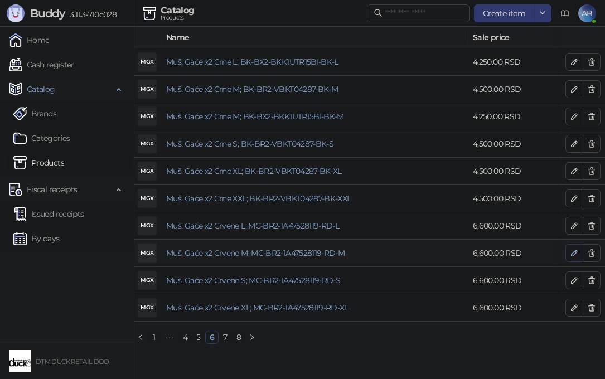
click at [573, 253] on icon "button" at bounding box center [574, 253] width 6 height 6
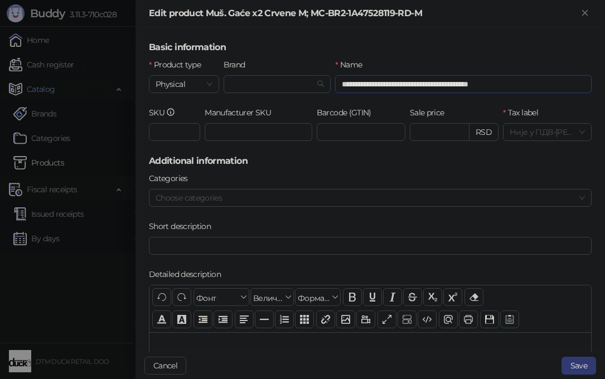
drag, startPoint x: 424, startPoint y: 83, endPoint x: 556, endPoint y: 90, distance: 132.3
click at [556, 90] on input "**********" at bounding box center [463, 84] width 256 height 18
click at [246, 88] on input "Brand" at bounding box center [272, 84] width 84 height 17
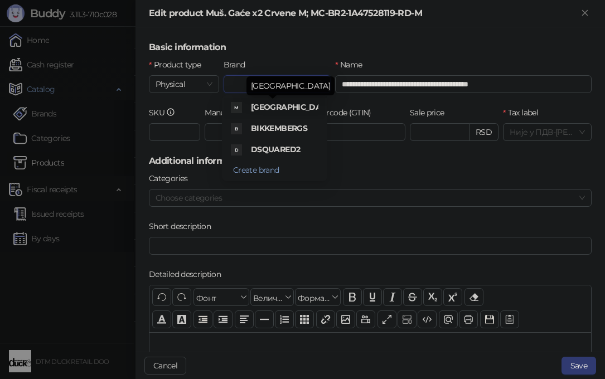
click at [279, 105] on span "[GEOGRAPHIC_DATA]" at bounding box center [292, 107] width 83 height 10
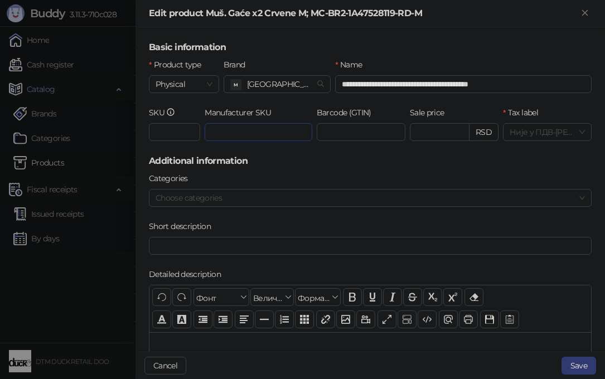
click at [231, 130] on input "Manufacturer SKU" at bounding box center [259, 132] width 108 height 18
paste input "**********"
click at [224, 202] on div at bounding box center [364, 198] width 427 height 16
type input "**********"
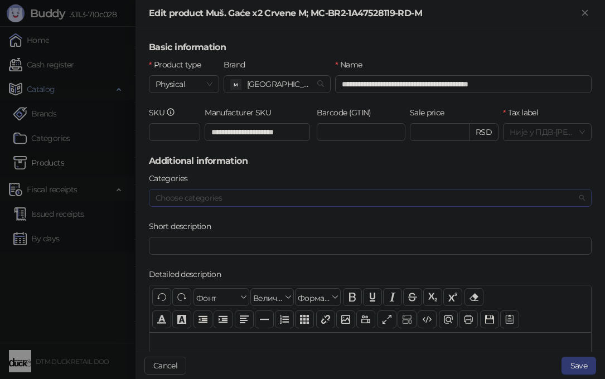
scroll to position [0, 0]
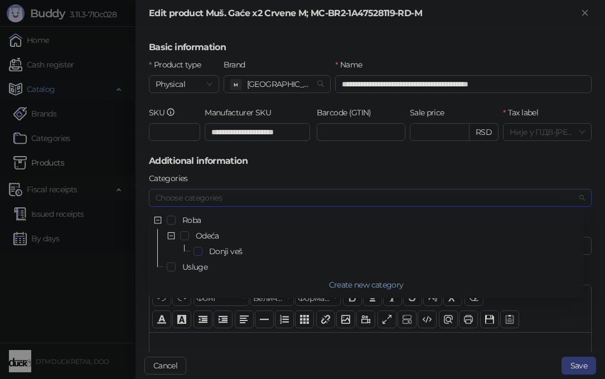
click at [197, 249] on span "Select Donji veš" at bounding box center [197, 251] width 9 height 9
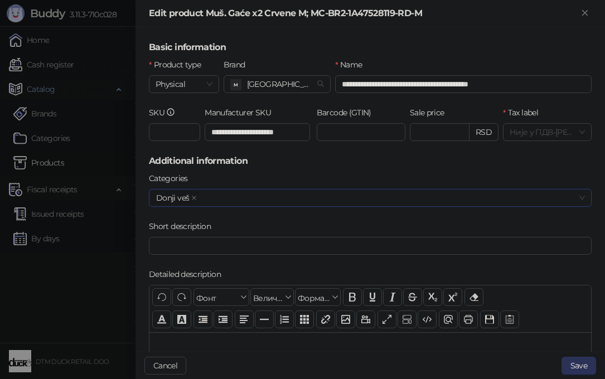
click at [583, 367] on button "Save" at bounding box center [578, 366] width 35 height 18
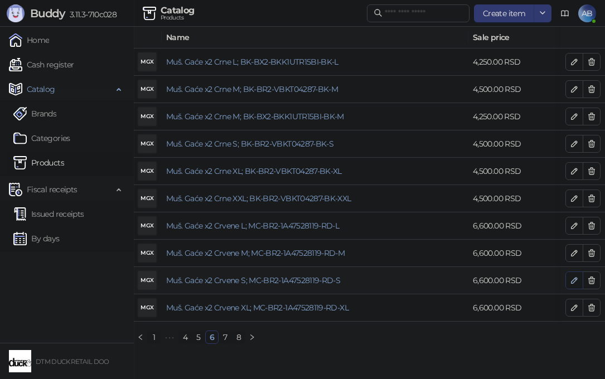
click at [573, 281] on icon "button" at bounding box center [574, 281] width 6 height 6
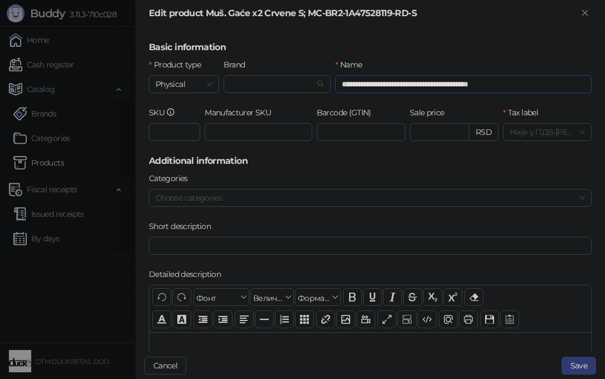
drag, startPoint x: 421, startPoint y: 84, endPoint x: 551, endPoint y: 90, distance: 130.6
click at [551, 90] on input "**********" at bounding box center [463, 84] width 256 height 18
click at [241, 87] on input "Brand" at bounding box center [272, 84] width 84 height 17
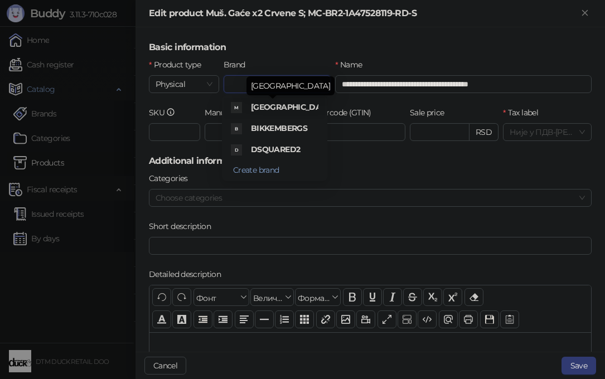
click at [275, 107] on span "[GEOGRAPHIC_DATA]" at bounding box center [292, 107] width 83 height 10
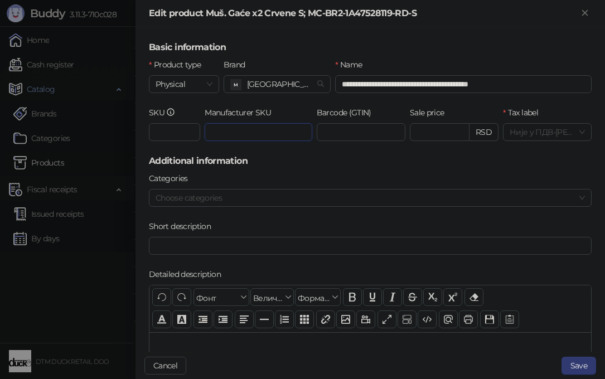
click at [214, 134] on input "Manufacturer SKU" at bounding box center [259, 132] width 108 height 18
paste input "**********"
click at [222, 199] on div at bounding box center [364, 198] width 427 height 16
type input "**********"
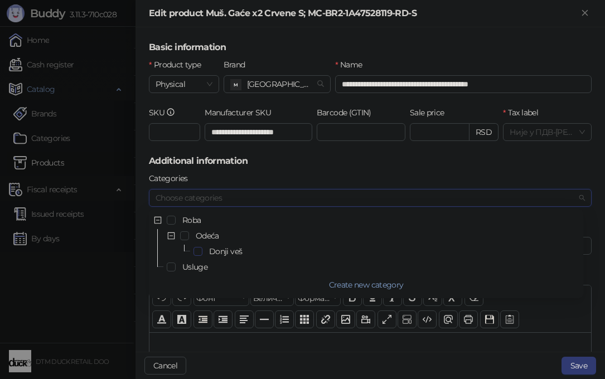
click at [197, 253] on span "Select Donji veš" at bounding box center [197, 251] width 9 height 9
click at [574, 360] on button "Save" at bounding box center [578, 366] width 35 height 18
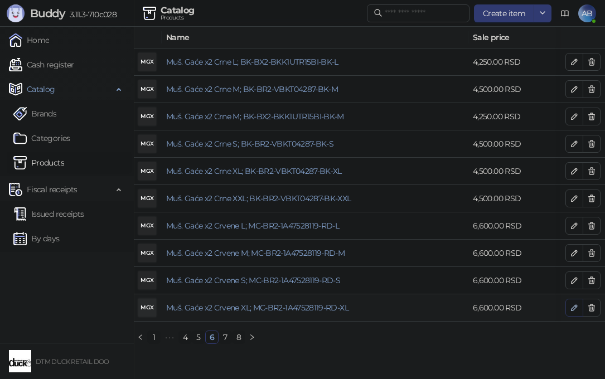
click at [575, 308] on icon "button" at bounding box center [574, 308] width 6 height 6
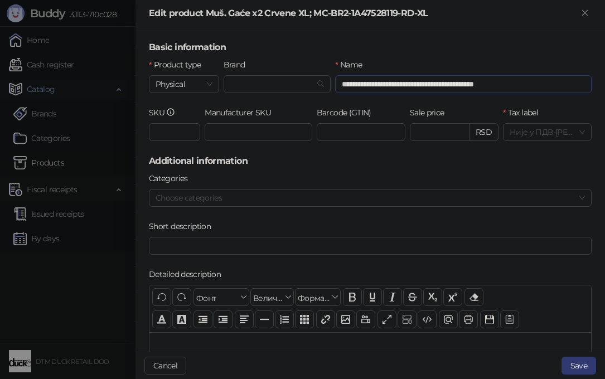
drag, startPoint x: 427, startPoint y: 84, endPoint x: 585, endPoint y: 86, distance: 158.9
click at [585, 86] on div "**********" at bounding box center [369, 189] width 469 height 324
click at [273, 79] on input "Brand" at bounding box center [272, 84] width 84 height 17
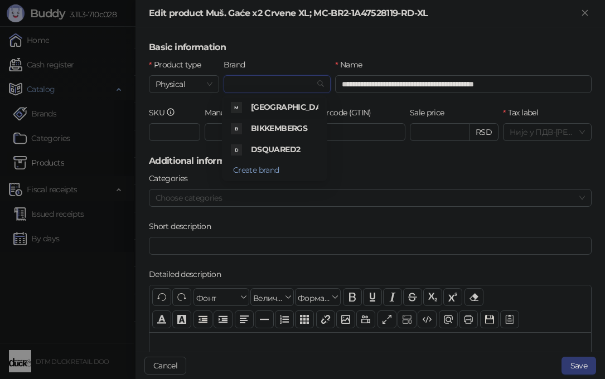
click at [269, 114] on div "[GEOGRAPHIC_DATA]" at bounding box center [284, 108] width 67 height 14
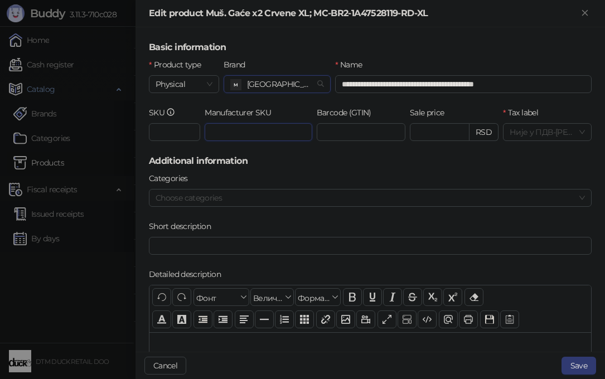
click at [230, 136] on input "Manufacturer SKU" at bounding box center [259, 132] width 108 height 18
paste input "**********"
click at [252, 194] on div at bounding box center [364, 198] width 427 height 16
type input "**********"
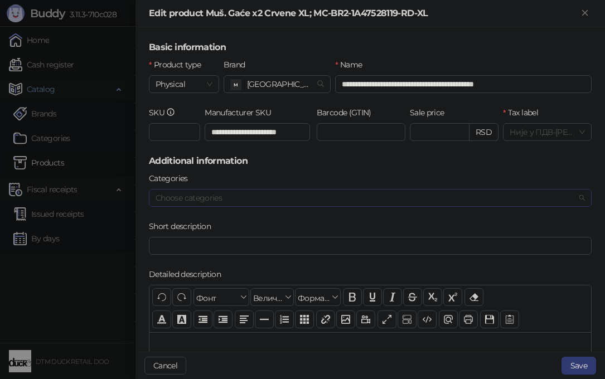
scroll to position [0, 0]
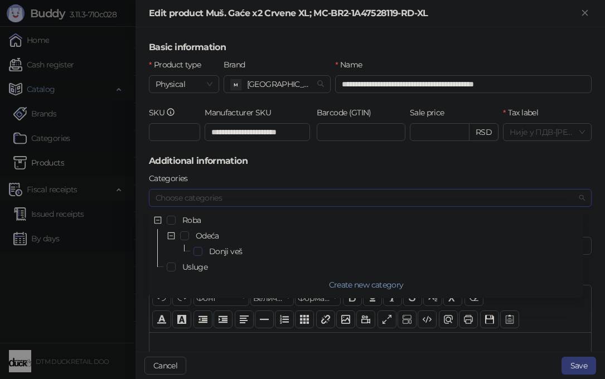
click at [197, 250] on span "Select Donji veš" at bounding box center [197, 251] width 9 height 9
click at [587, 367] on button "Save" at bounding box center [578, 366] width 35 height 18
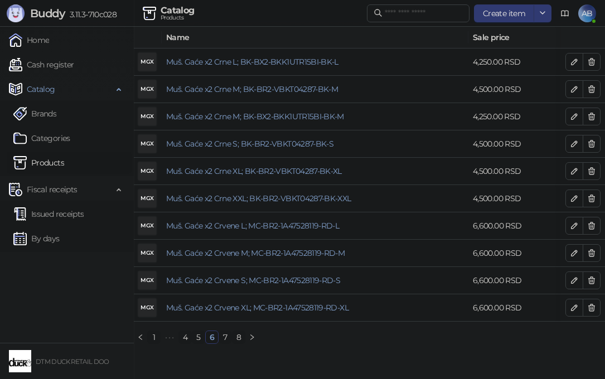
click at [222, 342] on link "7" at bounding box center [225, 337] width 12 height 12
click at [575, 62] on icon "button" at bounding box center [574, 61] width 9 height 9
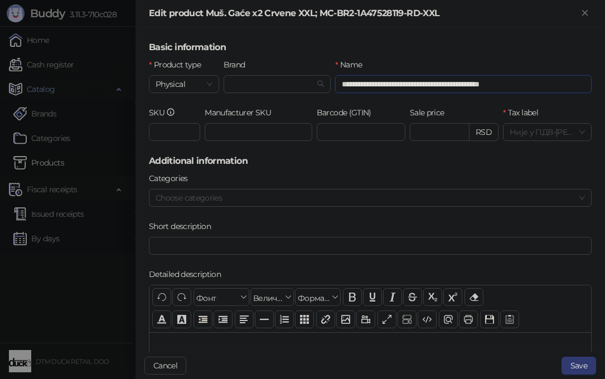
drag, startPoint x: 431, startPoint y: 84, endPoint x: 568, endPoint y: 85, distance: 136.6
click at [568, 85] on input "**********" at bounding box center [463, 84] width 256 height 18
click at [275, 83] on input "Brand" at bounding box center [272, 84] width 84 height 17
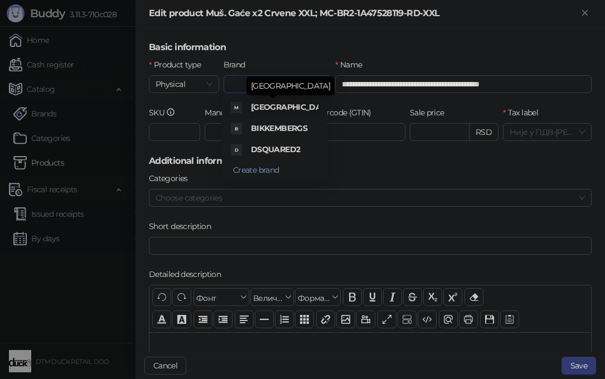
click at [258, 106] on span "[GEOGRAPHIC_DATA]" at bounding box center [292, 107] width 83 height 10
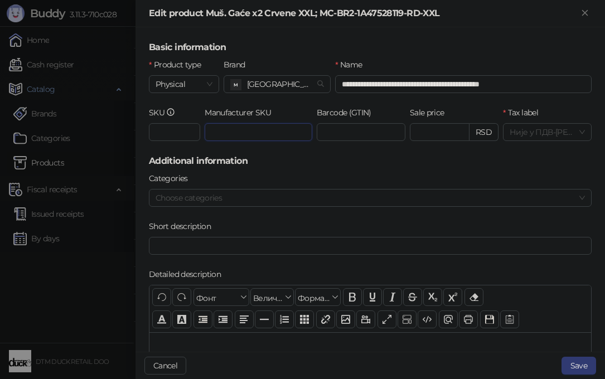
click at [225, 134] on input "Manufacturer SKU" at bounding box center [259, 132] width 108 height 18
paste input "**********"
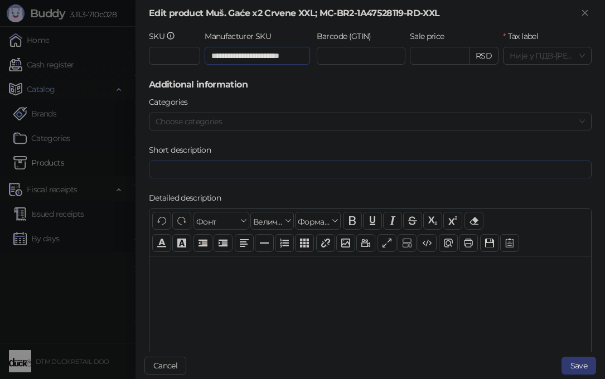
scroll to position [79, 0]
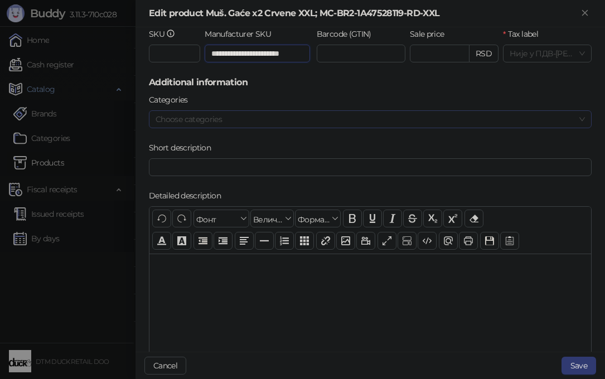
click at [193, 114] on div at bounding box center [364, 120] width 427 height 16
type input "**********"
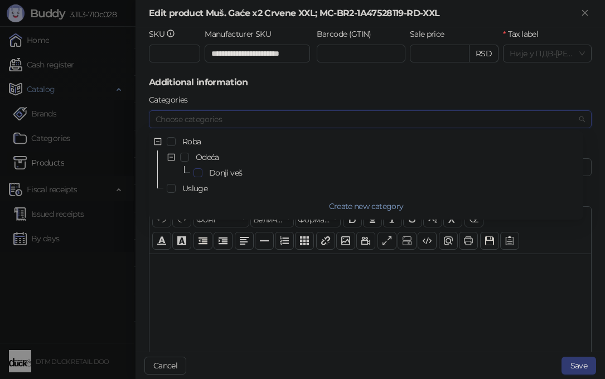
click at [198, 176] on span "Select Donji veš" at bounding box center [197, 172] width 9 height 9
click at [590, 365] on button "Save" at bounding box center [578, 366] width 35 height 18
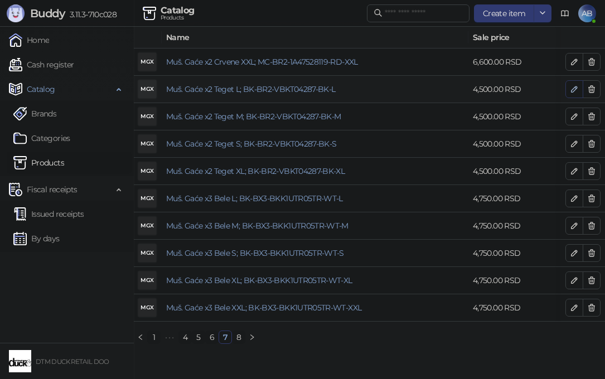
click at [572, 86] on icon "button" at bounding box center [574, 89] width 9 height 9
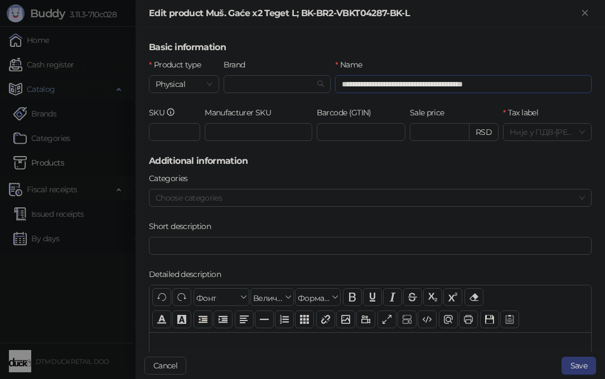
click at [499, 84] on input "**********" at bounding box center [463, 84] width 256 height 18
drag, startPoint x: 417, startPoint y: 85, endPoint x: 561, endPoint y: 85, distance: 143.8
click at [561, 85] on input "**********" at bounding box center [463, 84] width 256 height 18
type input "**********"
click at [209, 133] on input "Manufacturer SKU" at bounding box center [259, 132] width 108 height 18
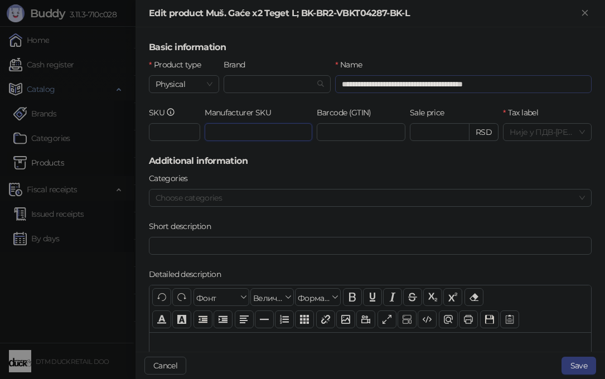
paste input "**********"
type input "**********"
click at [242, 81] on input "Brand" at bounding box center [272, 84] width 84 height 17
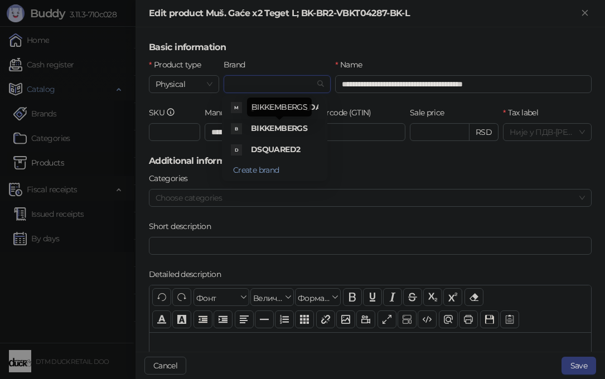
click at [275, 132] on span "BIKKEMBERGS" at bounding box center [279, 128] width 56 height 10
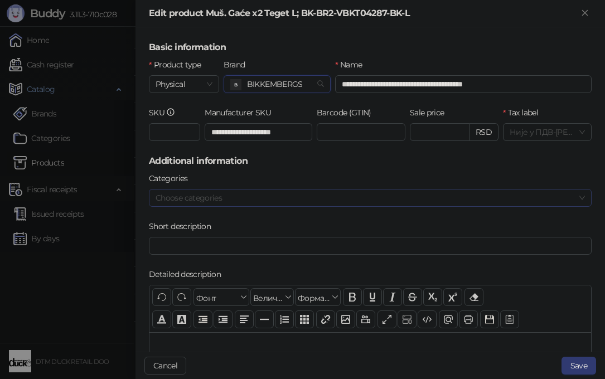
click at [212, 200] on div at bounding box center [364, 198] width 427 height 16
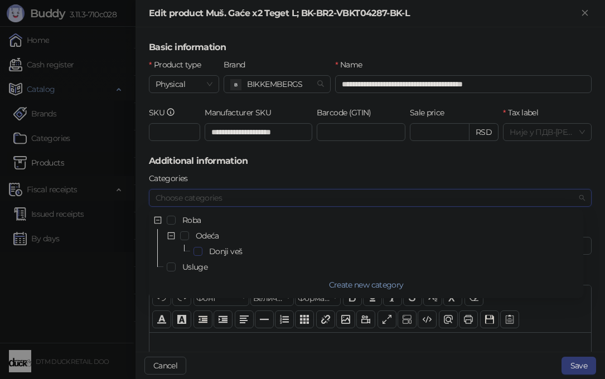
click at [197, 253] on span "Select Donji veš" at bounding box center [197, 251] width 9 height 9
click at [575, 367] on button "Save" at bounding box center [578, 366] width 35 height 18
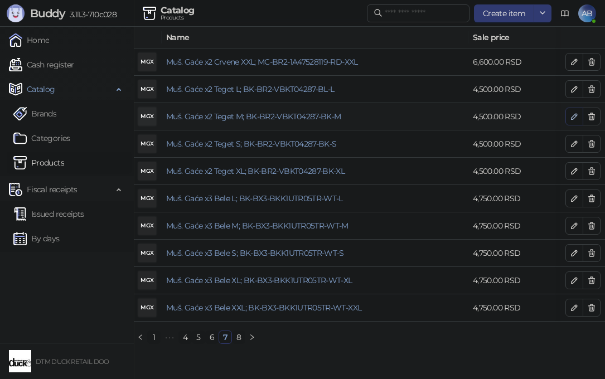
click at [572, 113] on icon "button" at bounding box center [574, 116] width 9 height 9
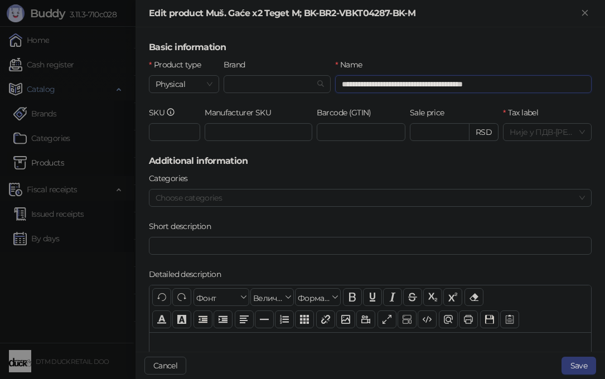
click at [502, 84] on input "**********" at bounding box center [463, 84] width 256 height 18
drag, startPoint x: 419, startPoint y: 84, endPoint x: 538, endPoint y: 93, distance: 119.7
click at [538, 93] on div "**********" at bounding box center [463, 83] width 261 height 48
type input "**********"
click at [230, 130] on input "Manufacturer SKU" at bounding box center [259, 132] width 108 height 18
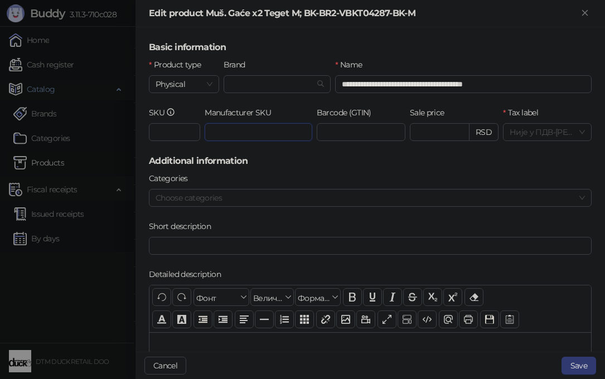
paste input "**********"
type input "**********"
click at [244, 82] on input "Brand" at bounding box center [272, 84] width 84 height 17
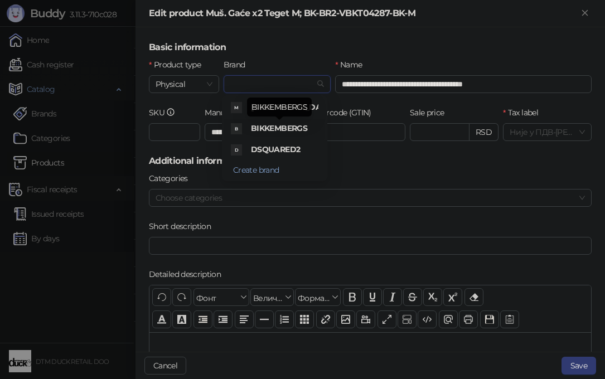
click at [273, 125] on span "BIKKEMBERGS" at bounding box center [279, 128] width 56 height 10
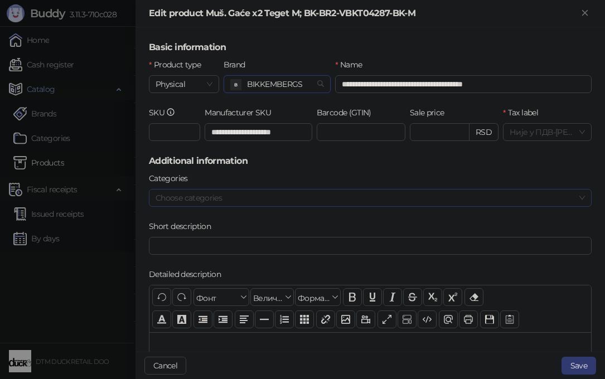
click at [235, 193] on div at bounding box center [364, 198] width 427 height 16
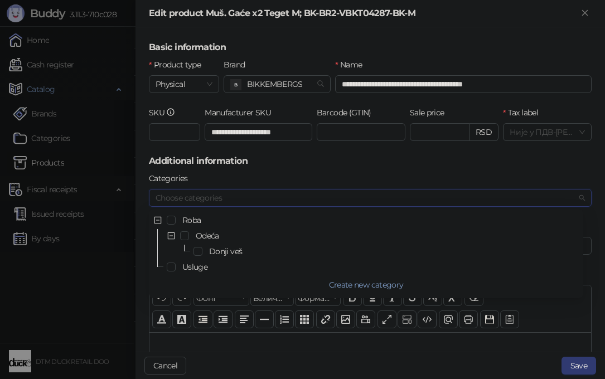
click at [202, 249] on div "Donji veš" at bounding box center [366, 251] width 430 height 13
click at [197, 252] on span "Select Donji veš" at bounding box center [197, 251] width 9 height 9
click at [581, 368] on button "Save" at bounding box center [578, 366] width 35 height 18
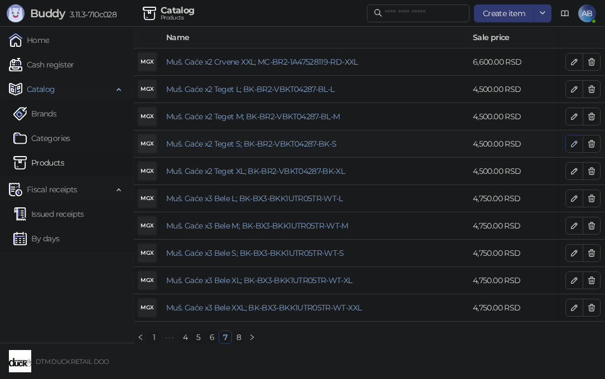
click at [572, 144] on icon "button" at bounding box center [574, 143] width 9 height 9
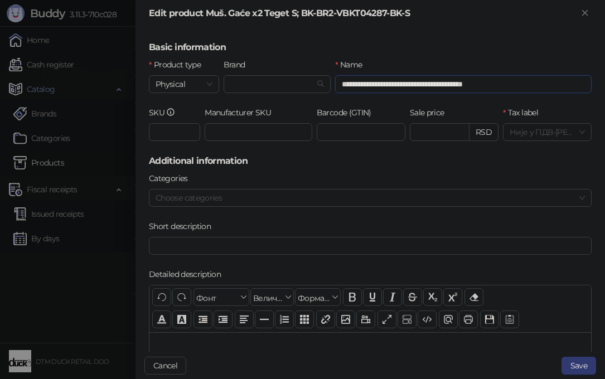
drag, startPoint x: 495, startPoint y: 83, endPoint x: 501, endPoint y: 83, distance: 6.2
click at [501, 83] on input "**********" at bounding box center [463, 84] width 256 height 18
drag, startPoint x: 416, startPoint y: 84, endPoint x: 515, endPoint y: 90, distance: 98.9
click at [515, 90] on input "**********" at bounding box center [463, 84] width 256 height 18
type input "**********"
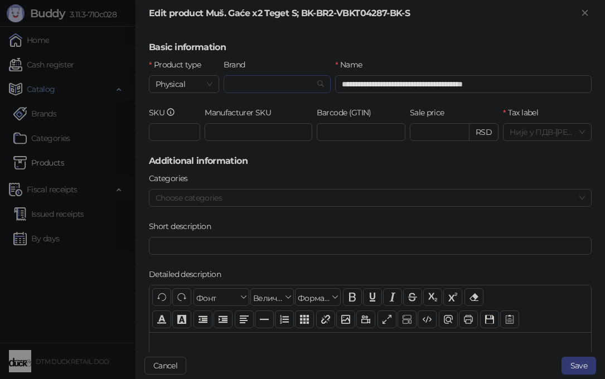
click at [267, 83] on input "Brand" at bounding box center [272, 84] width 84 height 17
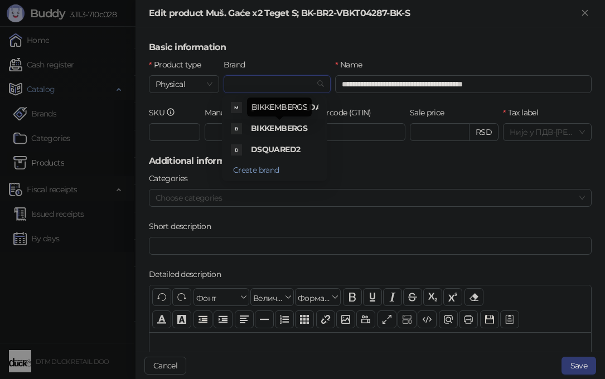
click at [274, 125] on span "BIKKEMBERGS" at bounding box center [279, 128] width 56 height 10
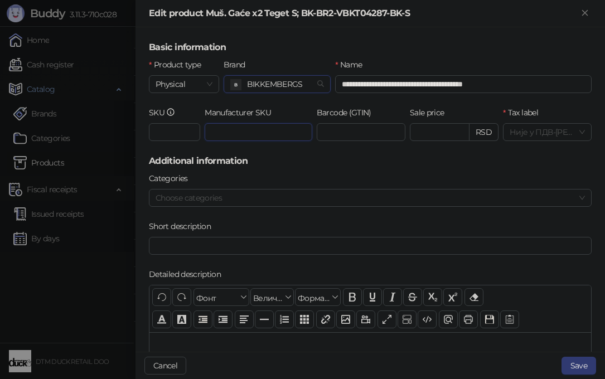
click at [207, 133] on input "Manufacturer SKU" at bounding box center [259, 132] width 108 height 18
paste input "**********"
click at [197, 194] on div at bounding box center [364, 198] width 427 height 16
type input "**********"
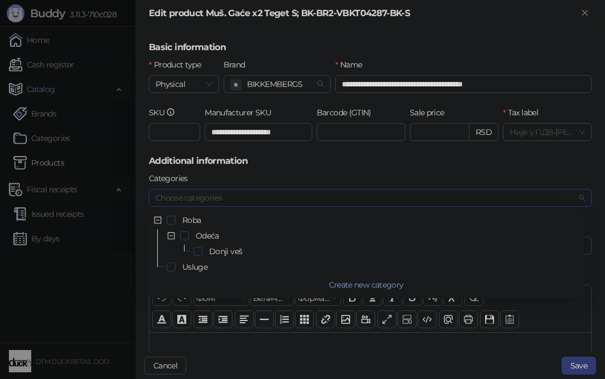
click at [198, 252] on span "Select Donji veš" at bounding box center [197, 251] width 9 height 9
click at [583, 365] on button "Save" at bounding box center [578, 366] width 35 height 18
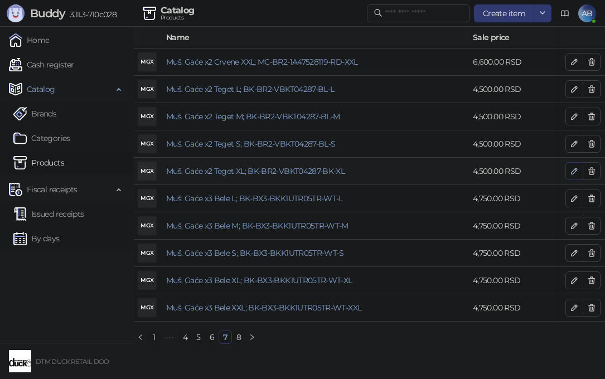
click at [573, 172] on icon "button" at bounding box center [574, 171] width 6 height 6
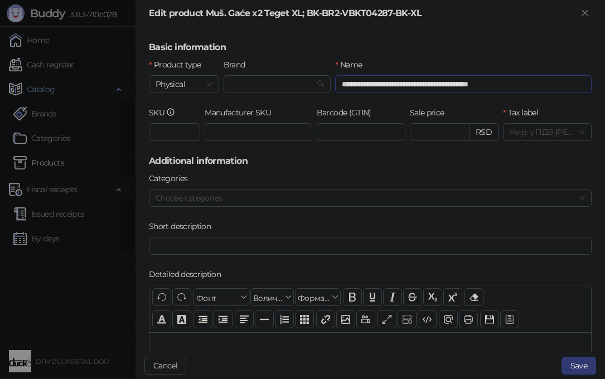
click at [506, 83] on input "**********" at bounding box center [463, 84] width 256 height 18
drag, startPoint x: 421, startPoint y: 83, endPoint x: 537, endPoint y: 81, distance: 116.5
click at [537, 81] on input "**********" at bounding box center [463, 84] width 256 height 18
type input "**********"
click at [264, 80] on input "Brand" at bounding box center [272, 84] width 84 height 17
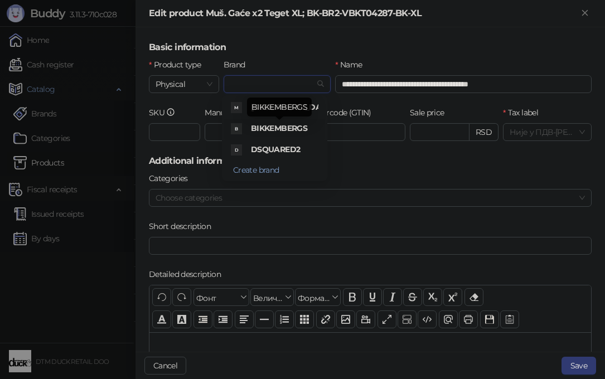
click at [263, 124] on span "BIKKEMBERGS" at bounding box center [279, 128] width 56 height 10
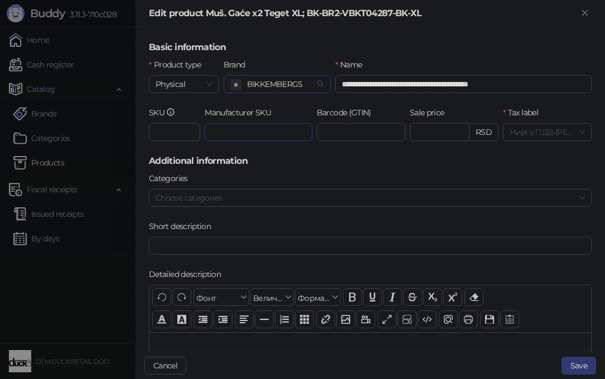
click at [218, 134] on input "Manufacturer SKU" at bounding box center [259, 132] width 108 height 18
paste input "**********"
click at [357, 194] on div at bounding box center [364, 198] width 427 height 16
type input "**********"
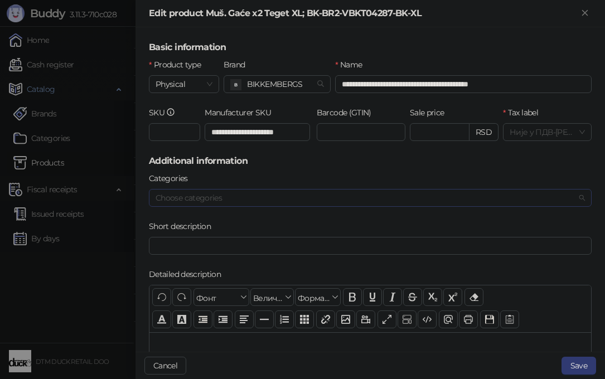
scroll to position [0, 0]
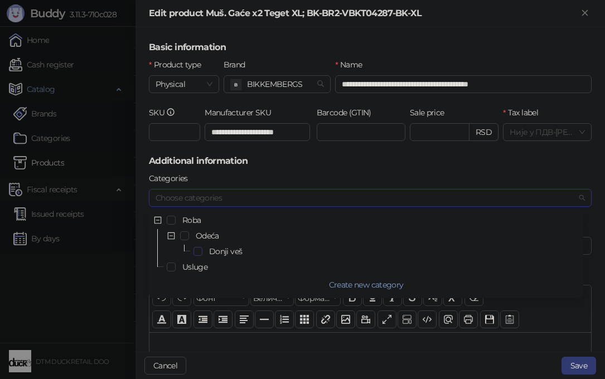
click at [200, 249] on span "Select Donji veš" at bounding box center [197, 251] width 9 height 9
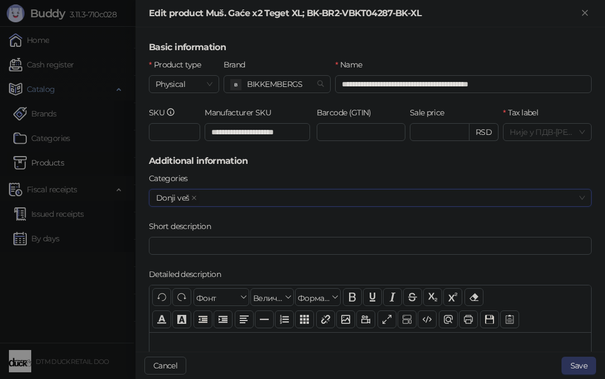
click at [585, 366] on button "Save" at bounding box center [578, 366] width 35 height 18
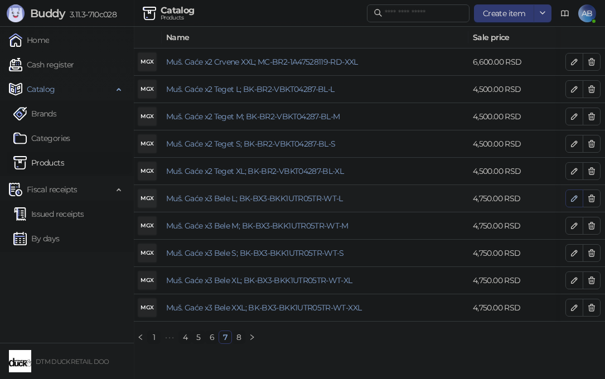
click at [573, 200] on icon "button" at bounding box center [574, 198] width 9 height 9
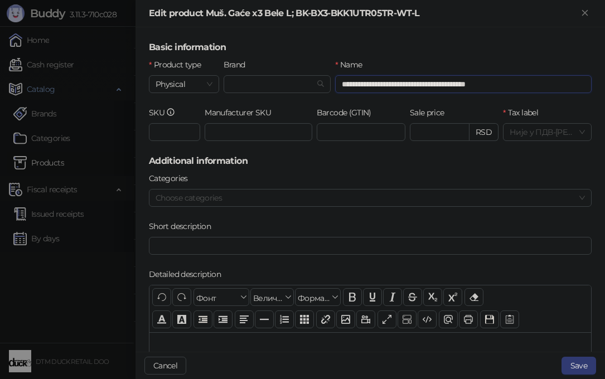
drag, startPoint x: 413, startPoint y: 83, endPoint x: 542, endPoint y: 92, distance: 129.7
click at [542, 92] on input "**********" at bounding box center [463, 84] width 256 height 18
click at [254, 84] on input "Brand" at bounding box center [272, 84] width 84 height 17
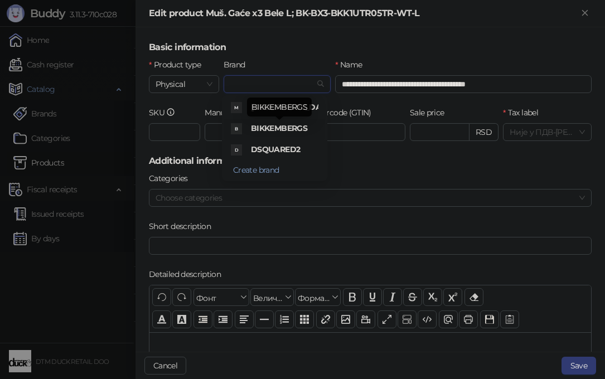
click at [270, 127] on span "BIKKEMBERGS" at bounding box center [279, 128] width 56 height 10
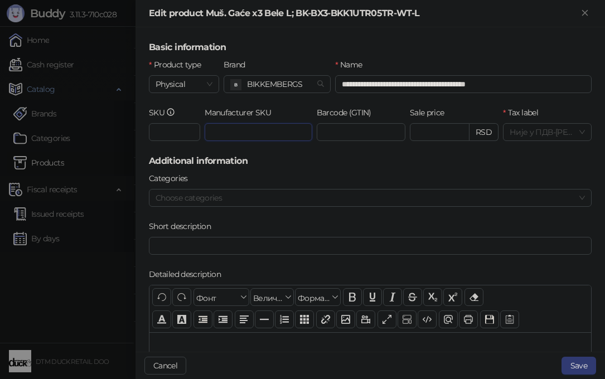
click at [218, 132] on input "Manufacturer SKU" at bounding box center [259, 132] width 108 height 18
paste input "**********"
click at [255, 196] on div at bounding box center [364, 198] width 427 height 16
type input "**********"
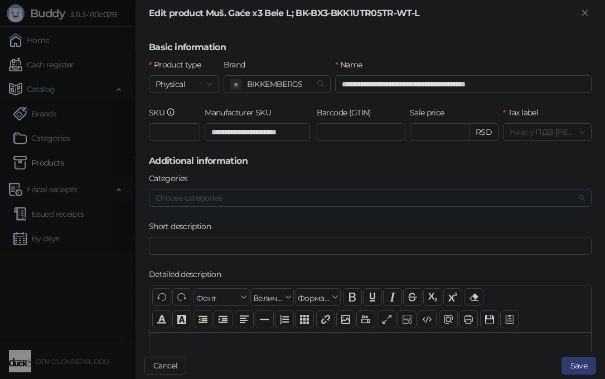
scroll to position [0, 0]
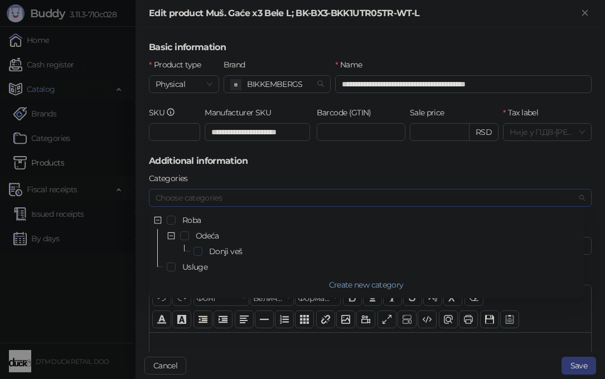
click at [195, 251] on span "Select Donji veš" at bounding box center [197, 251] width 9 height 9
click at [582, 364] on button "Save" at bounding box center [578, 366] width 35 height 18
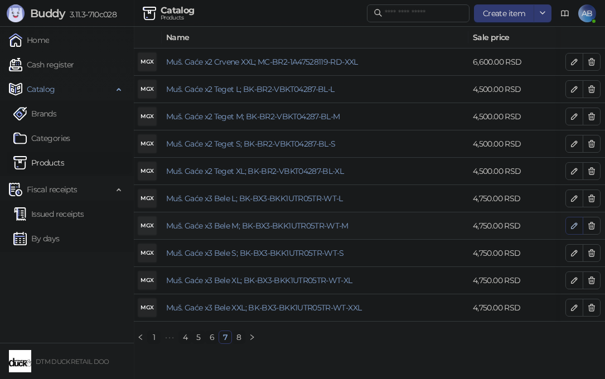
click at [573, 227] on icon "button" at bounding box center [574, 225] width 9 height 9
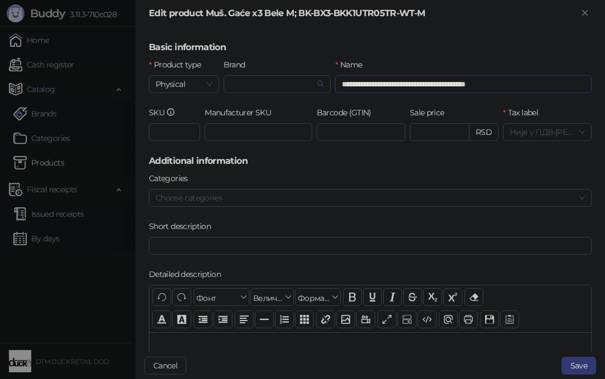
drag, startPoint x: 415, startPoint y: 83, endPoint x: 541, endPoint y: 80, distance: 126.6
click at [541, 80] on input "**********" at bounding box center [463, 84] width 256 height 18
click at [267, 87] on input "Brand" at bounding box center [272, 84] width 84 height 17
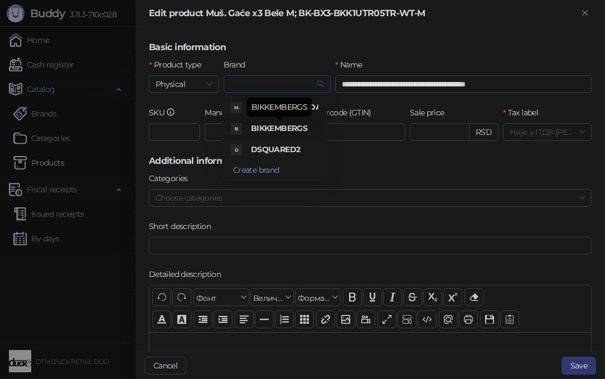
click at [278, 125] on span "BIKKEMBERGS" at bounding box center [279, 128] width 56 height 10
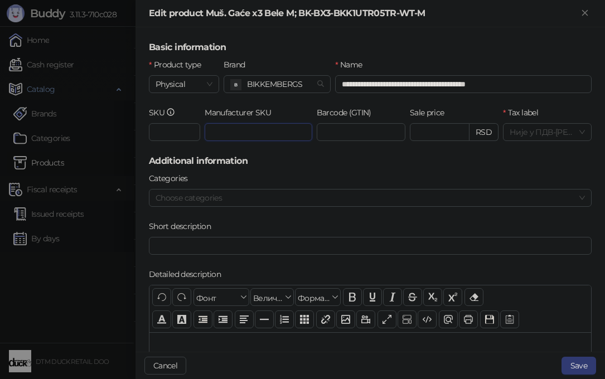
click at [251, 133] on input "Manufacturer SKU" at bounding box center [259, 132] width 108 height 18
paste input "**********"
click at [195, 201] on div at bounding box center [364, 198] width 427 height 16
type input "**********"
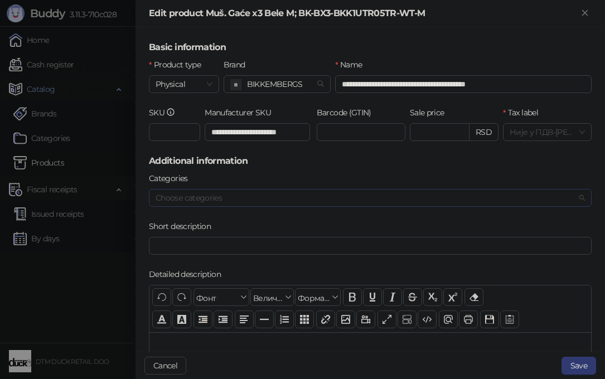
scroll to position [0, 0]
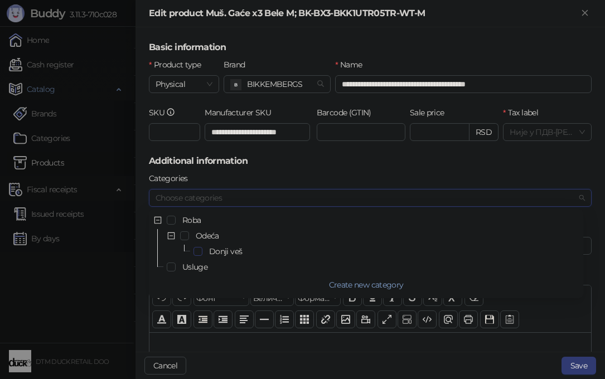
click at [197, 250] on span "Select Donji veš" at bounding box center [197, 251] width 9 height 9
click at [579, 368] on button "Save" at bounding box center [578, 366] width 35 height 18
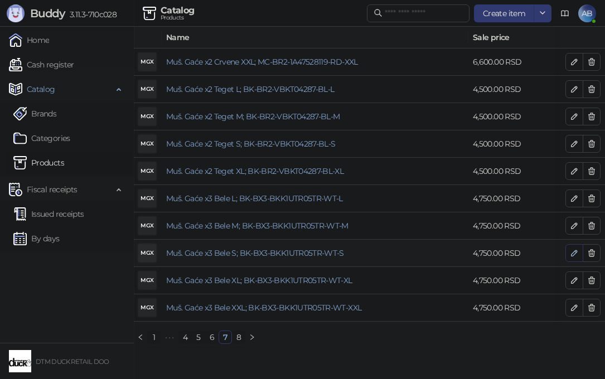
click at [572, 249] on icon "button" at bounding box center [574, 253] width 9 height 9
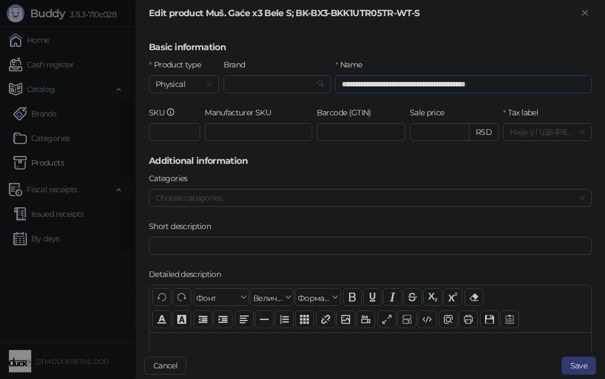
drag, startPoint x: 413, startPoint y: 84, endPoint x: 602, endPoint y: 85, distance: 189.0
click at [602, 85] on div "**********" at bounding box center [369, 189] width 469 height 324
click at [242, 83] on input "Brand" at bounding box center [272, 84] width 84 height 17
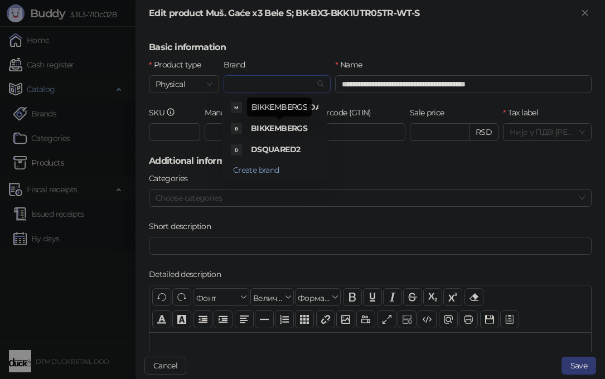
click at [270, 129] on span "BIKKEMBERGS" at bounding box center [279, 128] width 56 height 10
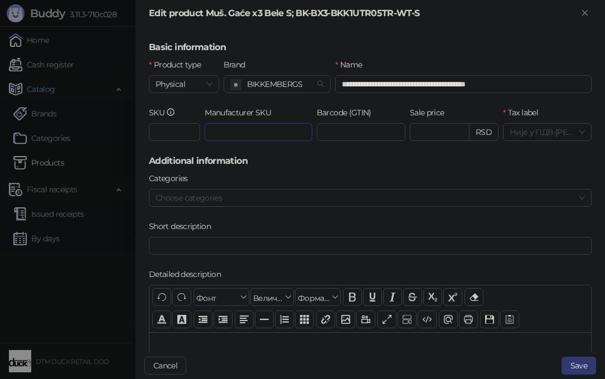
click at [215, 135] on input "Manufacturer SKU" at bounding box center [259, 132] width 108 height 18
paste input "**********"
click at [251, 195] on div at bounding box center [364, 198] width 427 height 16
type input "**********"
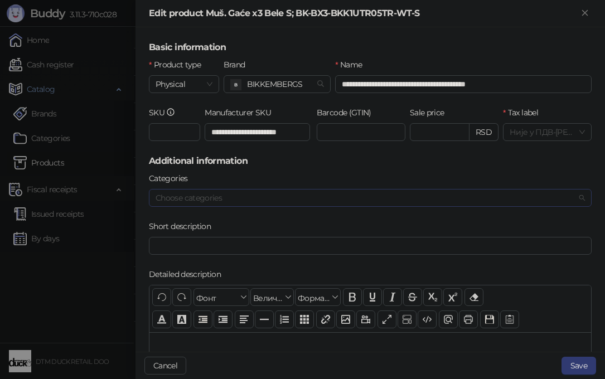
scroll to position [0, 0]
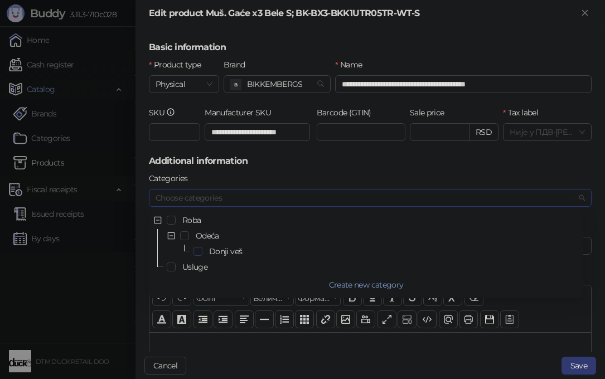
click at [198, 249] on span "Select Donji veš" at bounding box center [197, 251] width 9 height 9
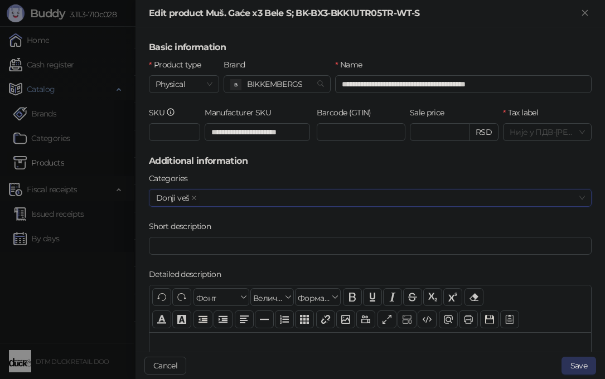
click at [572, 367] on button "Save" at bounding box center [578, 366] width 35 height 18
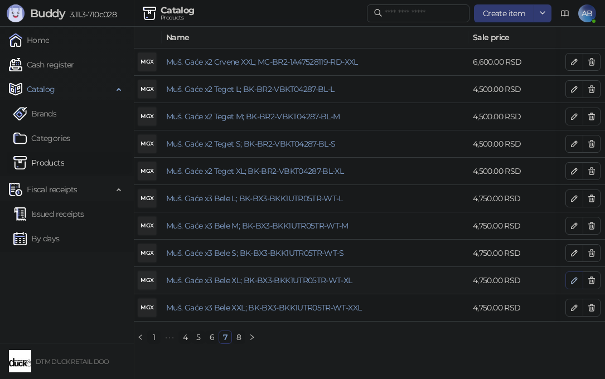
click at [574, 279] on icon "button" at bounding box center [574, 281] width 6 height 6
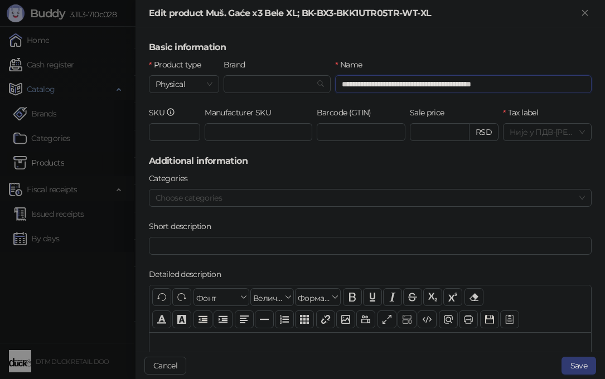
drag, startPoint x: 416, startPoint y: 82, endPoint x: 546, endPoint y: 89, distance: 130.1
click at [546, 89] on input "**********" at bounding box center [463, 84] width 256 height 18
click at [254, 85] on input "Brand" at bounding box center [272, 84] width 84 height 17
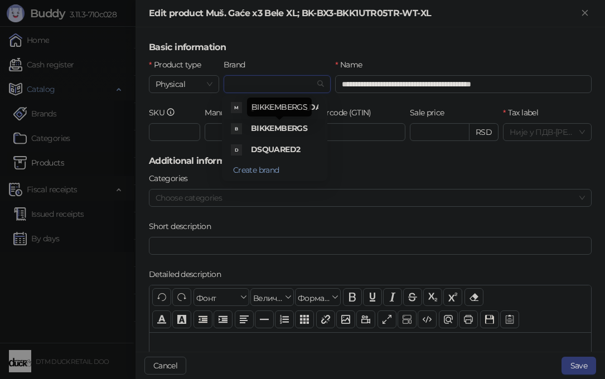
click at [303, 126] on span "BIKKEMBERGS" at bounding box center [279, 128] width 56 height 10
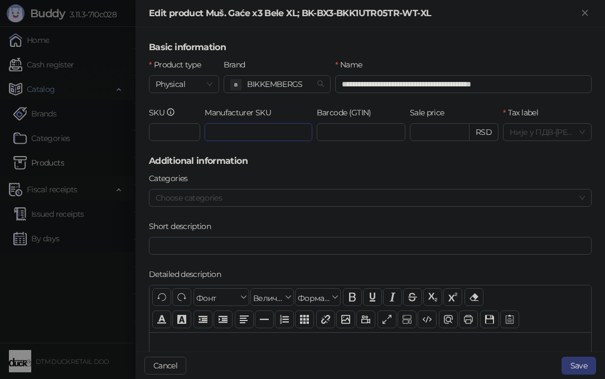
click at [240, 137] on input "Manufacturer SKU" at bounding box center [259, 132] width 108 height 18
paste input "**********"
click at [300, 204] on div at bounding box center [364, 198] width 427 height 16
type input "**********"
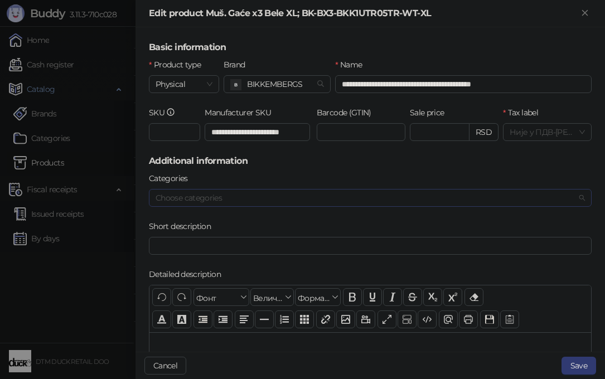
scroll to position [0, 0]
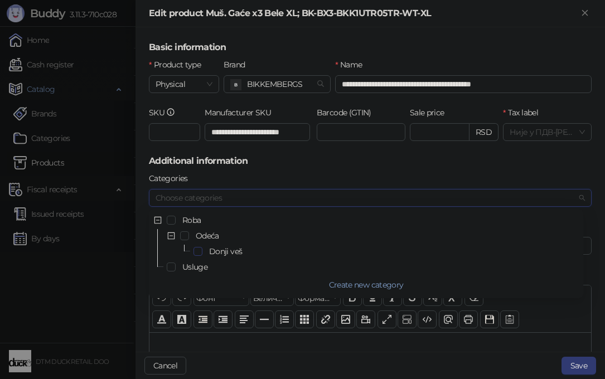
click at [198, 251] on span "Select Donji veš" at bounding box center [197, 251] width 9 height 9
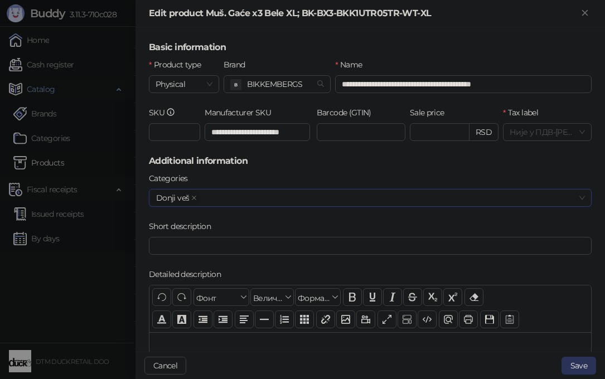
click at [580, 364] on button "Save" at bounding box center [578, 366] width 35 height 18
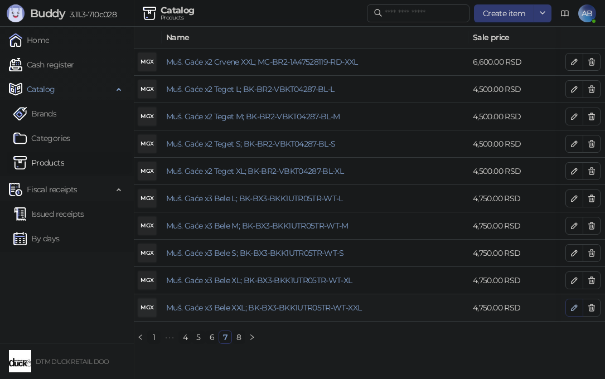
click at [570, 307] on icon "button" at bounding box center [574, 307] width 9 height 9
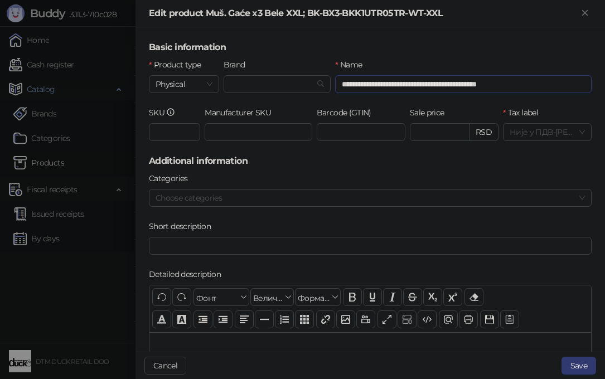
drag, startPoint x: 420, startPoint y: 83, endPoint x: 575, endPoint y: 80, distance: 155.0
click at [575, 80] on input "**********" at bounding box center [463, 84] width 256 height 18
click at [261, 125] on input "Manufacturer SKU" at bounding box center [259, 132] width 108 height 18
paste input "**********"
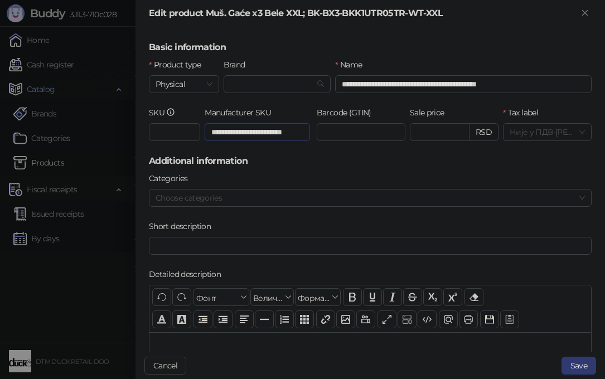
type input "**********"
click at [248, 75] on div "Brand" at bounding box center [278, 67] width 108 height 17
click at [272, 81] on input "Brand" at bounding box center [272, 84] width 84 height 17
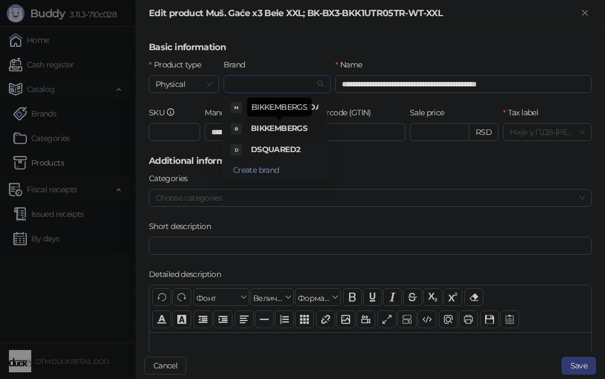
click at [267, 124] on span "BIKKEMBERGS" at bounding box center [279, 128] width 56 height 10
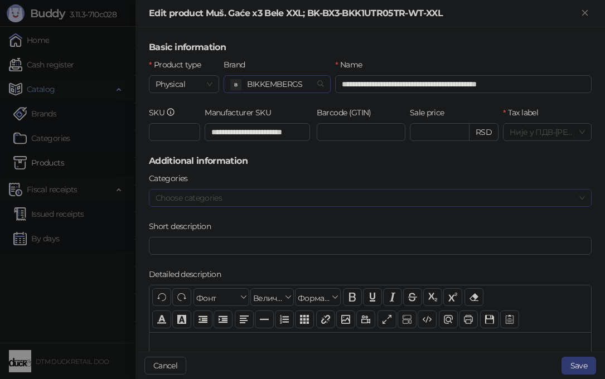
click at [208, 198] on div at bounding box center [364, 198] width 427 height 16
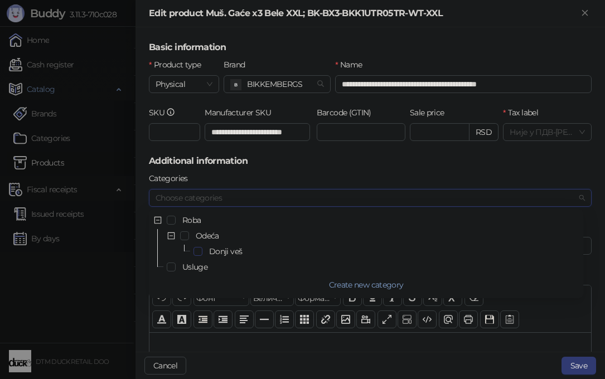
click at [197, 253] on div "Donji veš" at bounding box center [366, 251] width 430 height 13
click at [197, 253] on span "Select Donji veš" at bounding box center [197, 251] width 9 height 9
drag, startPoint x: 587, startPoint y: 365, endPoint x: 587, endPoint y: 372, distance: 7.8
click at [587, 372] on button "Save" at bounding box center [578, 366] width 35 height 18
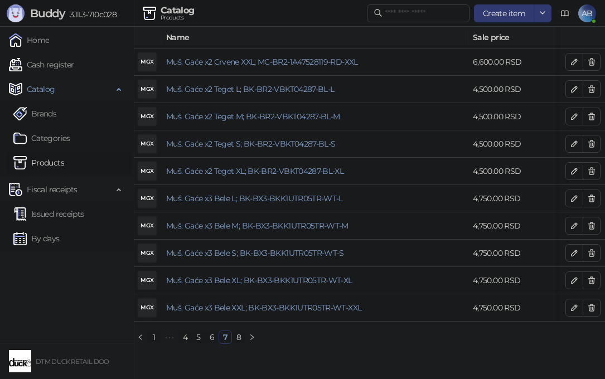
click at [239, 343] on link "8" at bounding box center [238, 337] width 12 height 12
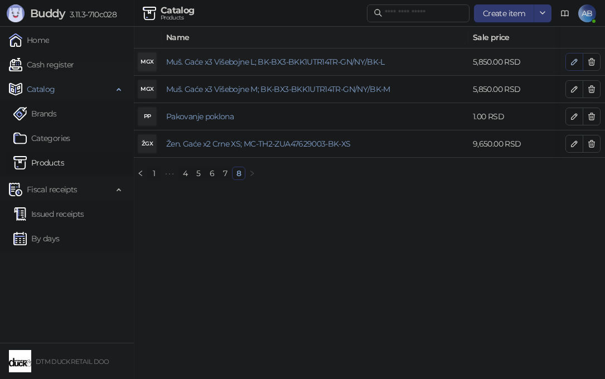
click at [569, 63] on button "button" at bounding box center [574, 62] width 18 height 18
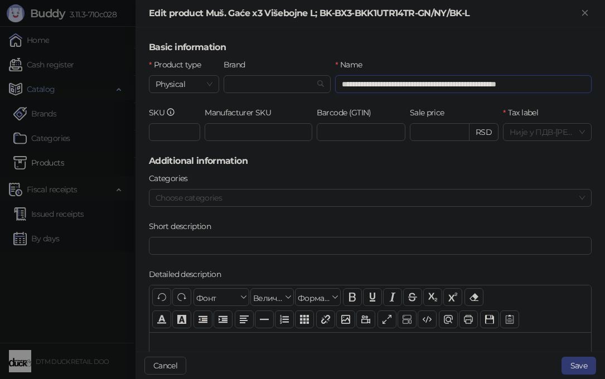
drag, startPoint x: 430, startPoint y: 84, endPoint x: 583, endPoint y: 81, distance: 152.2
click at [583, 81] on input "**********" at bounding box center [463, 84] width 256 height 18
click at [250, 86] on input "Brand" at bounding box center [272, 84] width 84 height 17
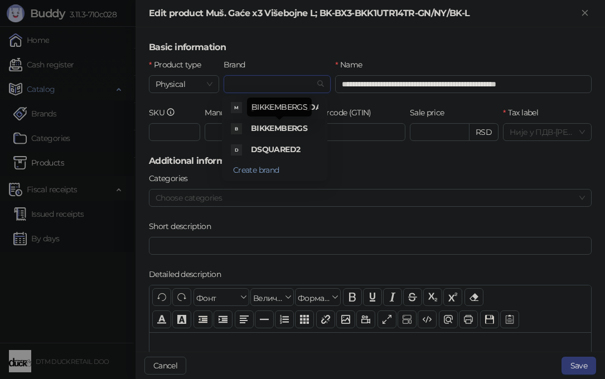
click at [271, 127] on span "BIKKEMBERGS" at bounding box center [279, 128] width 56 height 10
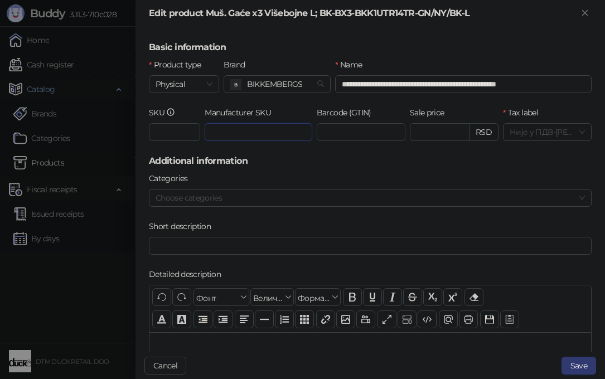
click at [231, 135] on input "Manufacturer SKU" at bounding box center [259, 132] width 108 height 18
paste input "**********"
click at [286, 197] on div at bounding box center [364, 198] width 427 height 16
type input "**********"
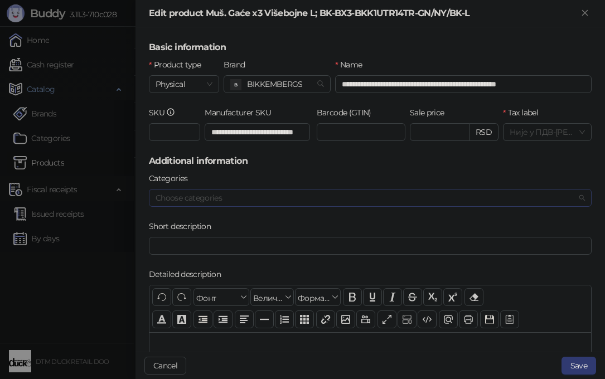
scroll to position [0, 0]
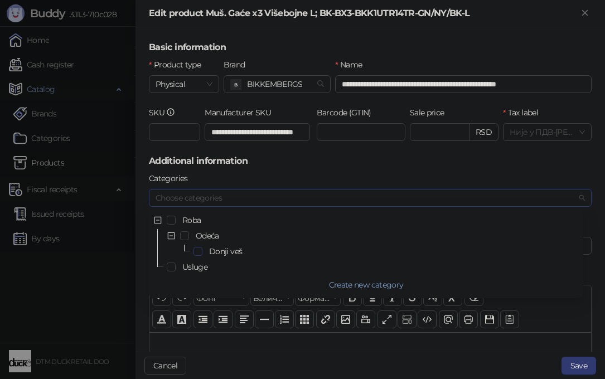
click at [197, 249] on span "Select Donji veš" at bounding box center [197, 251] width 9 height 9
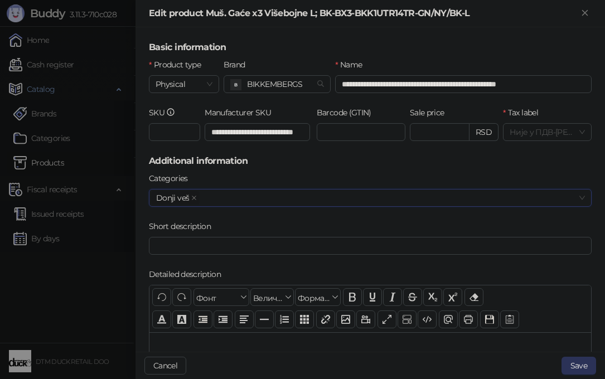
click at [587, 372] on button "Save" at bounding box center [578, 366] width 35 height 18
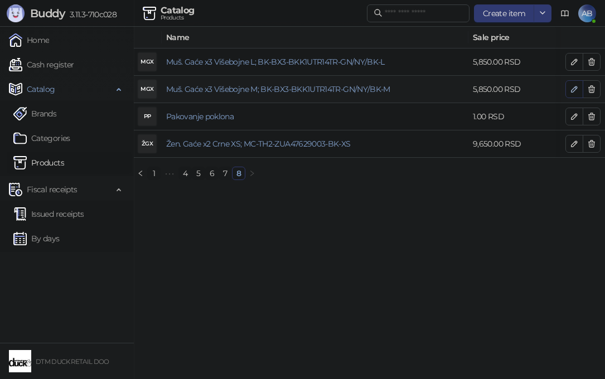
click at [576, 90] on icon "button" at bounding box center [574, 89] width 9 height 9
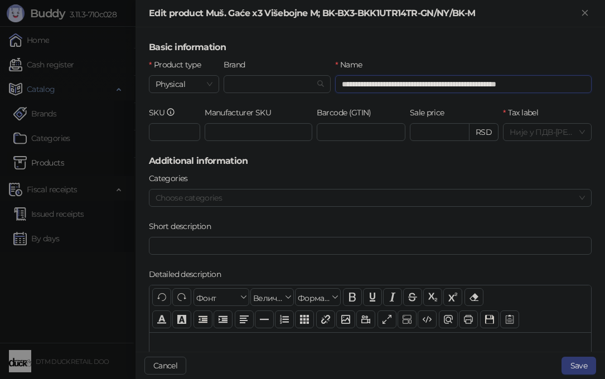
drag, startPoint x: 434, startPoint y: 84, endPoint x: 573, endPoint y: 84, distance: 138.8
click at [573, 84] on input "**********" at bounding box center [463, 84] width 256 height 18
click at [255, 80] on input "Brand" at bounding box center [272, 84] width 84 height 17
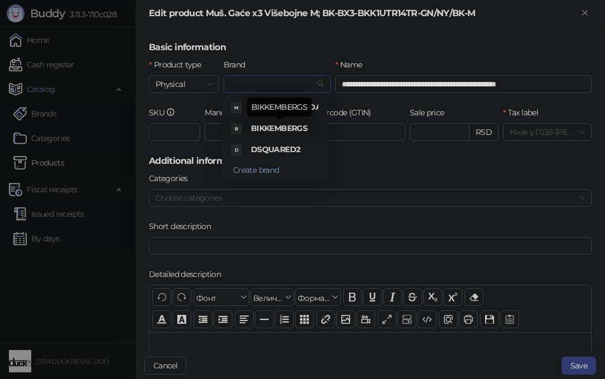
click at [303, 126] on span "BIKKEMBERGS" at bounding box center [279, 128] width 56 height 10
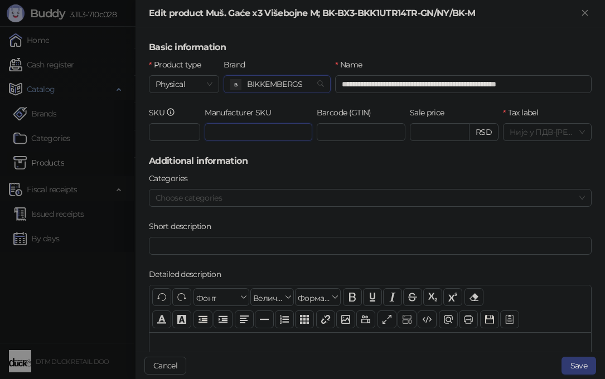
click at [242, 132] on input "Manufacturer SKU" at bounding box center [259, 132] width 108 height 18
paste input "**********"
click at [220, 201] on div at bounding box center [364, 198] width 427 height 16
type input "**********"
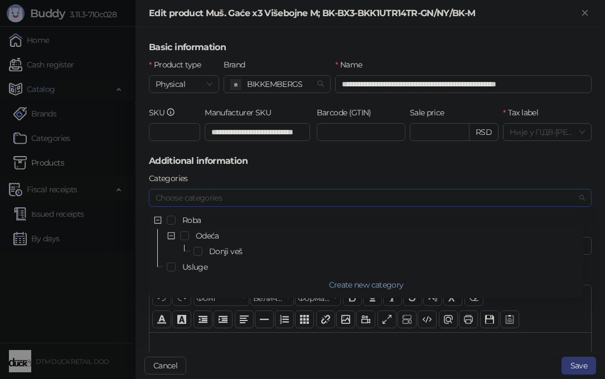
scroll to position [0, 0]
click at [198, 251] on span "Select Donji veš" at bounding box center [197, 251] width 9 height 9
click at [584, 365] on button "Save" at bounding box center [578, 366] width 35 height 18
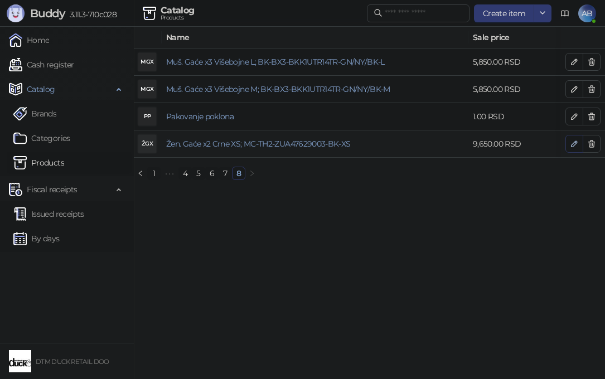
click at [574, 146] on icon "button" at bounding box center [574, 143] width 9 height 9
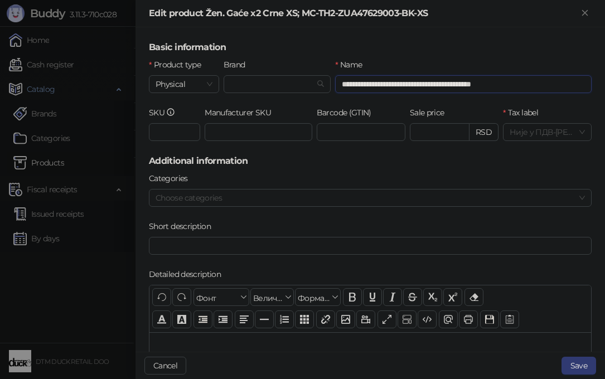
drag, startPoint x: 416, startPoint y: 85, endPoint x: 544, endPoint y: 83, distance: 127.7
click at [544, 83] on input "**********" at bounding box center [463, 84] width 256 height 18
click at [252, 85] on input "Brand" at bounding box center [272, 84] width 84 height 17
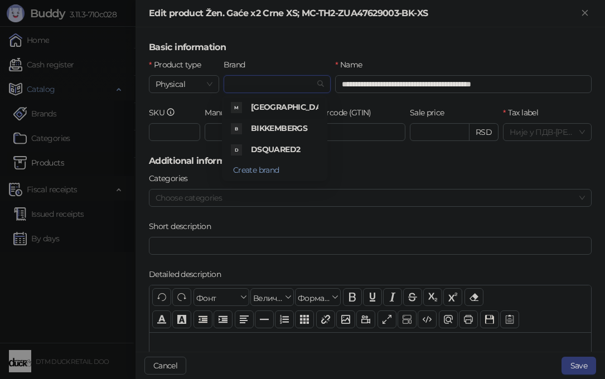
click at [239, 106] on div "M" at bounding box center [236, 107] width 11 height 11
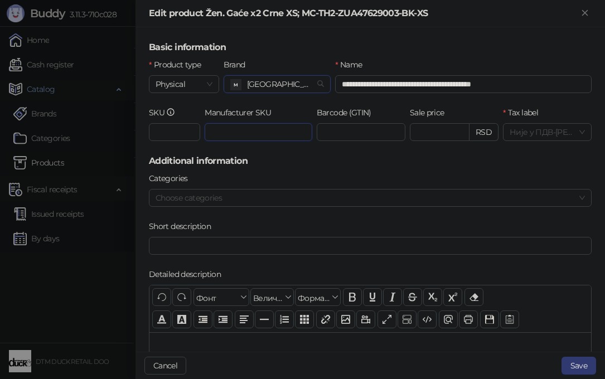
click at [242, 135] on input "Manufacturer SKU" at bounding box center [259, 132] width 108 height 18
paste input "**********"
click at [198, 200] on div at bounding box center [364, 198] width 427 height 16
type input "**********"
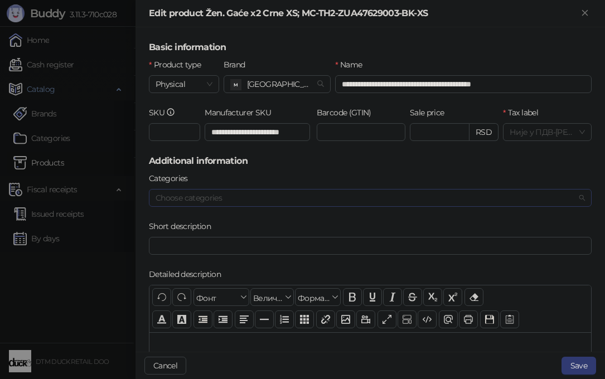
scroll to position [0, 0]
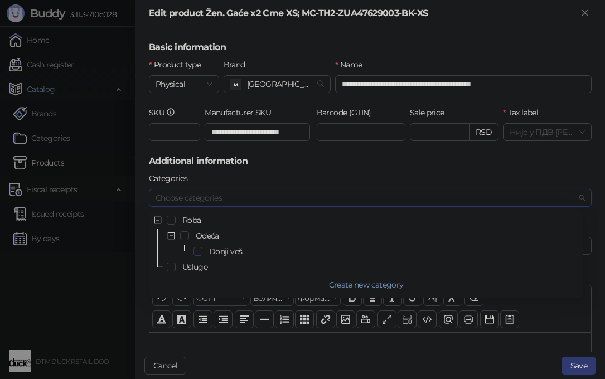
click at [200, 252] on span "Select Donji veš" at bounding box center [197, 251] width 9 height 9
click at [577, 365] on button "Save" at bounding box center [578, 366] width 35 height 18
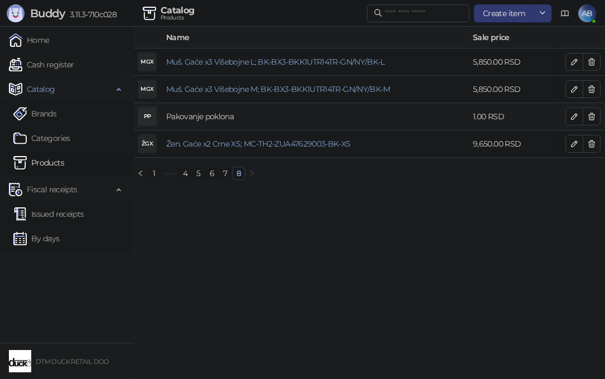
click at [196, 115] on link "Pakovanje poklona" at bounding box center [199, 117] width 67 height 10
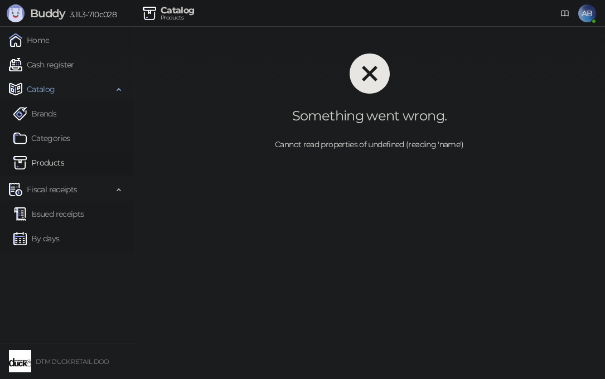
click at [372, 74] on icon "close-circle" at bounding box center [370, 74] width 40 height 40
drag, startPoint x: 511, startPoint y: 8, endPoint x: 546, endPoint y: 1, distance: 36.3
click at [510, 8] on div "Catalog Products AB" at bounding box center [302, 13] width 587 height 27
click at [350, 75] on icon "close-circle" at bounding box center [370, 74] width 40 height 40
click at [47, 93] on span "Catalog" at bounding box center [41, 89] width 28 height 22
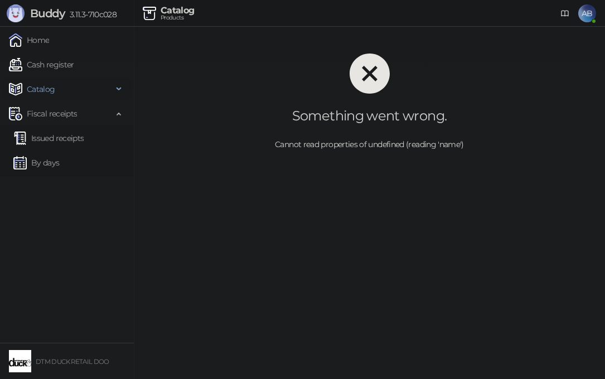
click at [47, 88] on span "Catalog" at bounding box center [41, 89] width 28 height 22
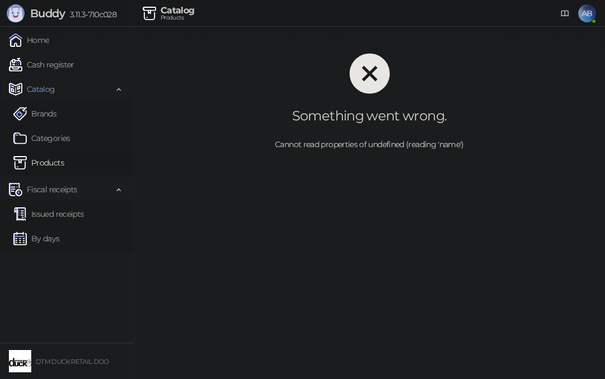
click at [49, 161] on link "Products" at bounding box center [38, 163] width 51 height 22
click at [48, 161] on link "Products" at bounding box center [38, 163] width 51 height 22
click at [40, 135] on link "Categories" at bounding box center [41, 138] width 57 height 22
click at [371, 72] on icon "close-circle" at bounding box center [370, 74] width 40 height 40
click at [366, 76] on icon "close-circle" at bounding box center [370, 74] width 40 height 40
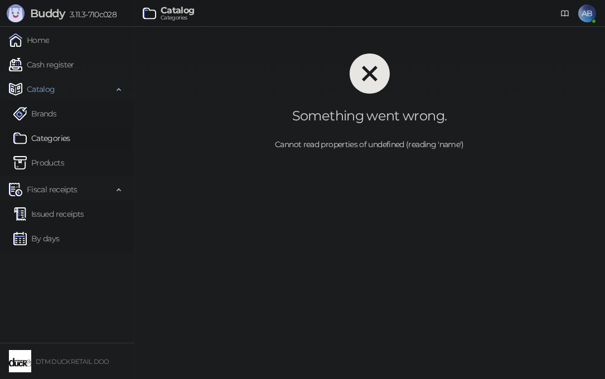
drag, startPoint x: 367, startPoint y: 76, endPoint x: 366, endPoint y: 84, distance: 7.3
click at [367, 77] on icon "close-circle" at bounding box center [370, 74] width 40 height 40
drag, startPoint x: 404, startPoint y: 164, endPoint x: 395, endPoint y: 151, distance: 15.6
click at [405, 162] on div "Something went wrong. Cannot read properties of undefined (reading 'name')" at bounding box center [369, 102] width 471 height 151
click at [134, 12] on div "Catalog Categories AB" at bounding box center [302, 13] width 587 height 27
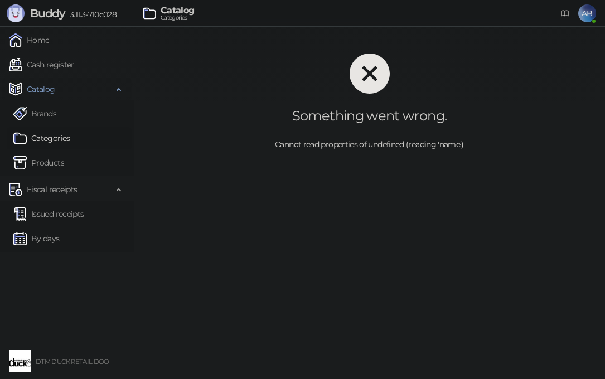
click at [74, 88] on span "Catalog" at bounding box center [61, 89] width 104 height 22
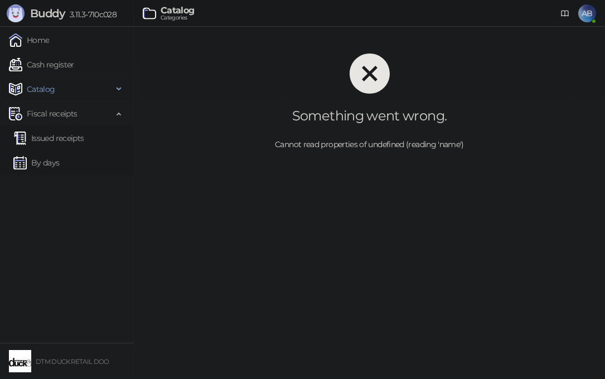
click at [57, 85] on span "Catalog" at bounding box center [61, 89] width 104 height 22
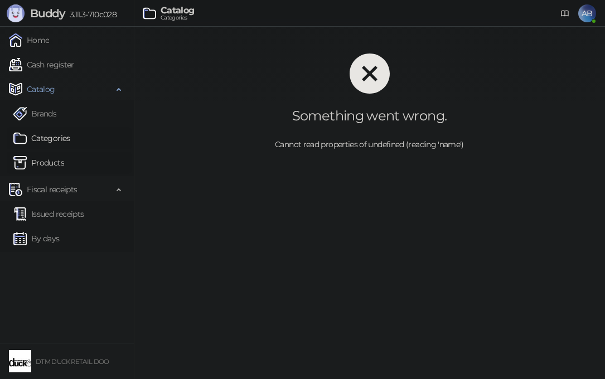
click at [49, 162] on link "Products" at bounding box center [38, 163] width 51 height 22
click at [49, 158] on link "Products" at bounding box center [38, 163] width 51 height 22
click at [46, 135] on link "Categories" at bounding box center [41, 138] width 57 height 22
click at [43, 115] on link "Brands" at bounding box center [34, 114] width 43 height 22
click at [51, 20] on span "Buddy" at bounding box center [47, 13] width 35 height 13
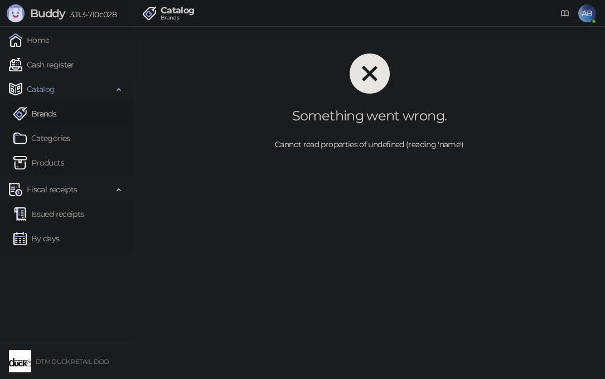
drag, startPoint x: 36, startPoint y: 0, endPoint x: 40, endPoint y: 184, distance: 184.0
click at [40, 186] on span "Fiscal receipts" at bounding box center [52, 189] width 50 height 22
click at [37, 135] on link "Categories" at bounding box center [41, 138] width 57 height 22
click at [32, 105] on link "Brands" at bounding box center [34, 114] width 43 height 22
click at [38, 118] on link "Brands" at bounding box center [34, 114] width 43 height 22
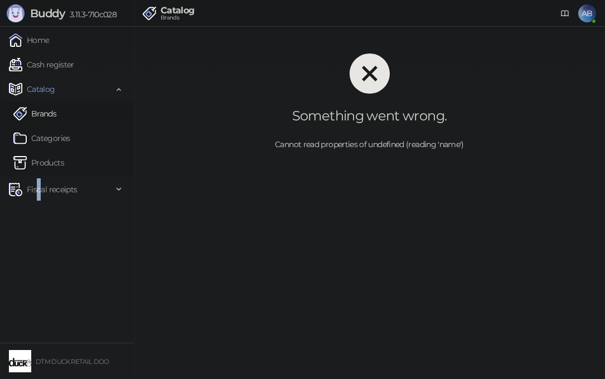
click at [40, 115] on link "Brands" at bounding box center [34, 114] width 43 height 22
click at [35, 91] on span "Catalog" at bounding box center [41, 89] width 28 height 22
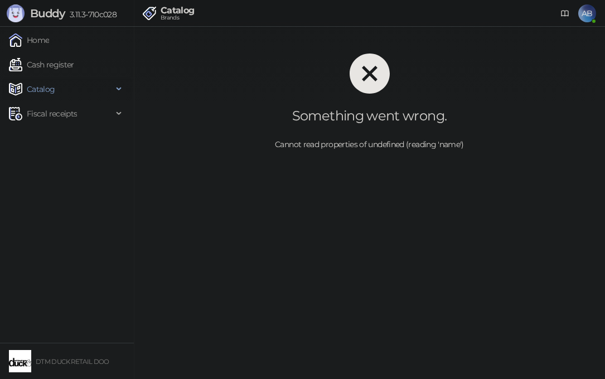
click at [33, 94] on span "Catalog" at bounding box center [41, 89] width 28 height 22
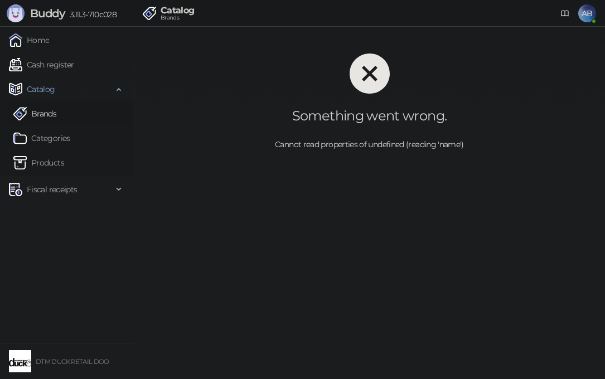
click at [41, 113] on link "Brands" at bounding box center [34, 114] width 43 height 22
click at [20, 358] on img at bounding box center [20, 361] width 22 height 22
click at [67, 191] on span "Fiscal receipts" at bounding box center [52, 189] width 50 height 22
click at [65, 190] on span "Fiscal receipts" at bounding box center [52, 189] width 50 height 22
